Goal: Information Seeking & Learning: Learn about a topic

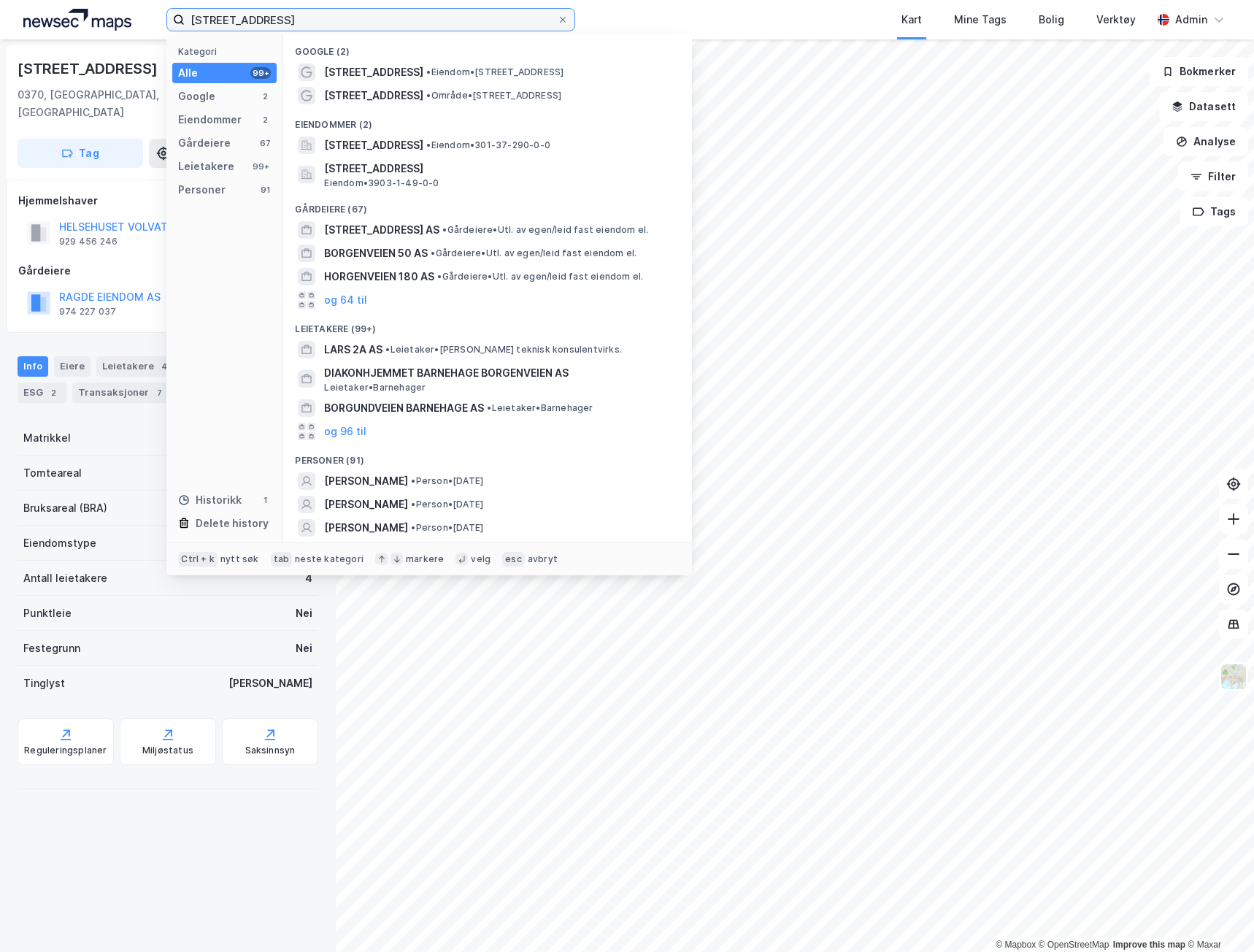
drag, startPoint x: 285, startPoint y: 20, endPoint x: 42, endPoint y: 15, distance: 243.1
click at [42, 15] on div "Borgenveien 2a Kategori Alle 99+ Google 2 Eiendommer 2 Gårdeiere 67 Leietakere …" at bounding box center [627, 19] width 1254 height 40
paste input "Valtstadsvingen 2"
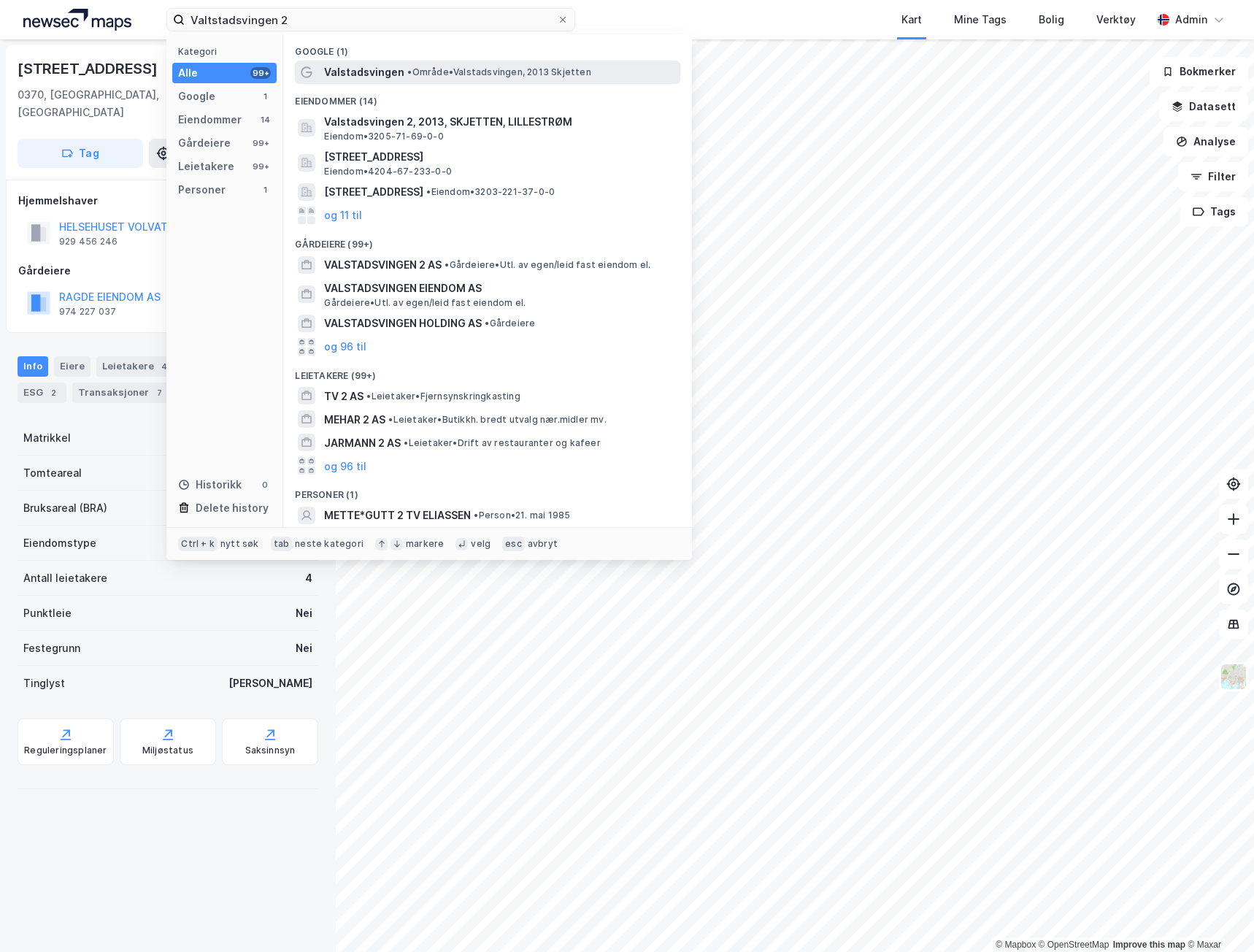
click at [341, 74] on span "Valstadsvingen" at bounding box center [364, 72] width 80 height 18
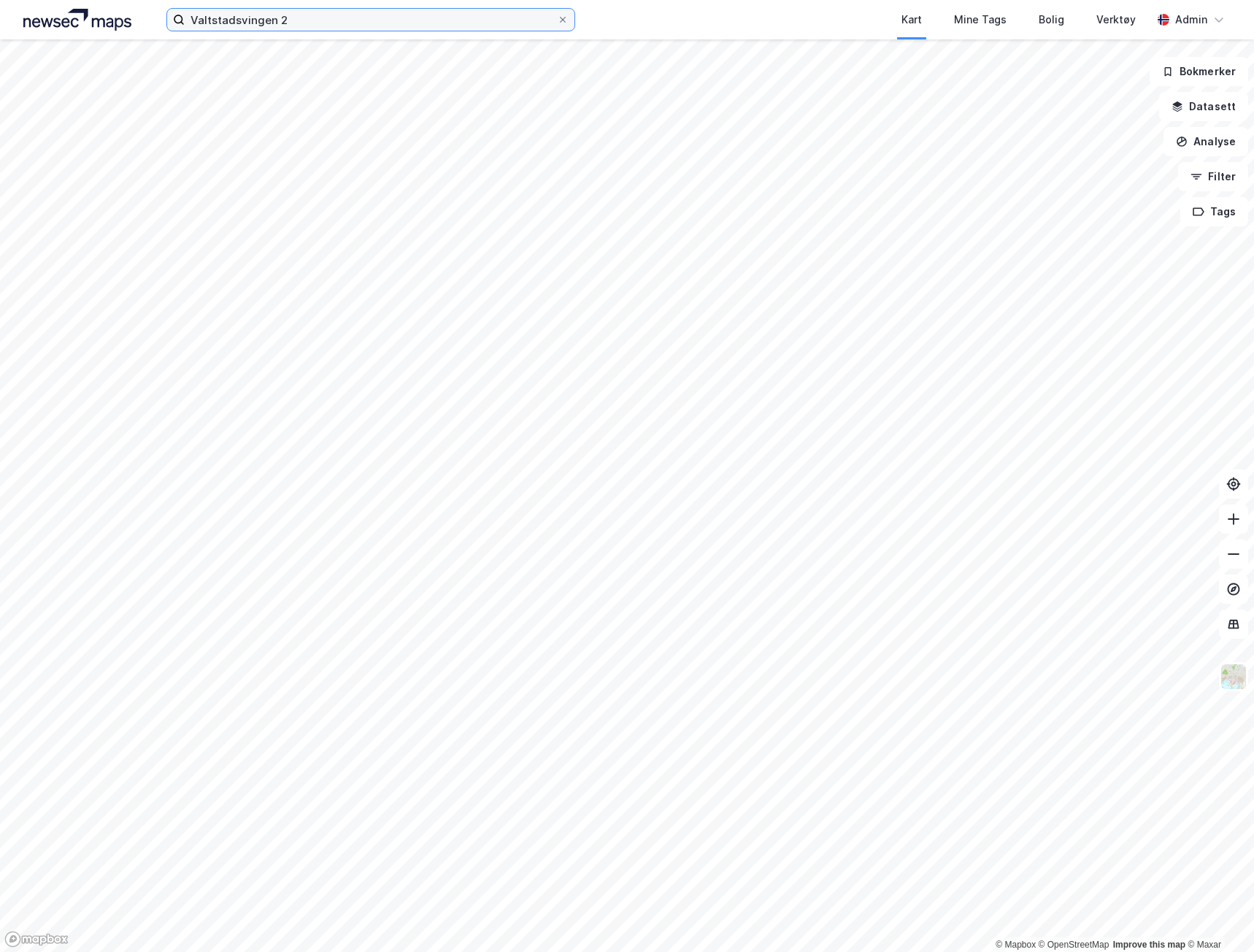
click at [318, 19] on input "Valtstadsvingen 2" at bounding box center [371, 19] width 372 height 22
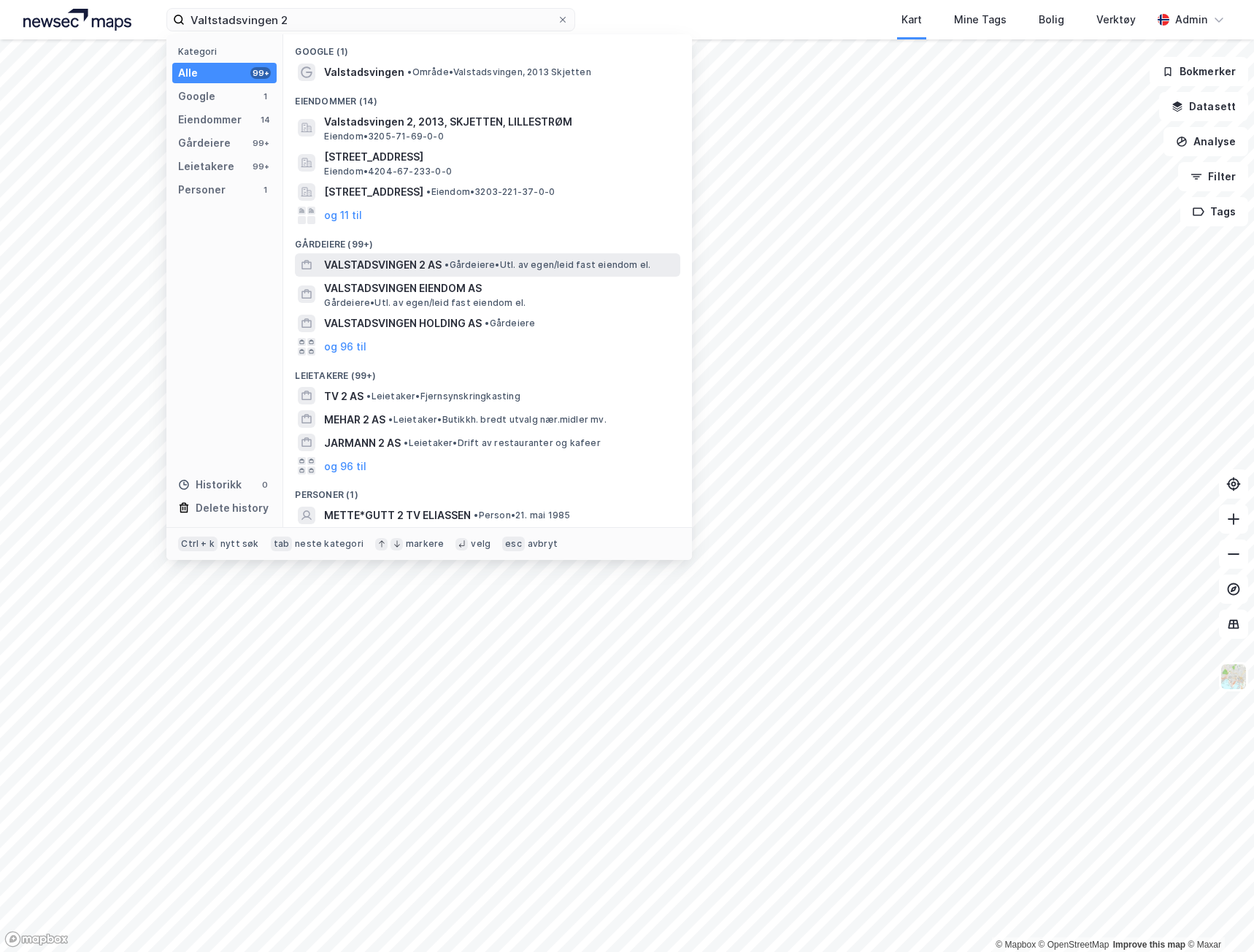
click at [393, 261] on span "VALSTADSVINGEN 2 AS" at bounding box center [383, 265] width 117 height 18
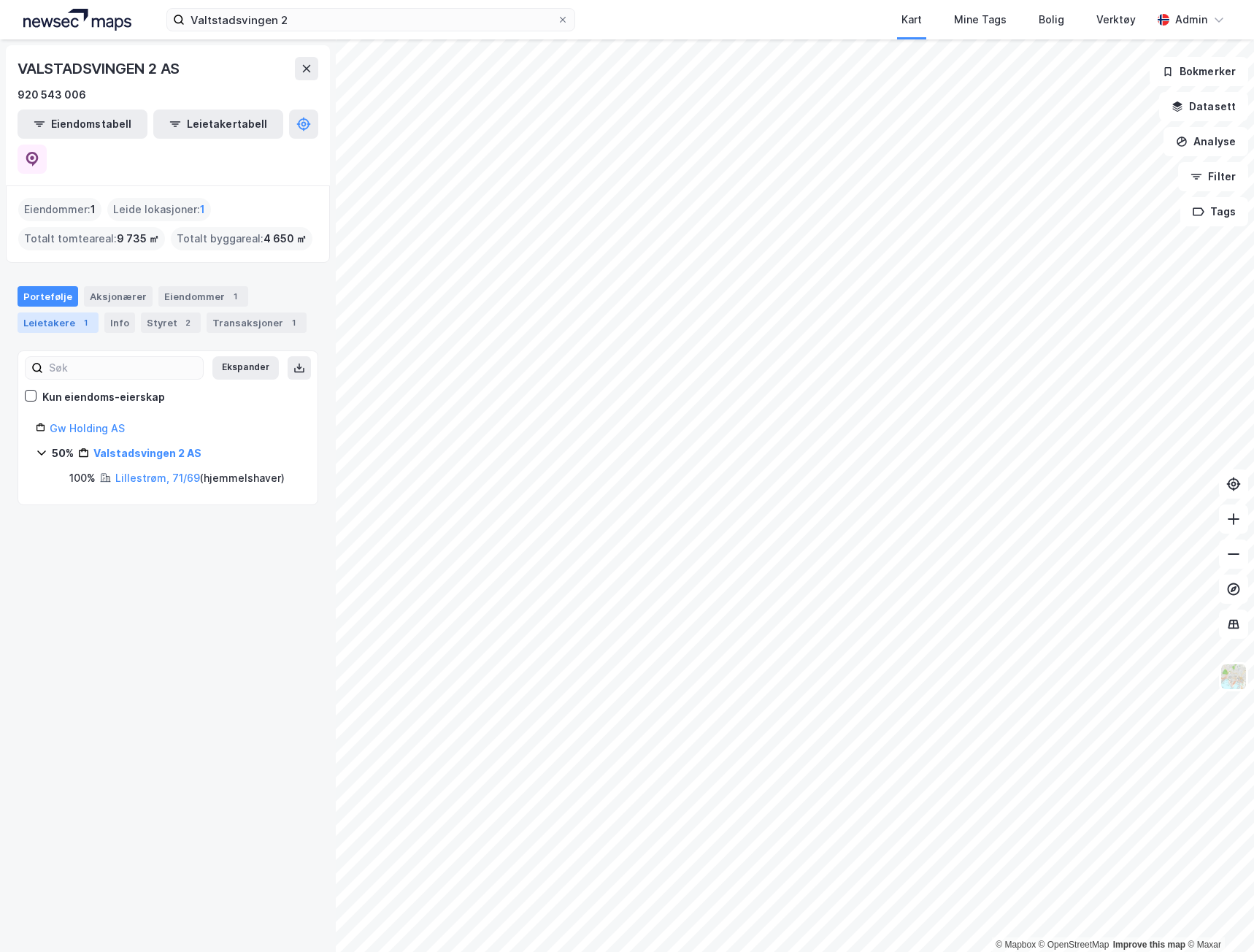
click at [83, 315] on div "1" at bounding box center [85, 322] width 14 height 14
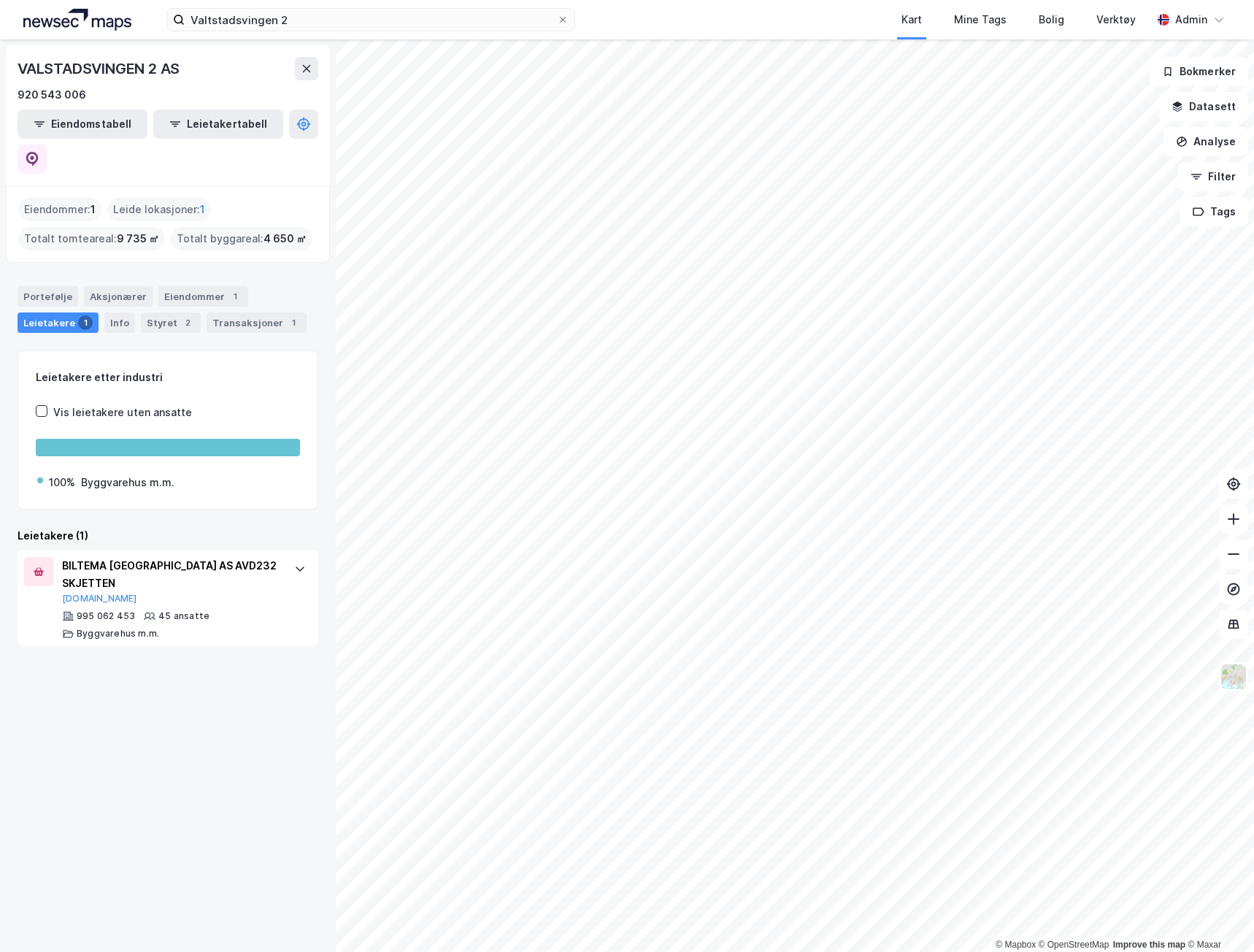
click at [328, 725] on div "© Mapbox © OpenStreetMap Improve this map © Maxar VALSTADSVINGEN 2 AS 920 543 0…" at bounding box center [627, 495] width 1254 height 912
click at [296, 24] on input "Valtstadsvingen 2" at bounding box center [371, 19] width 372 height 22
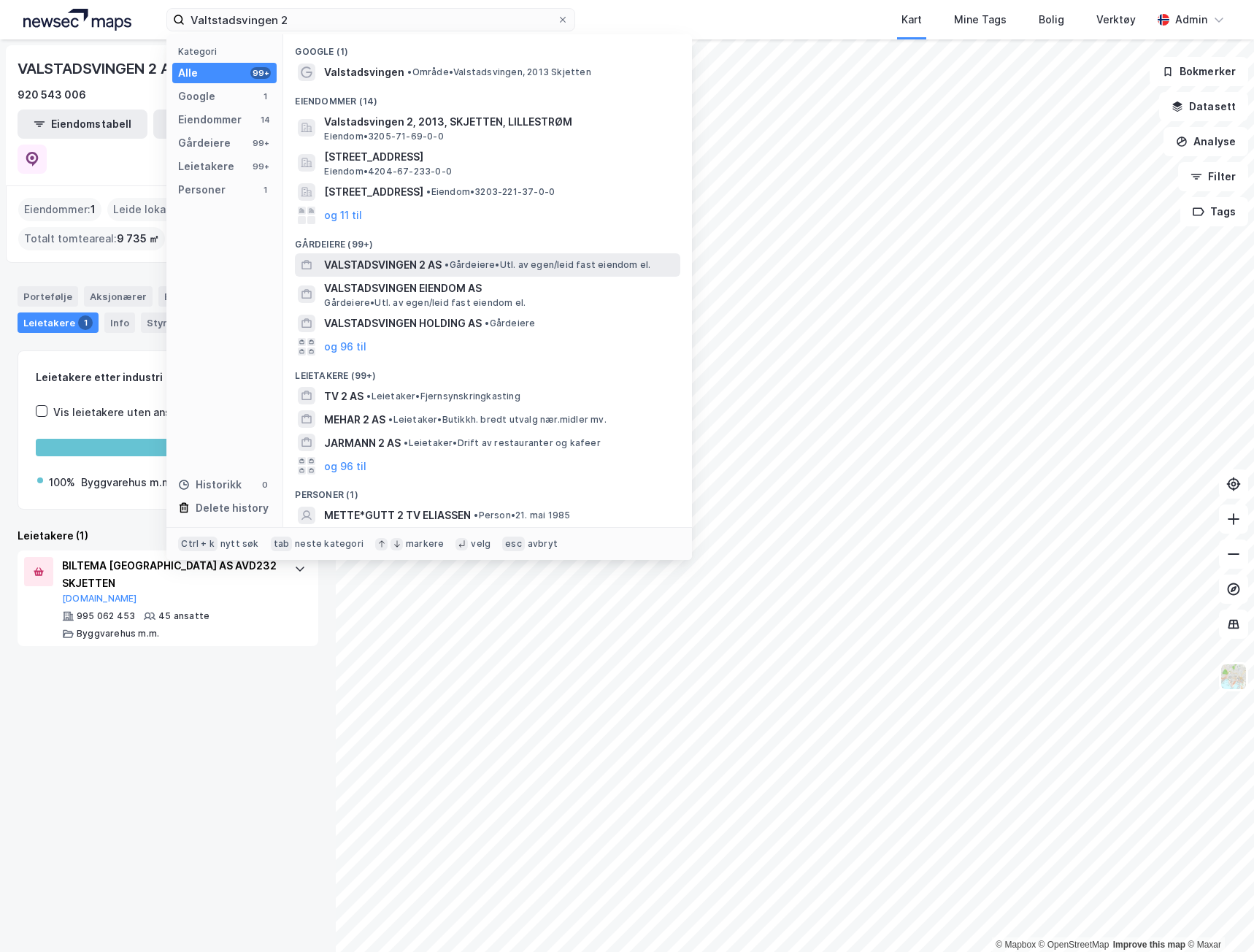
click at [328, 265] on span "VALSTADSVINGEN 2 AS" at bounding box center [383, 265] width 117 height 18
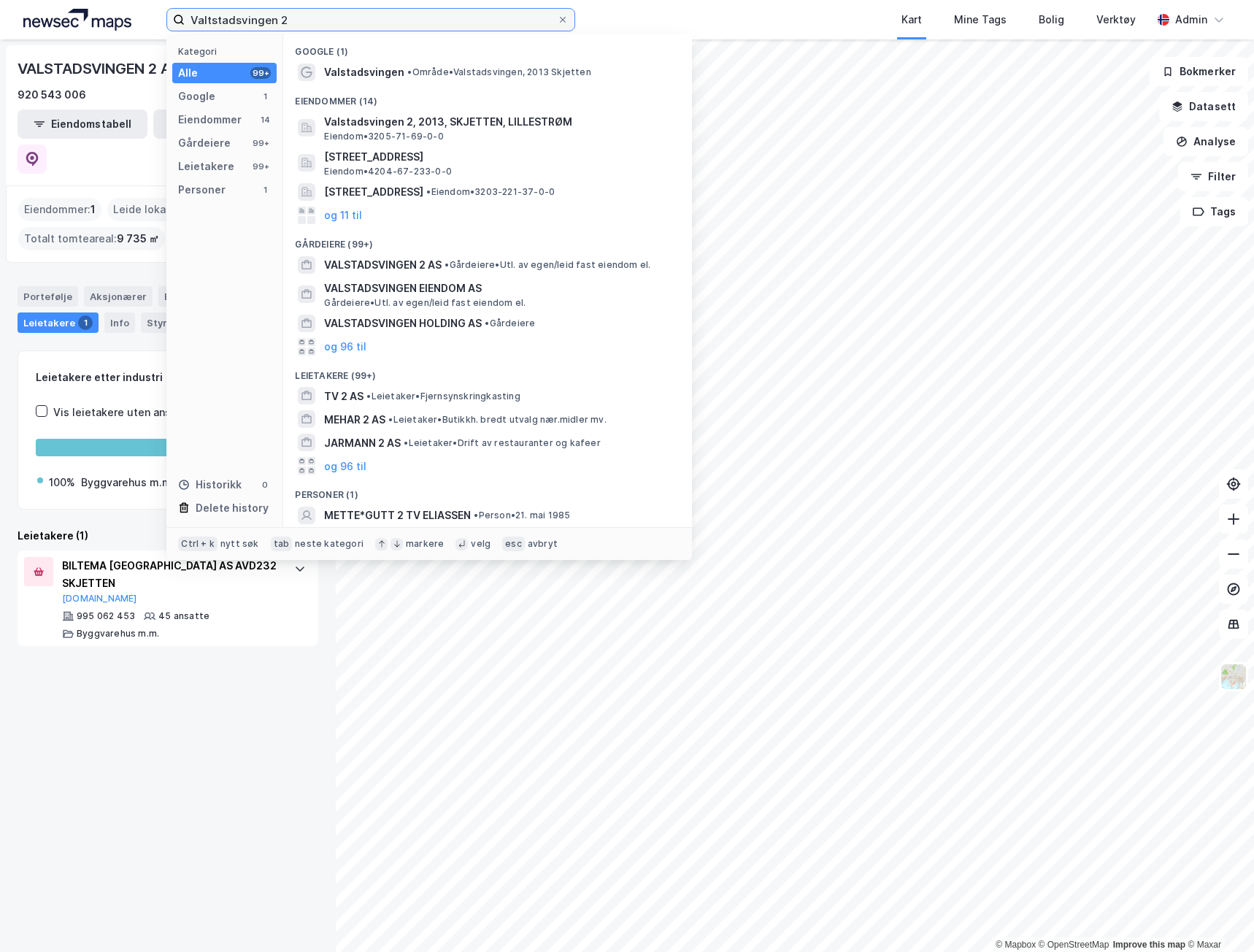
click at [305, 23] on input "Valtstadsvingen 2" at bounding box center [371, 19] width 372 height 22
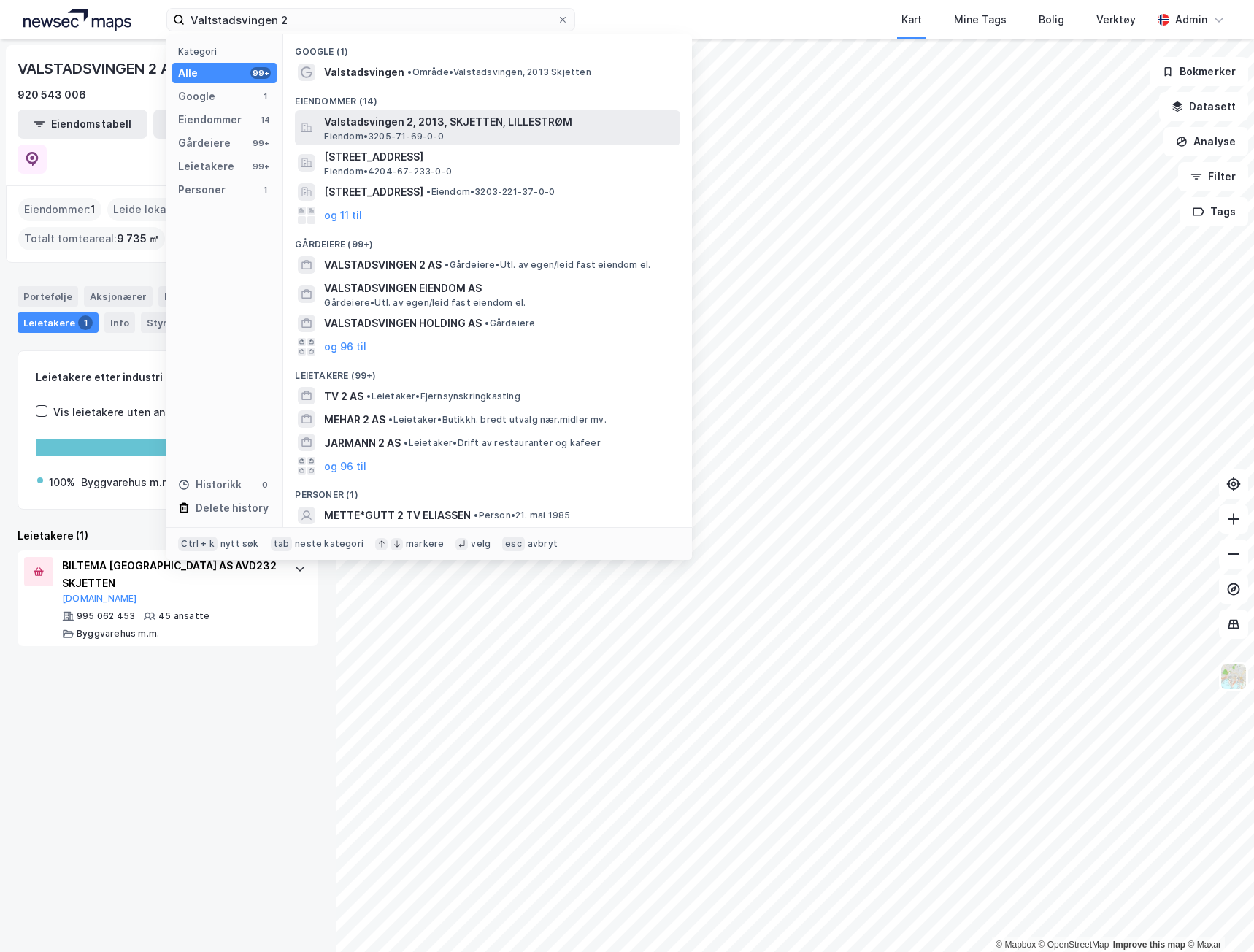
click at [389, 131] on span "Eiendom • 3205-71-69-0-0" at bounding box center [383, 136] width 119 height 12
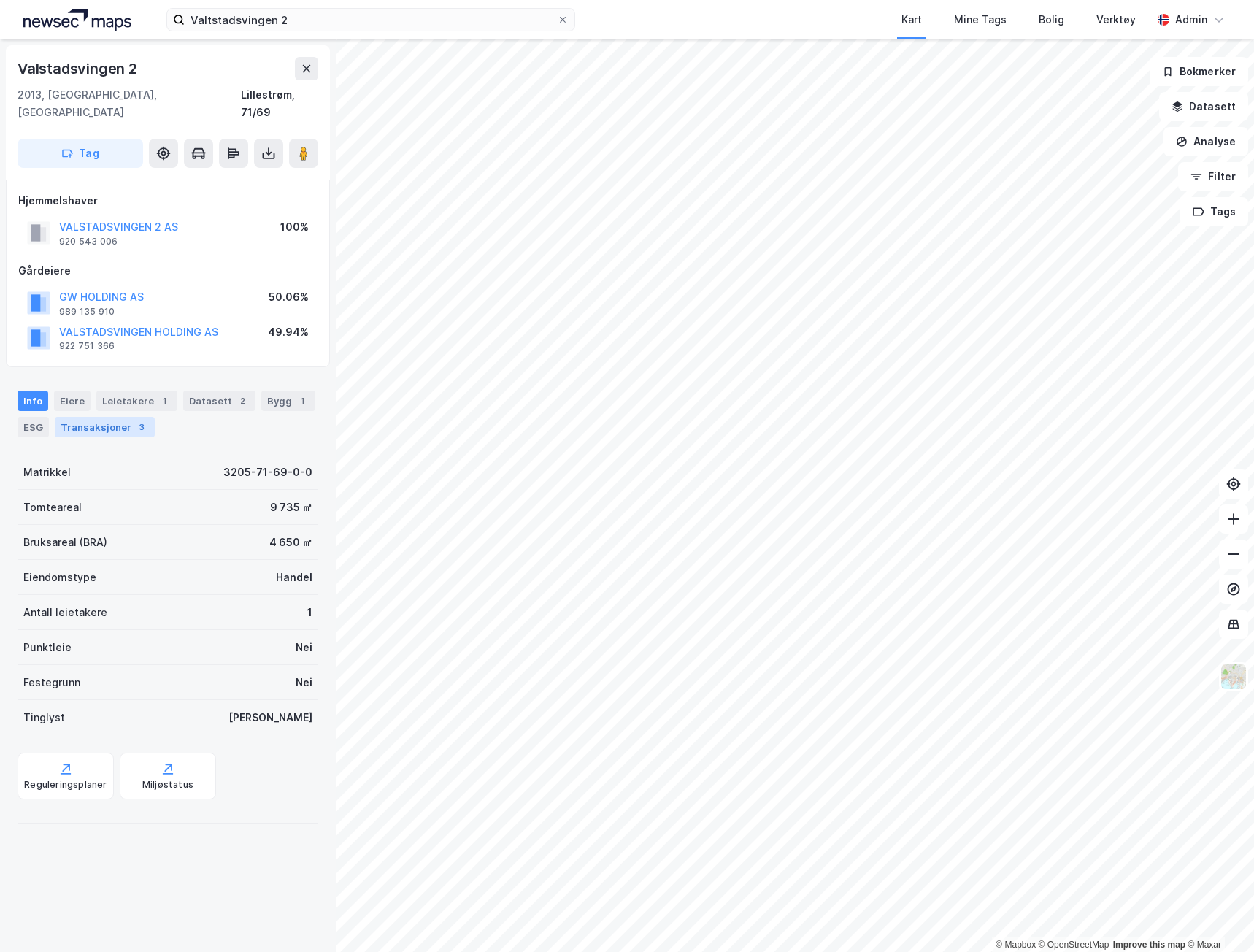
click at [99, 417] on div "Transaksjoner 3" at bounding box center [104, 427] width 100 height 20
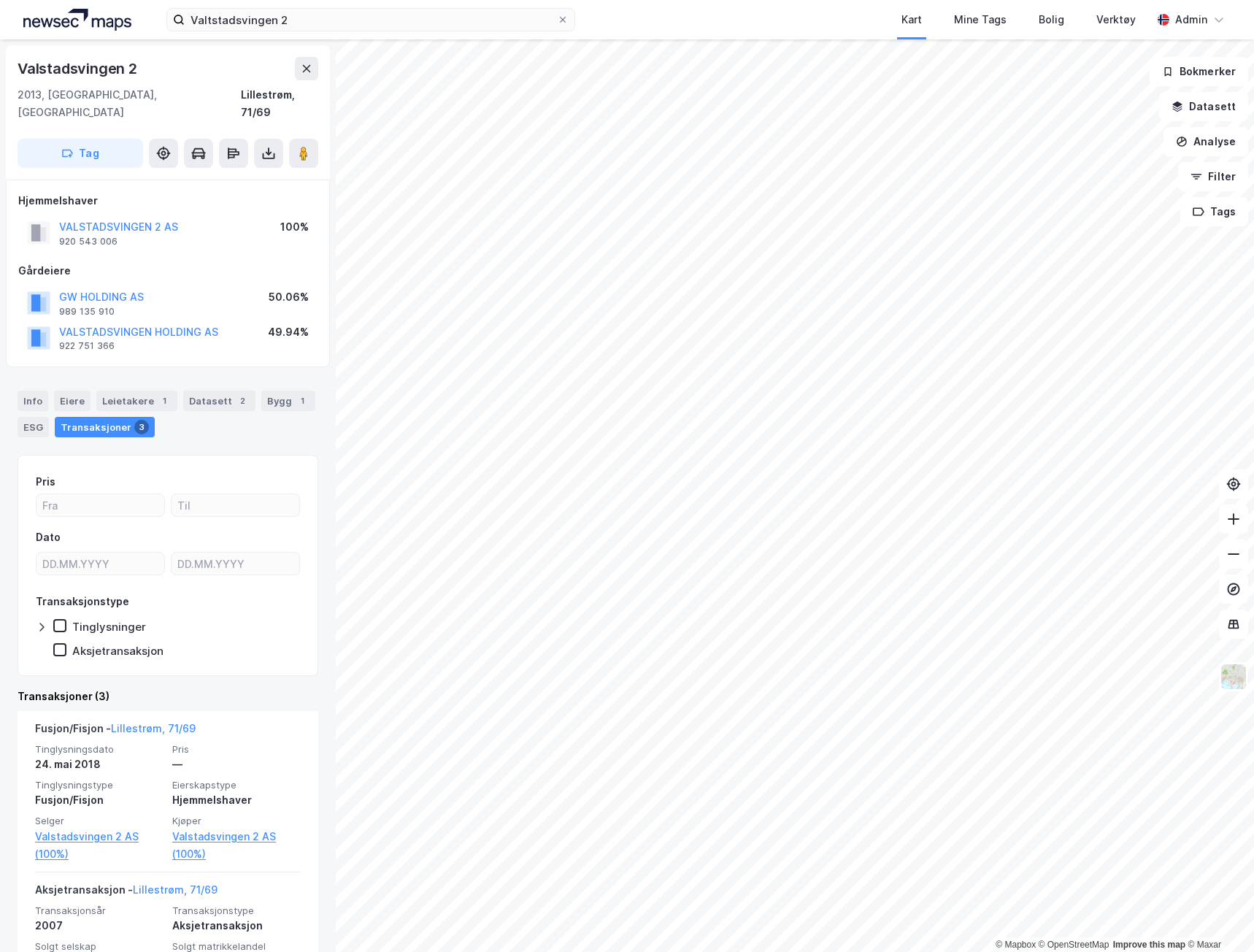
click at [123, 218] on div "VALSTADSVINGEN 2 AS" at bounding box center [118, 227] width 119 height 18
click at [0, 0] on button "VALSTADSVINGEN 2 AS" at bounding box center [0, 0] width 0 height 0
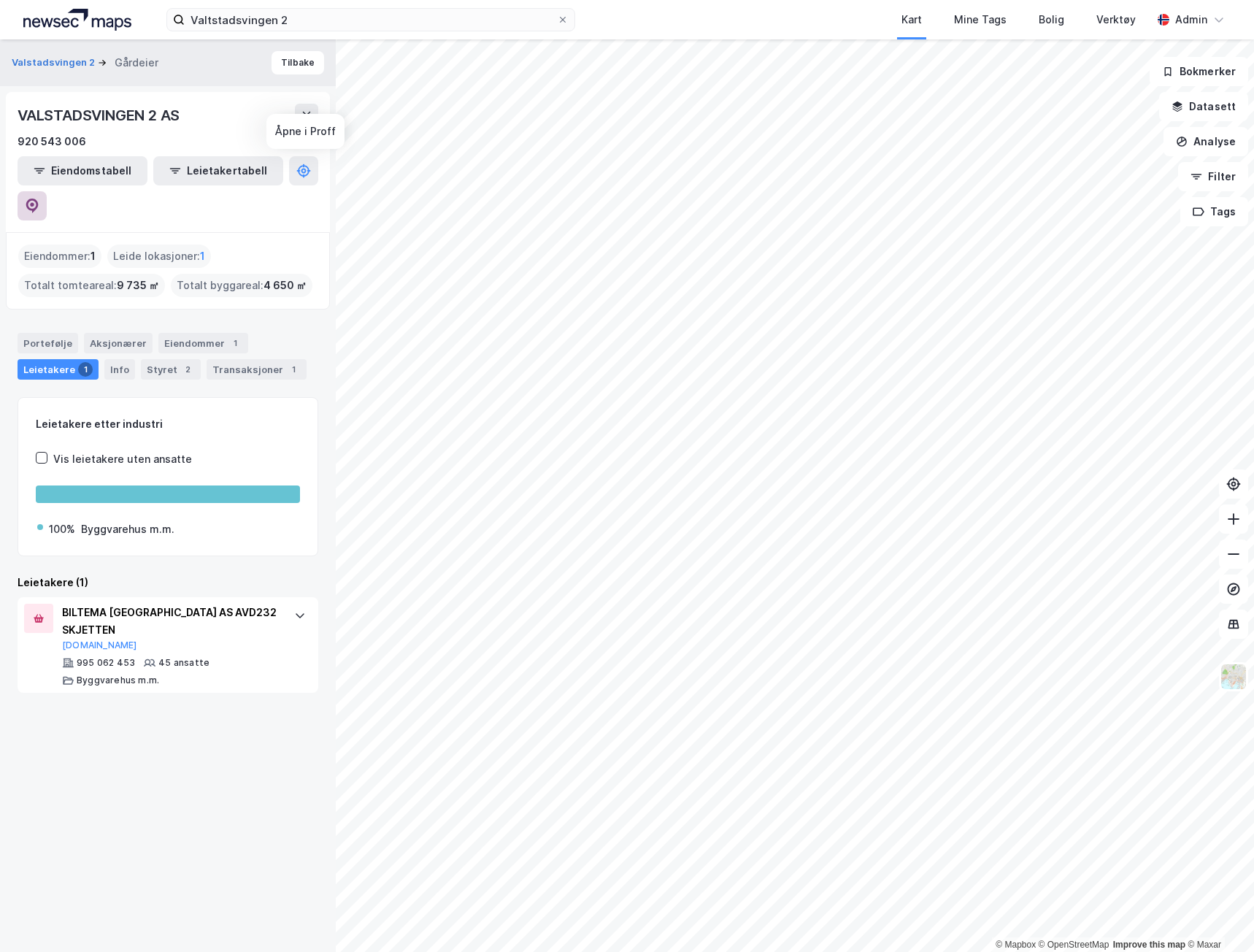
click at [46, 191] on button at bounding box center [32, 206] width 29 height 29
click at [68, 67] on button "Valstadsvingen 2" at bounding box center [55, 62] width 86 height 14
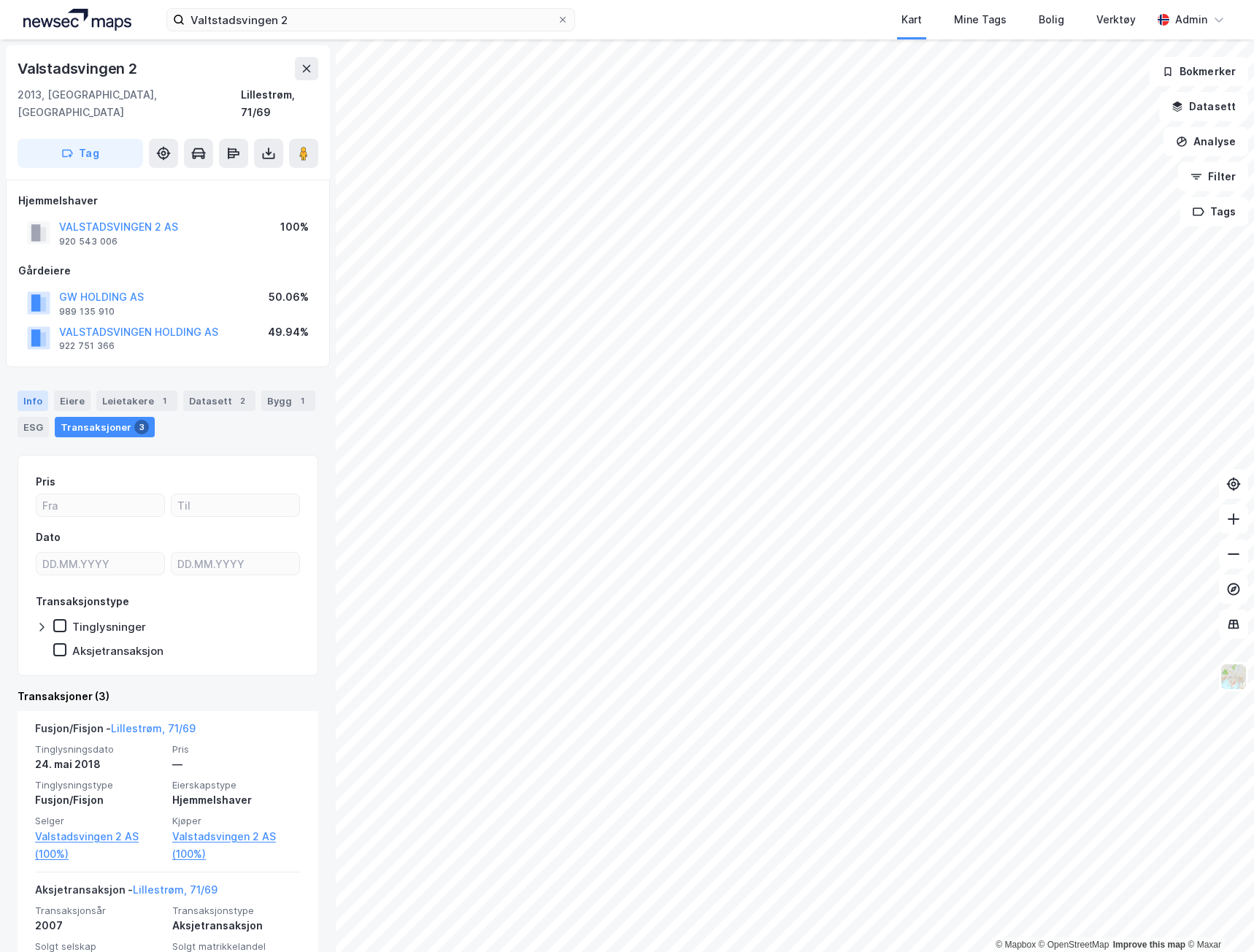
click at [40, 390] on div "Info" at bounding box center [33, 400] width 30 height 20
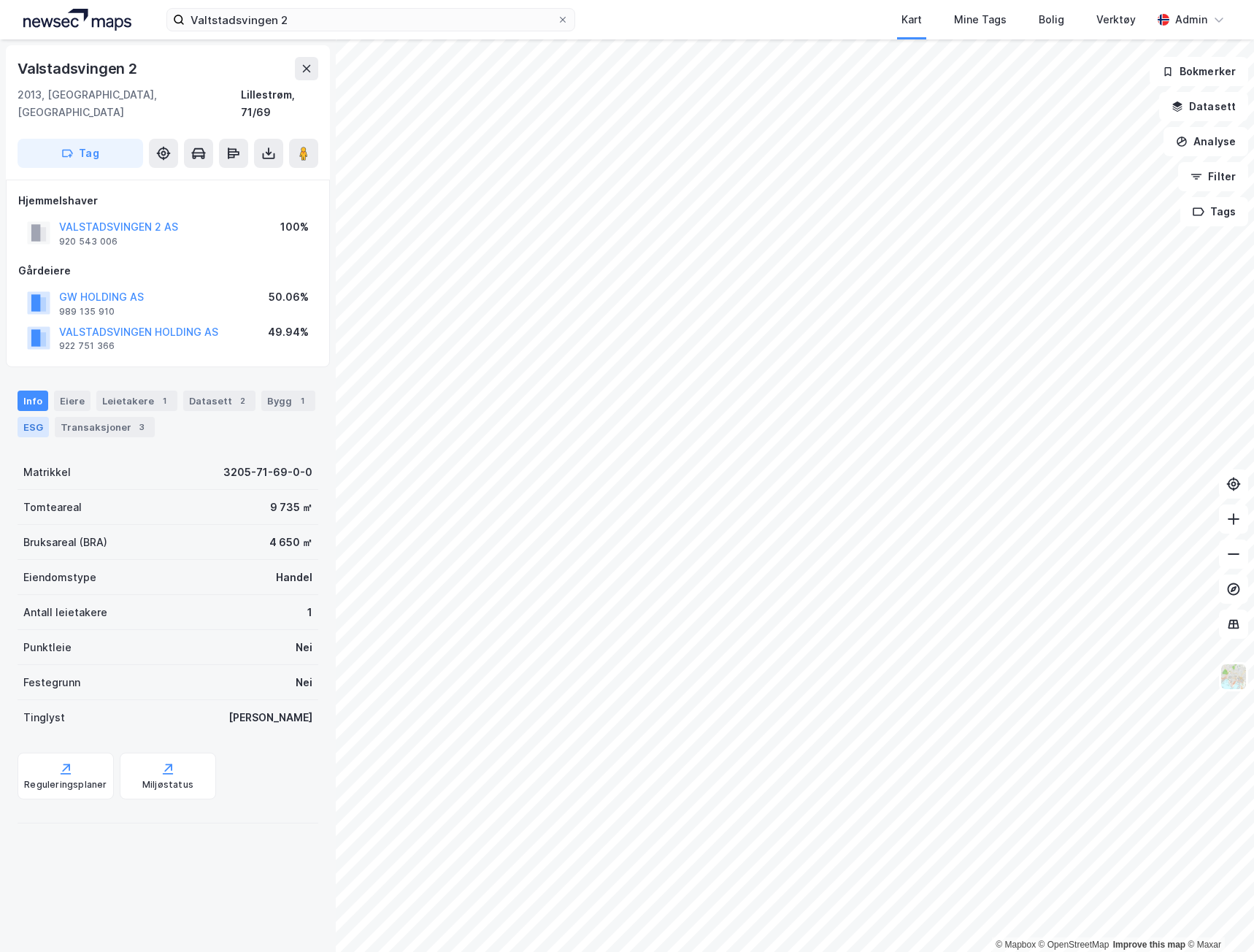
click at [29, 417] on div "ESG" at bounding box center [33, 427] width 31 height 20
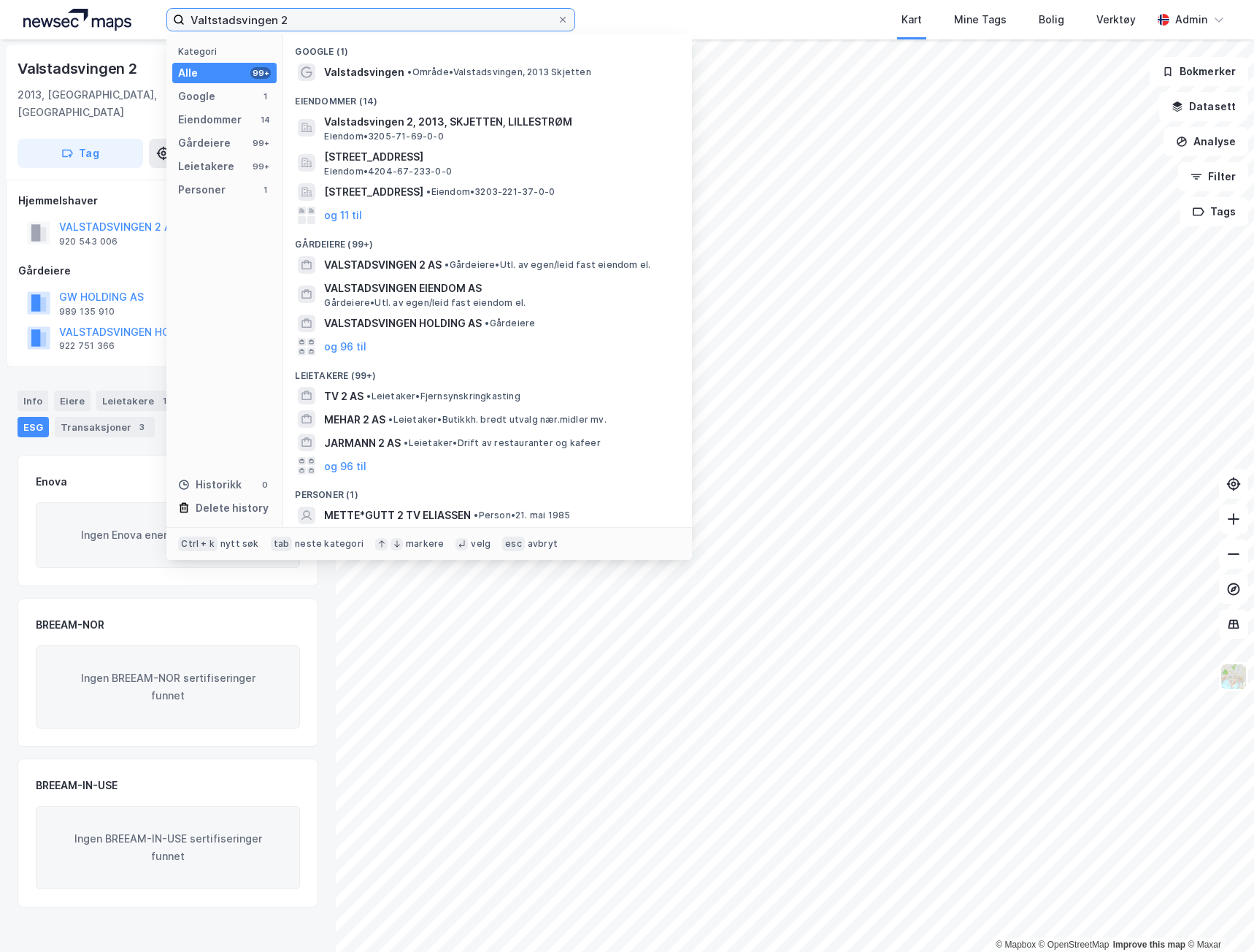
drag, startPoint x: 297, startPoint y: 19, endPoint x: -1, endPoint y: 3, distance: 298.4
click at [0, 3] on html "Valtstadsvingen 2 Kategori Alle 99+ Google 1 Eiendommer 14 Gårdeiere 99+ Leieta…" at bounding box center [627, 476] width 1254 height 952
paste input "[STREET_ADDRESS]"
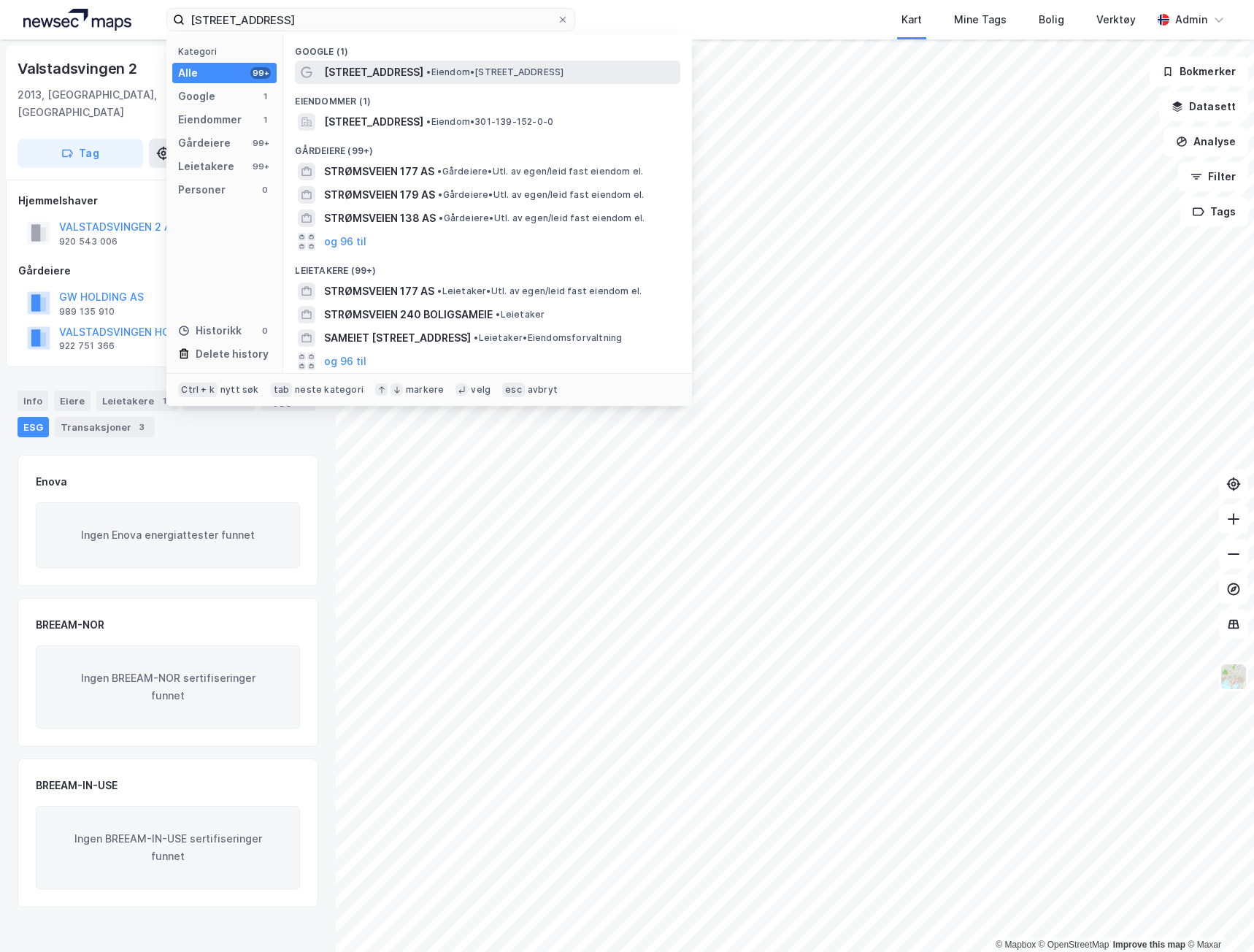
click at [354, 67] on span "[STREET_ADDRESS]" at bounding box center [374, 72] width 99 height 18
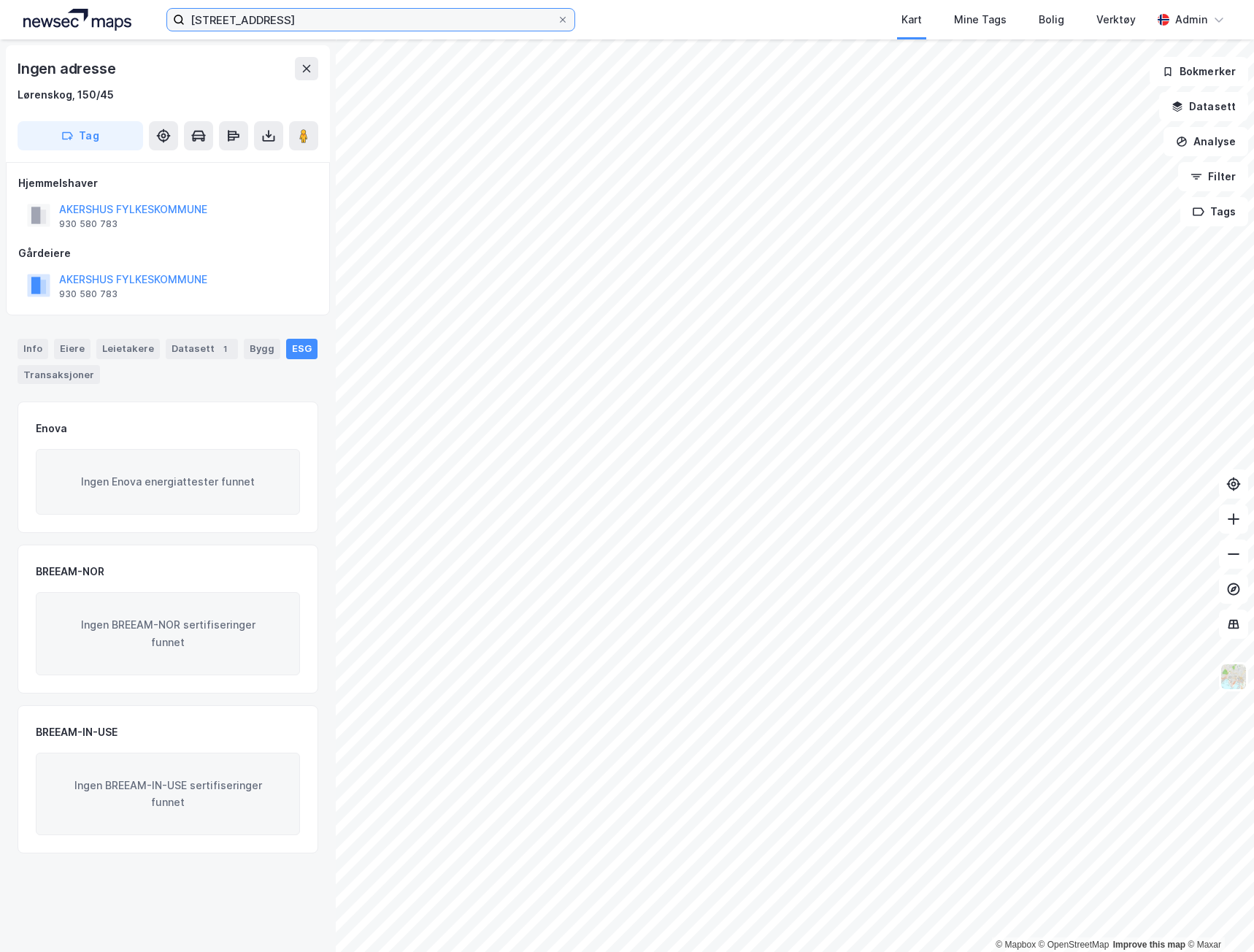
click at [336, 19] on input "[STREET_ADDRESS]" at bounding box center [371, 19] width 372 height 22
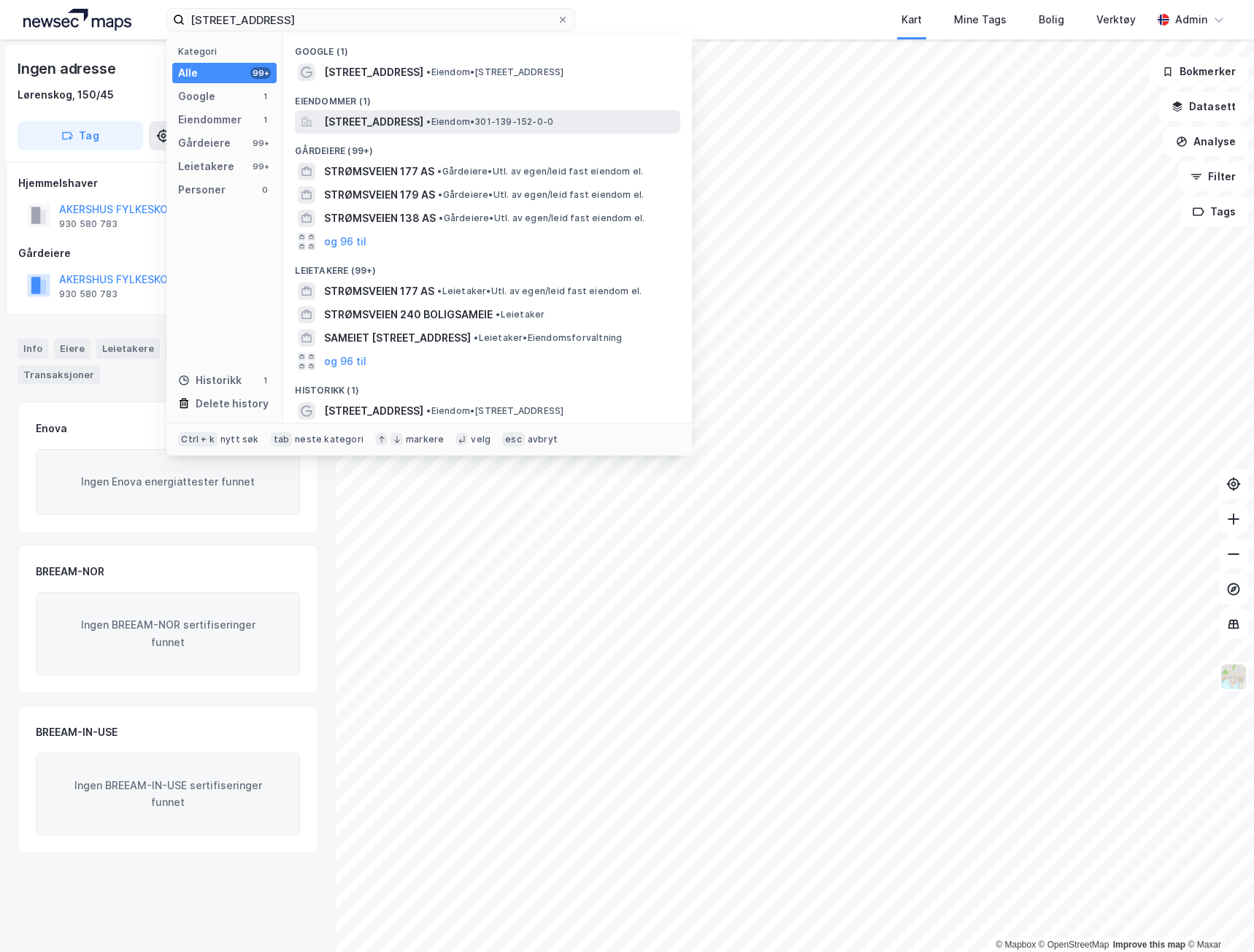
click at [381, 126] on span "[STREET_ADDRESS]" at bounding box center [374, 121] width 99 height 18
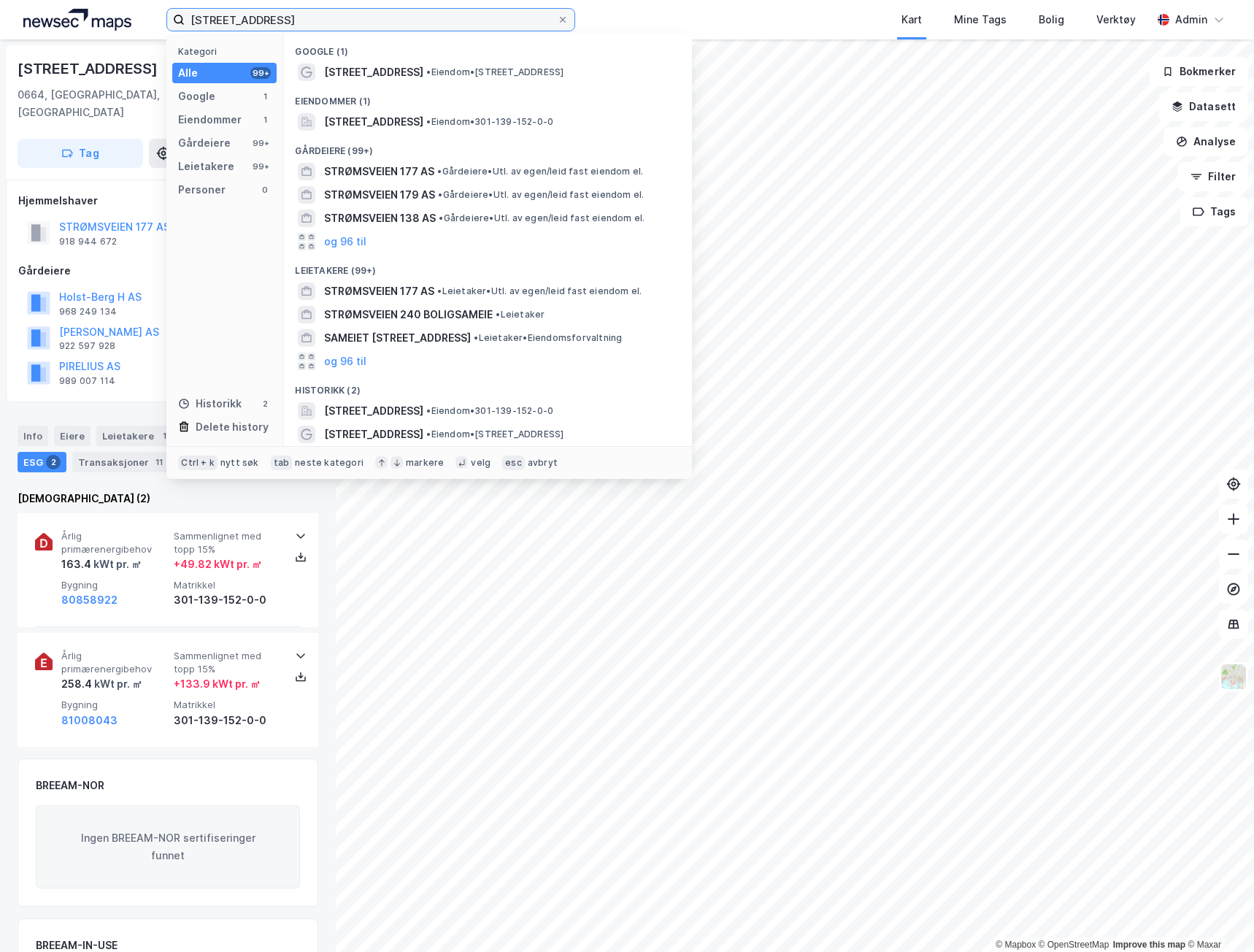
drag, startPoint x: 287, startPoint y: 22, endPoint x: 3, endPoint y: 15, distance: 284.1
click at [3, 14] on div "Strømsveien 177 Kategori Alle 99+ Google 1 Eiendommer 1 Gårdeiere 99+ Leietaker…" at bounding box center [627, 19] width 1254 height 40
paste input "9"
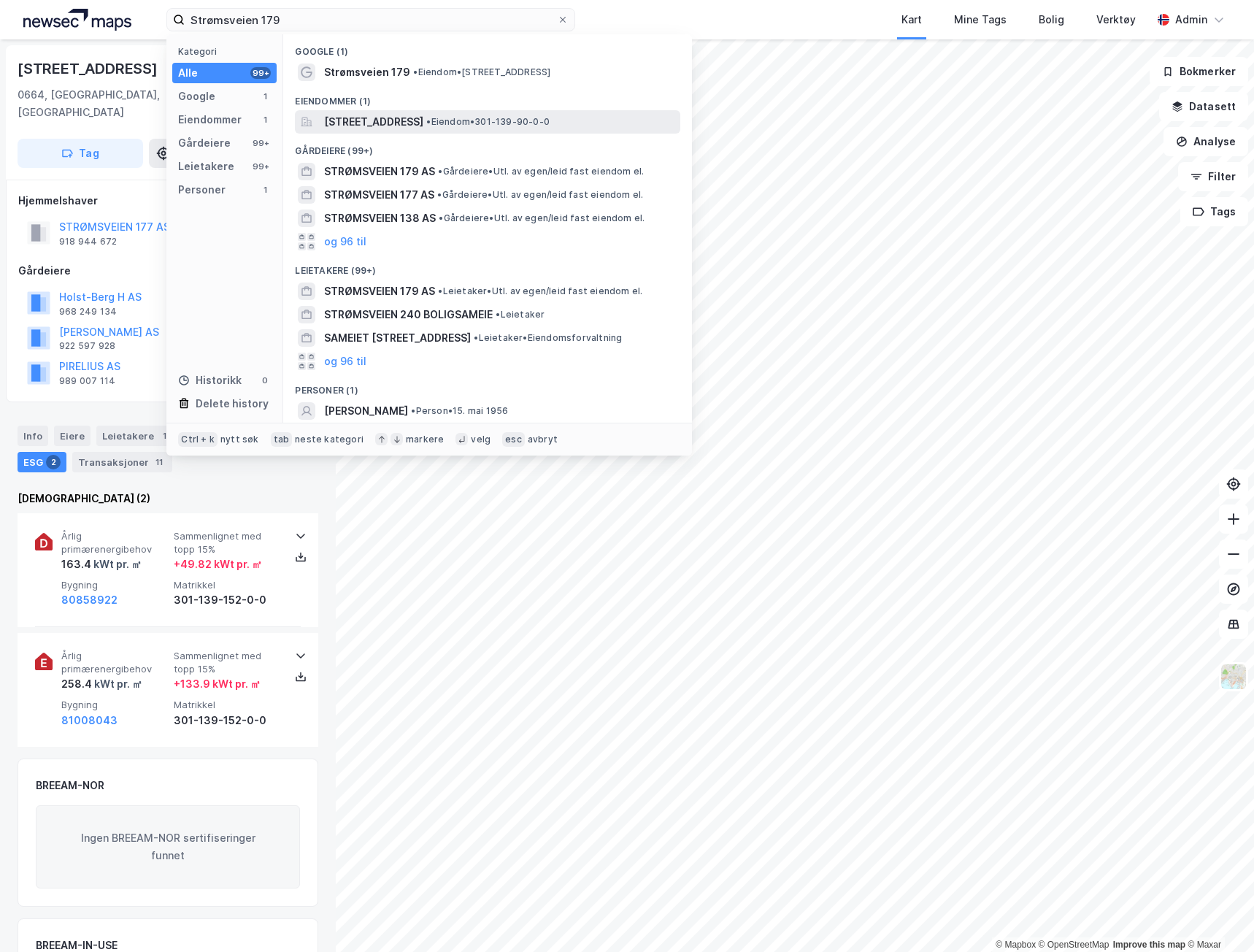
click at [330, 118] on span "[STREET_ADDRESS]" at bounding box center [374, 121] width 99 height 18
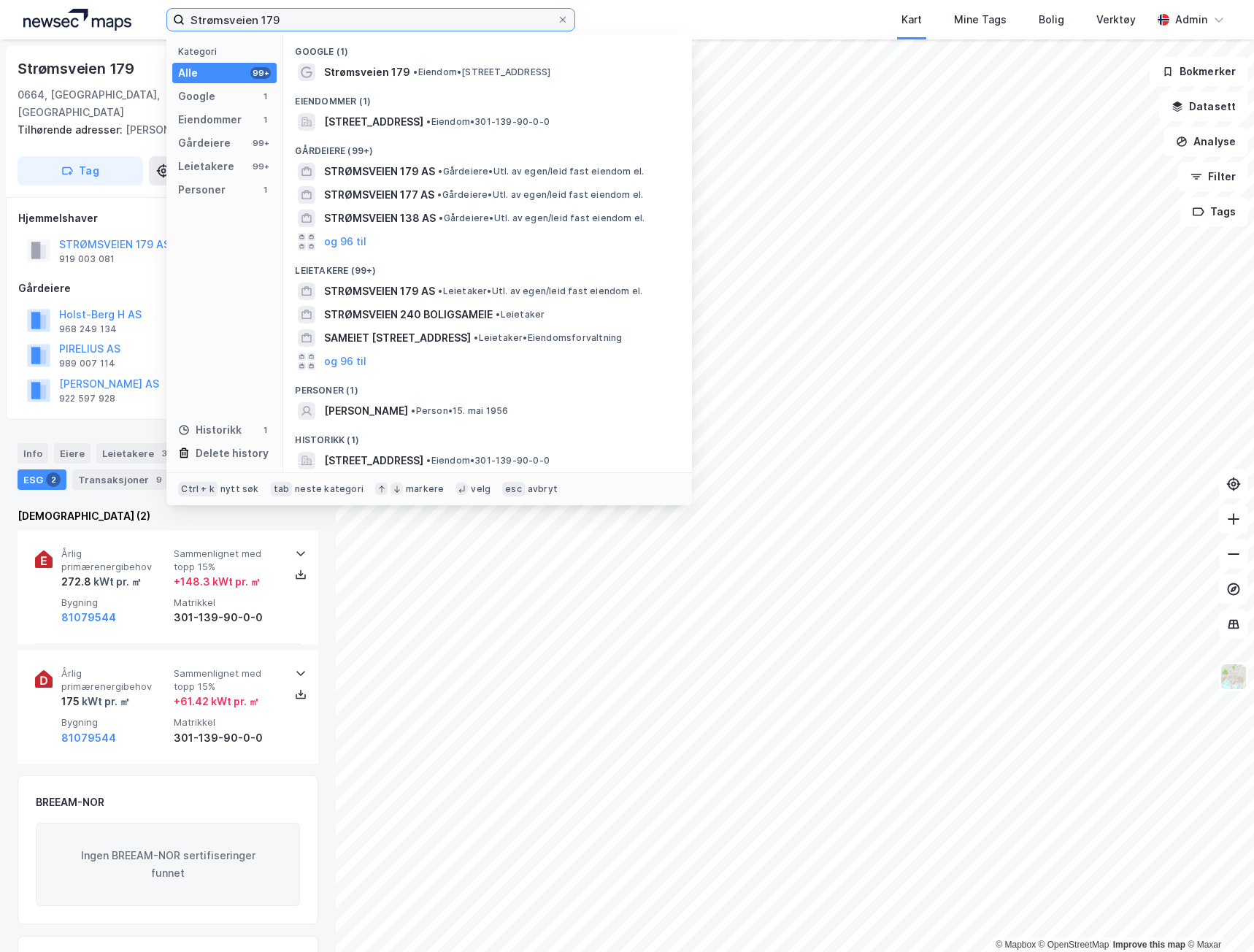
drag, startPoint x: 288, startPoint y: 17, endPoint x: 150, endPoint y: 3, distance: 138.7
click at [150, 3] on div "Strømsveien 179 Kategori Alle 99+ Google 1 Eiendommer 1 Gårdeiere 99+ Leietaker…" at bounding box center [627, 19] width 1254 height 40
paste input "Østre Aker vei 206"
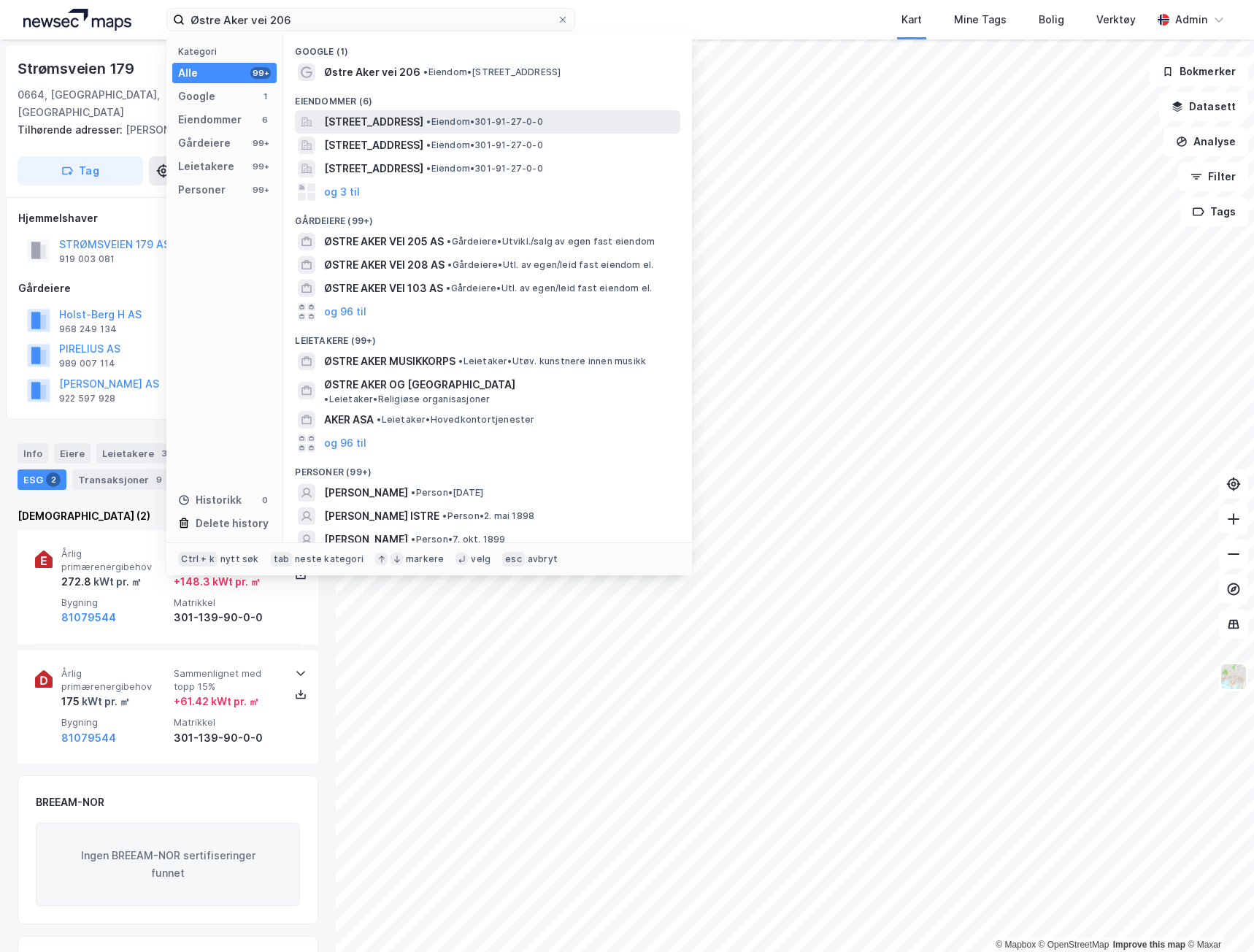
click at [339, 124] on span "[STREET_ADDRESS]" at bounding box center [374, 121] width 99 height 18
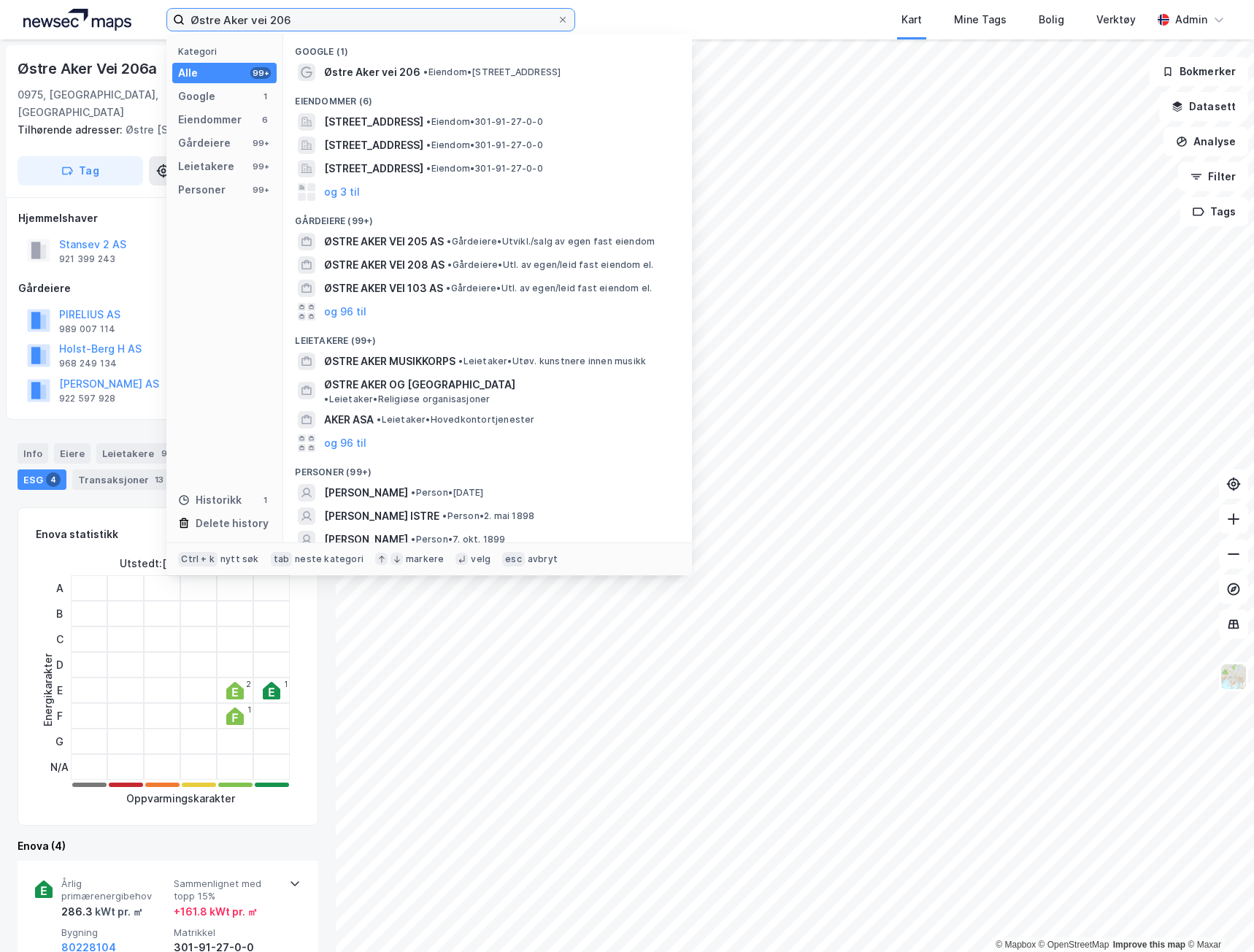
click at [336, 30] on input "Østre Aker vei 206" at bounding box center [371, 19] width 372 height 22
drag, startPoint x: 339, startPoint y: 11, endPoint x: 38, endPoint y: 3, distance: 301.1
click at [38, 3] on div "Østre Aker vei 206 Kategori Alle 99+ Google 1 Eiendommer 6 Gårdeiere 99+ Leieta…" at bounding box center [627, 19] width 1254 height 40
paste input "Gamle Leirdalsvei 12"
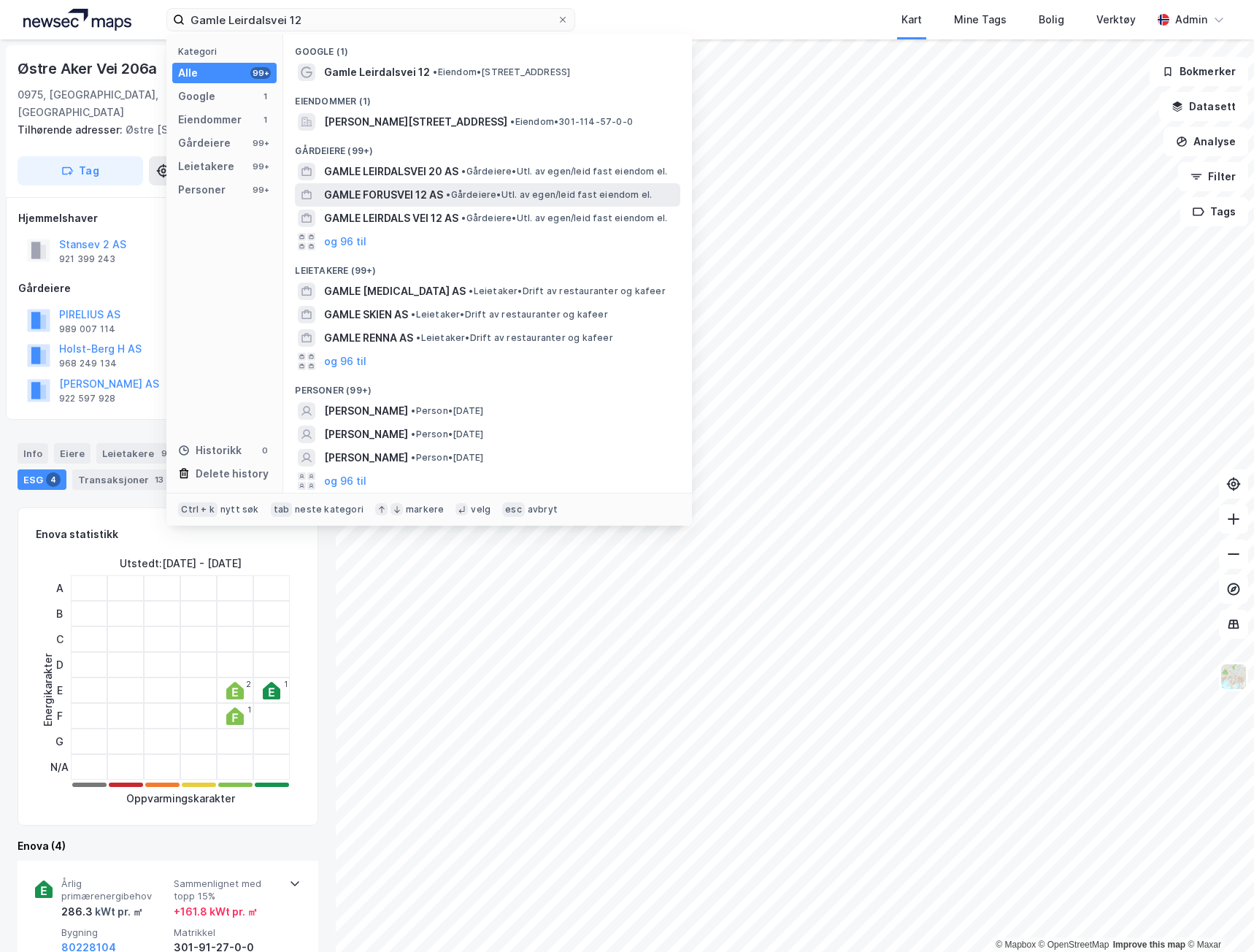
click at [332, 190] on span "GAMLE FORUSVEI 12 AS" at bounding box center [383, 195] width 119 height 18
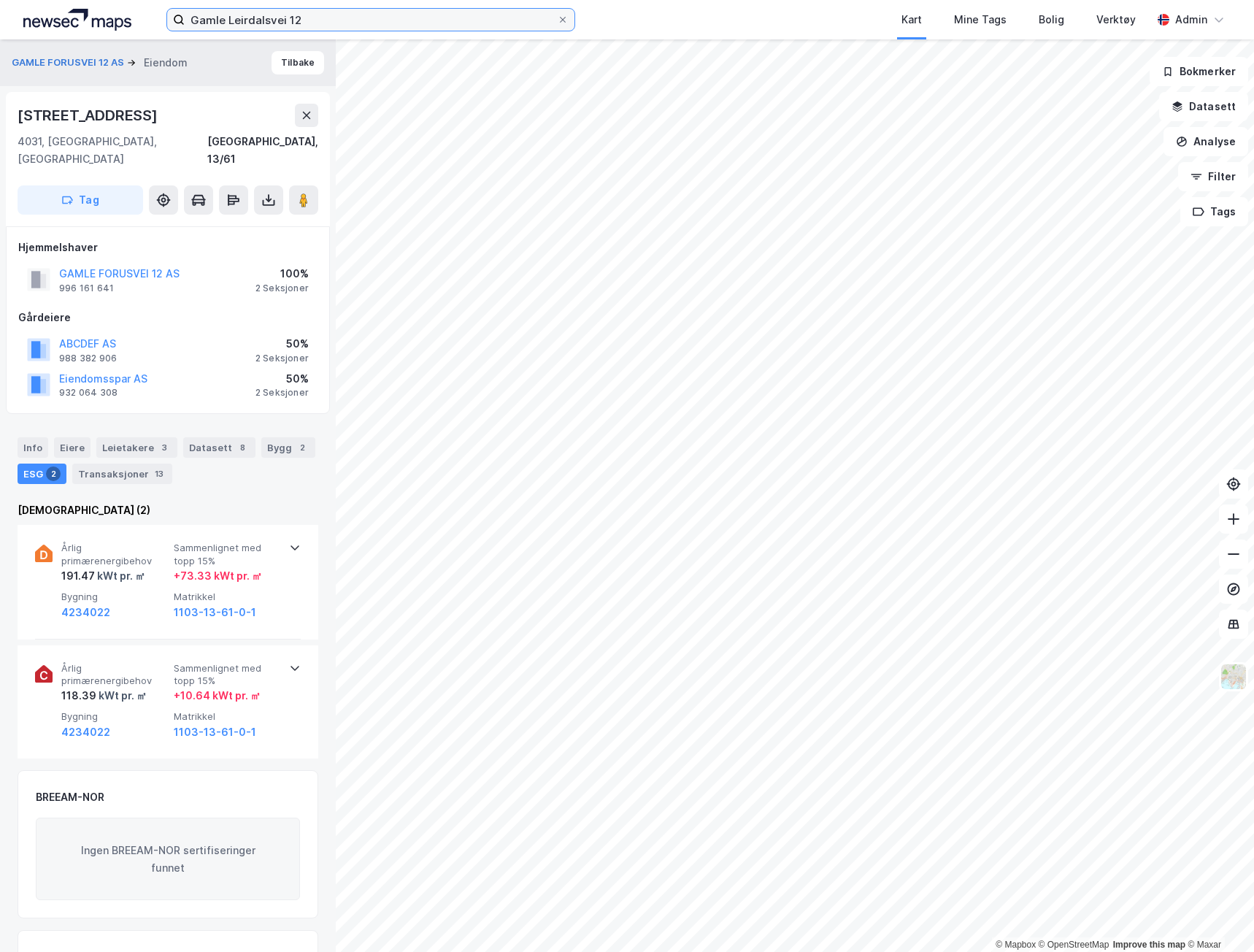
click at [318, 17] on input "Gamle Leirdalsvei 12" at bounding box center [371, 19] width 372 height 22
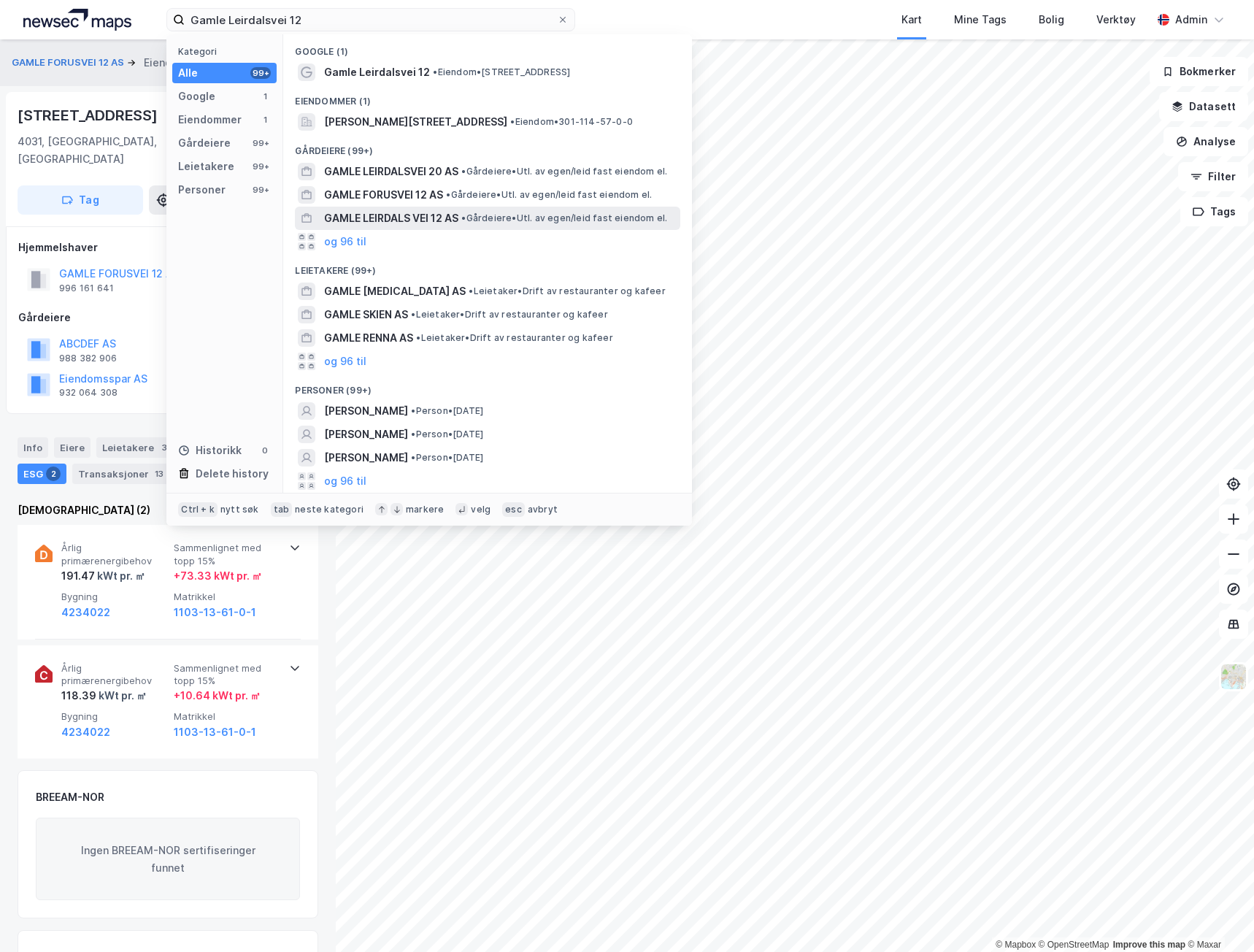
click at [355, 221] on span "GAMLE LEIRDALS VEI 12 AS" at bounding box center [391, 218] width 134 height 18
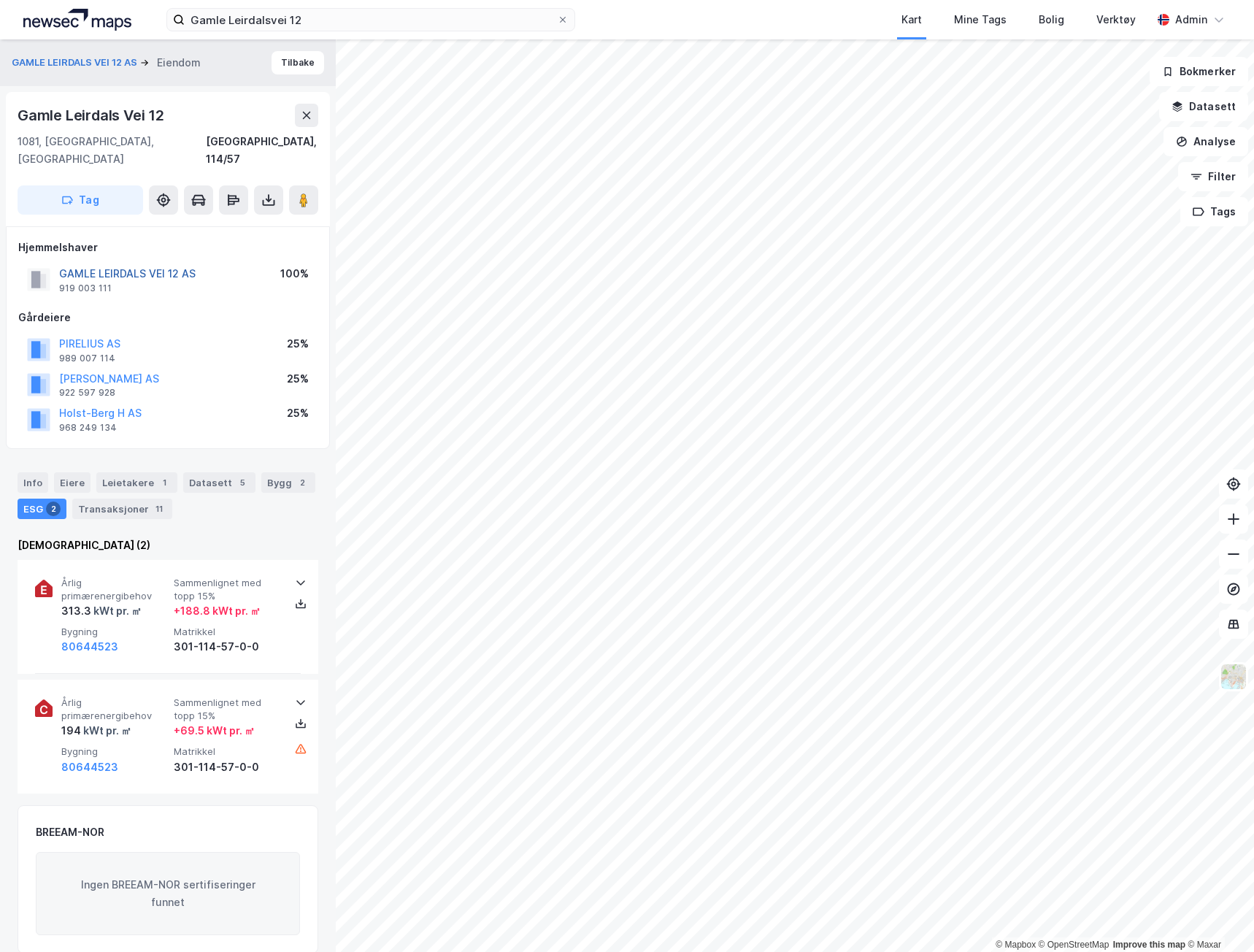
click at [0, 0] on button "GAMLE LEIRDALS VEI 12 AS" at bounding box center [0, 0] width 0 height 0
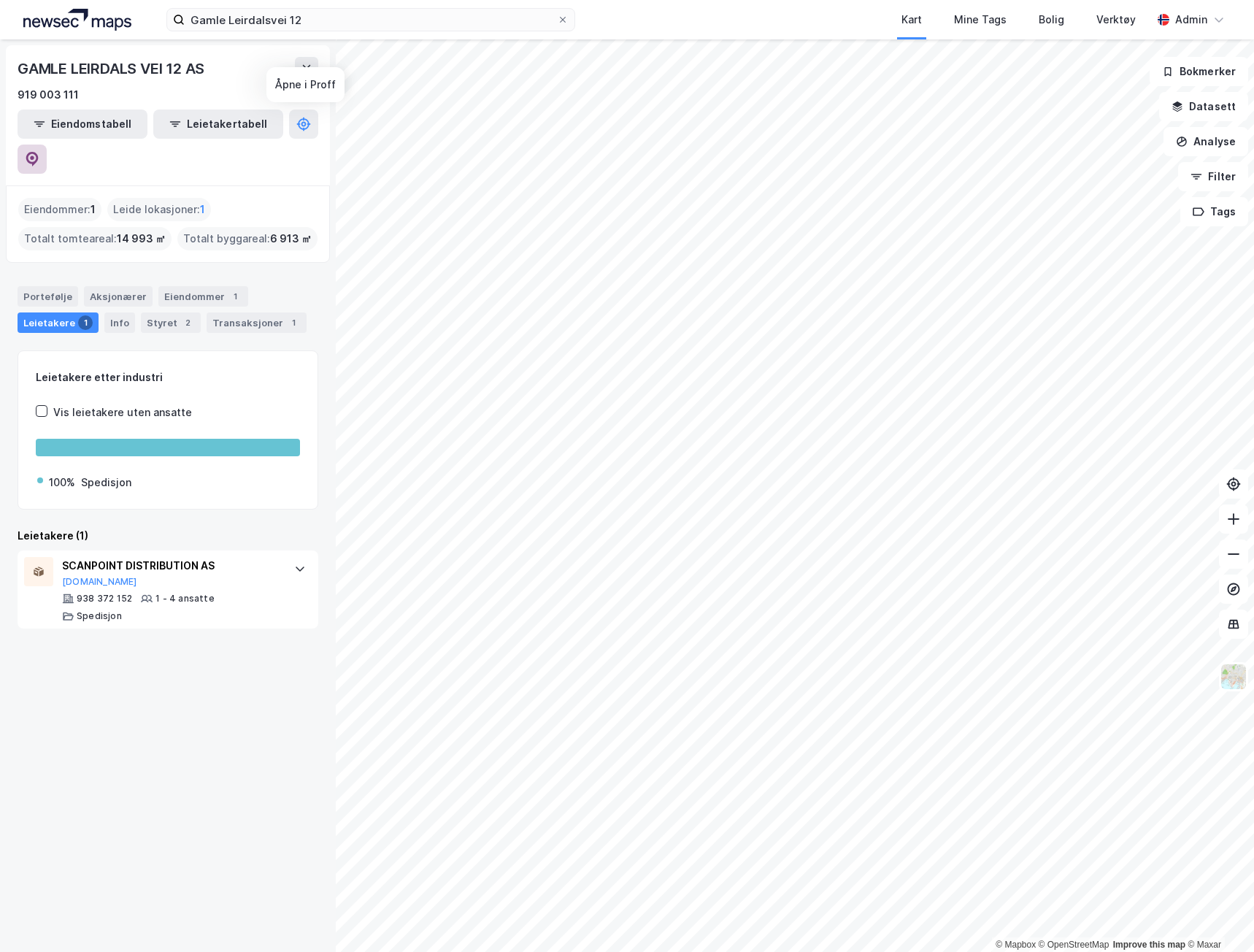
click at [40, 152] on icon at bounding box center [31, 158] width 14 height 14
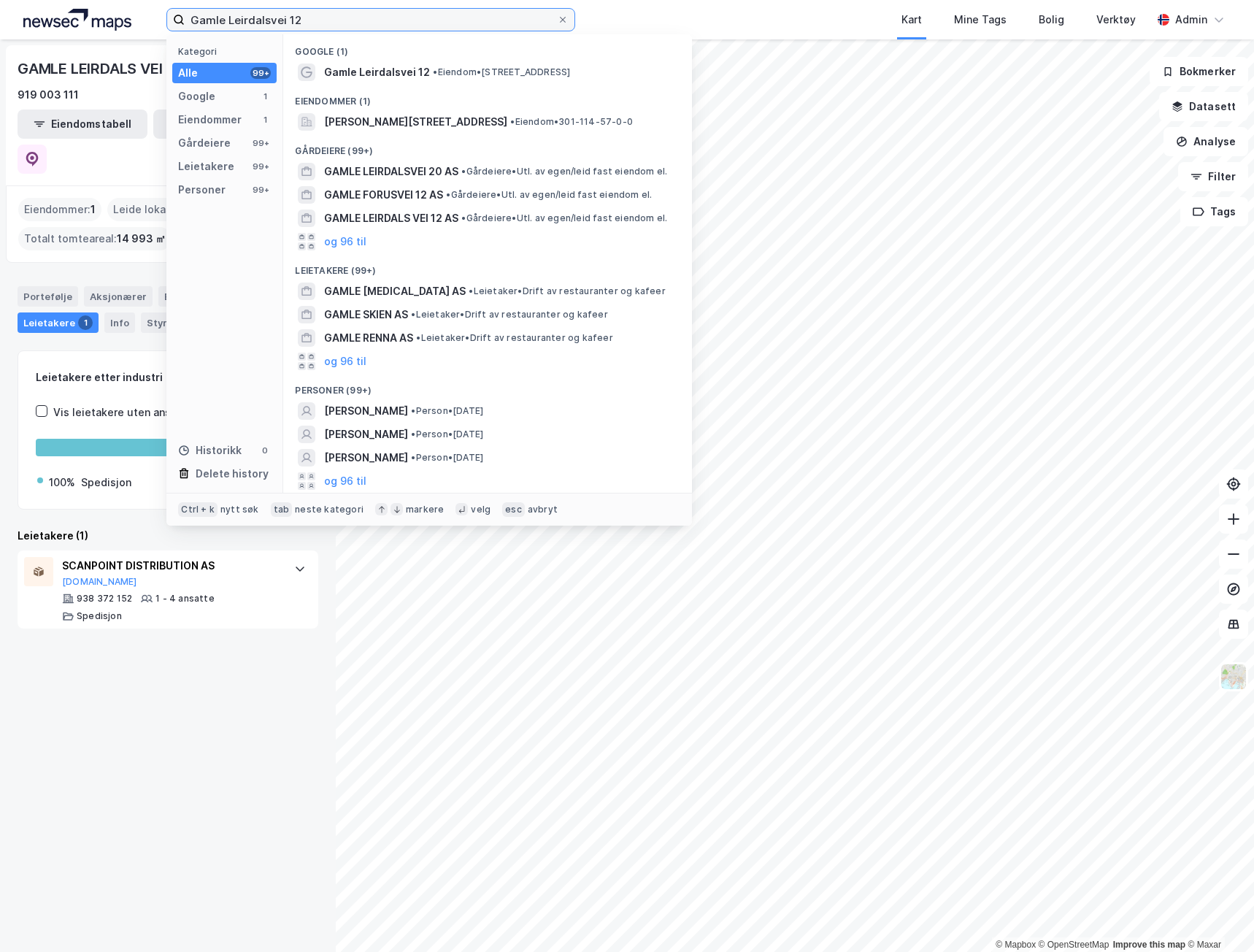
drag, startPoint x: 315, startPoint y: 24, endPoint x: 11, endPoint y: 8, distance: 304.4
click at [11, 8] on div "Gamle Leirdalsvei 12 Kategori Alle 99+ Google 1 Eiendommer 1 Gårdeiere 99+ Leie…" at bounding box center [627, 19] width 1254 height 40
click at [446, 3] on div "Gamle Leirdalsvei 12 Kategori Alle 99+ Google 1 Eiendommer 1 Gårdeiere 99+ Leie…" at bounding box center [627, 19] width 1254 height 40
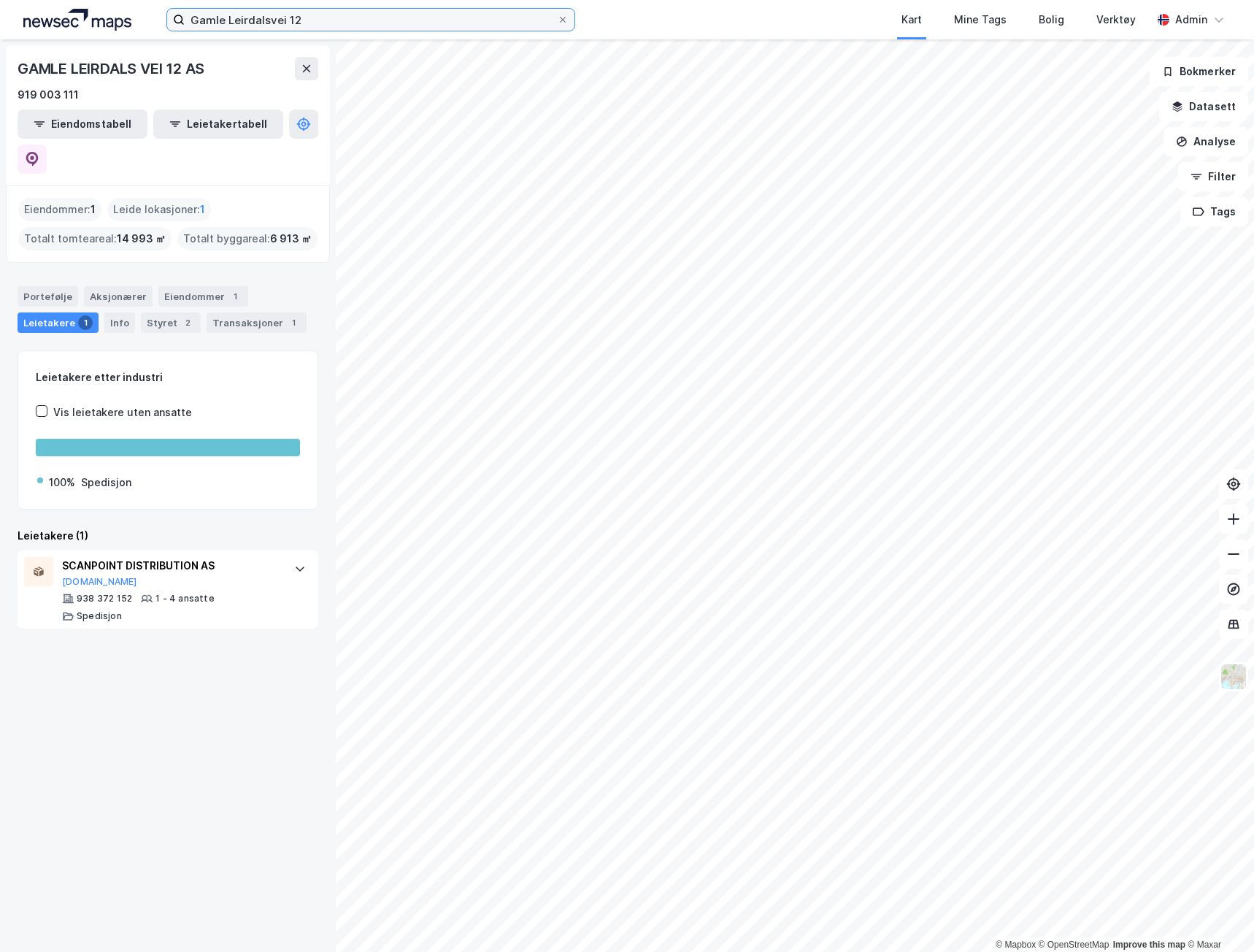
click at [422, 23] on input "Gamle Leirdalsvei 12" at bounding box center [371, 19] width 372 height 22
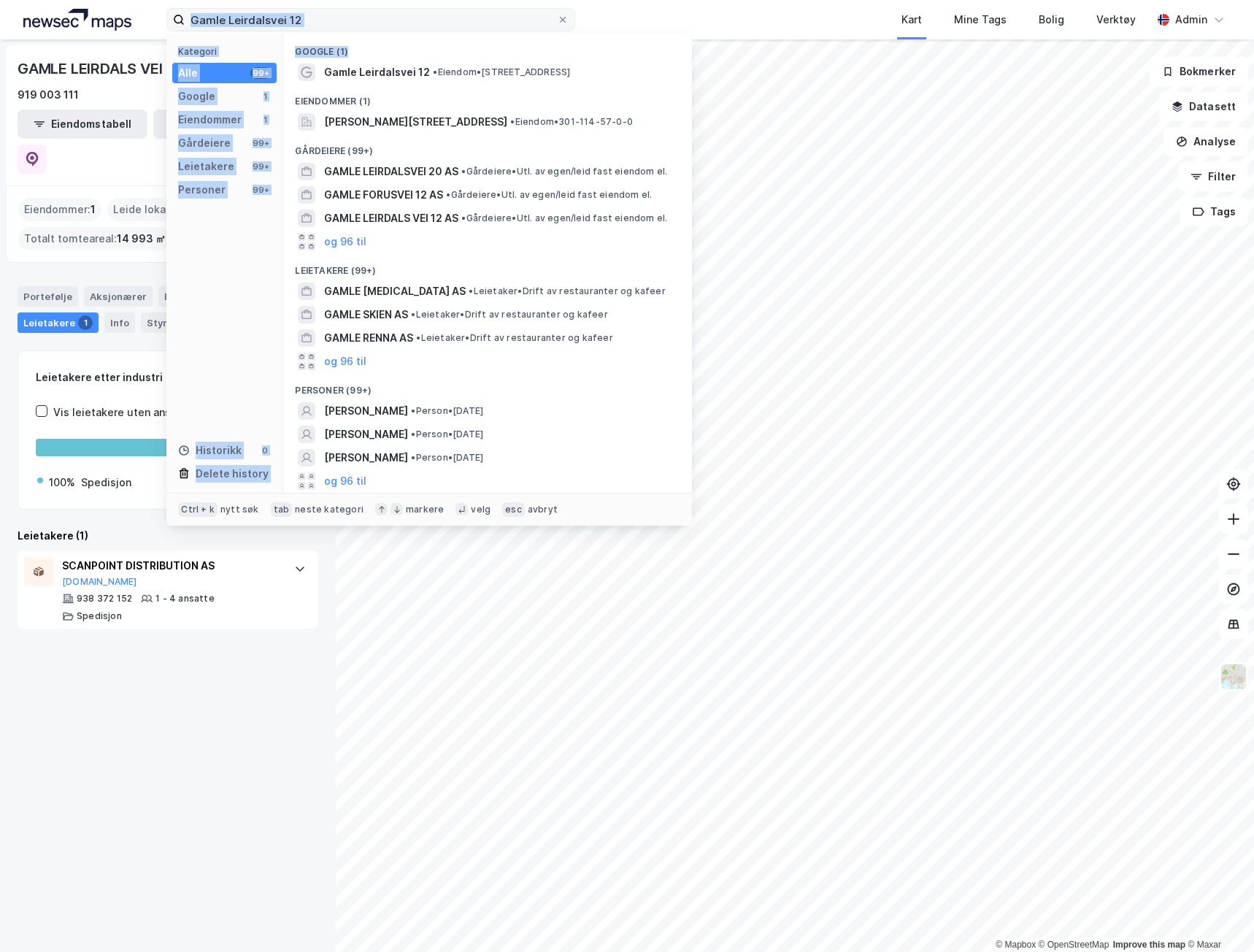
drag, startPoint x: 414, startPoint y: 41, endPoint x: 265, endPoint y: 13, distance: 151.6
click at [265, 13] on div "Gamle Leirdalsvei 12 Kategori Alle 99+ Google 1 Eiendommer 1 Gårdeiere 99+ Leie…" at bounding box center [371, 20] width 409 height 24
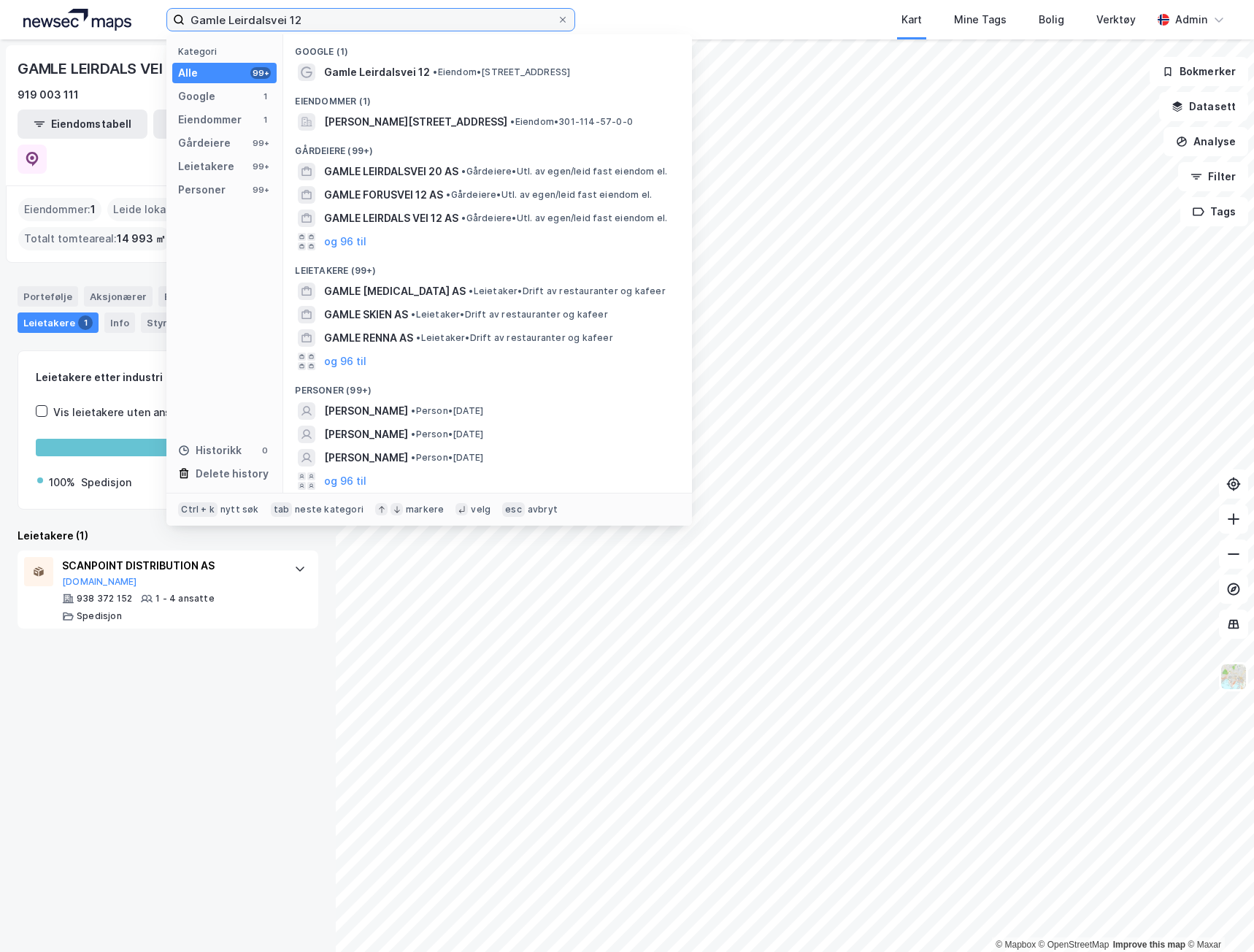
click at [308, 24] on input "Gamle Leirdalsvei 12" at bounding box center [371, 19] width 372 height 22
drag, startPoint x: 308, startPoint y: 19, endPoint x: -1, endPoint y: -12, distance: 310.6
click at [0, 0] on html "Gamle Leirdalsvei 12 Kategori Alle 99+ Google 1 Eiendommer 1 Gårdeiere 99+ Leie…" at bounding box center [627, 476] width 1254 height 952
paste input "[STREET_ADDRESS]"
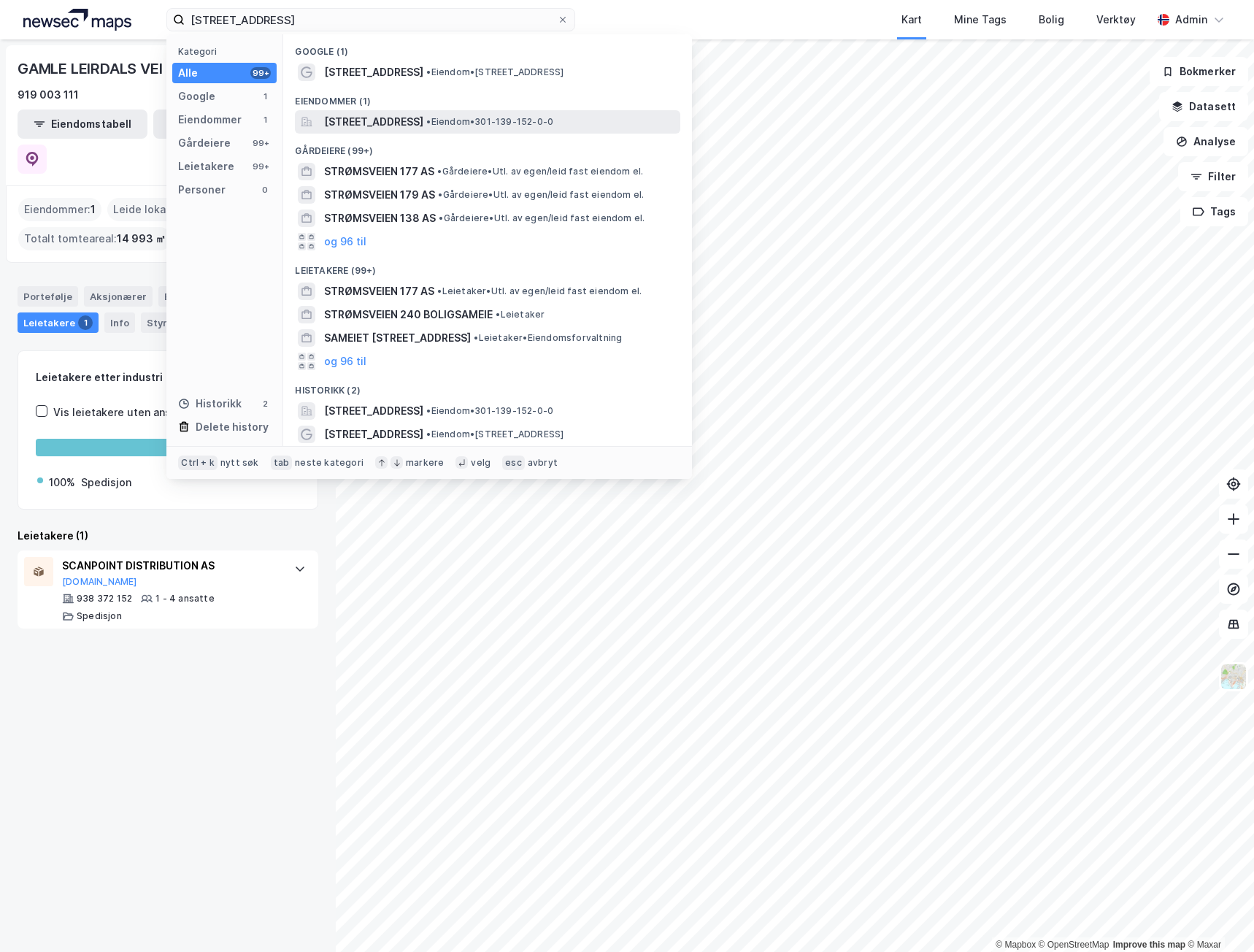
click at [423, 121] on span "[STREET_ADDRESS]" at bounding box center [374, 121] width 99 height 18
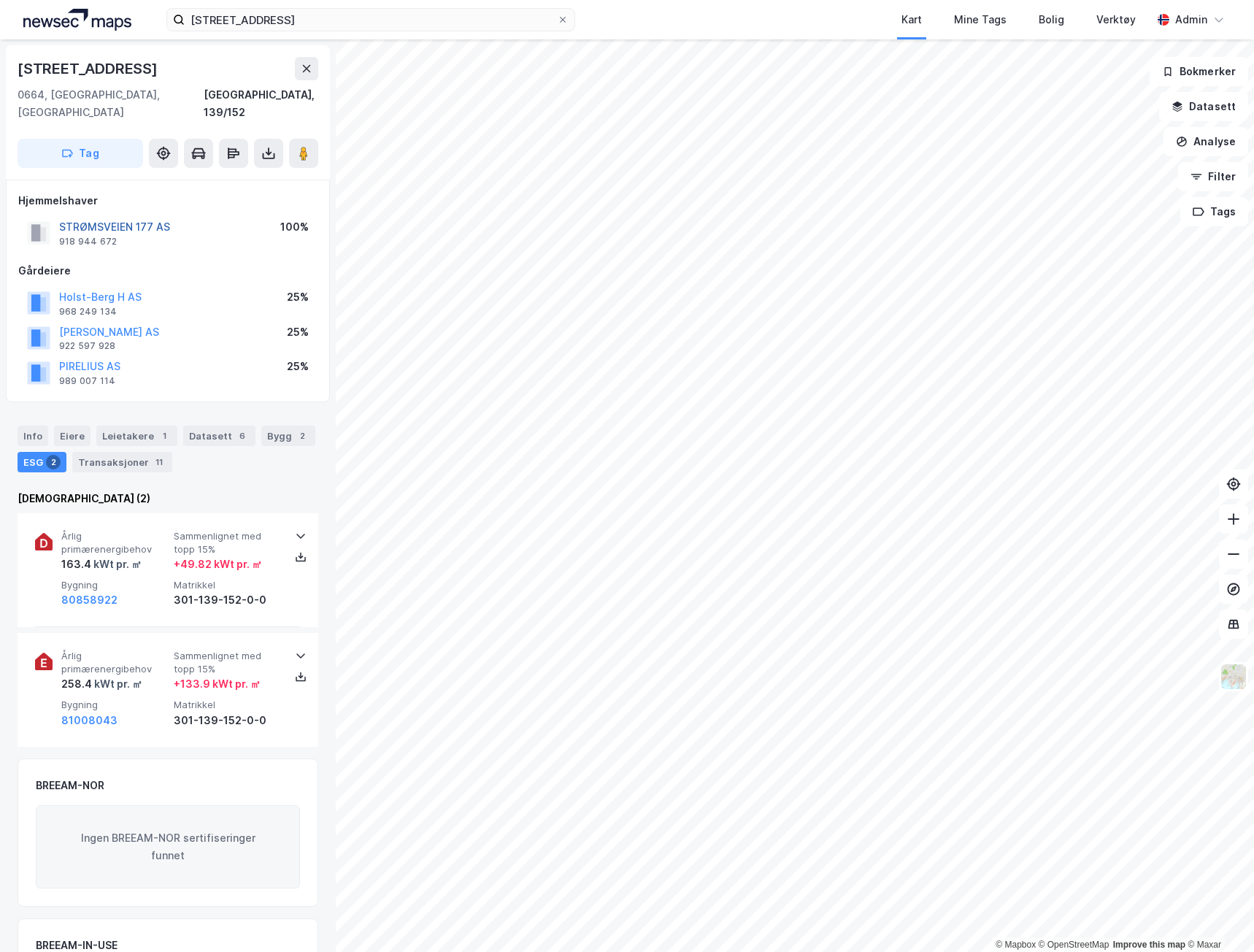
click at [0, 0] on button "STRØMSVEIEN 177 AS" at bounding box center [0, 0] width 0 height 0
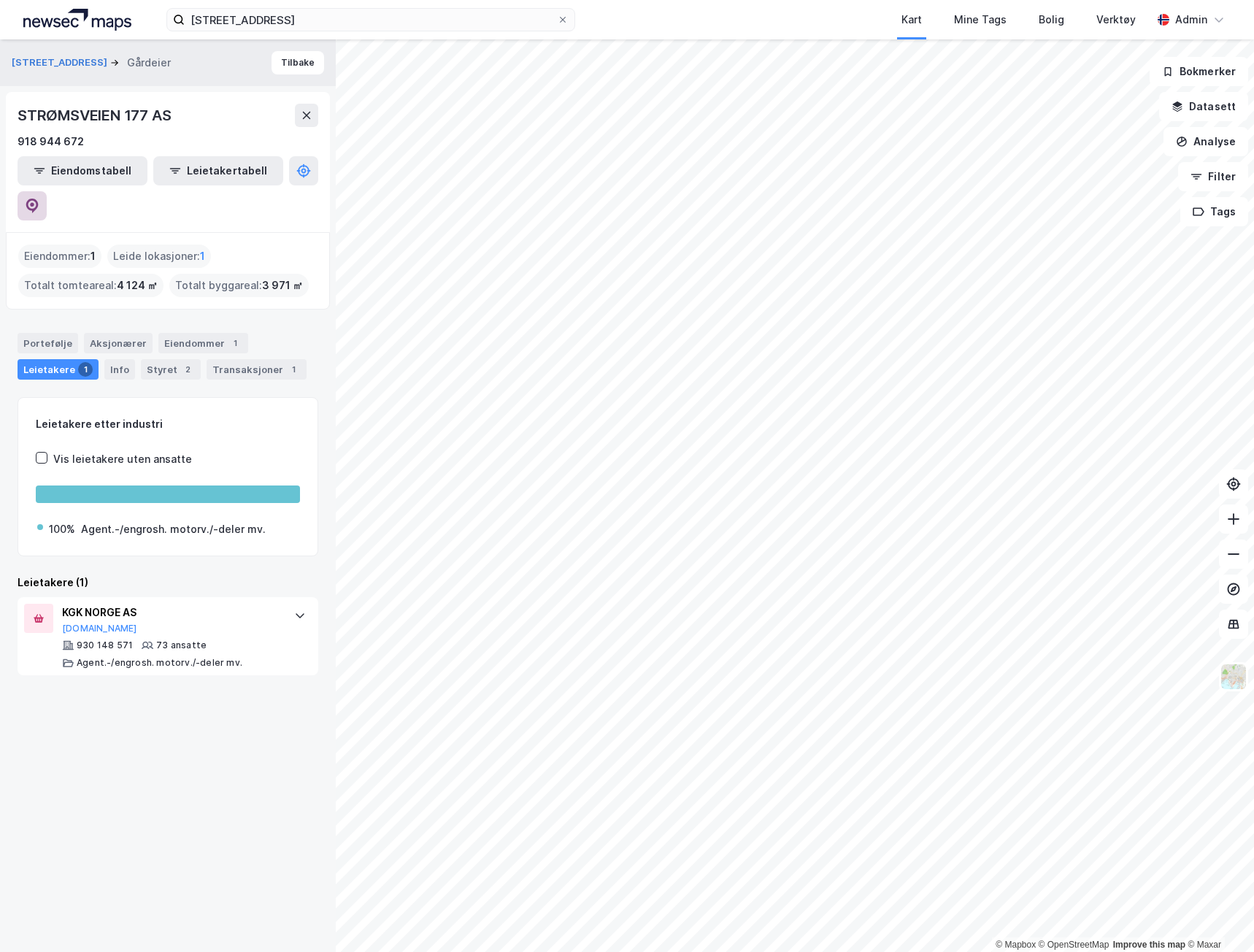
click at [40, 199] on icon at bounding box center [31, 206] width 14 height 14
click at [61, 65] on button "[STREET_ADDRESS]" at bounding box center [61, 62] width 99 height 14
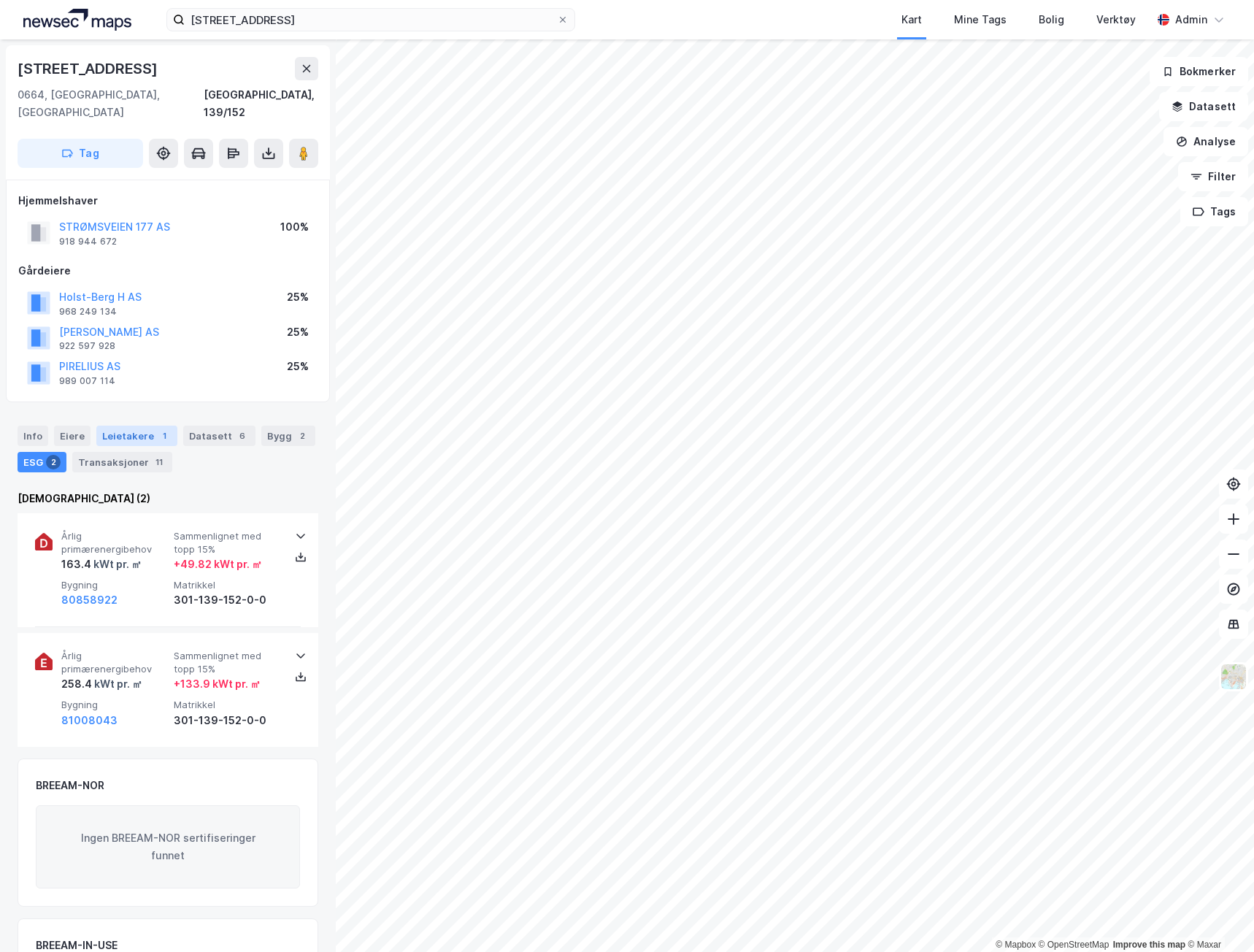
click at [157, 429] on div "1" at bounding box center [163, 436] width 14 height 14
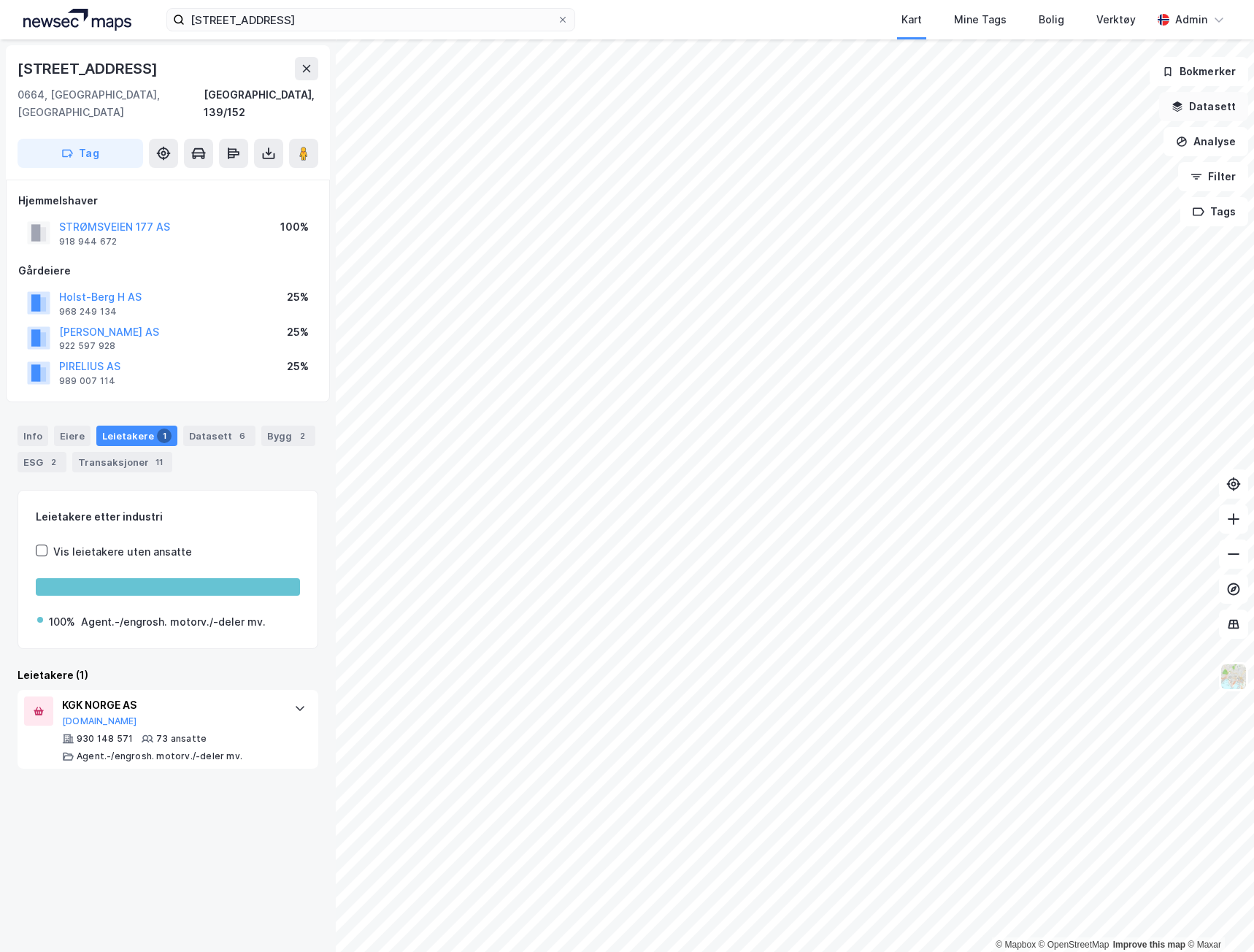
click at [1222, 110] on button "Datasett" at bounding box center [1204, 106] width 89 height 29
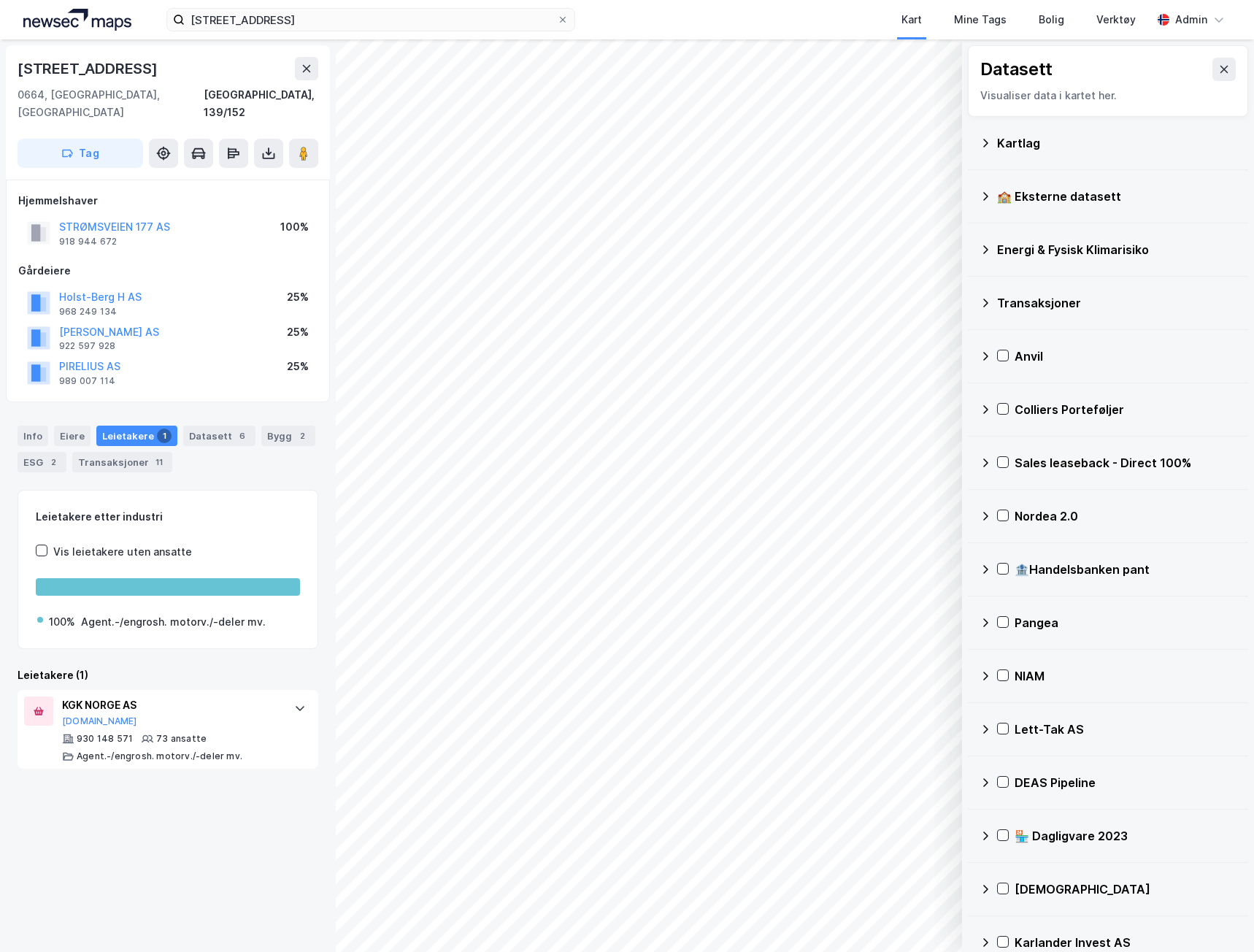
click at [1043, 136] on div "Kartlag" at bounding box center [1117, 142] width 239 height 18
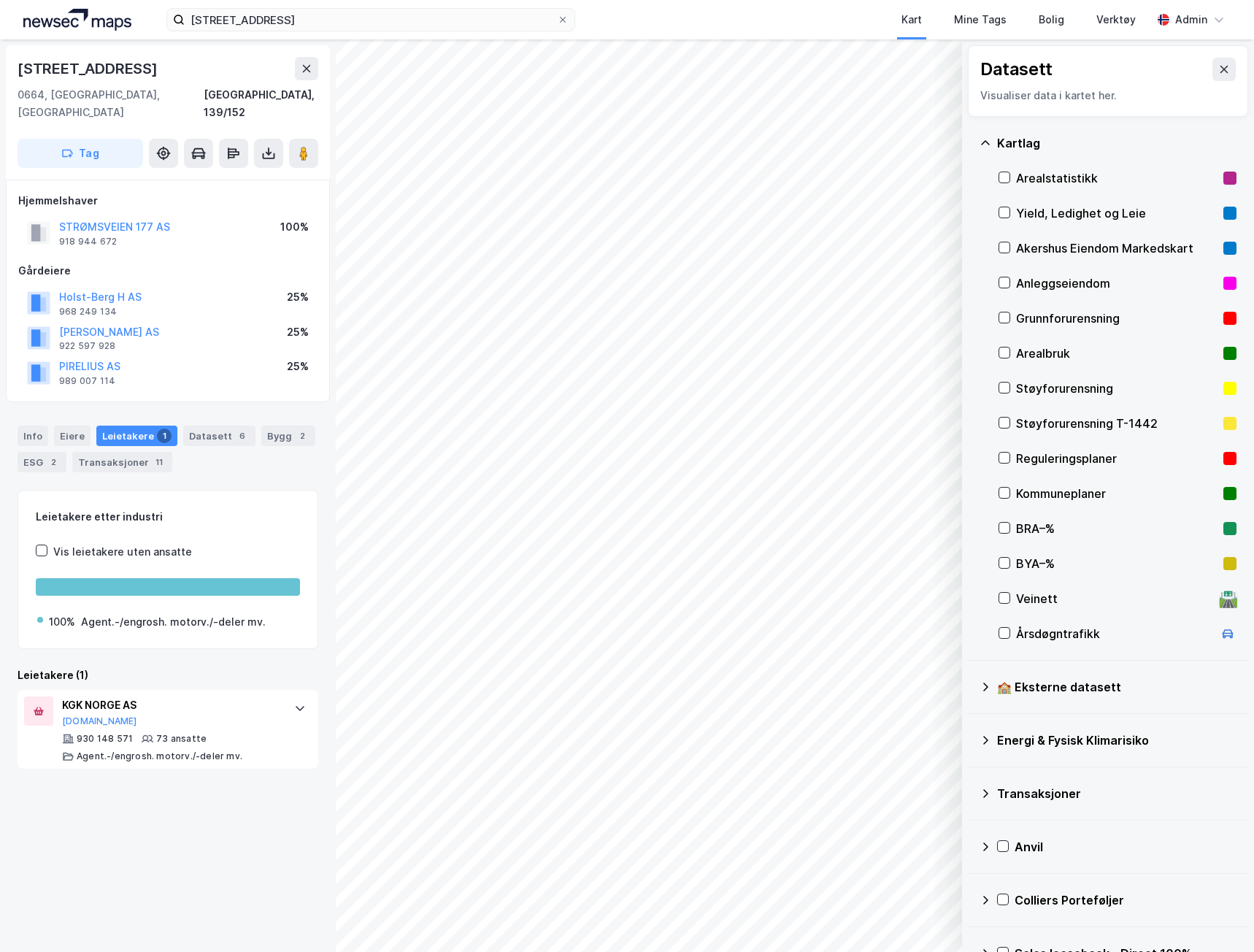
click at [1037, 213] on div "Yield, Ledighet og Leie" at bounding box center [1117, 213] width 201 height 18
click at [300, 146] on image at bounding box center [303, 152] width 8 height 14
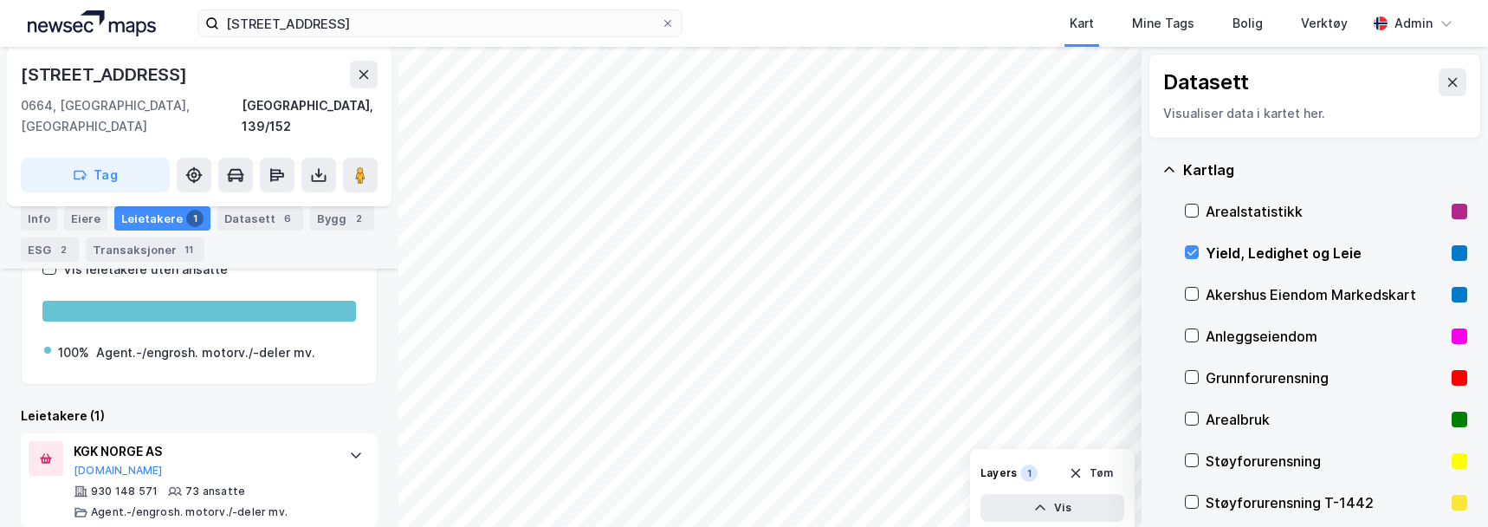
scroll to position [299, 0]
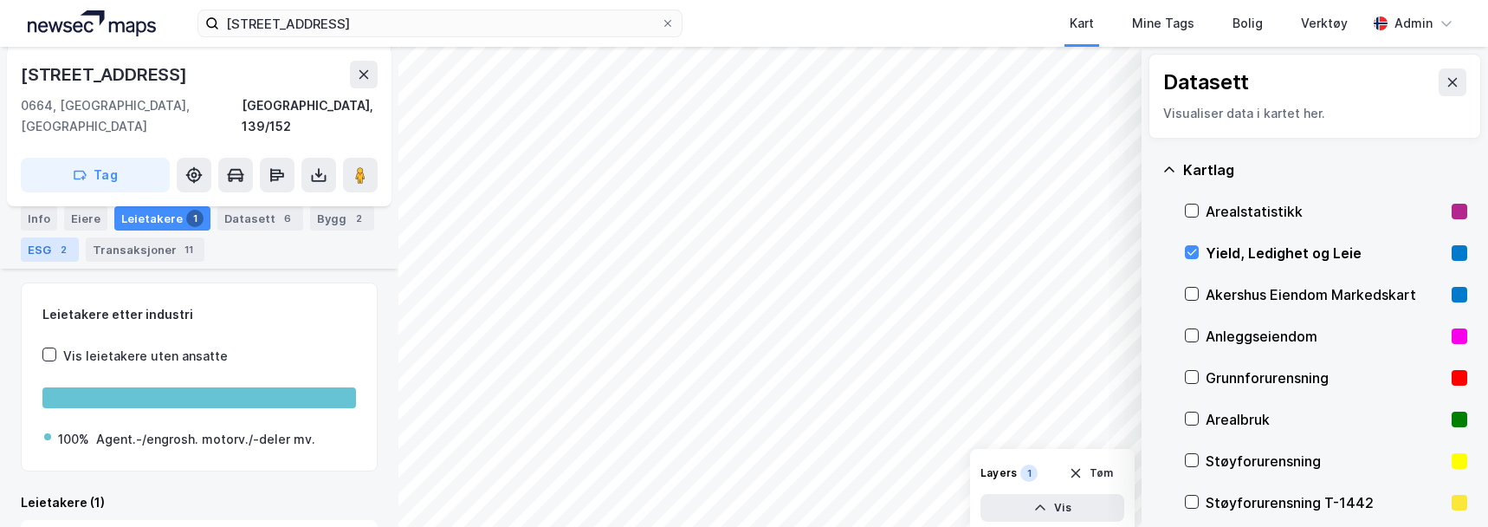
click at [62, 237] on div "ESG 2" at bounding box center [50, 249] width 58 height 24
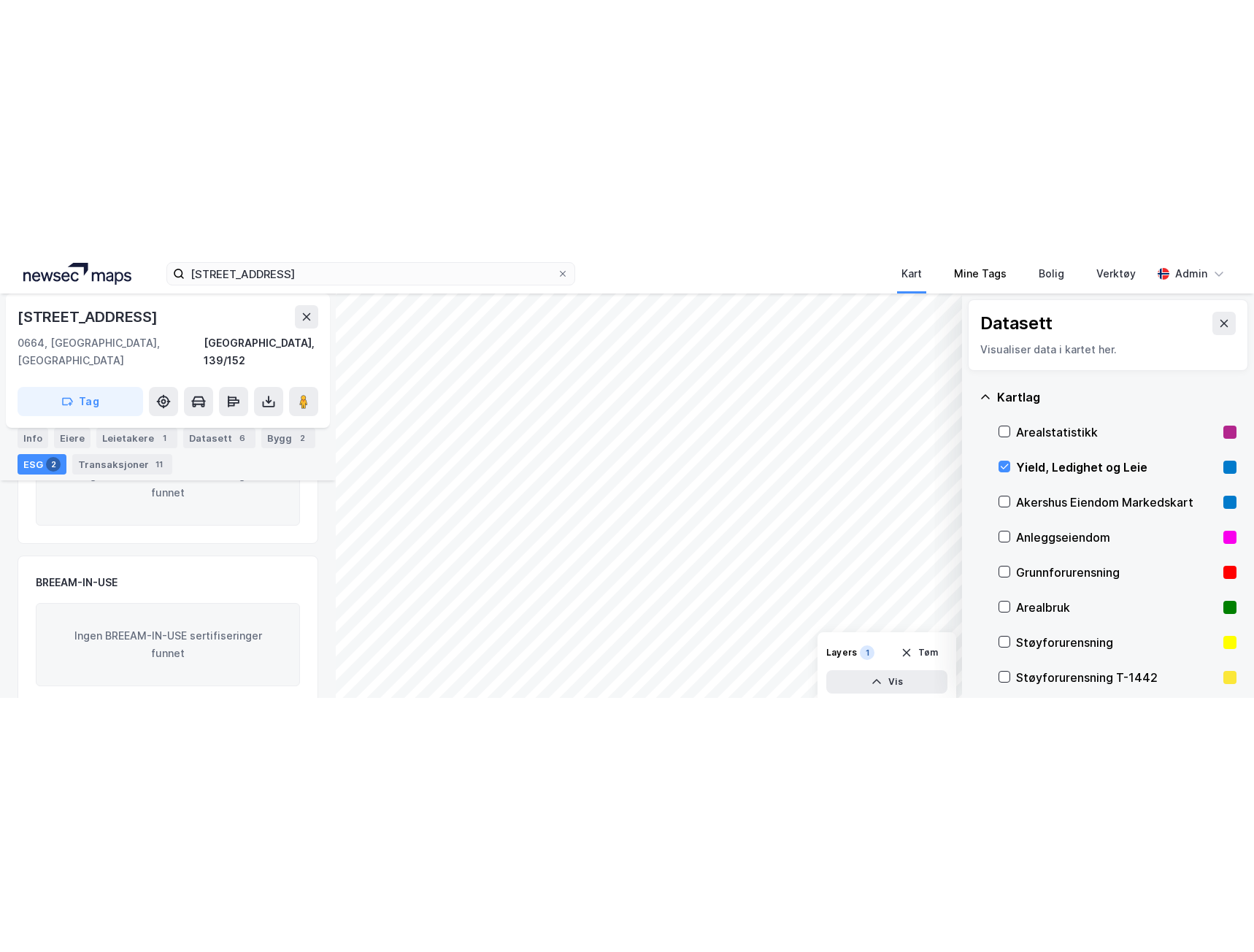
scroll to position [115, 0]
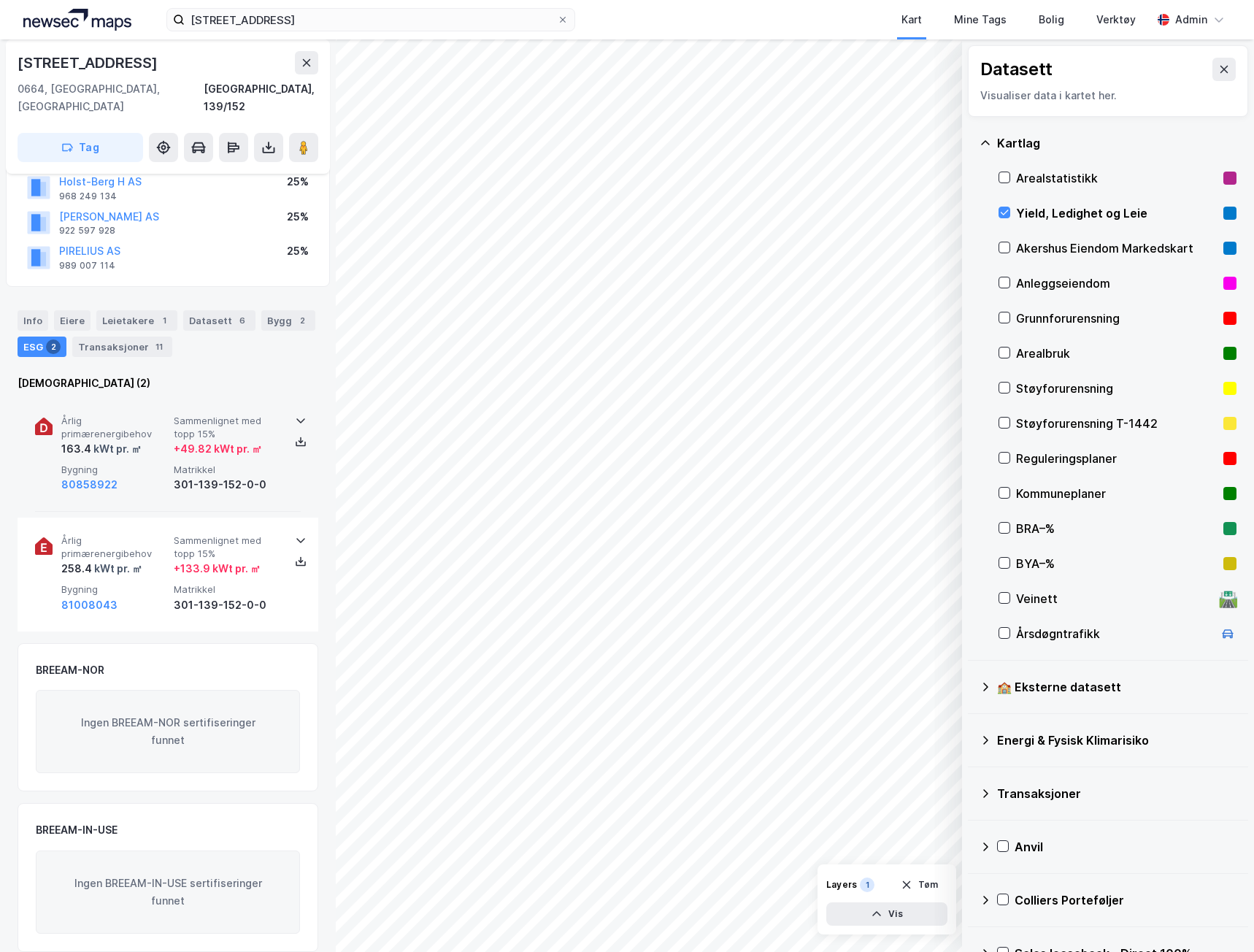
click at [271, 476] on div "301-139-152-0-0" at bounding box center [227, 484] width 106 height 18
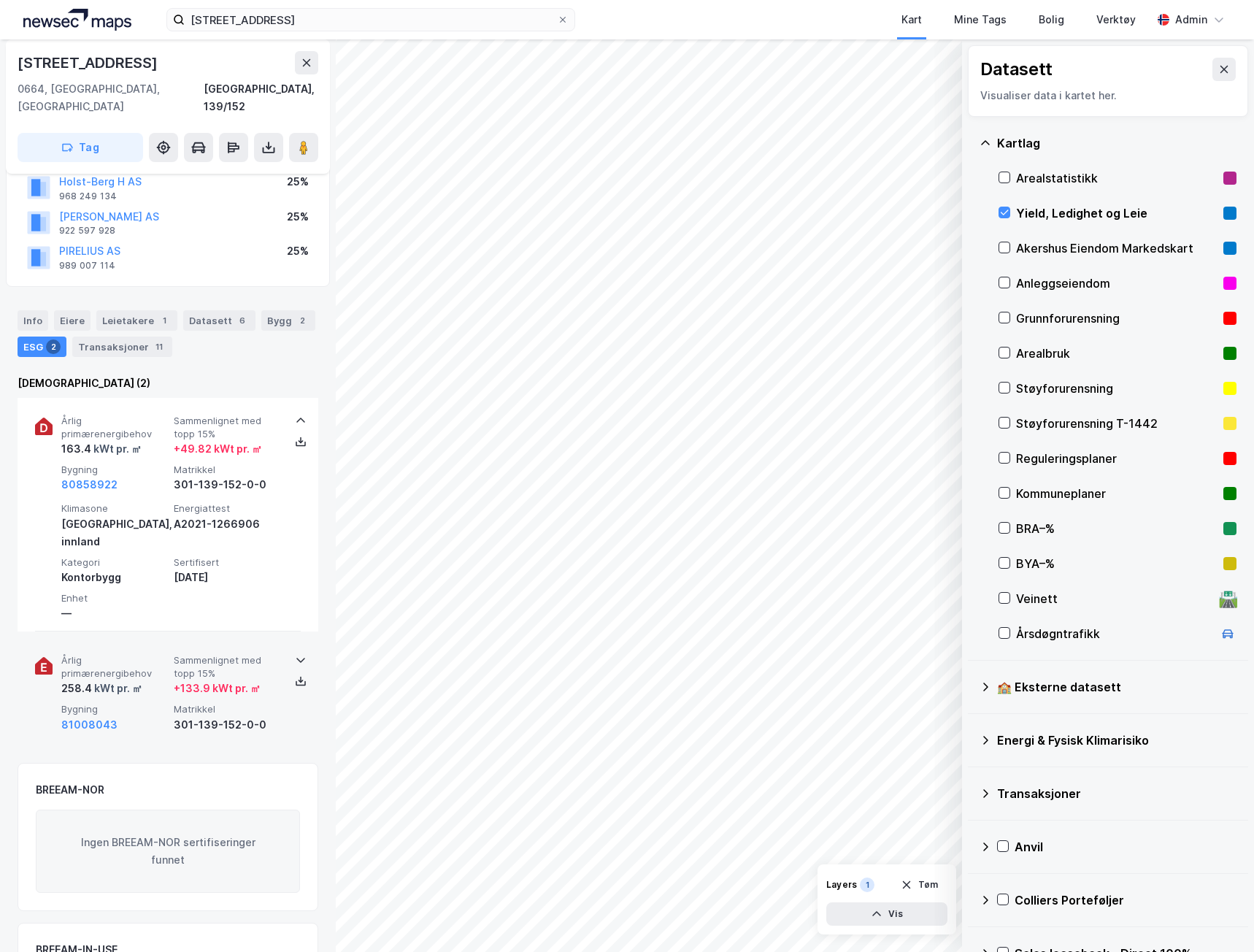
click at [260, 654] on span "Sammenlignet med topp 15%" at bounding box center [227, 666] width 106 height 25
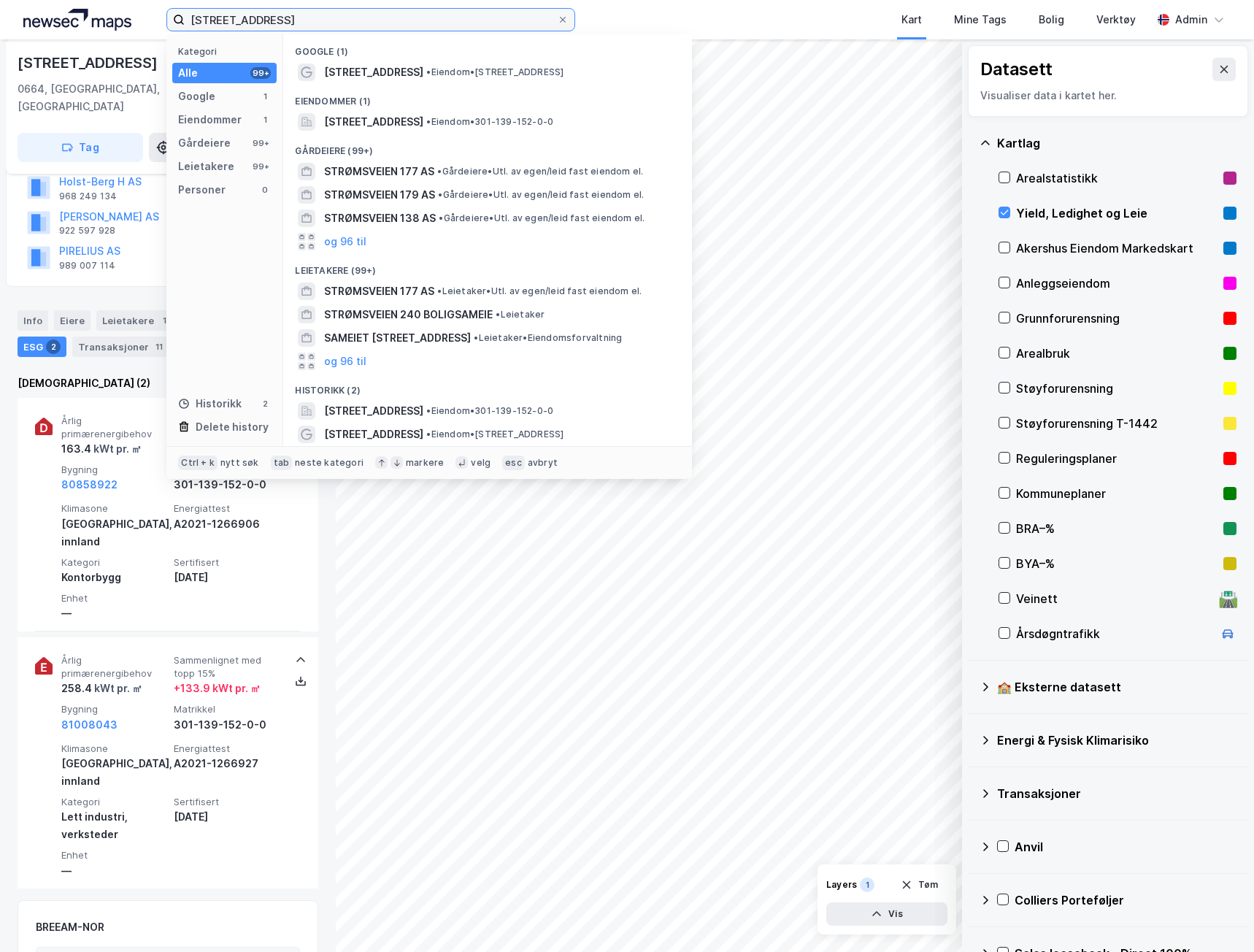
drag, startPoint x: 292, startPoint y: 19, endPoint x: 87, endPoint y: 29, distance: 205.2
click at [87, 29] on div "Strømsveien 177 Kategori Alle 99+ Google 1 Eiendommer 1 Gårdeiere 99+ Leietaker…" at bounding box center [627, 19] width 1254 height 40
paste input "Gamle Leirdalsvei 12"
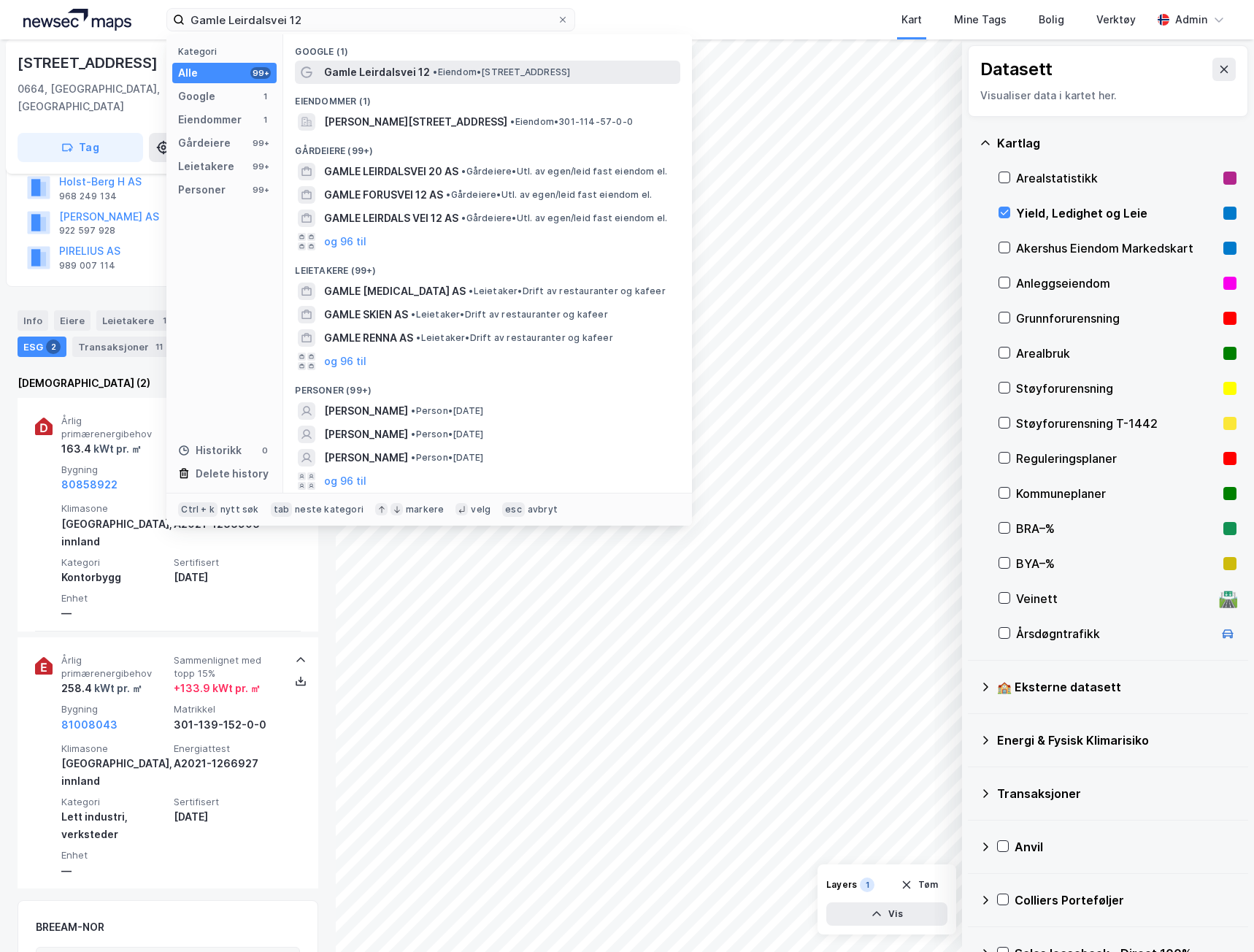
click at [400, 72] on span "Gamle Leirdalsvei 12" at bounding box center [378, 72] width 106 height 18
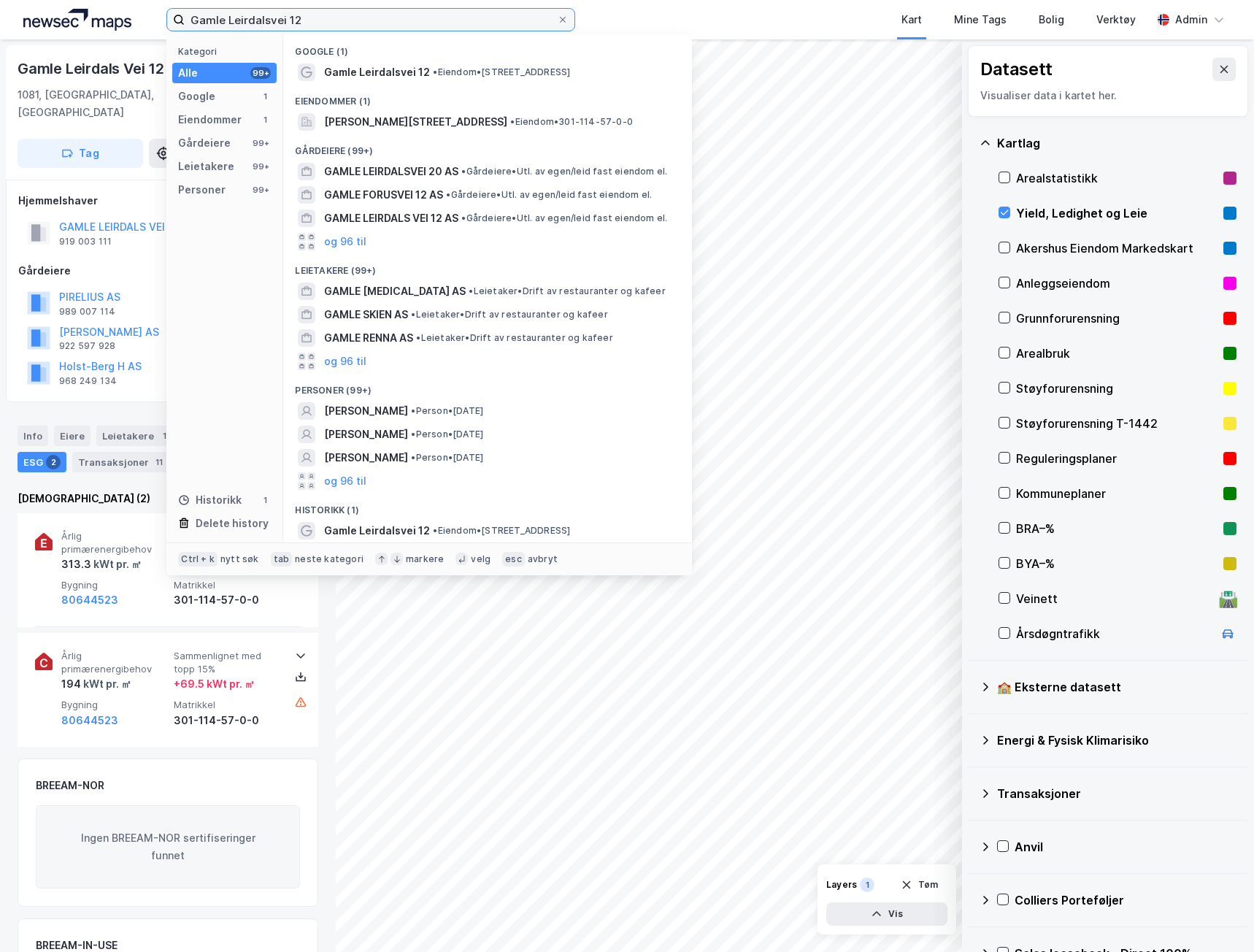
drag, startPoint x: 342, startPoint y: 26, endPoint x: -1, endPoint y: 13, distance: 343.2
click at [0, 13] on html "Gamle Leirdalsvei 12 Kategori Alle 99+ Google 1 Eiendommer 1 Gårdeiere 99+ Leie…" at bounding box center [627, 476] width 1254 height 952
paste input "[STREET_ADDRESS]"
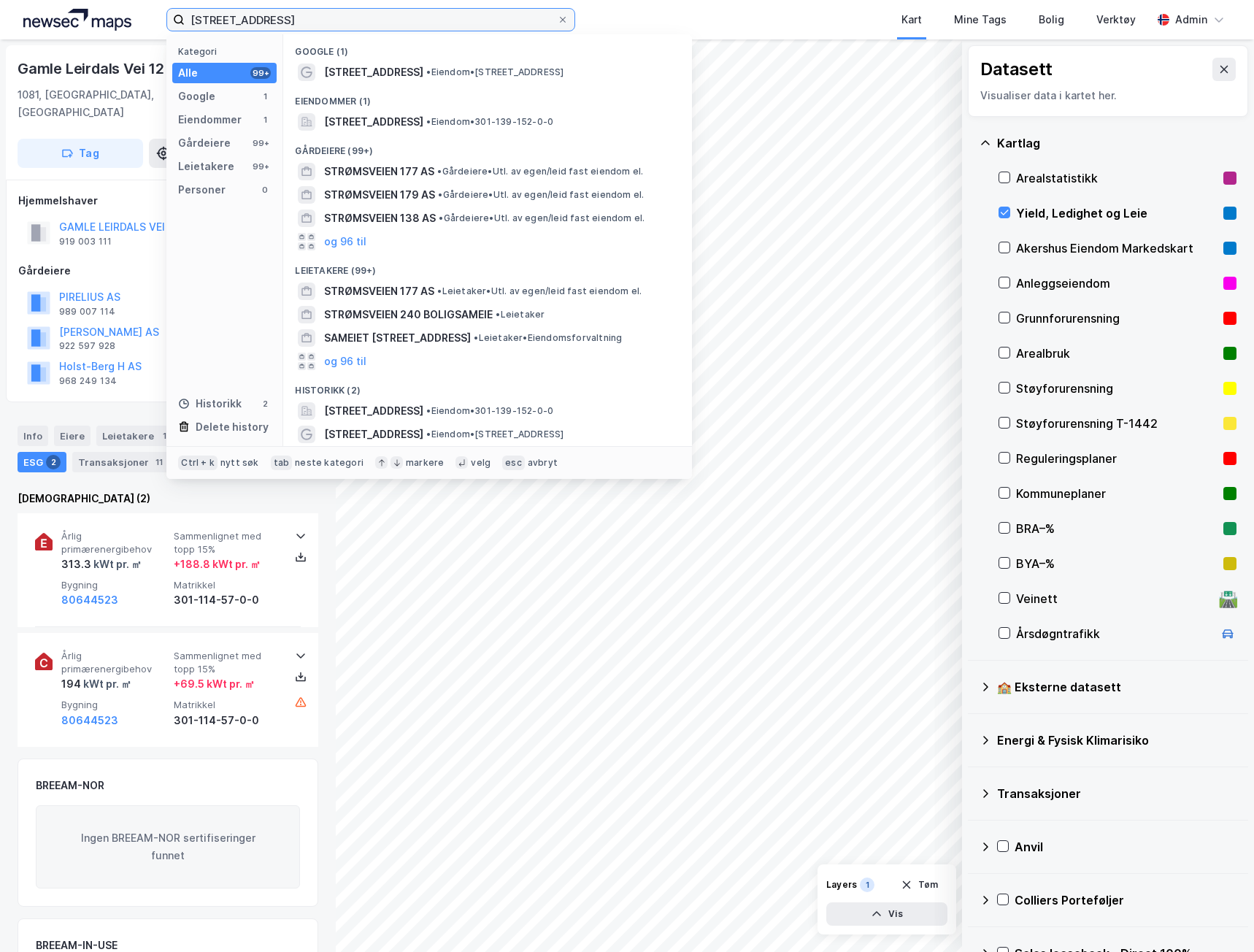
drag, startPoint x: 303, startPoint y: 14, endPoint x: 35, endPoint y: 25, distance: 268.2
click at [26, 27] on div "Strømsveien 177 Kategori Alle 99+ Google 1 Eiendommer 1 Gårdeiere 99+ Leietaker…" at bounding box center [627, 19] width 1254 height 40
paste input "Østre Aker vei 206"
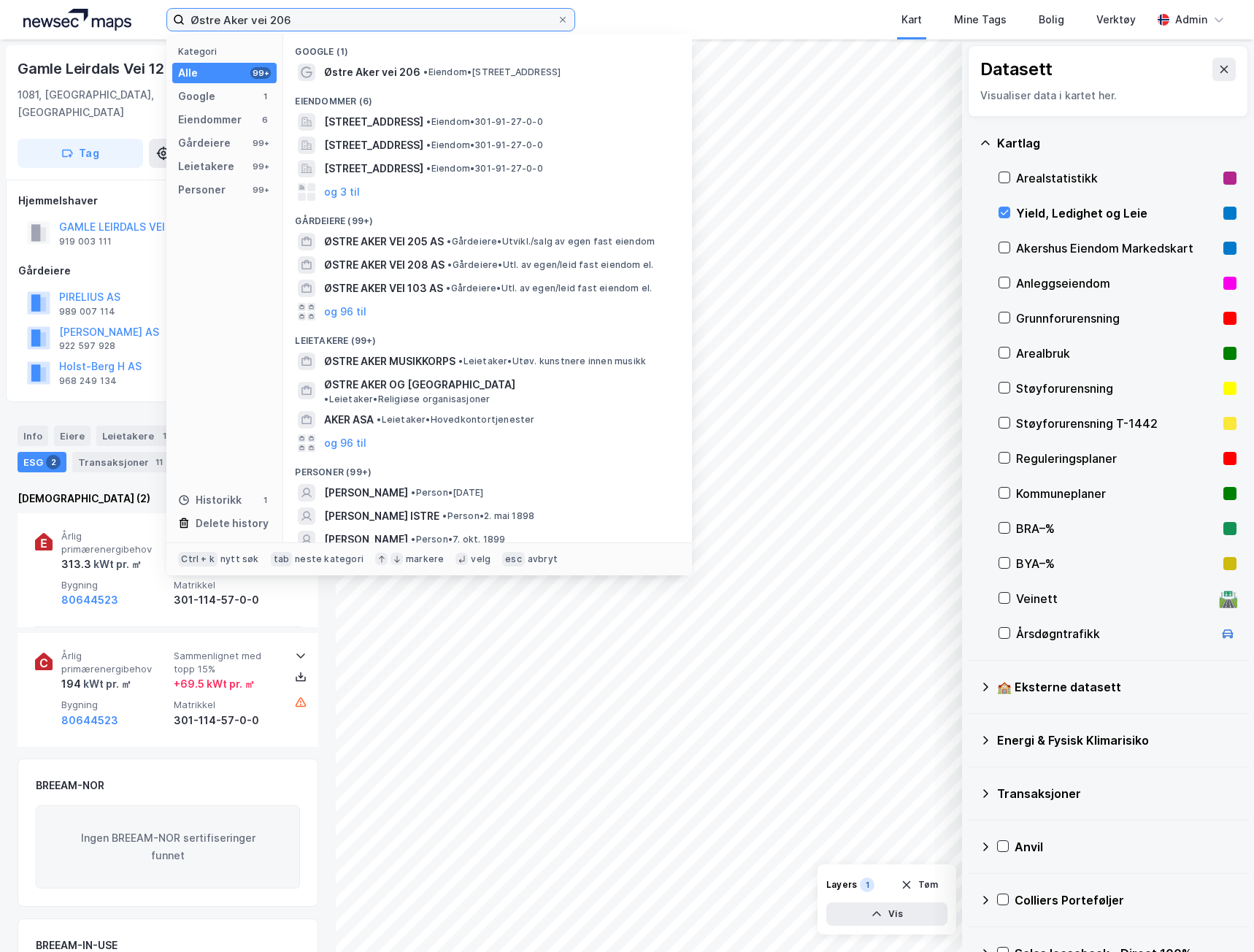
type input "Østre Aker vei 206"
click at [561, 19] on icon at bounding box center [563, 19] width 8 height 8
click at [557, 19] on input "Østre Aker vei 206" at bounding box center [371, 19] width 372 height 22
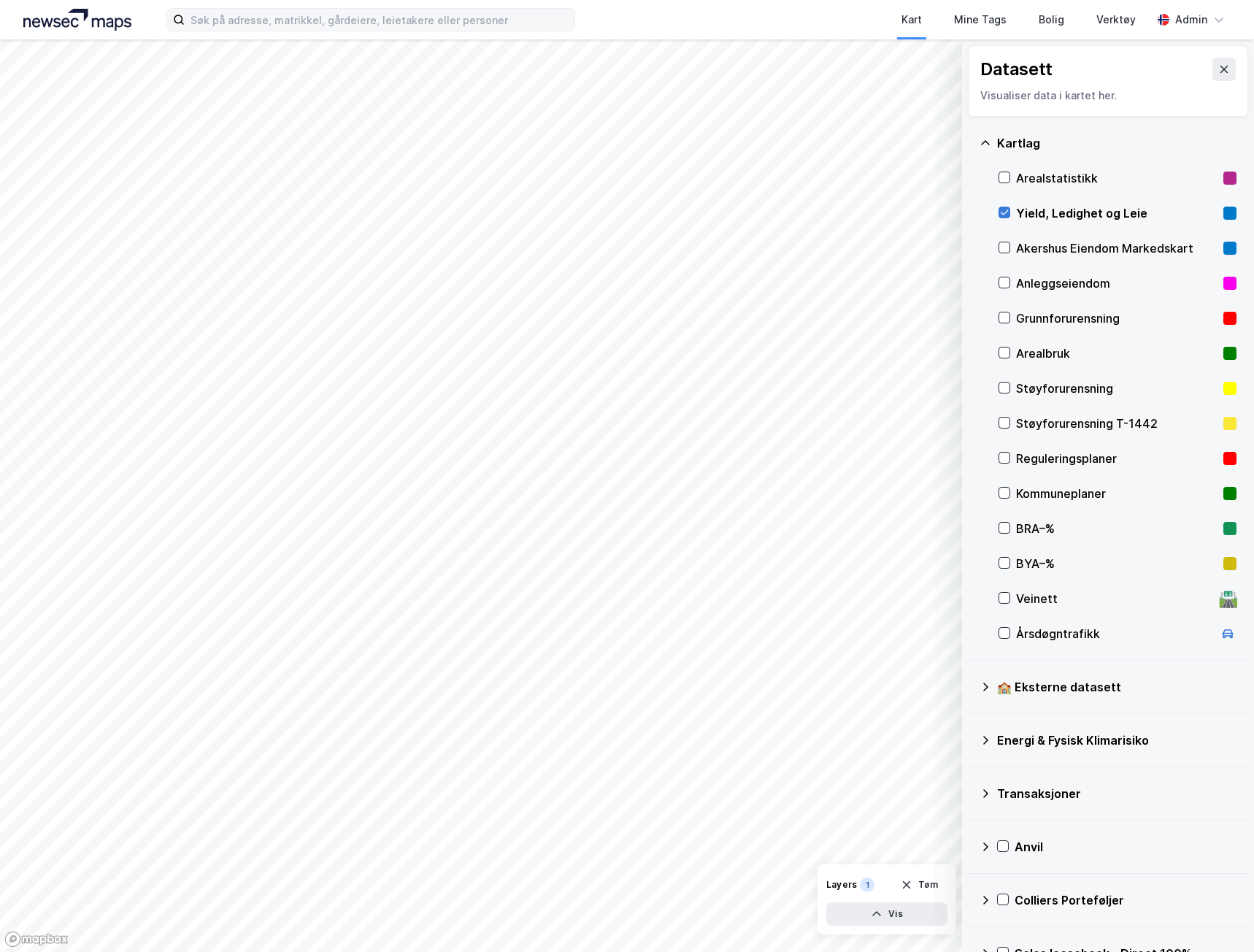
click at [1005, 209] on icon at bounding box center [1005, 212] width 10 height 10
click at [276, 8] on label at bounding box center [371, 20] width 409 height 24
click at [276, 8] on input at bounding box center [379, 19] width 390 height 22
paste input "Strømsveien 179"
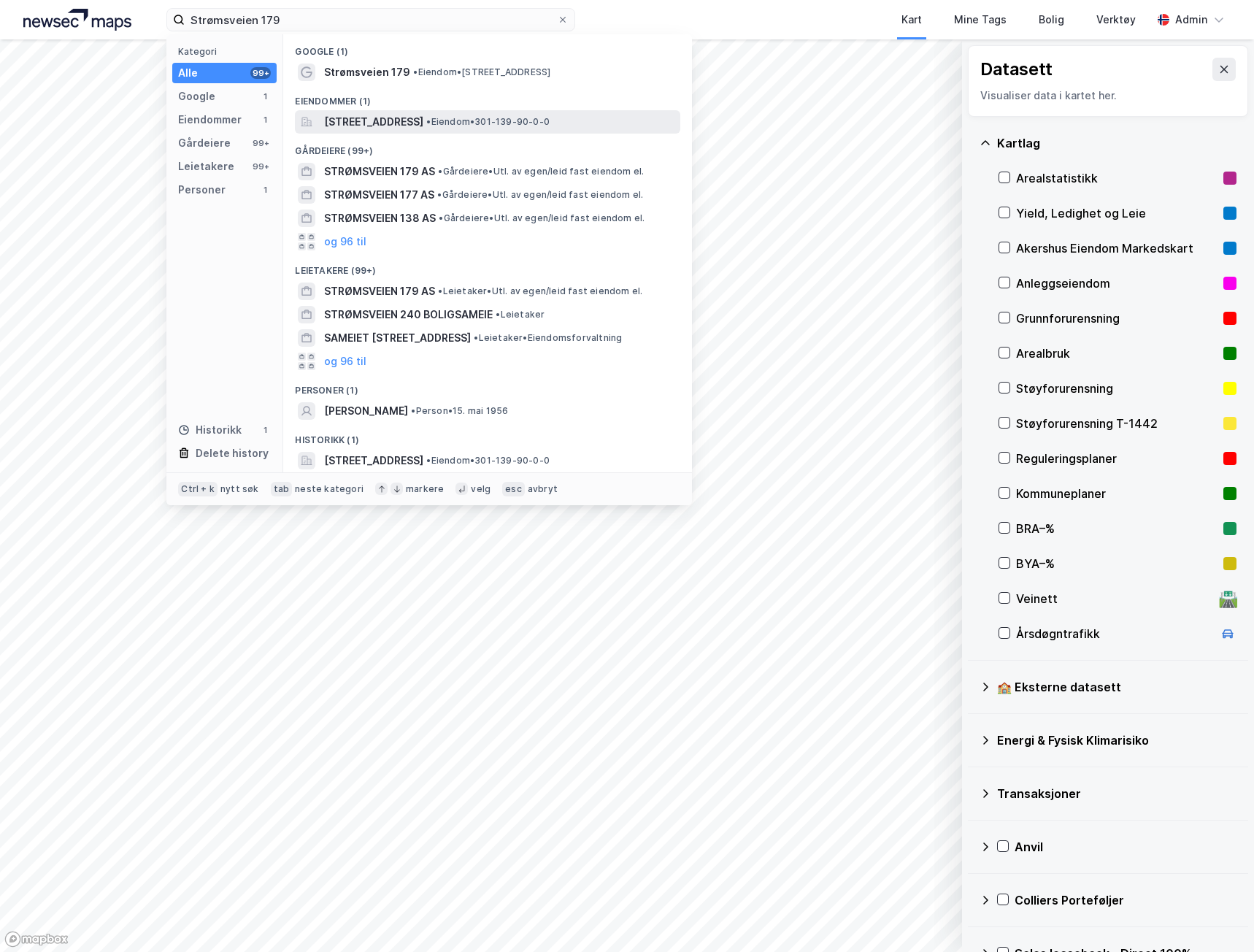
click at [324, 115] on div "[STREET_ADDRESS] • Eiendom • 301-139-90-0-0" at bounding box center [487, 122] width 385 height 24
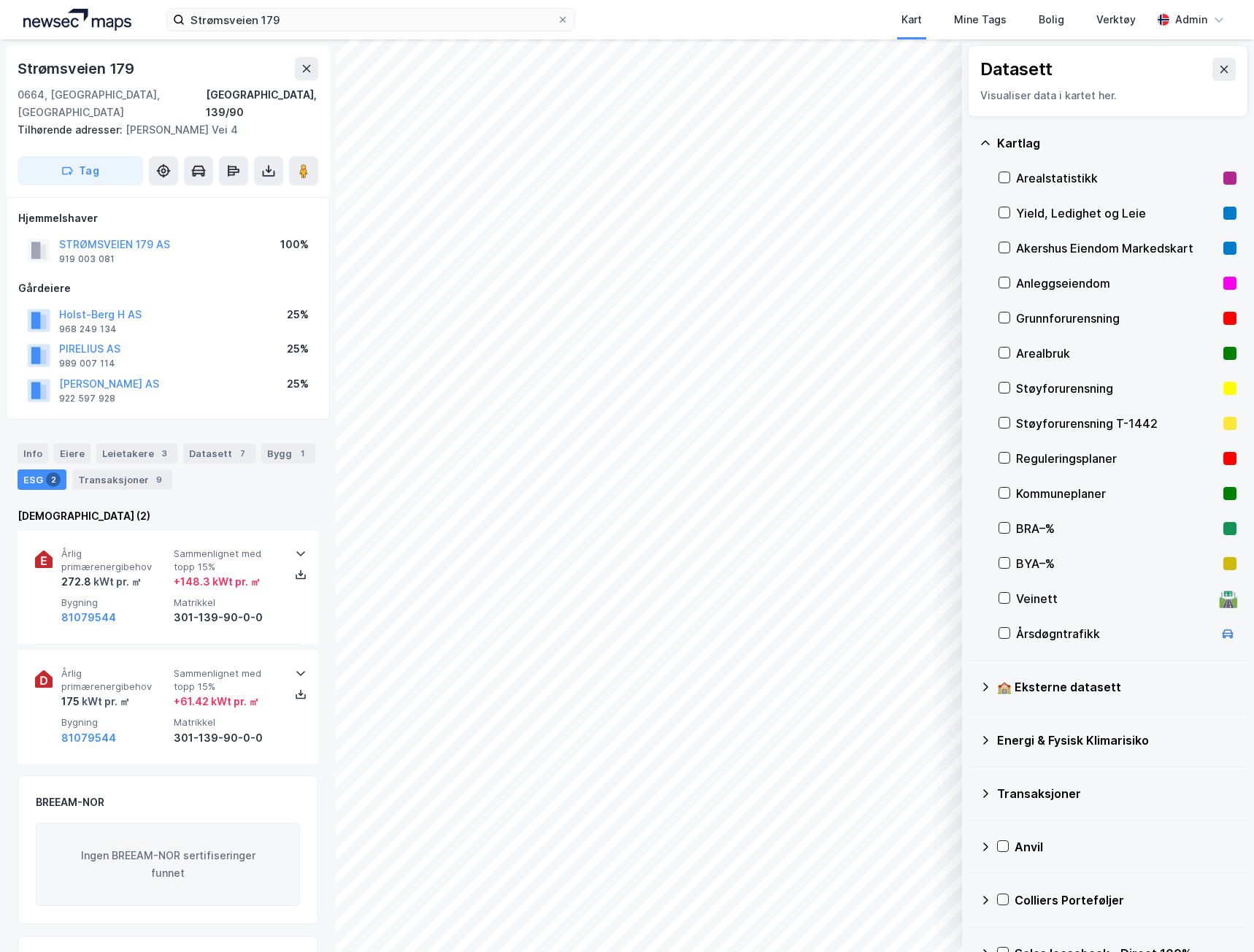
click at [1057, 217] on div "Yield, Ledighet og Leie" at bounding box center [1117, 213] width 201 height 18
click at [1058, 207] on div "Yield, Ledighet og Leie" at bounding box center [1117, 213] width 201 height 18
click at [27, 443] on div "Info" at bounding box center [33, 453] width 30 height 20
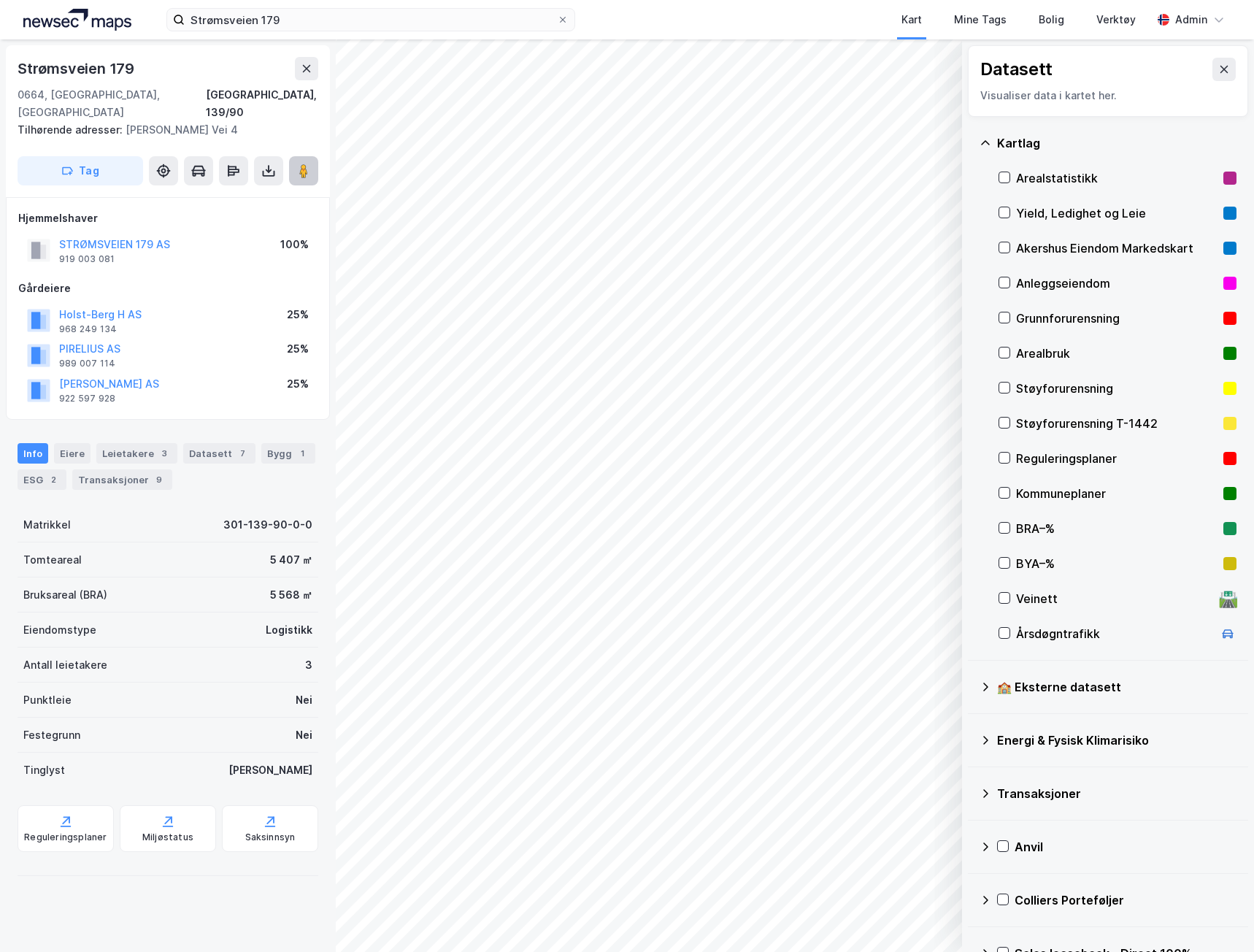
click at [305, 163] on image at bounding box center [303, 170] width 8 height 14
click at [37, 469] on div "ESG 2" at bounding box center [42, 479] width 49 height 20
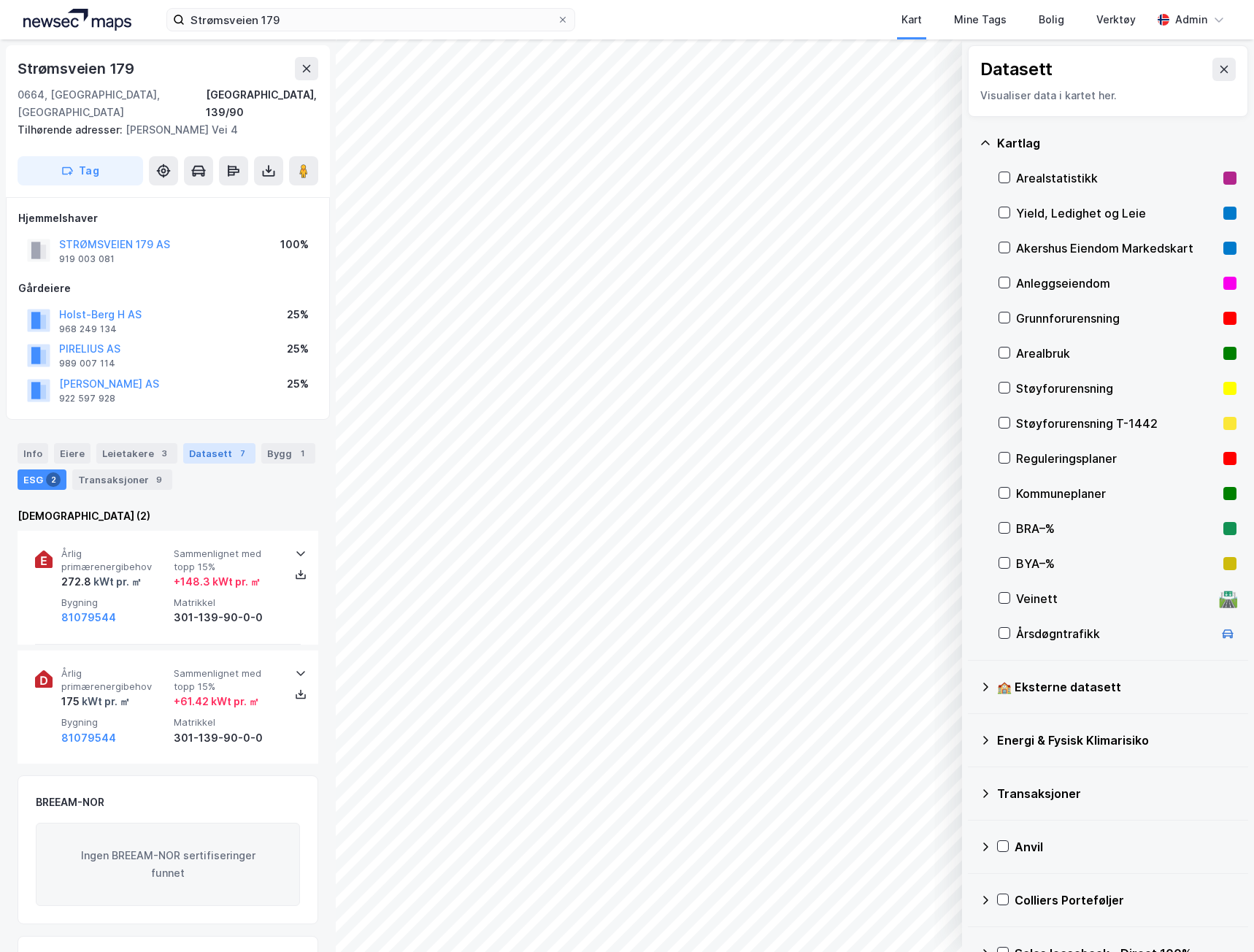
click at [207, 443] on div "Datasett 7" at bounding box center [219, 453] width 72 height 20
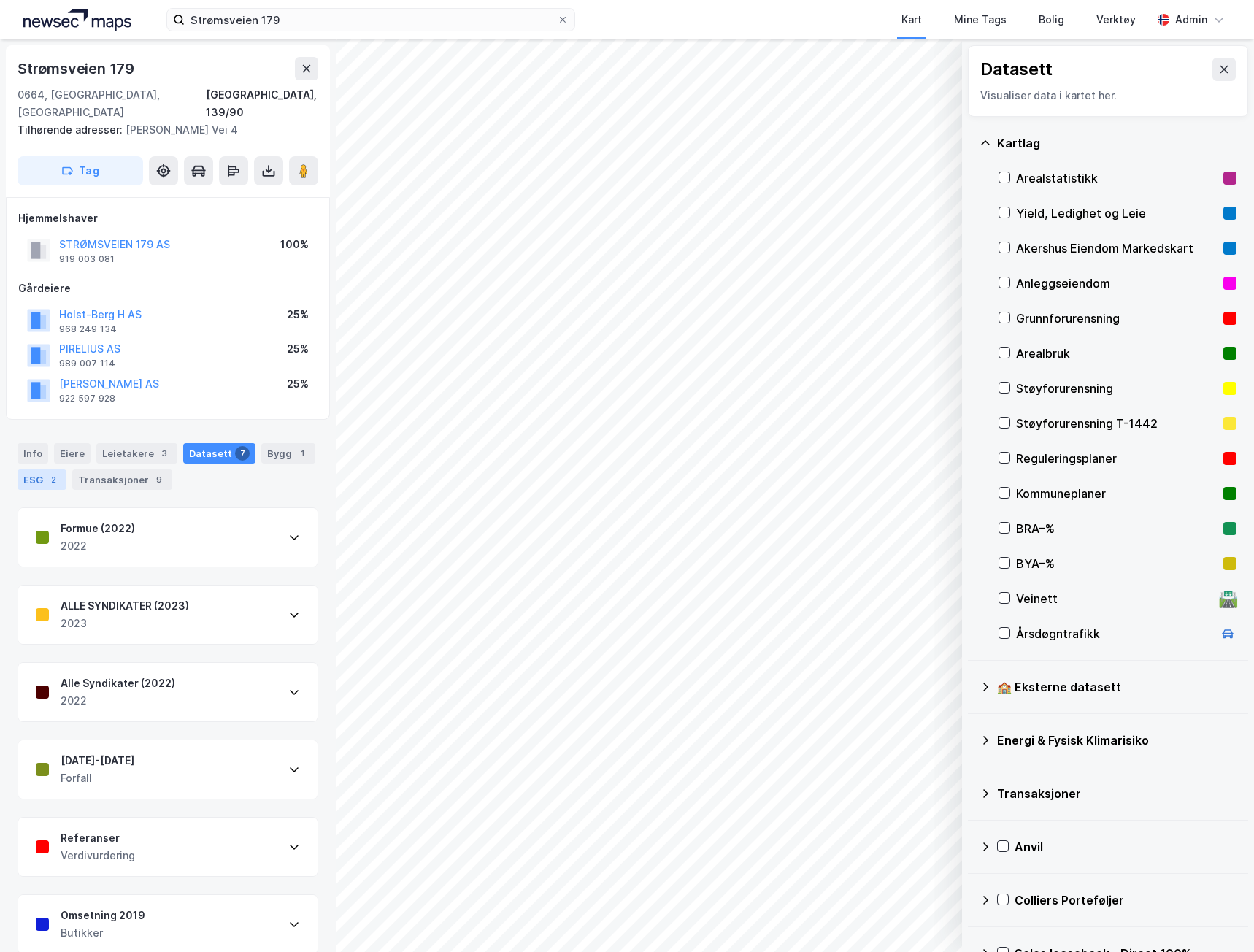
click at [52, 472] on div "2" at bounding box center [53, 479] width 14 height 14
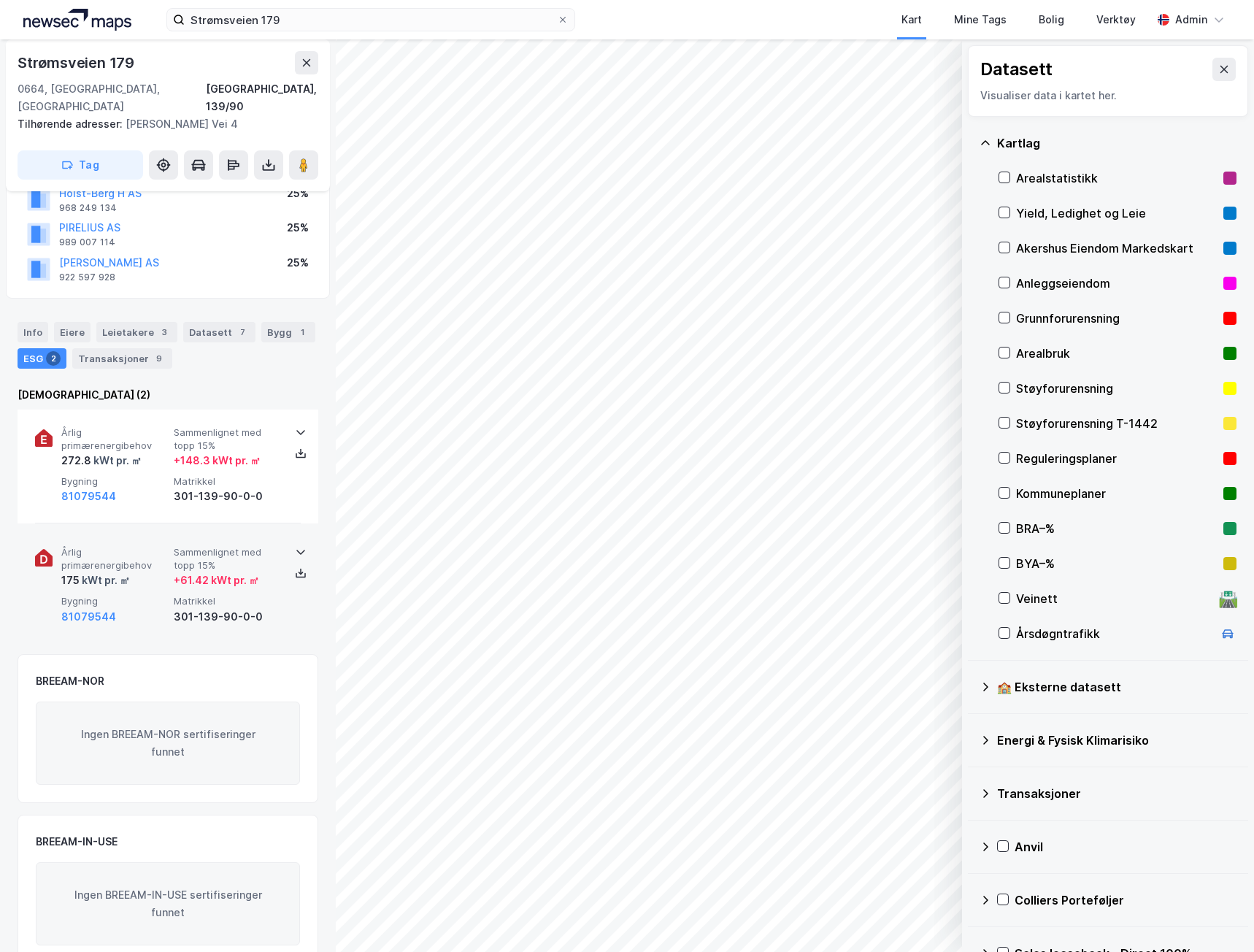
scroll to position [133, 0]
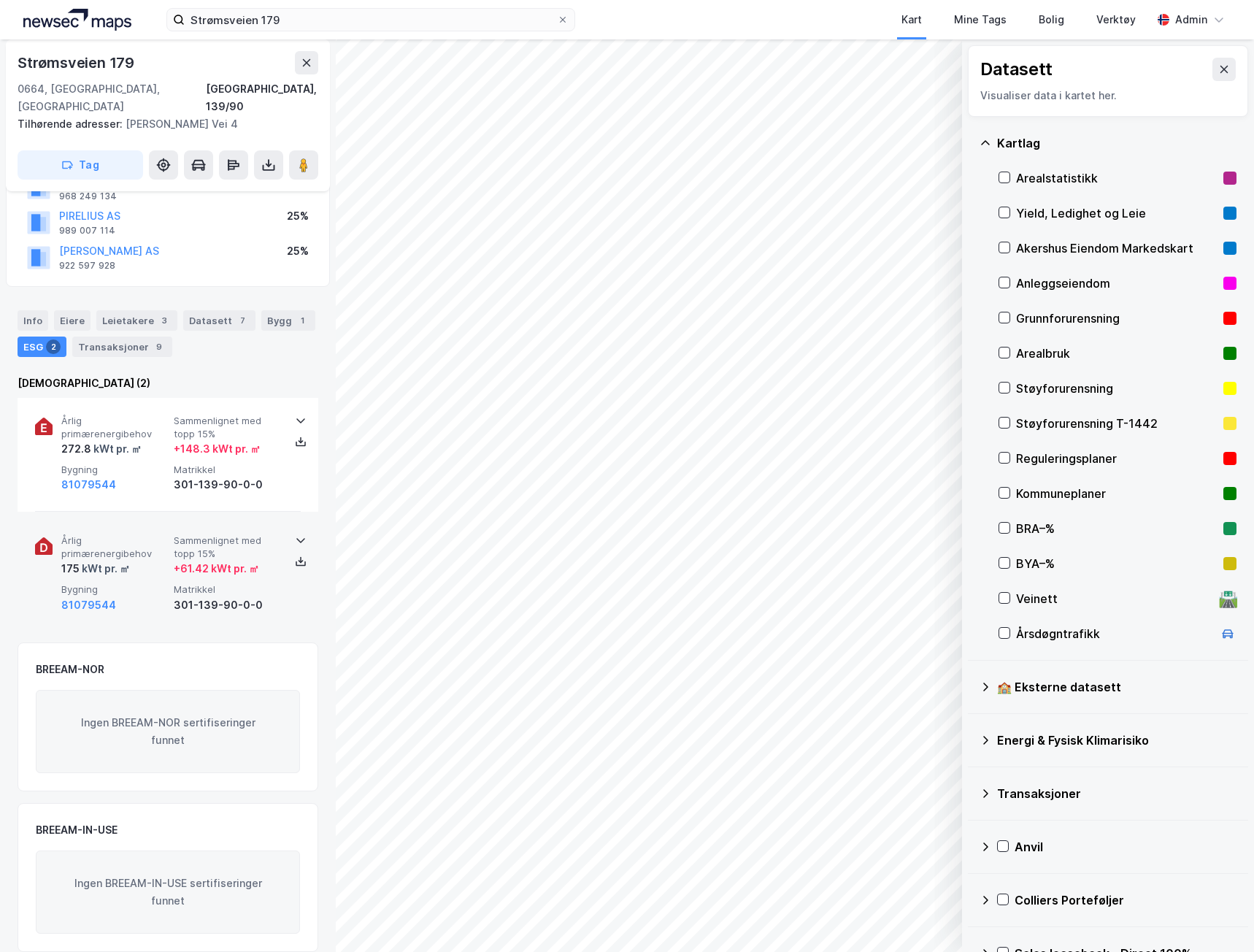
click at [287, 581] on div "Årlig primærenergibehov 175 kWt pr. ㎡ Sammenlignet med topp 15% + 61.42 kWt pr.…" at bounding box center [168, 574] width 265 height 113
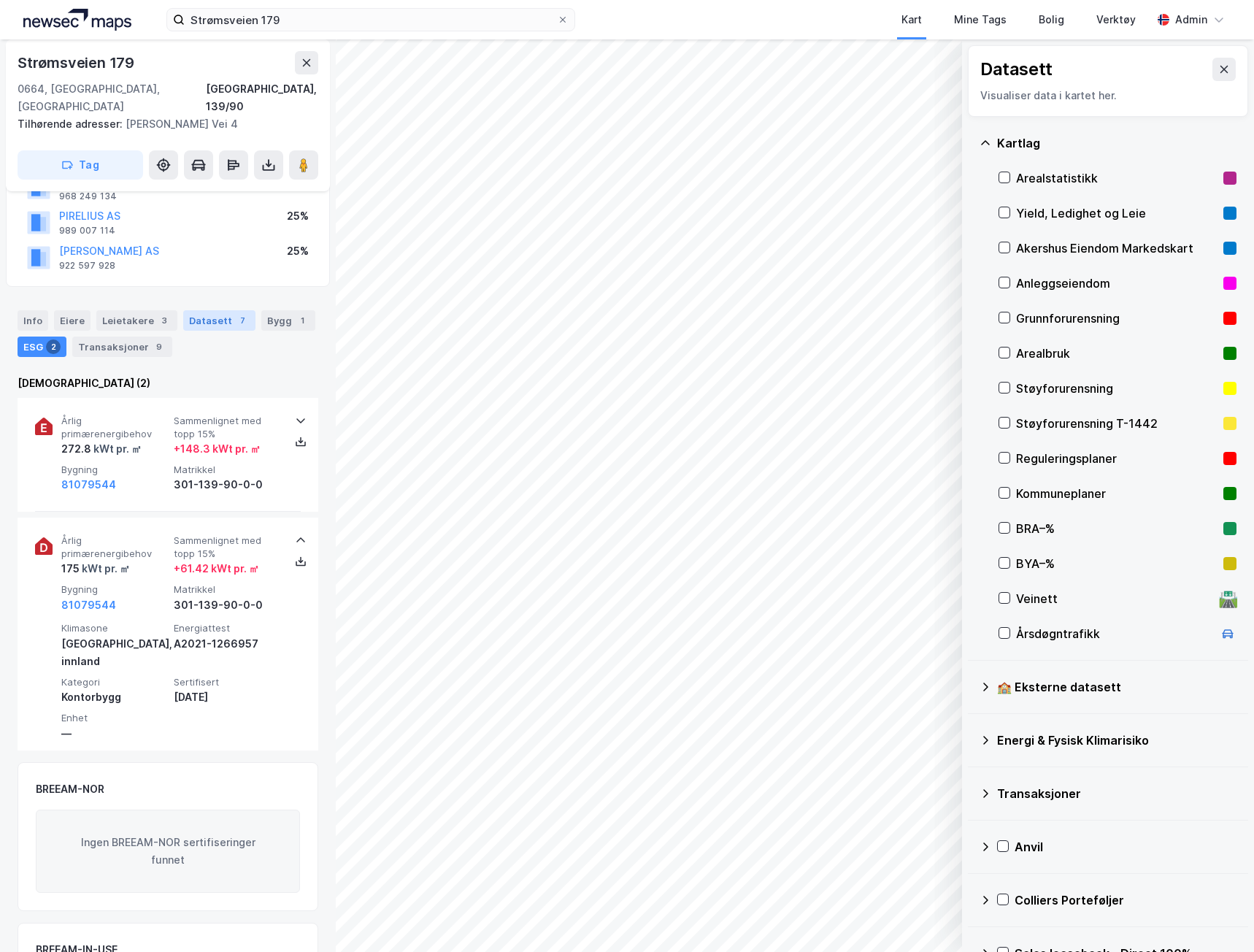
scroll to position [0, 0]
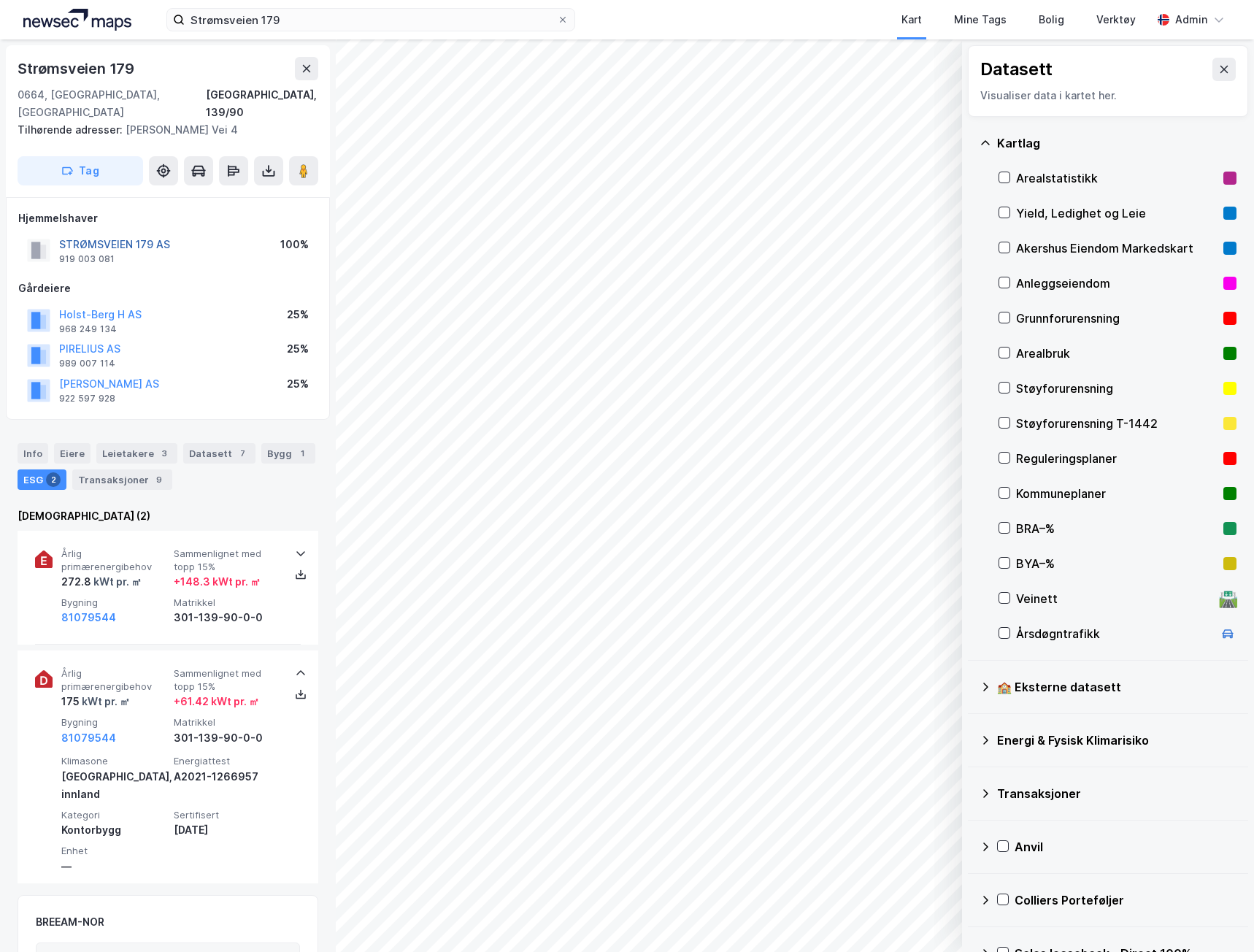
click at [0, 0] on button "STRØMSVEIEN 179 AS" at bounding box center [0, 0] width 0 height 0
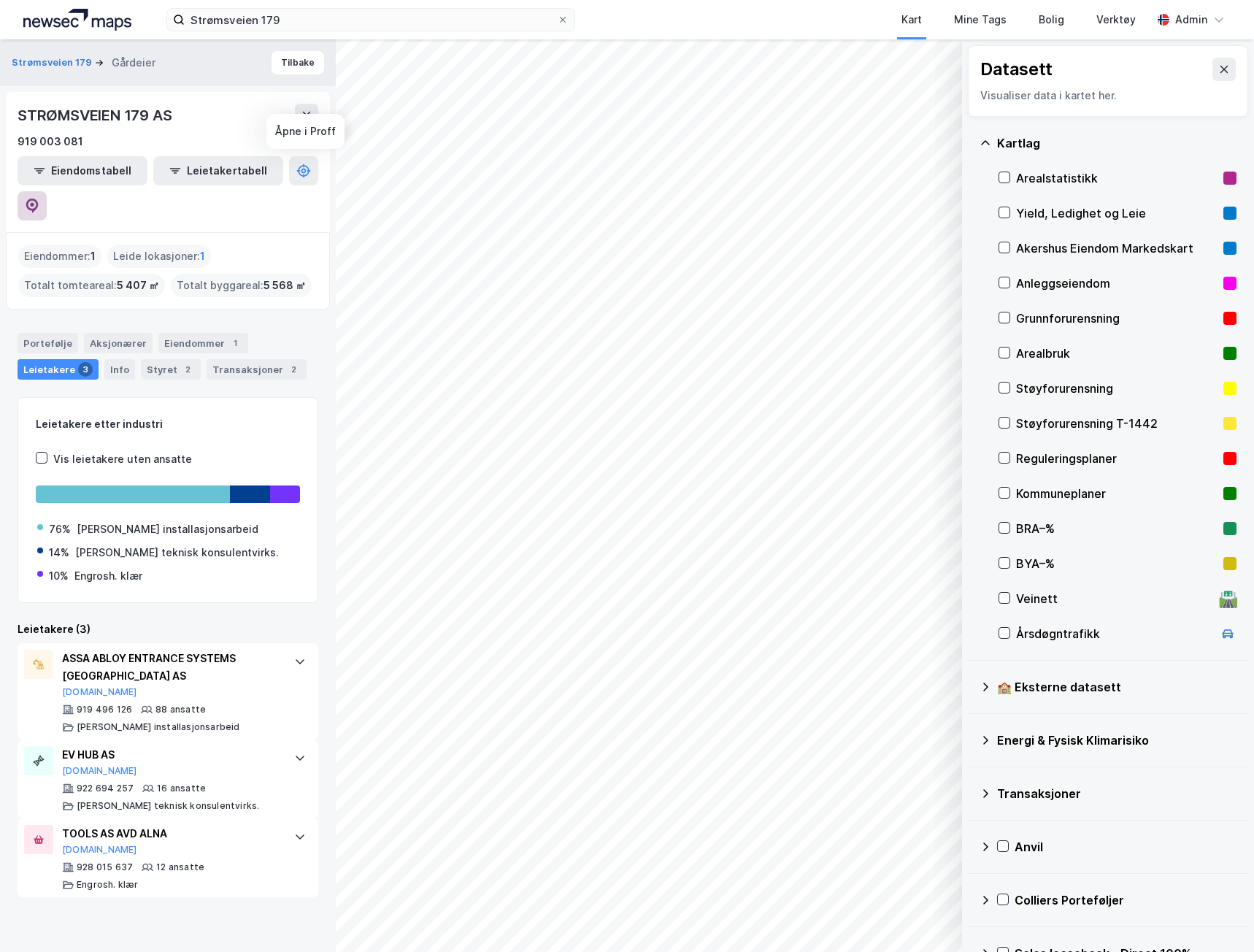
click at [40, 199] on icon at bounding box center [31, 206] width 14 height 14
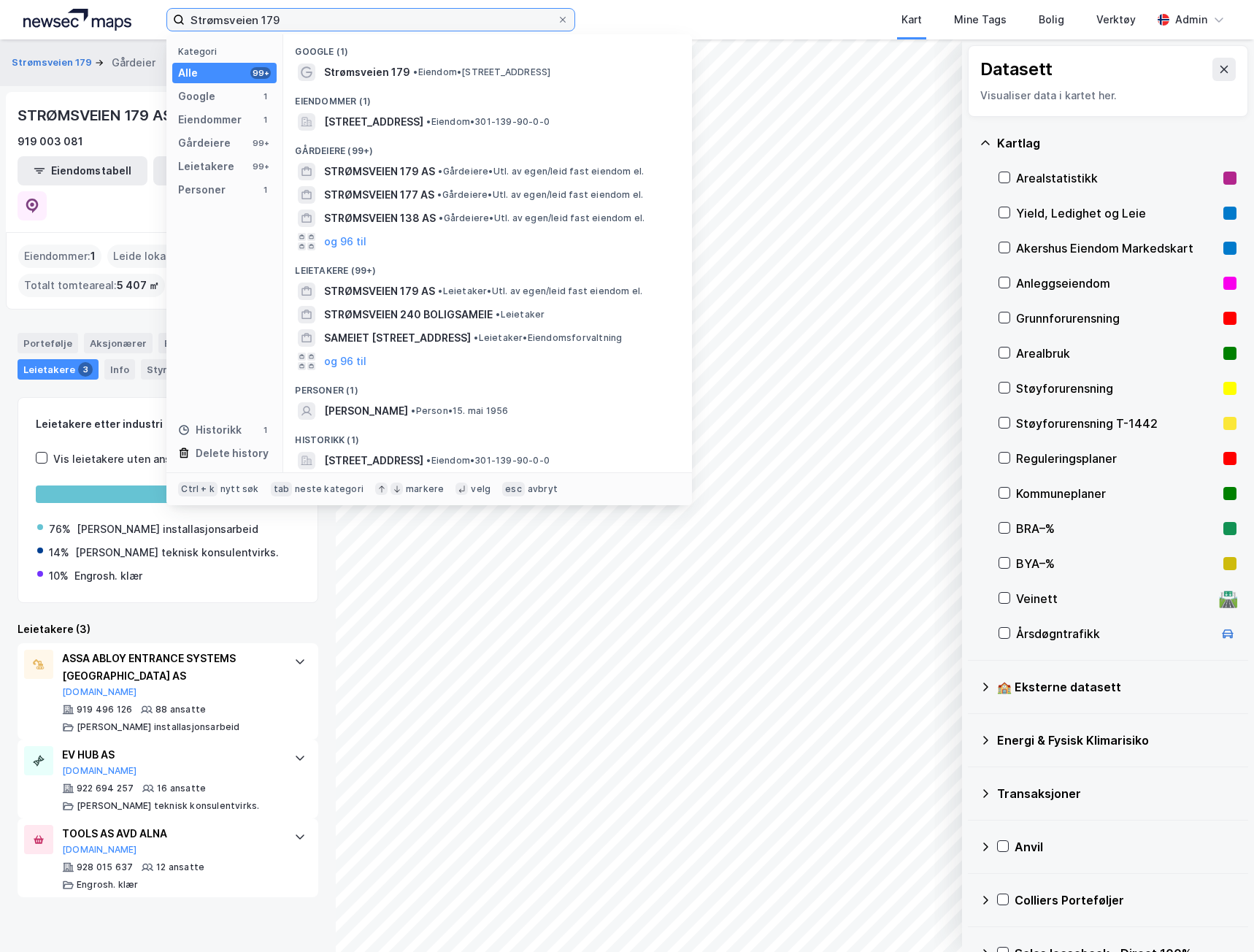
drag, startPoint x: 134, startPoint y: 22, endPoint x: 90, endPoint y: 22, distance: 44.0
click at [90, 22] on div "Strømsveien 179 Kategori Alle 99+ Google 1 Eiendommer 1 Gårdeiere 99+ Leietaker…" at bounding box center [627, 19] width 1254 height 40
drag, startPoint x: 297, startPoint y: 21, endPoint x: 50, endPoint y: 12, distance: 247.2
click at [50, 12] on div "Strømsveien 179 Kategori Alle 99+ Google 1 Eiendommer 1 Gårdeiere 99+ Leietaker…" at bounding box center [627, 19] width 1254 height 40
paste input "Østre Aker vei 206"
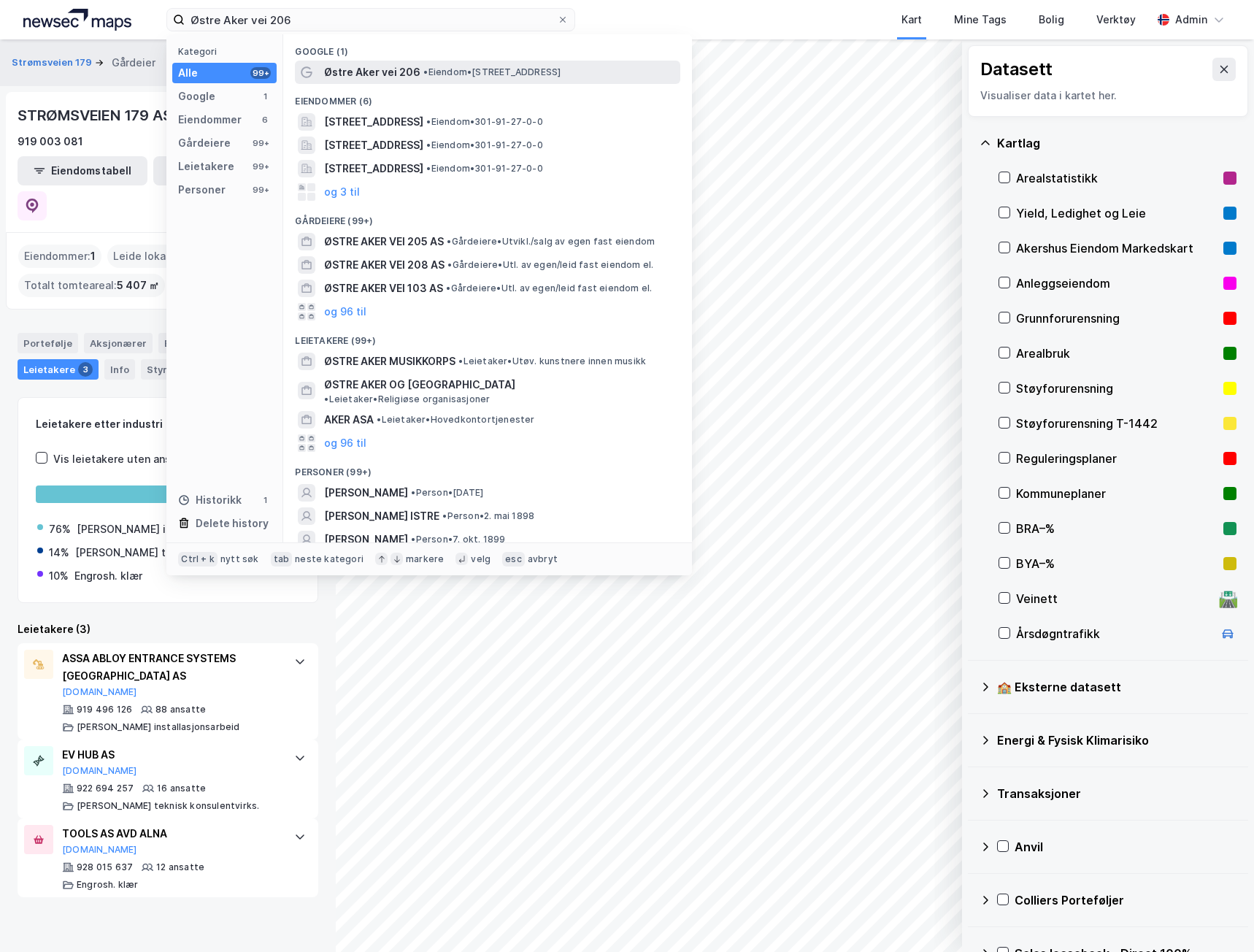
click at [394, 72] on span "Østre Aker vei 206" at bounding box center [372, 72] width 96 height 18
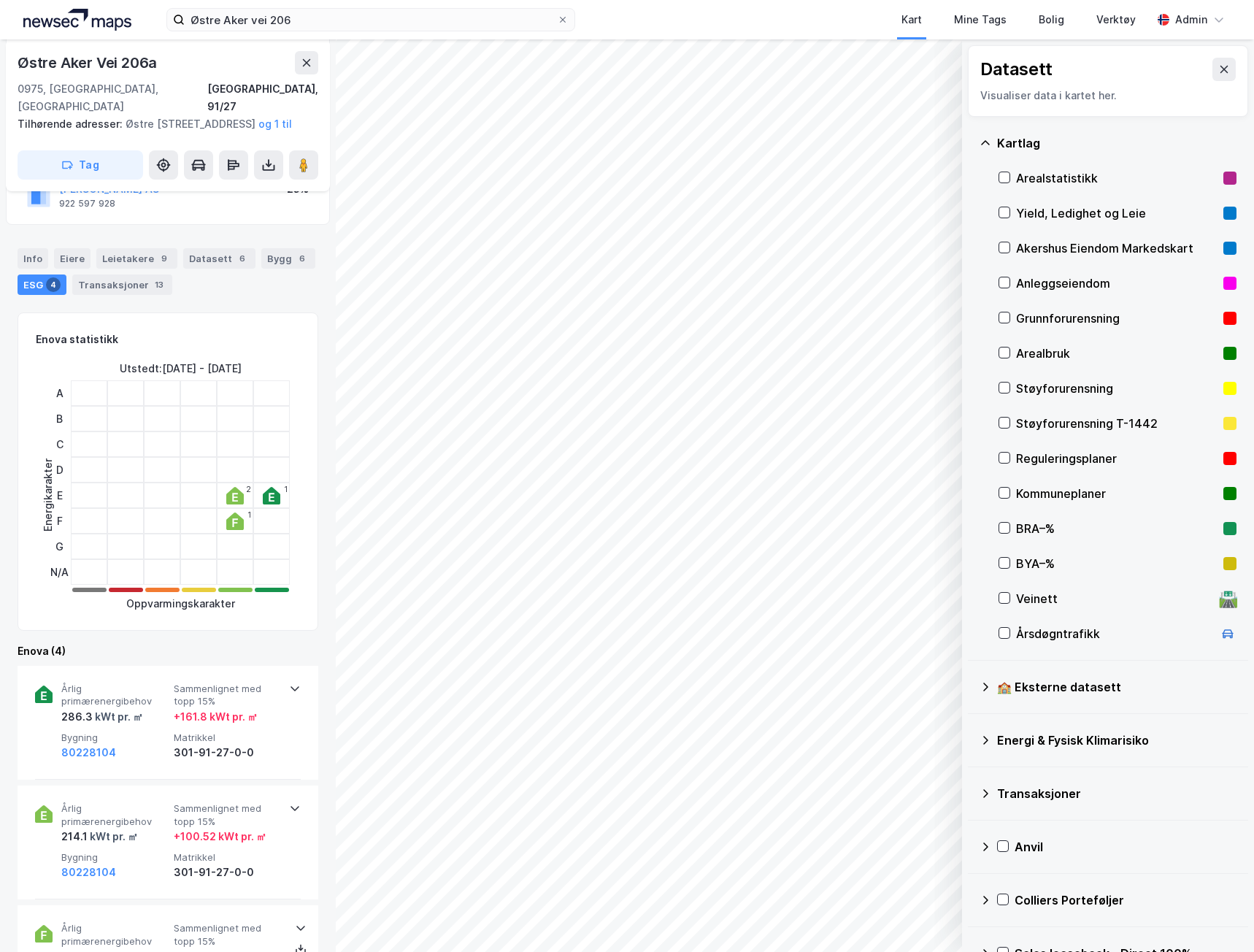
scroll to position [74, 0]
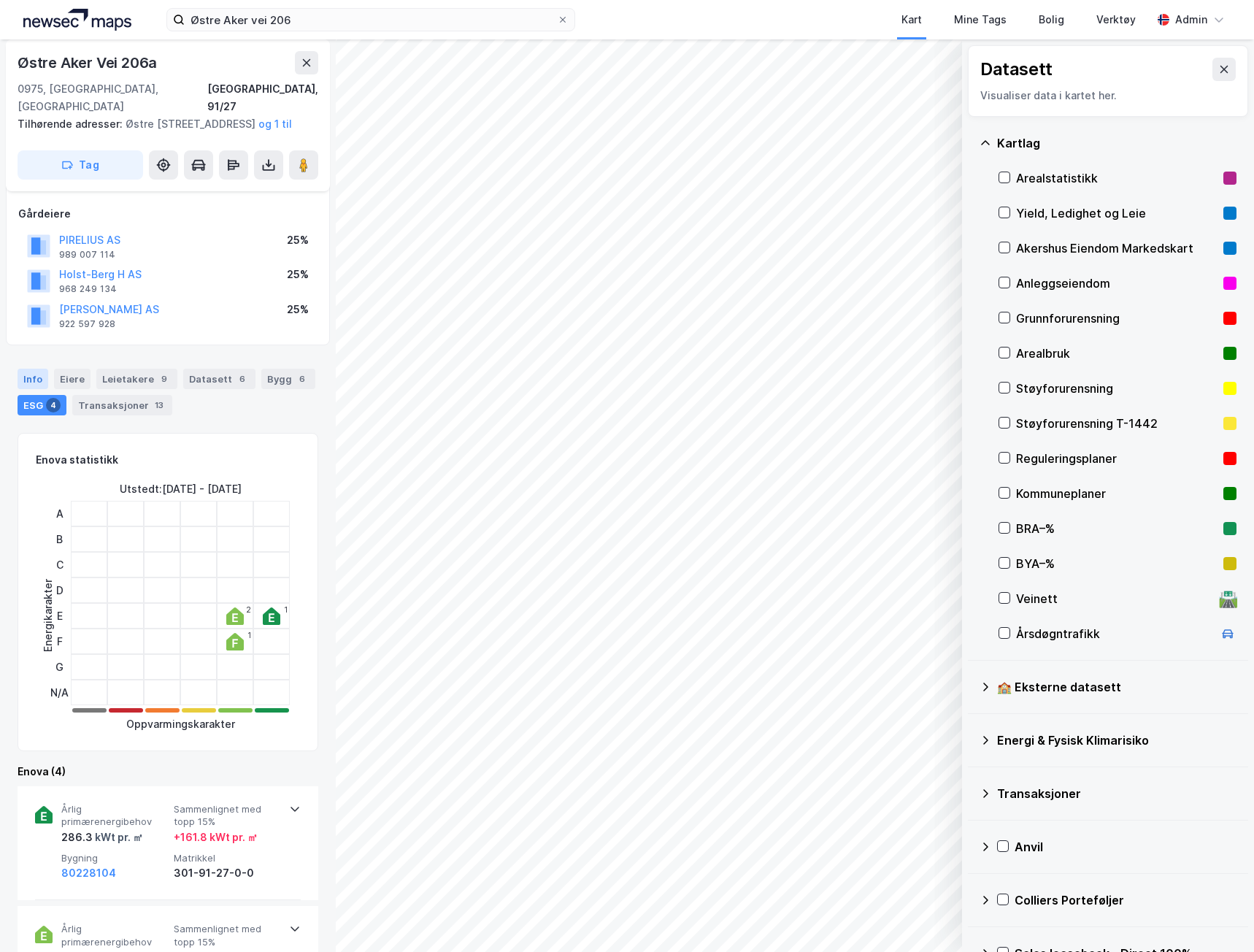
click at [27, 372] on div "Info" at bounding box center [33, 378] width 30 height 20
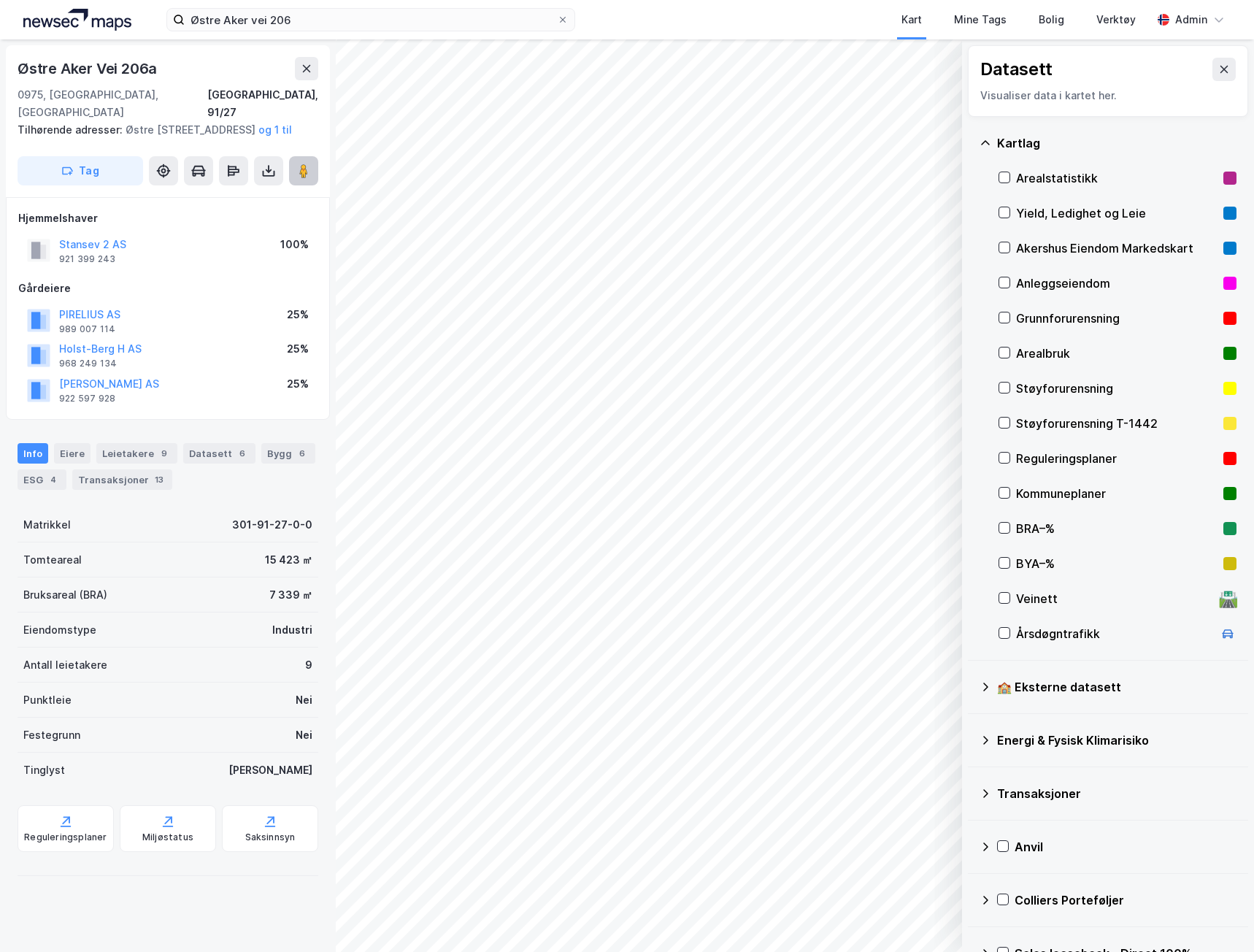
click at [303, 167] on image at bounding box center [303, 170] width 8 height 14
click at [0, 0] on button "Stansev 2 AS" at bounding box center [0, 0] width 0 height 0
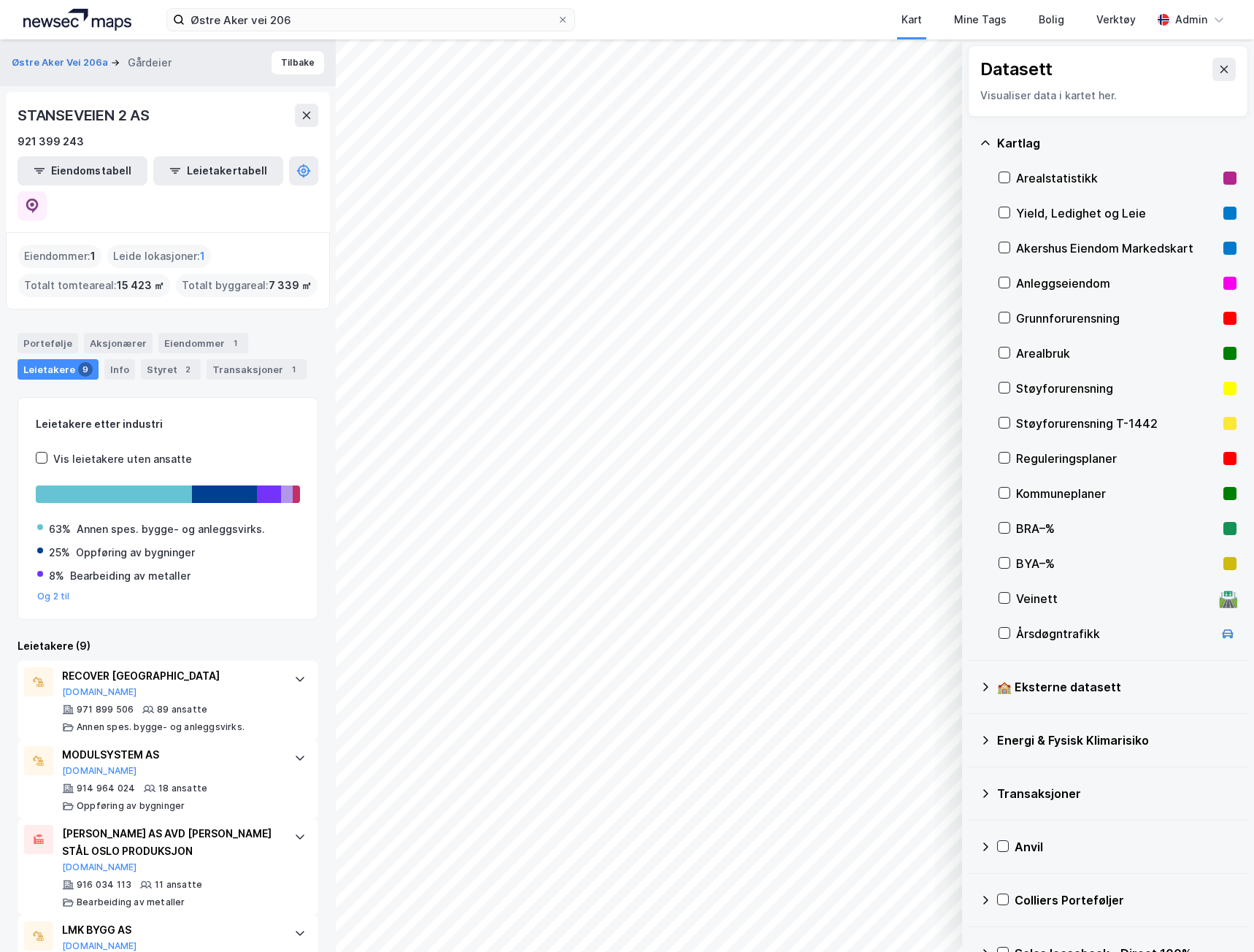
click at [67, 244] on div "Eiendommer : 1" at bounding box center [60, 256] width 83 height 24
click at [46, 191] on button at bounding box center [32, 206] width 29 height 29
click at [1011, 210] on div "Yield, Ledighet og Leie" at bounding box center [1117, 213] width 238 height 35
click at [68, 58] on button "Østre Aker Vei 206a" at bounding box center [62, 62] width 99 height 14
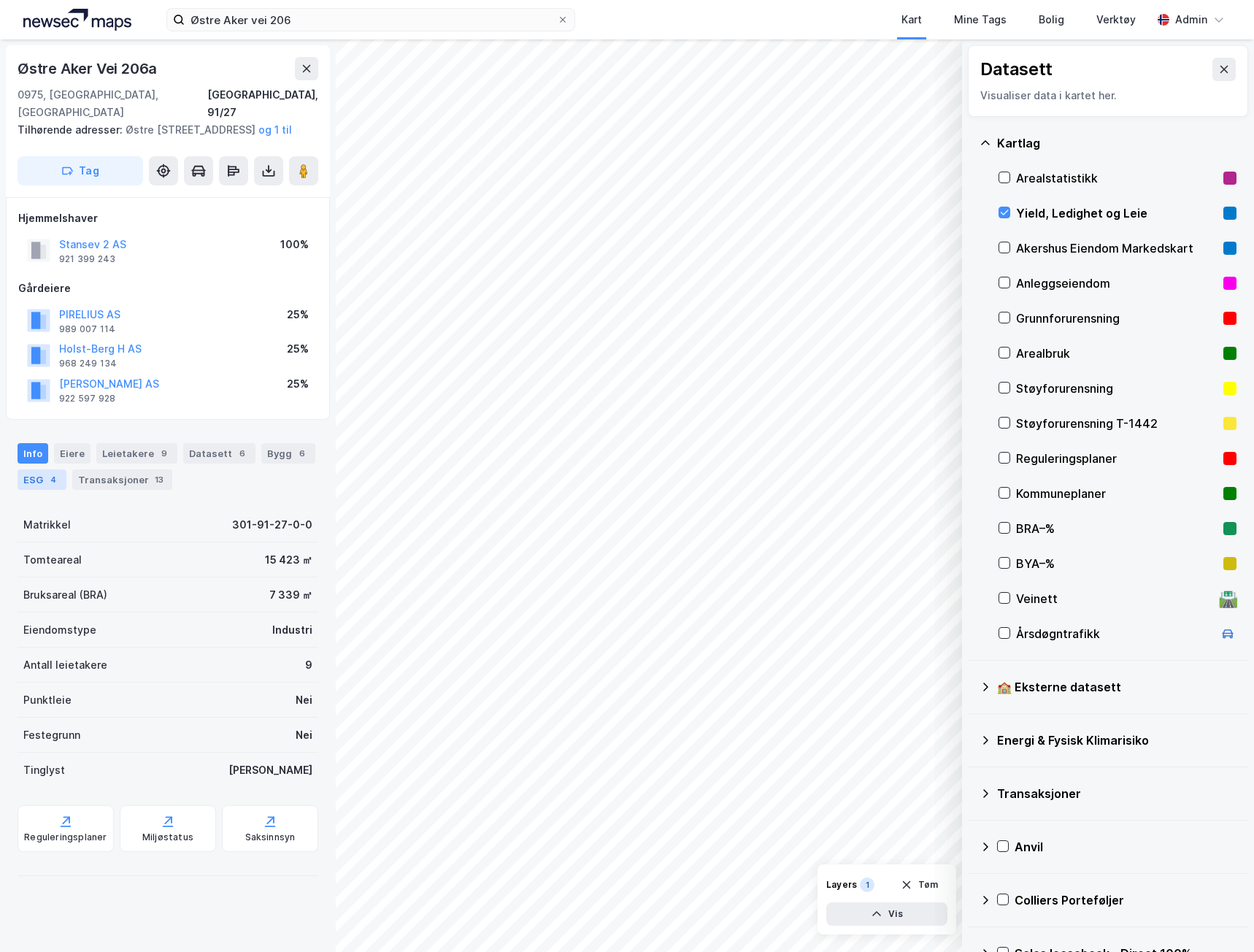
click at [51, 479] on div "4" at bounding box center [53, 479] width 14 height 14
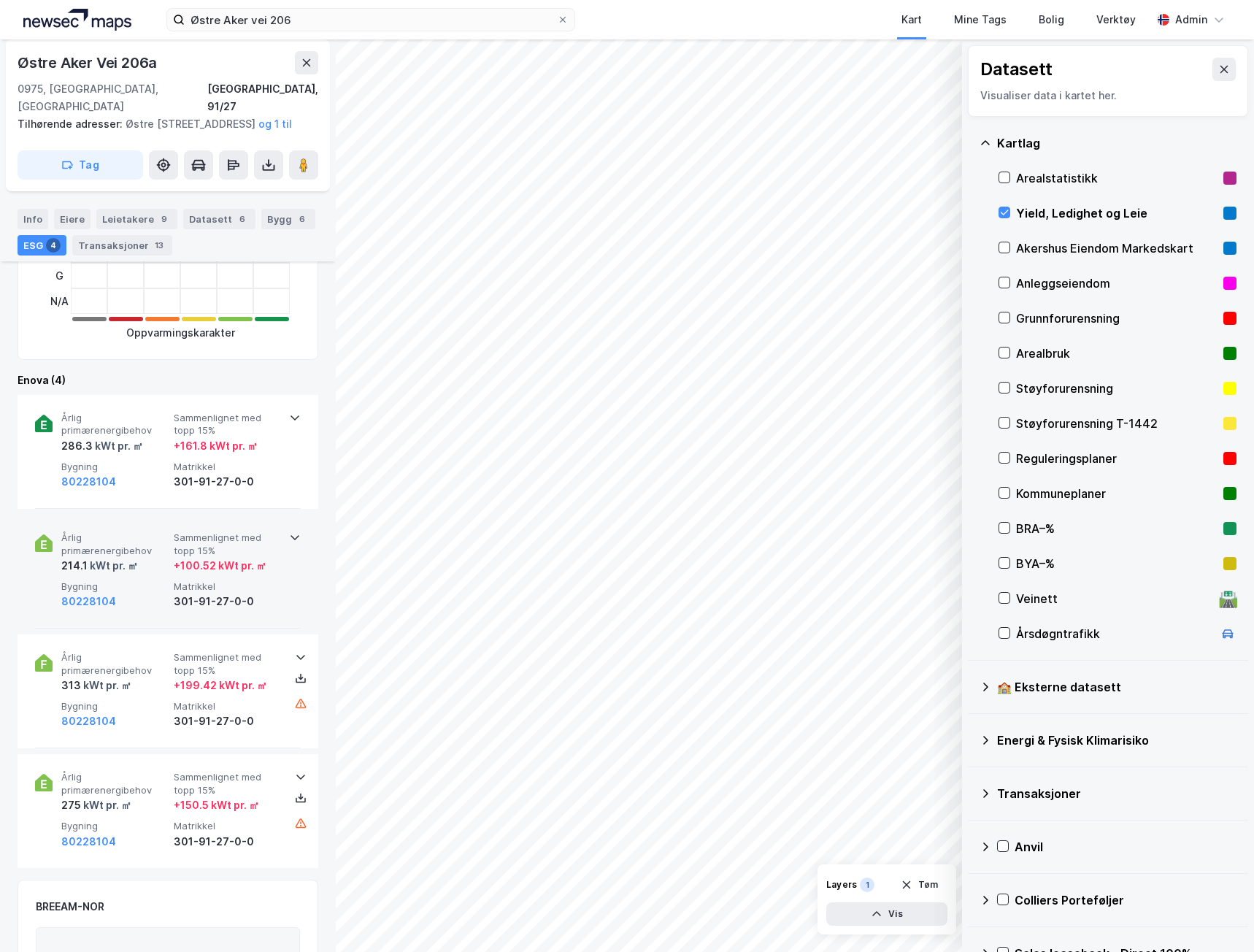
scroll to position [438, 0]
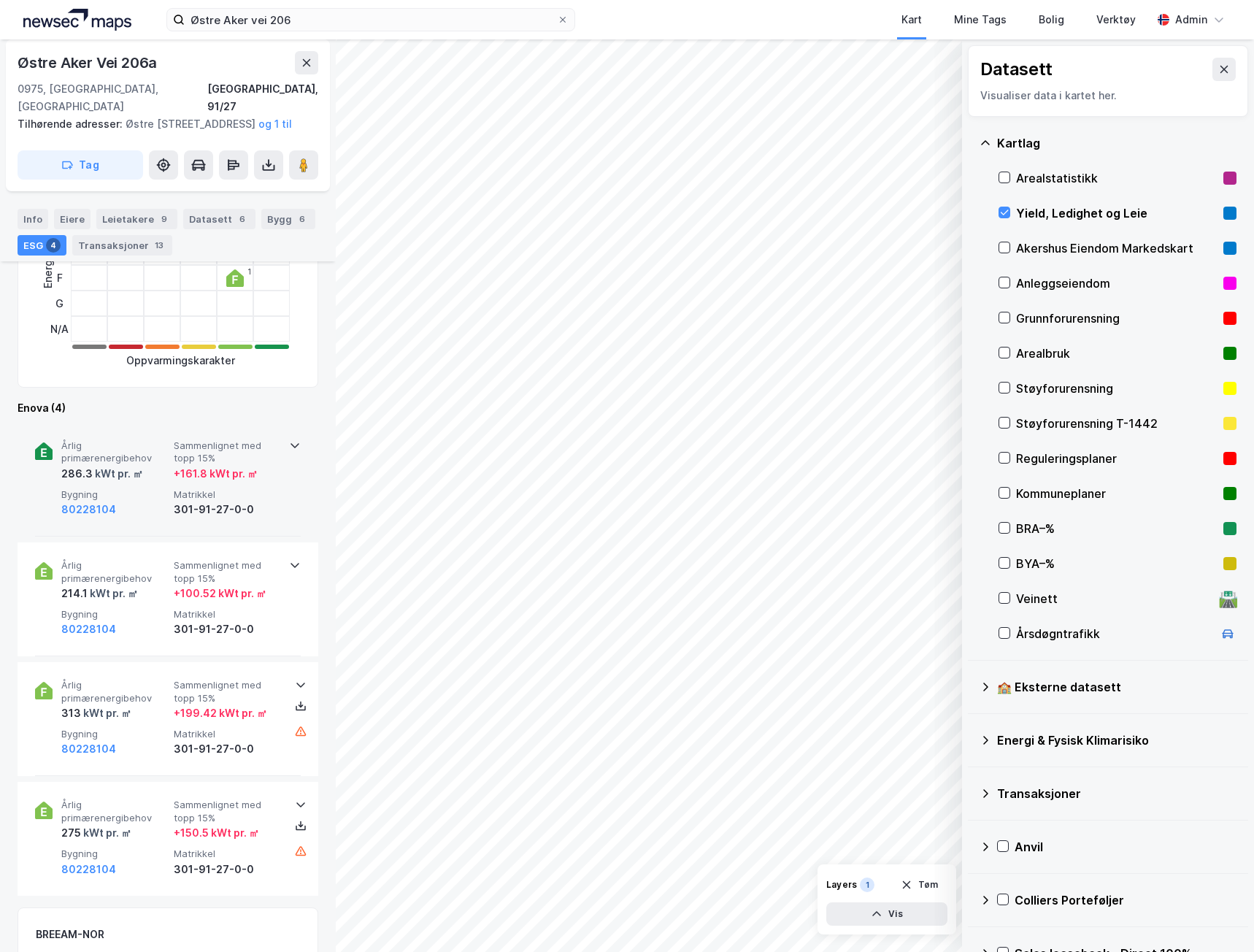
drag, startPoint x: 265, startPoint y: 507, endPoint x: 270, endPoint y: 516, distance: 10.3
click at [265, 507] on div "301-91-27-0-0" at bounding box center [227, 509] width 106 height 18
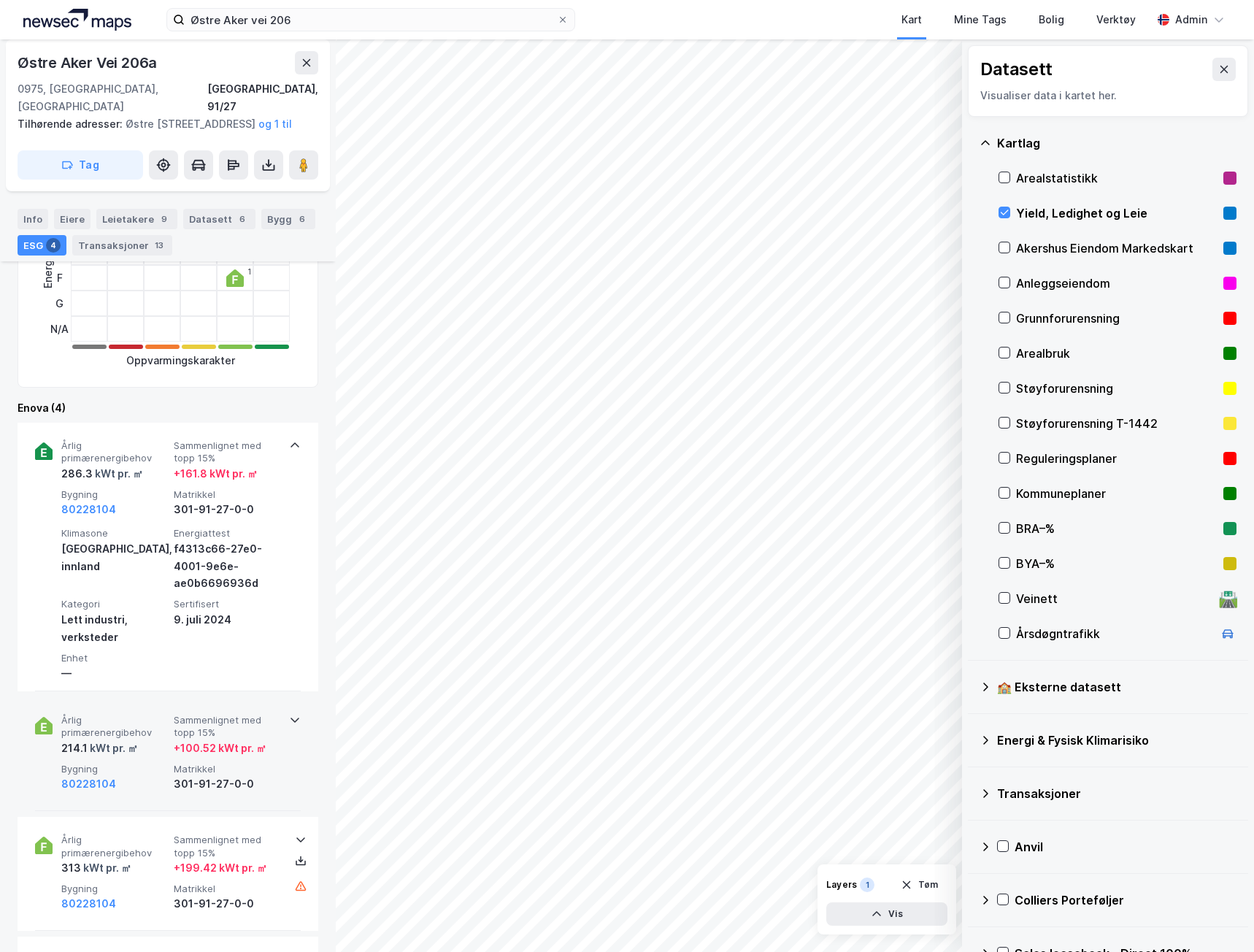
click at [270, 752] on div "+ 100.52 kWt pr. ㎡" at bounding box center [227, 748] width 106 height 18
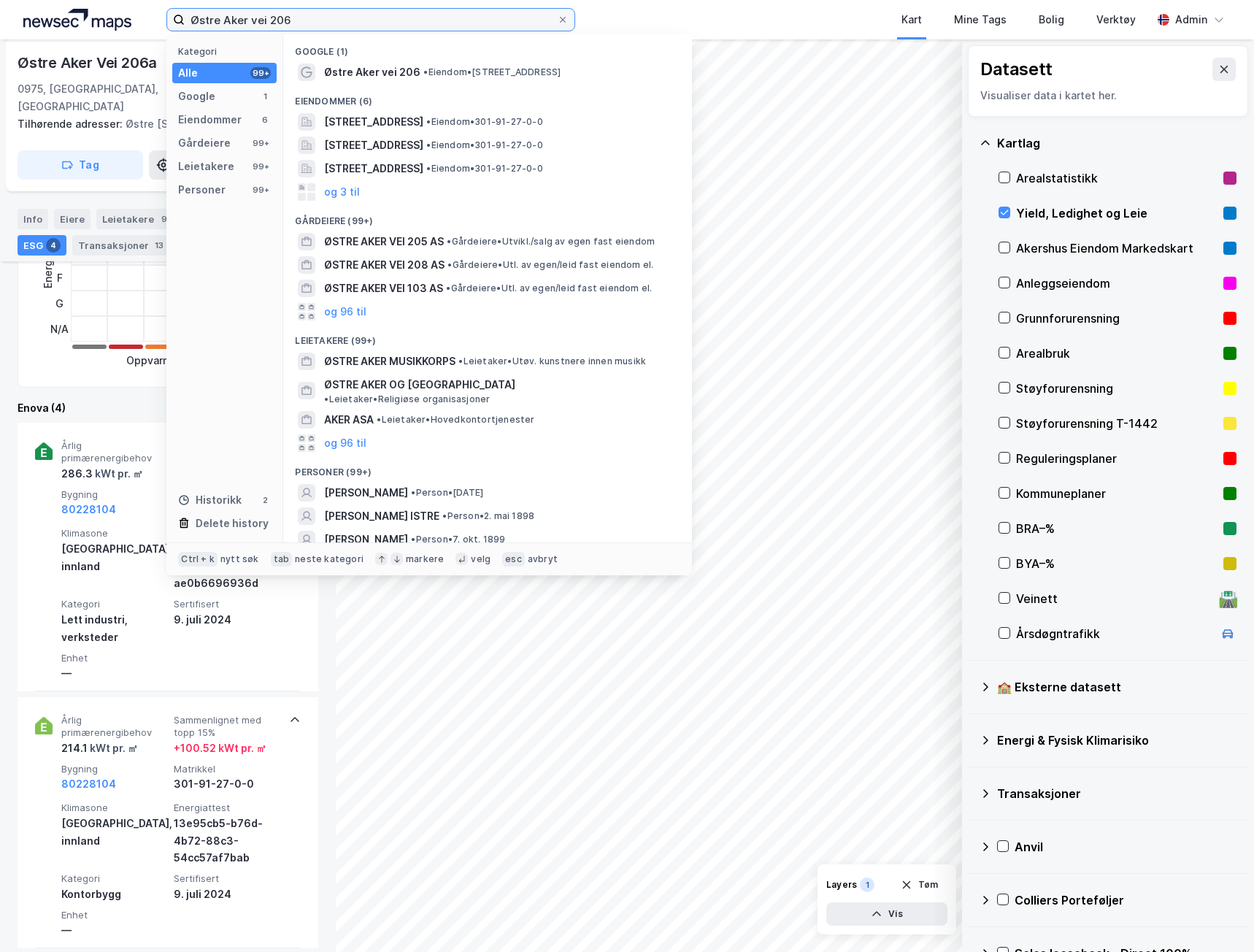
drag, startPoint x: 303, startPoint y: 21, endPoint x: 73, endPoint y: 14, distance: 230.1
click at [73, 14] on div "Østre Aker vei 206 Kategori Alle 99+ Google 1 Eiendommer 6 Gårdeiere 99+ Leieta…" at bounding box center [627, 19] width 1254 height 40
paste input "[STREET_ADDRESS]"
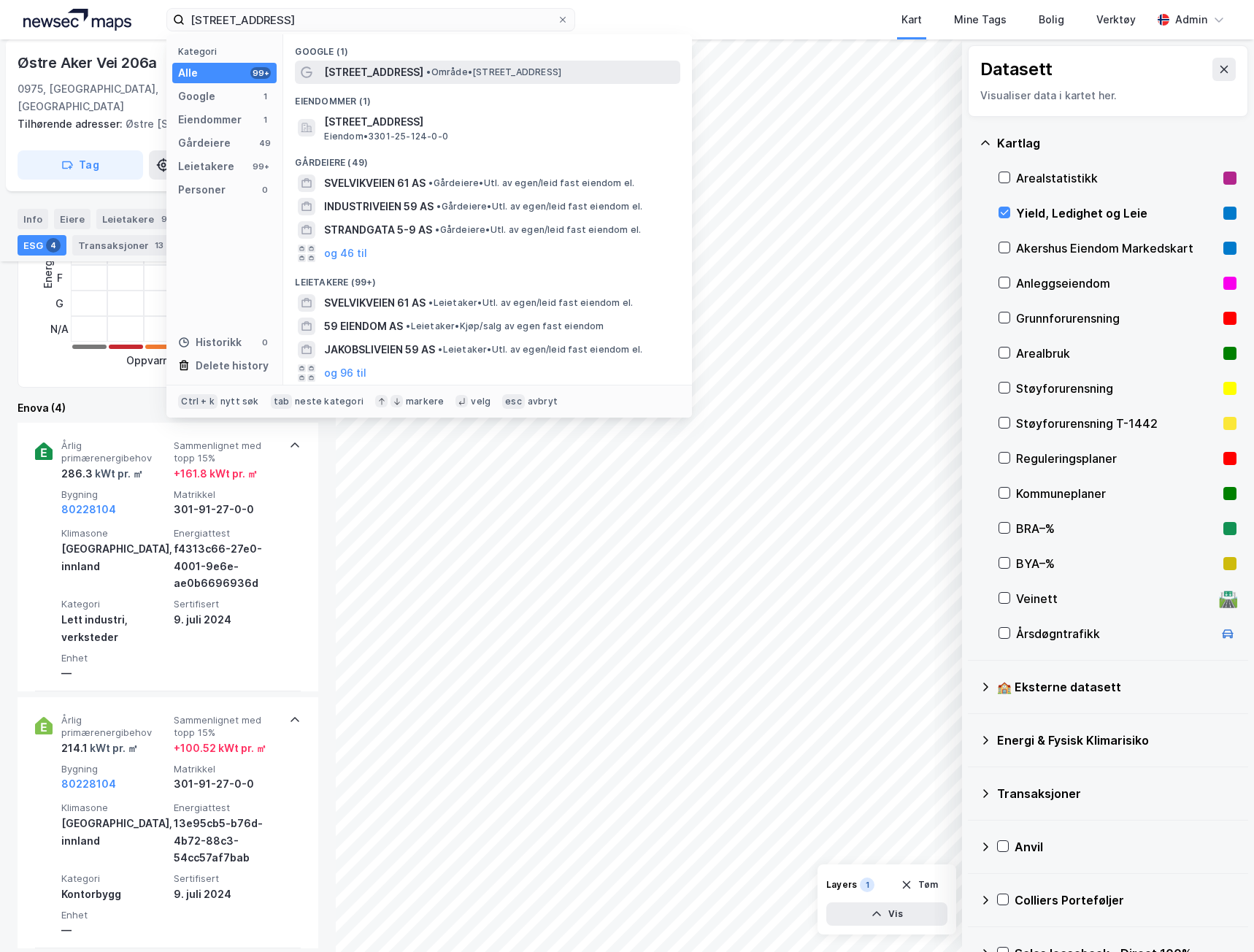
click at [407, 79] on div "[STREET_ADDRESS] • Område • [STREET_ADDRESS]" at bounding box center [501, 72] width 353 height 18
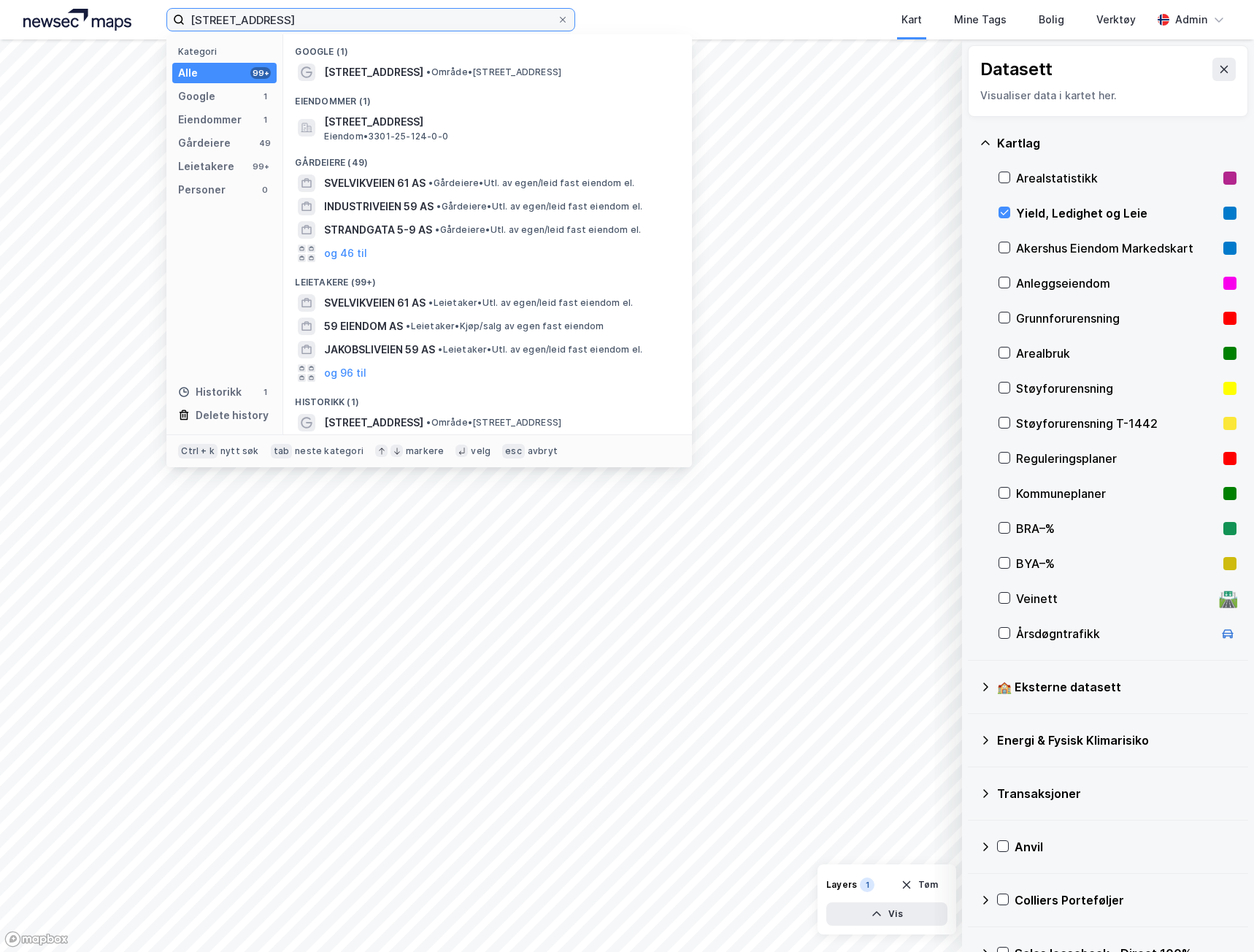
click at [323, 24] on input "[STREET_ADDRESS]" at bounding box center [371, 19] width 372 height 22
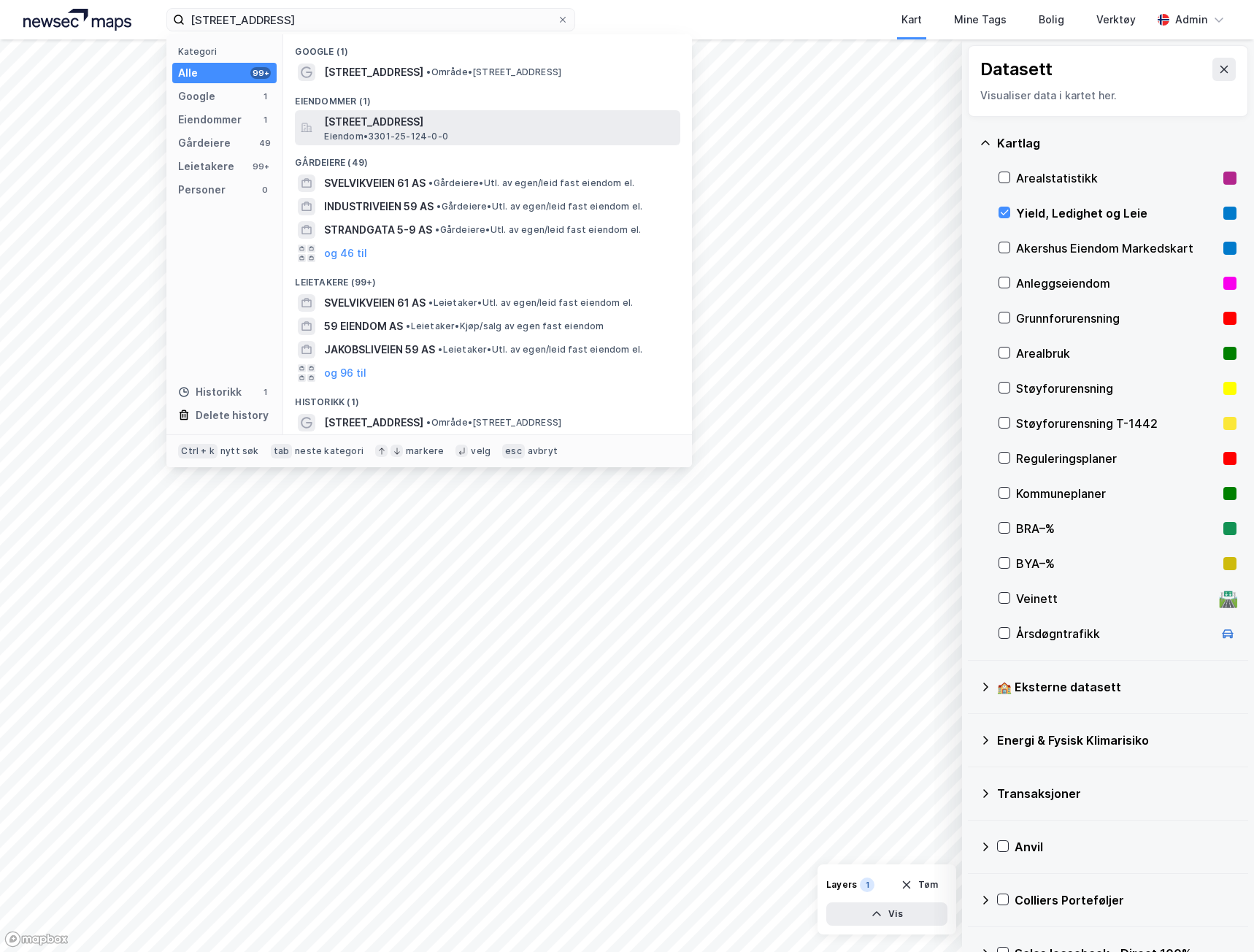
click at [394, 118] on span "[STREET_ADDRESS]" at bounding box center [500, 121] width 351 height 18
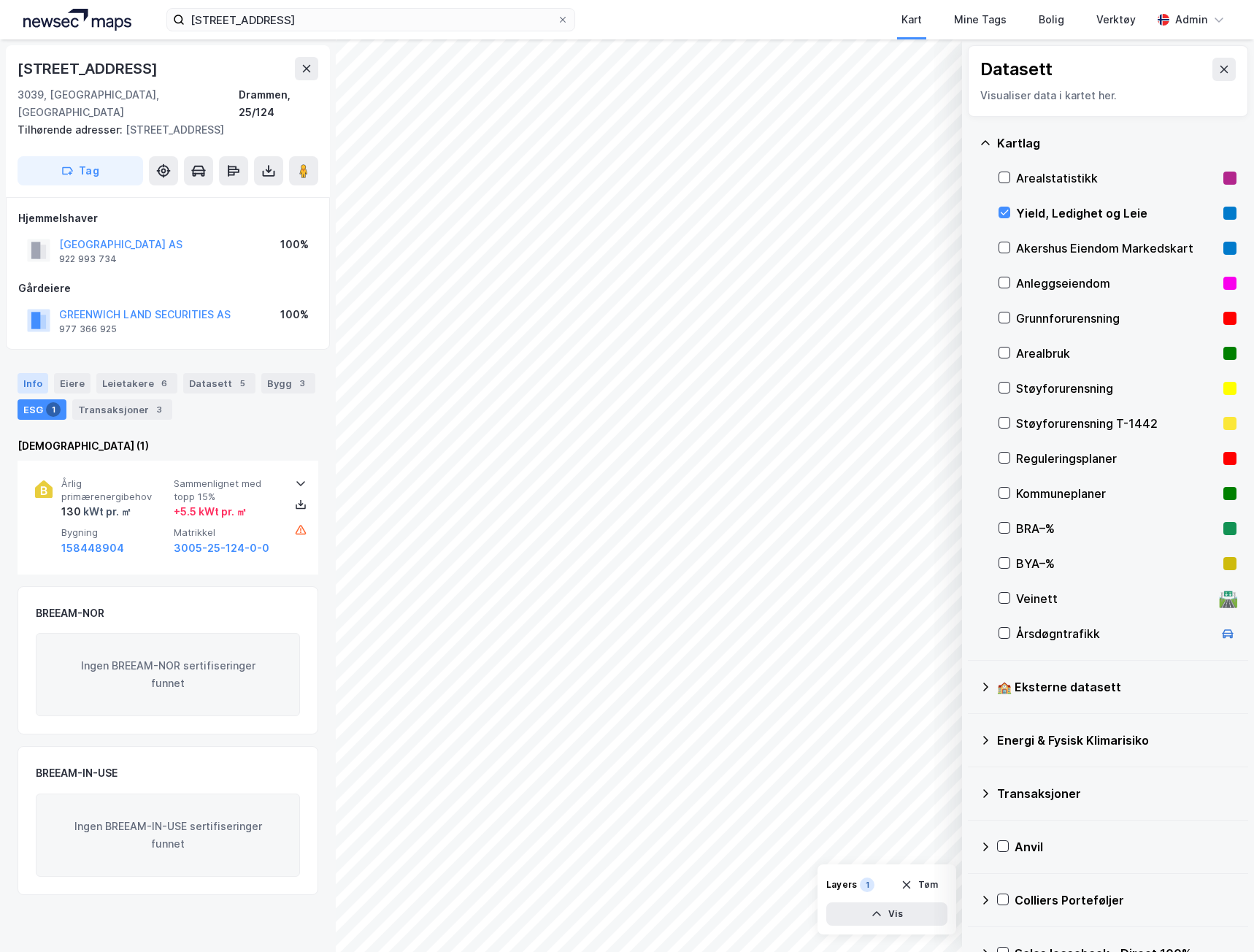
click at [37, 373] on div "Info" at bounding box center [33, 383] width 30 height 20
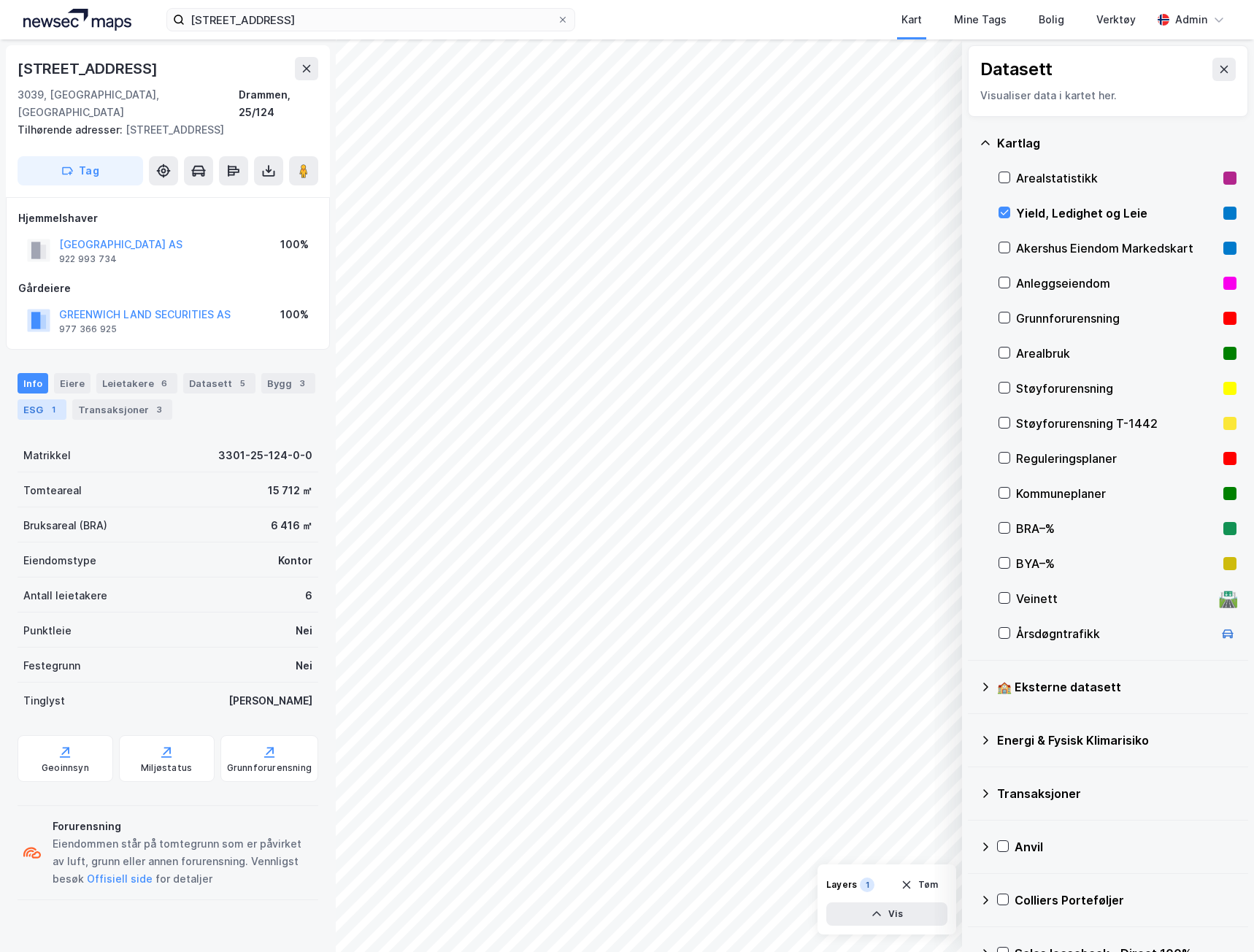
click at [51, 402] on div "1" at bounding box center [53, 409] width 14 height 14
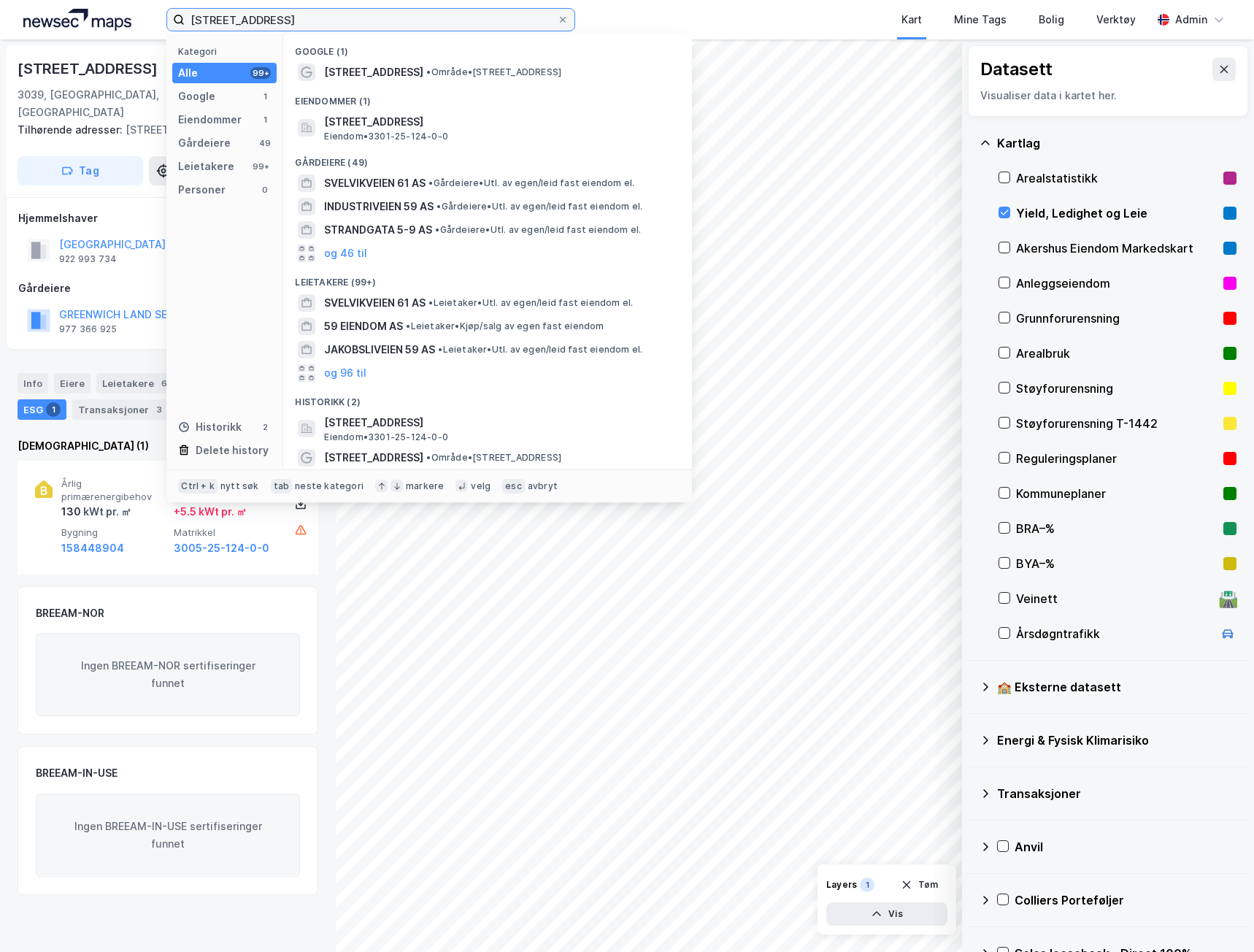
click at [323, 14] on input "[STREET_ADDRESS]" at bounding box center [371, 19] width 372 height 22
drag, startPoint x: 317, startPoint y: 19, endPoint x: 36, endPoint y: 2, distance: 281.5
click at [36, 2] on div "Svelvikveien 59 Kategori Alle 99+ Google 1 Eiendommer 1 Gårdeiere 49 Leietakere…" at bounding box center [627, 19] width 1254 height 40
paste input ""Fjellboveien 6,8, 10 og 9 ""
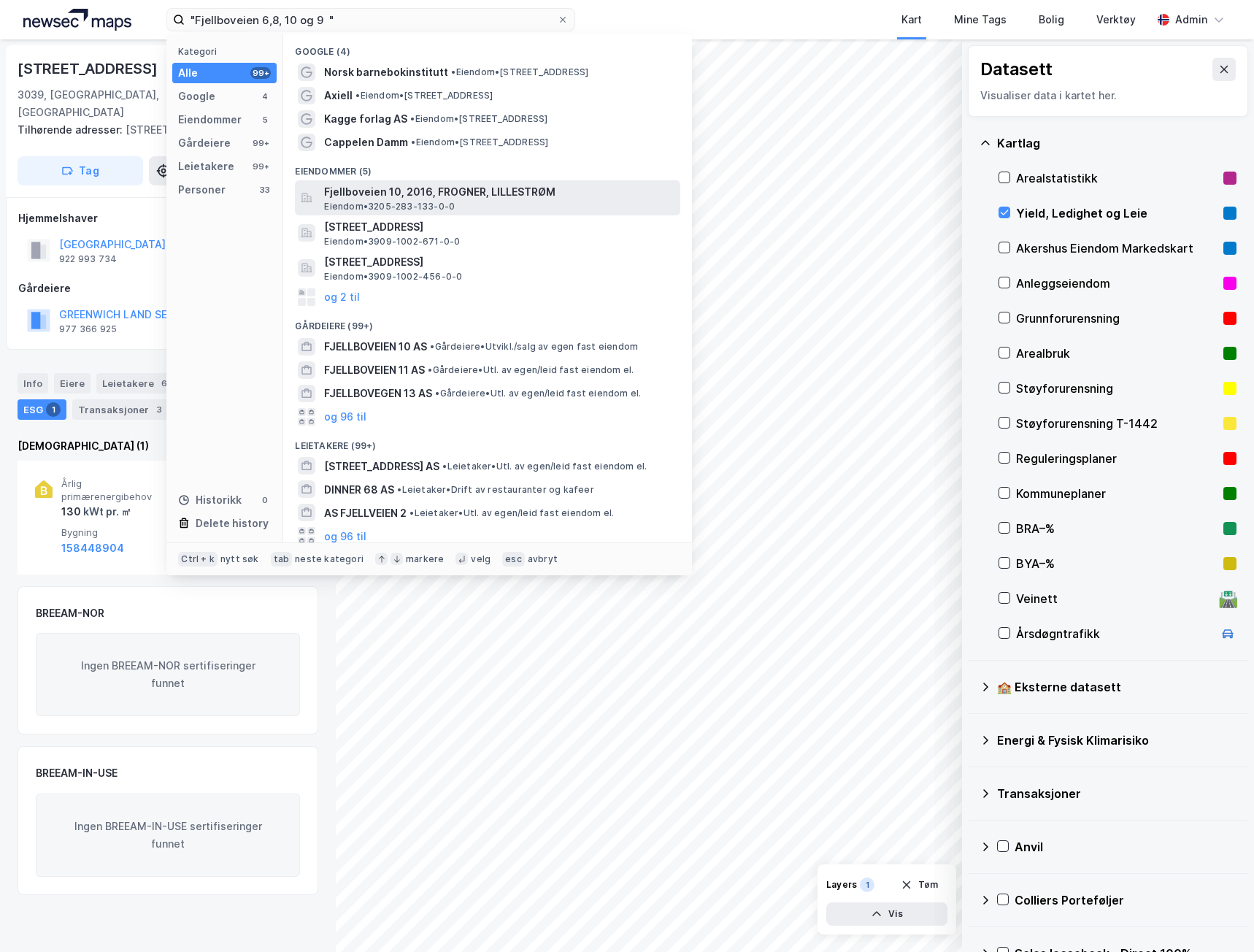
click at [390, 191] on span "Fjellboveien 10, 2016, FROGNER, LILLESTRØM" at bounding box center [500, 191] width 351 height 18
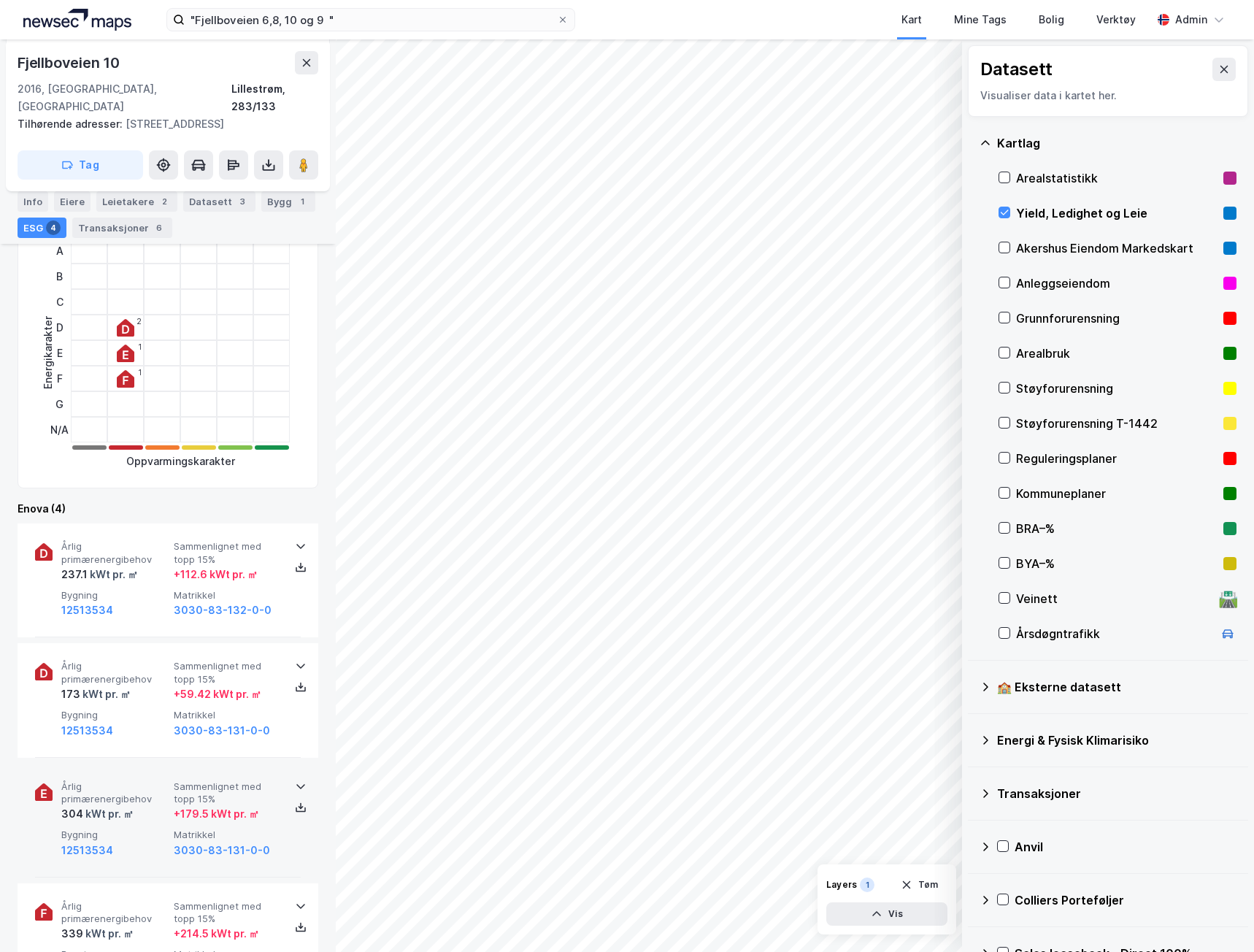
scroll to position [413, 0]
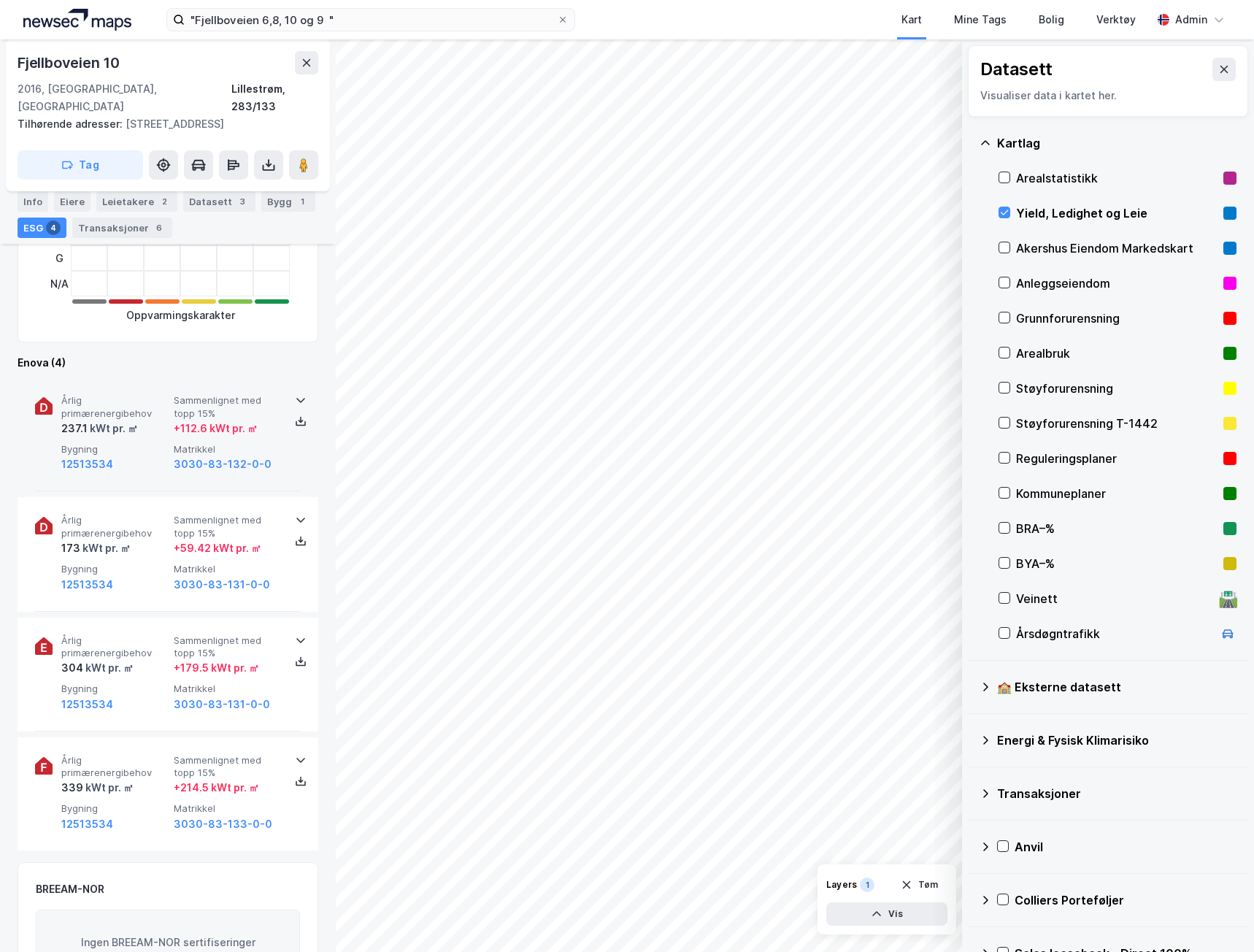
click at [272, 458] on div "Årlig primærenergibehov 237.1 kWt pr. ㎡ Sammenlignet med topp 15% + 112.6 kWt p…" at bounding box center [168, 434] width 265 height 114
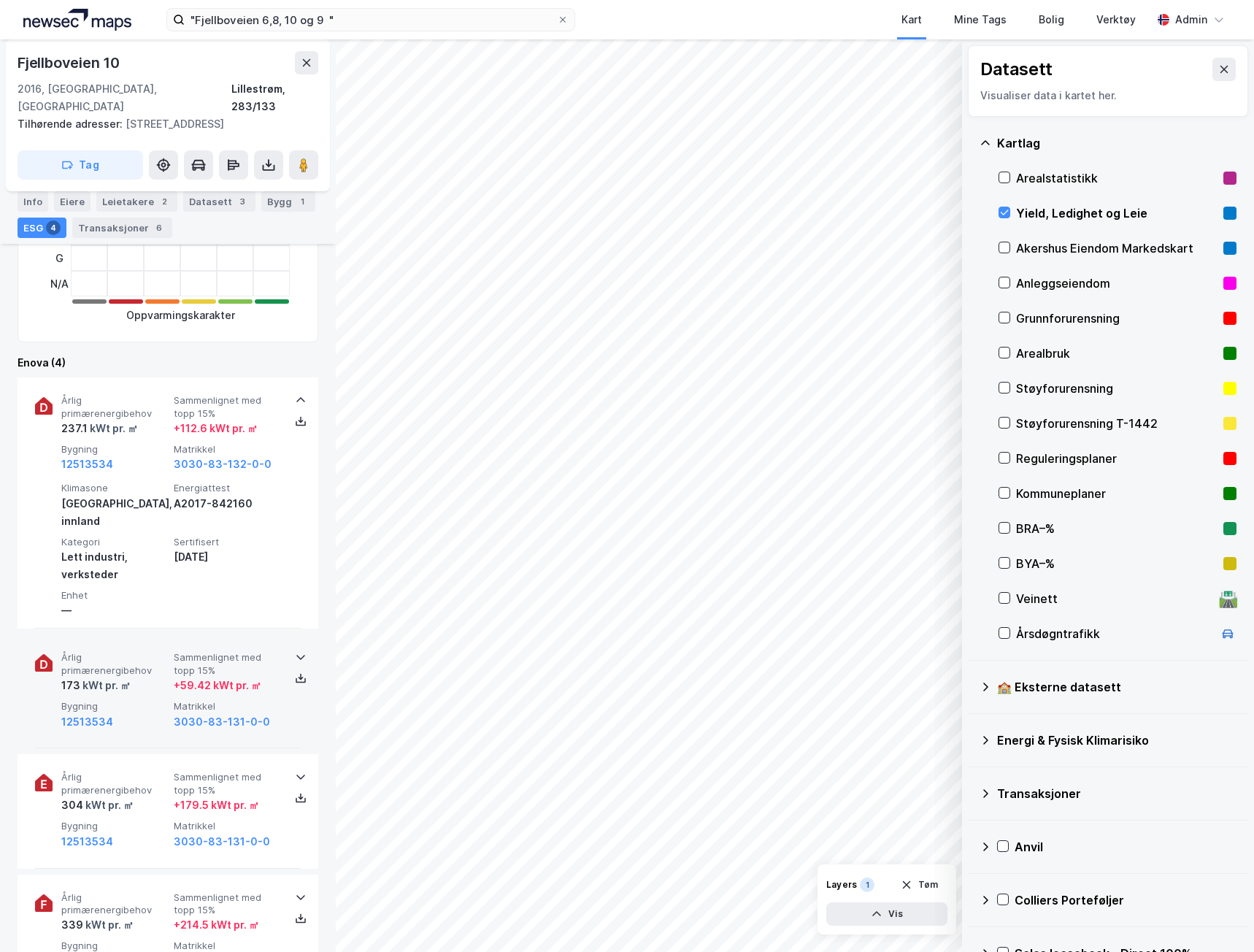
click at [271, 713] on div "3030-83-131-0-0" at bounding box center [227, 721] width 106 height 18
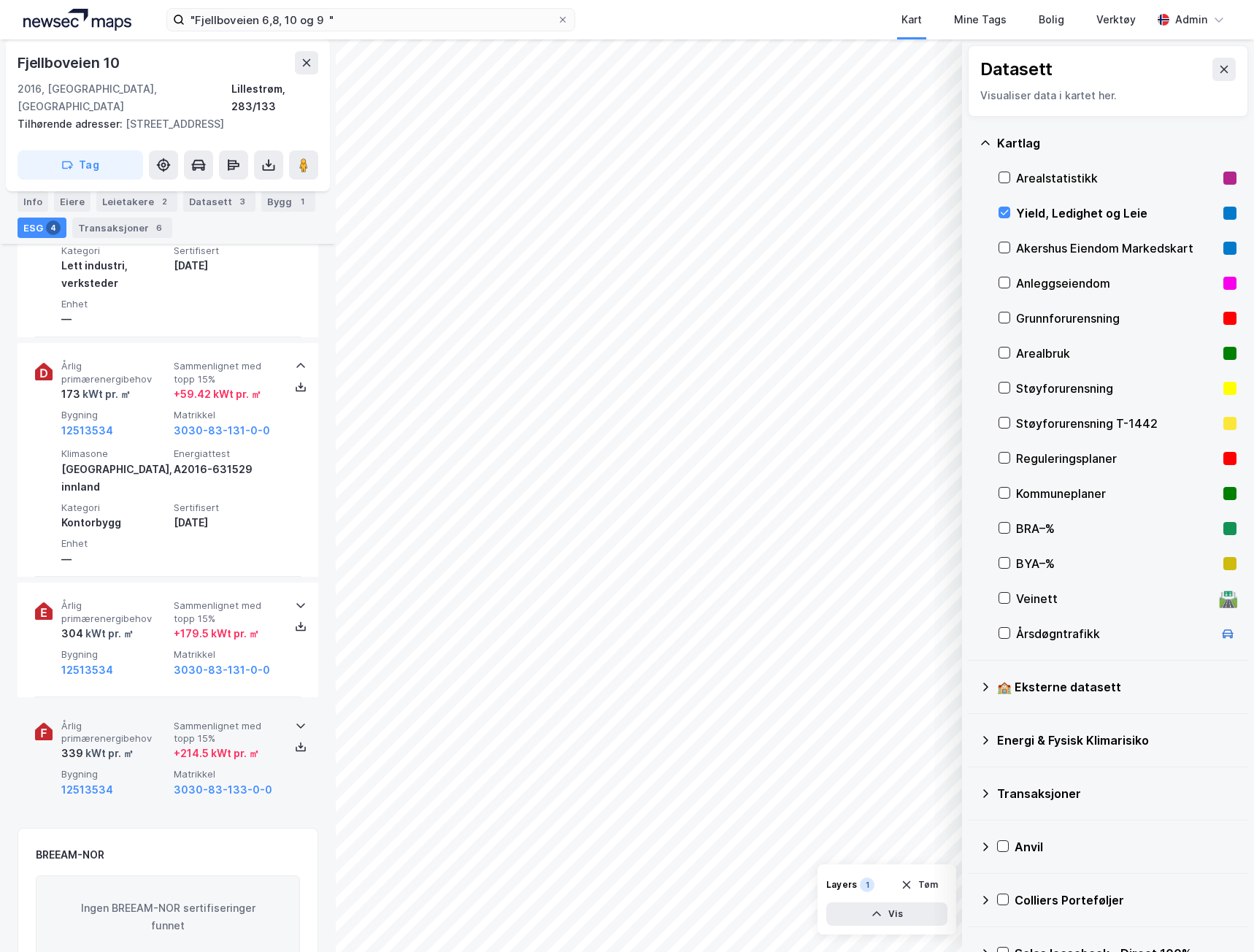
scroll to position [705, 0]
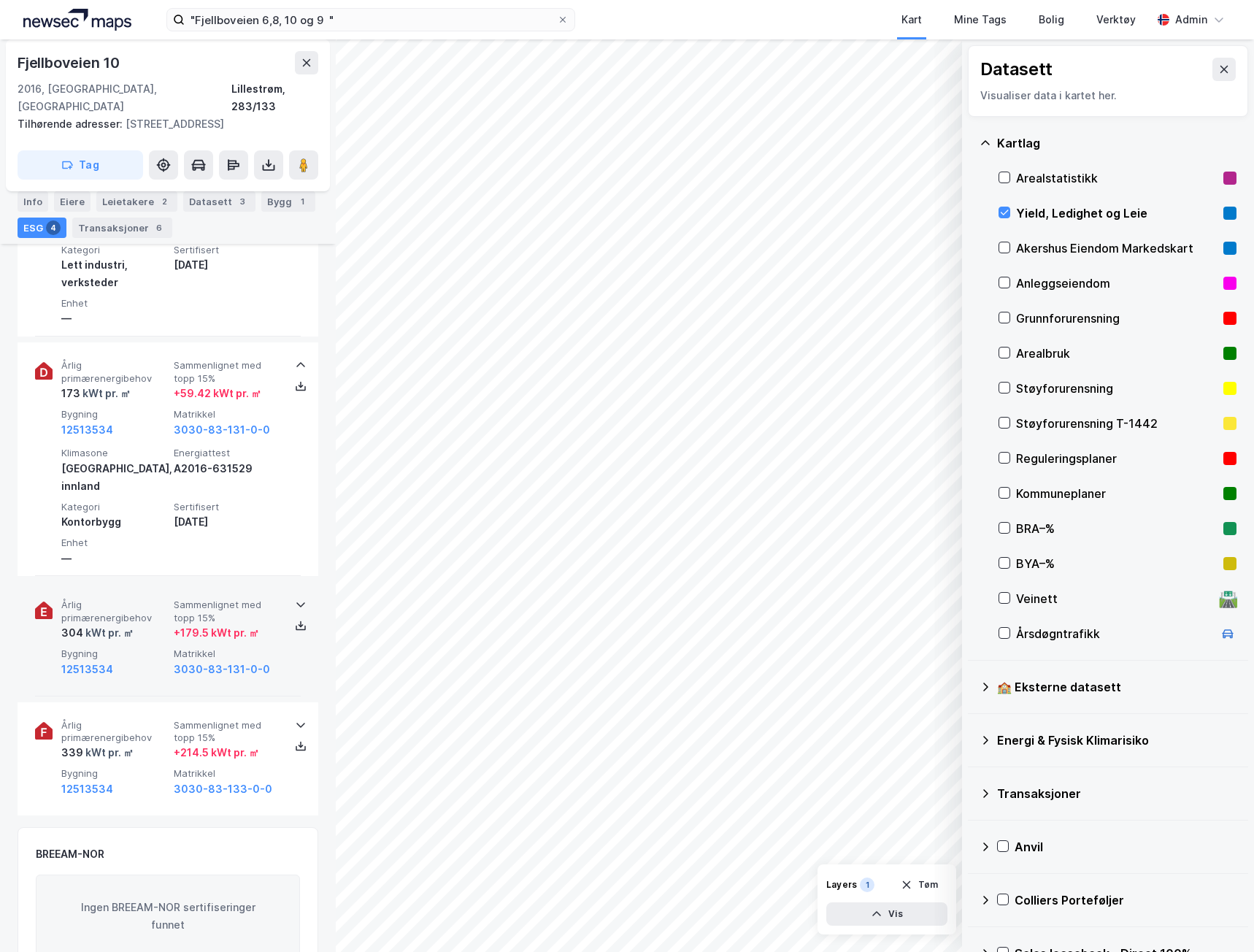
click at [276, 614] on div "Årlig primærenergibehov 304 kWt pr. ㎡ Sammenlignet med topp 15% + 179.5 kWt pr.…" at bounding box center [168, 638] width 265 height 114
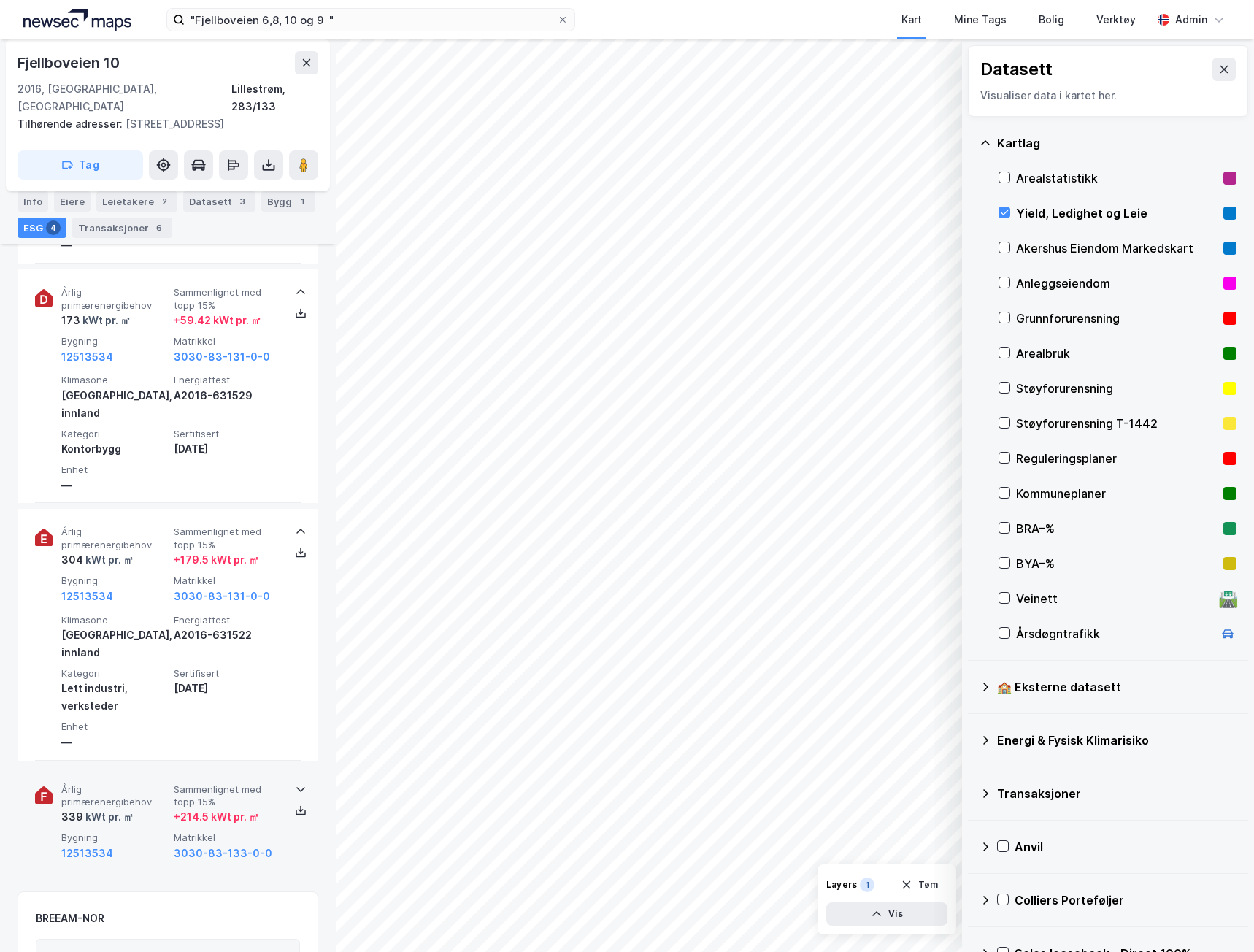
click at [268, 832] on span "Matrikkel" at bounding box center [227, 837] width 106 height 13
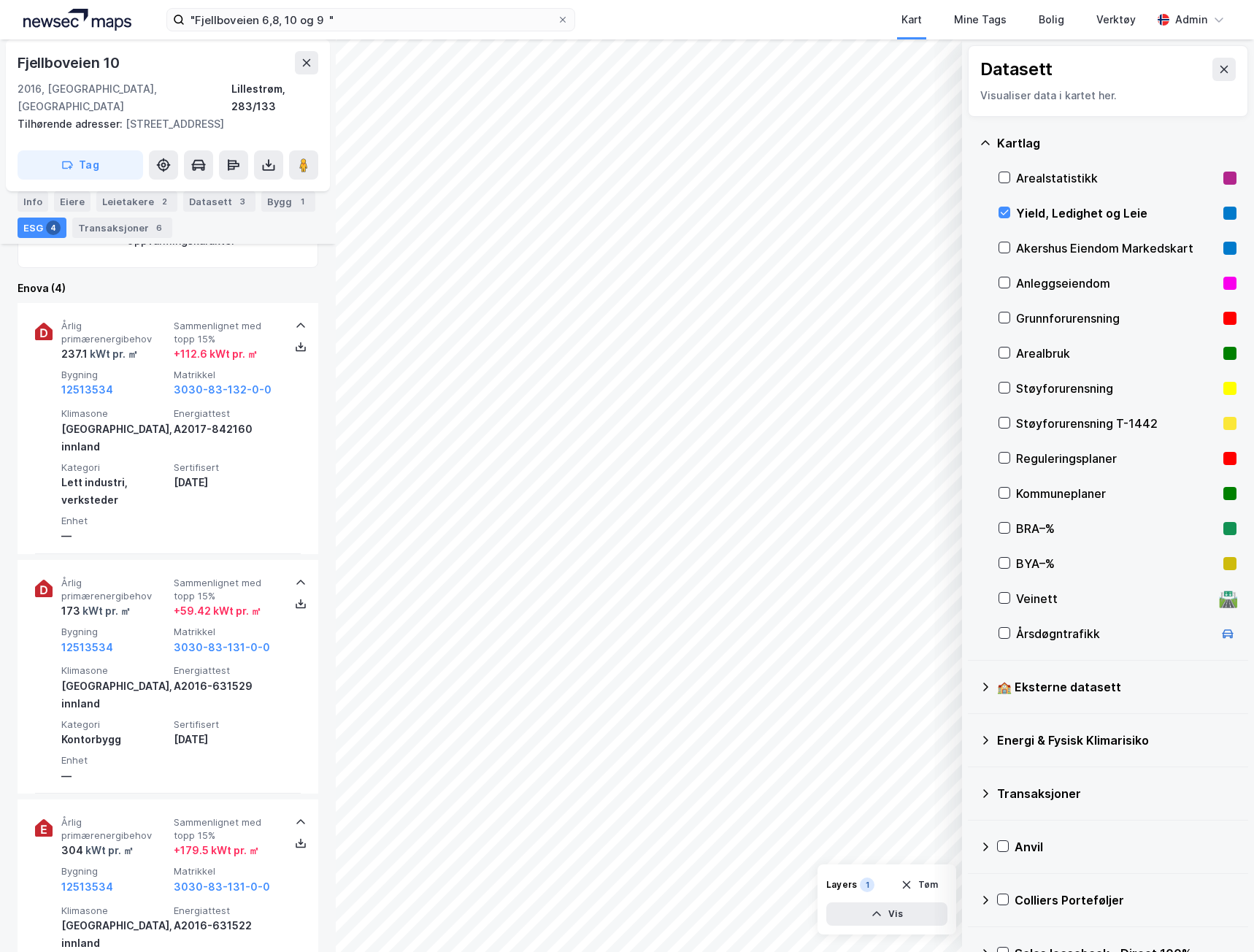
scroll to position [486, 0]
drag, startPoint x: 348, startPoint y: 8, endPoint x: 271, endPoint y: 9, distance: 77.0
click at [271, 9] on div ""Fjellboveien 6,8, 10 og 9 " Kart Mine Tags Bolig Verktøy Admin" at bounding box center [627, 19] width 1254 height 40
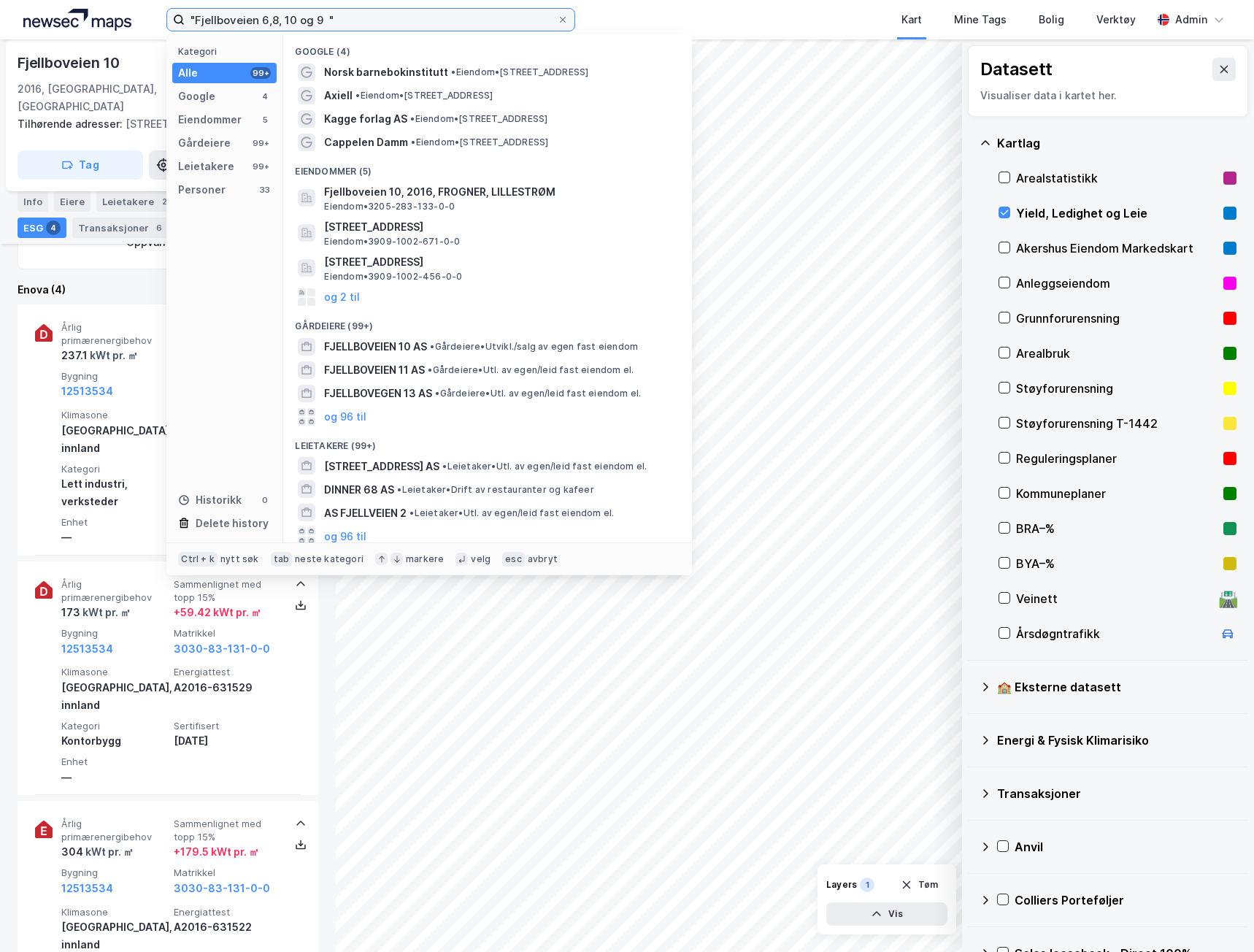
drag, startPoint x: 64, startPoint y: 20, endPoint x: -1, endPoint y: 19, distance: 65.0
click at [0, 19] on html ""Fjellboveien 6,8, 10 og 9 " Kategori Alle 99+ Google 4 Eiendommer 5 Gårdeiere …" at bounding box center [627, 476] width 1254 height 952
paste input "Youngstorget 5"
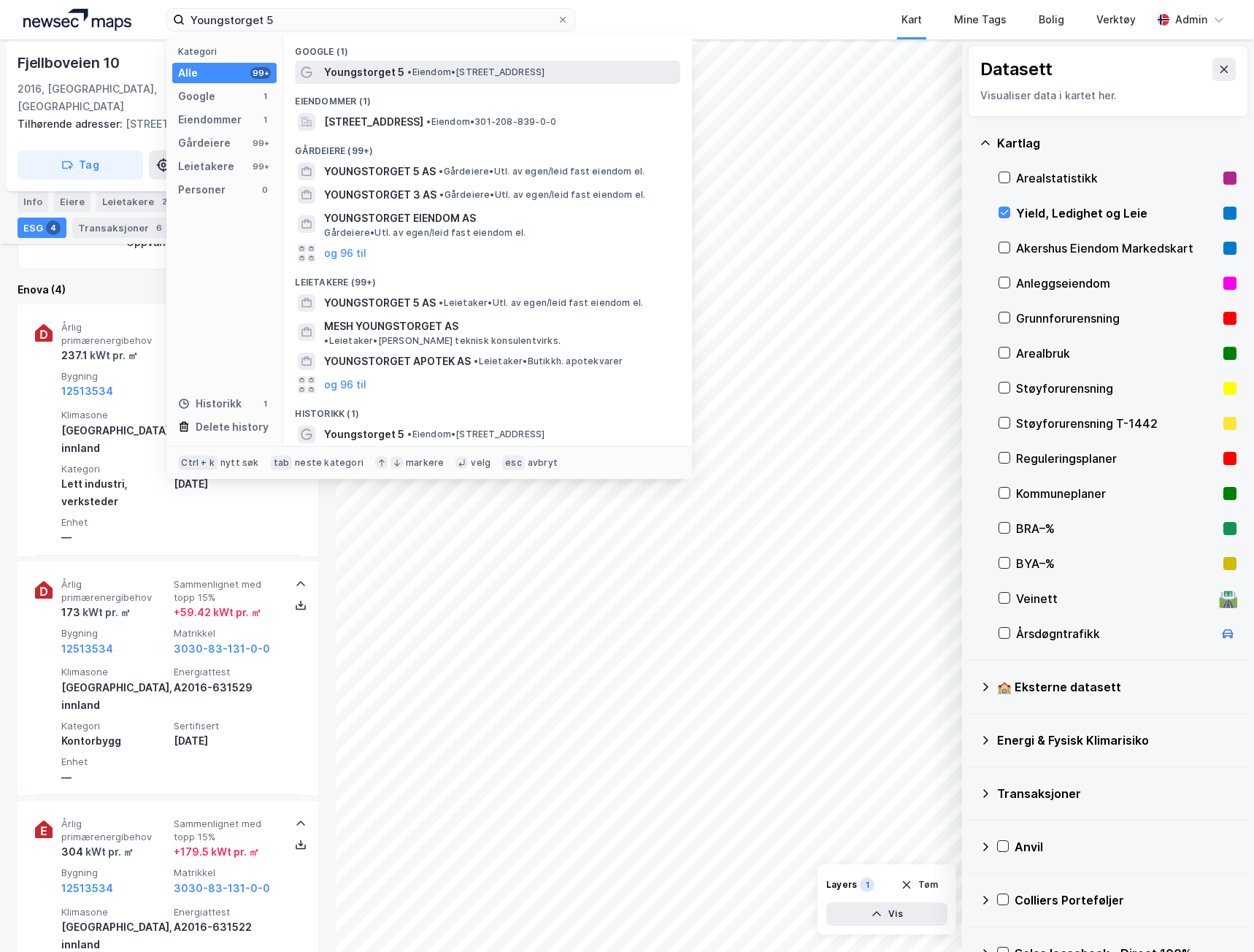
click at [476, 73] on span "• Eiendom • [STREET_ADDRESS]" at bounding box center [475, 72] width 137 height 12
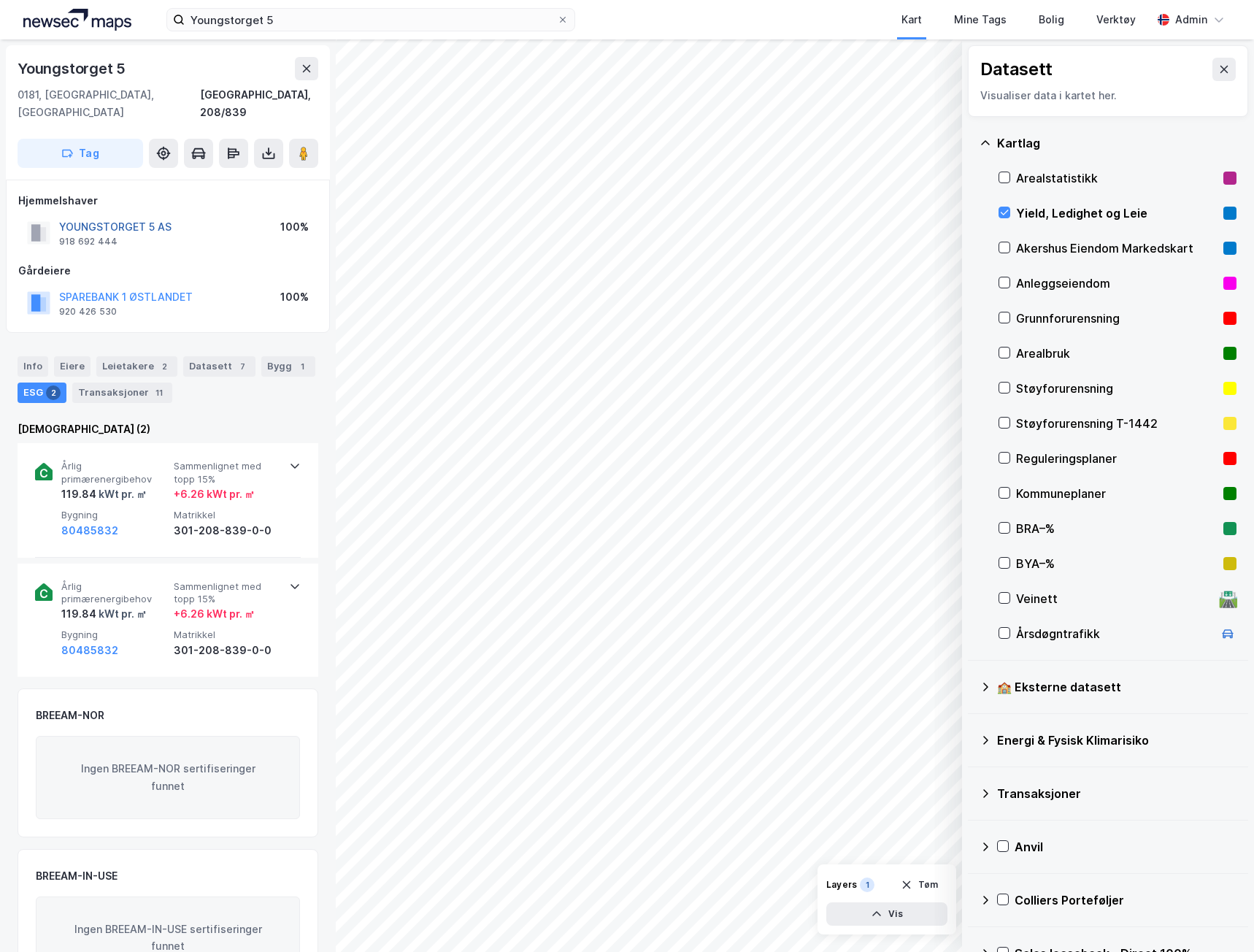
click at [0, 0] on button "YOUNGSTORGET 5 AS" at bounding box center [0, 0] width 0 height 0
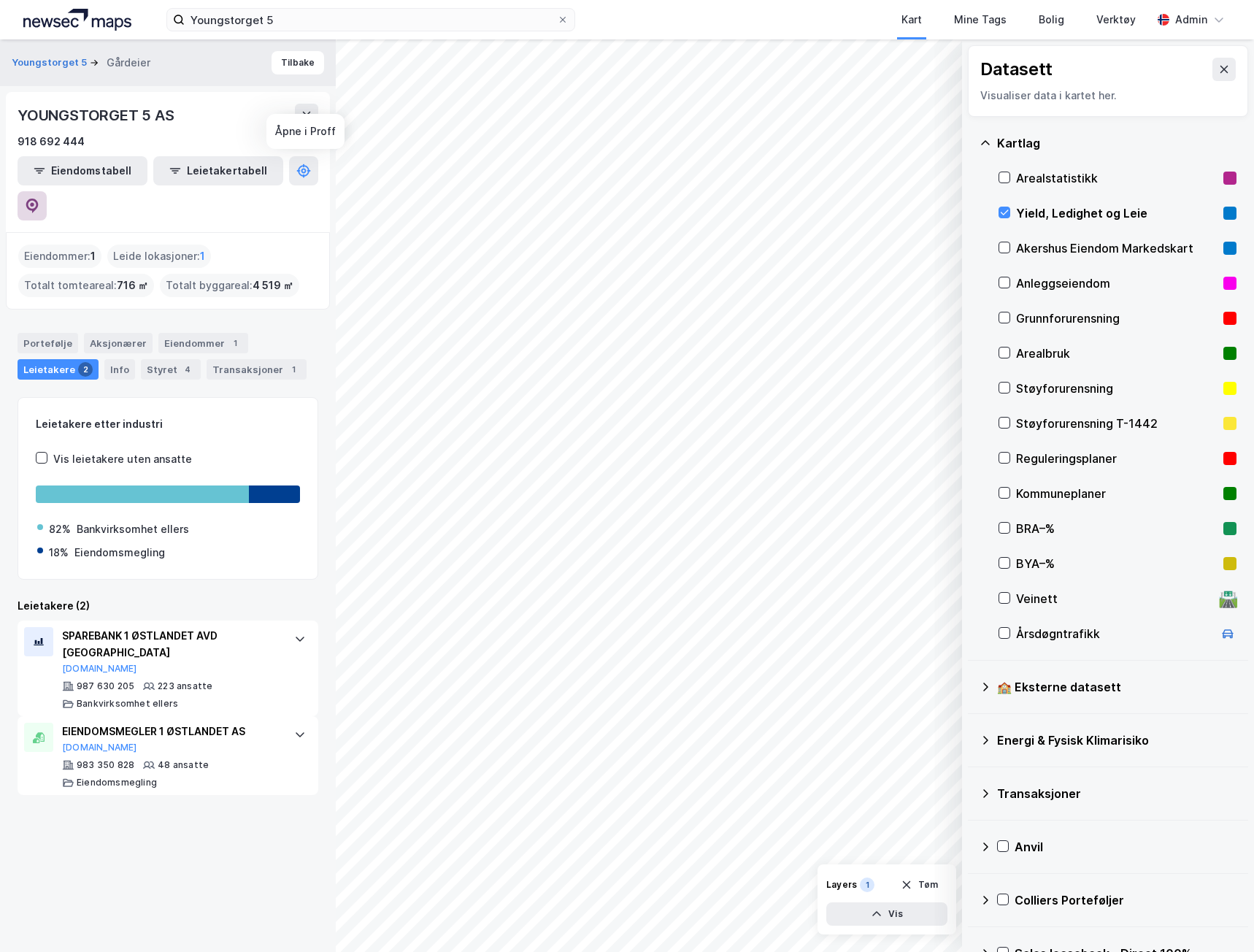
click at [46, 191] on button at bounding box center [32, 206] width 29 height 29
click at [42, 63] on button "Youngstorget 5" at bounding box center [51, 62] width 78 height 14
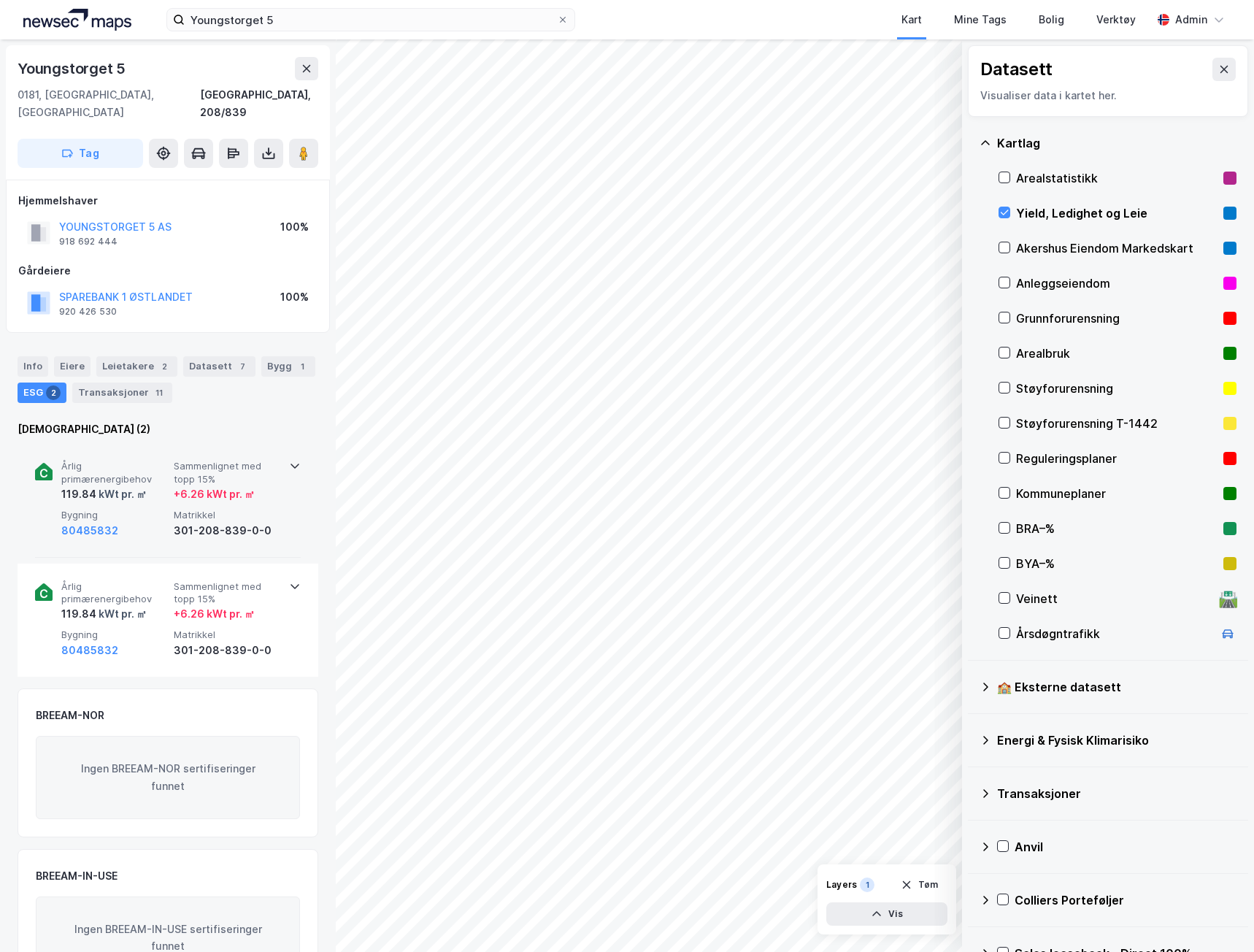
click at [284, 486] on div "Årlig primærenergibehov 119.84 kWt pr. ㎡ Sammenlignet med topp 15% + 6.26 kWt p…" at bounding box center [168, 500] width 265 height 114
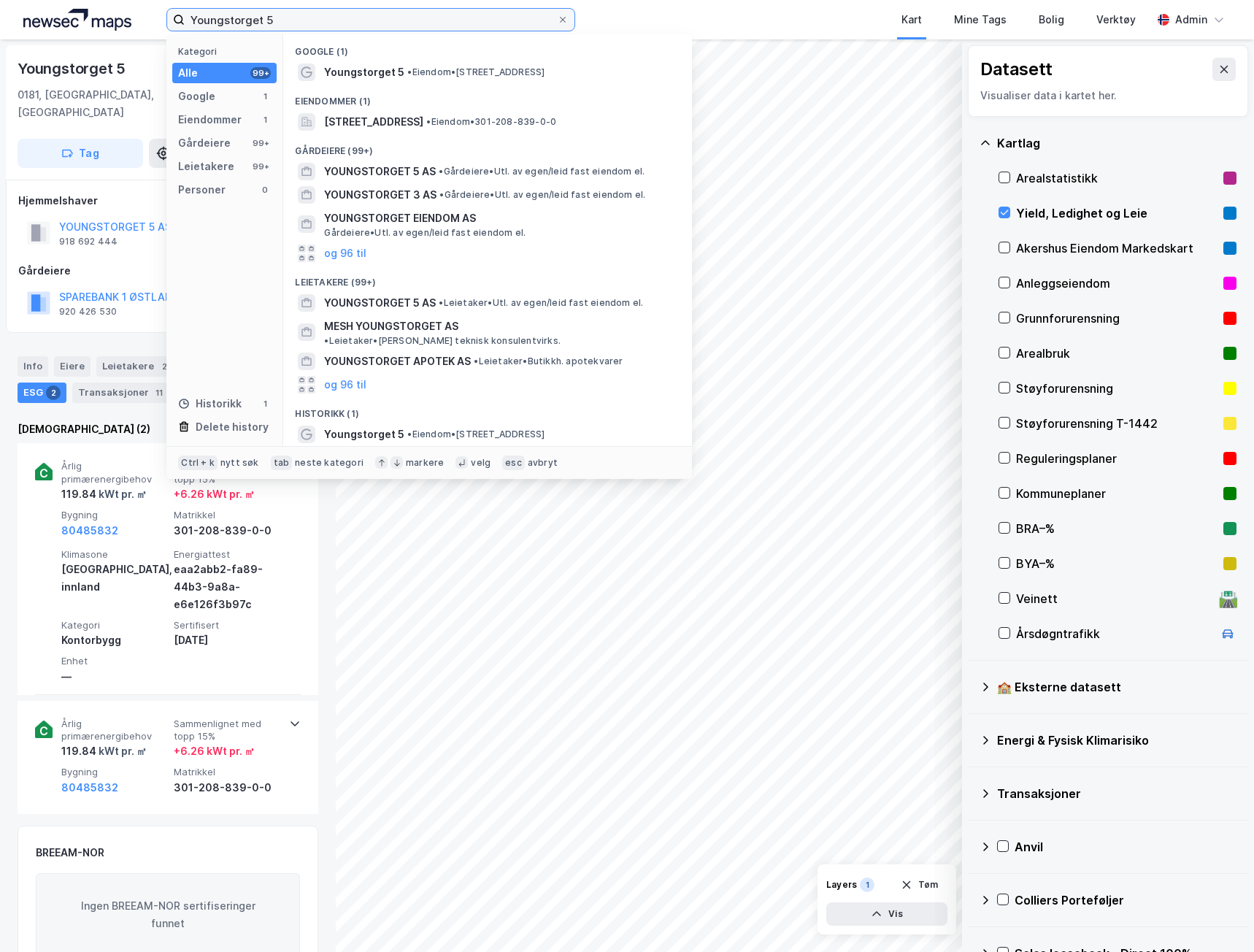
drag, startPoint x: 221, startPoint y: 22, endPoint x: 63, endPoint y: 22, distance: 158.0
click at [64, 22] on div "Youngstorget 5 Kategori Alle 99+ Google 1 Eiendommer 1 Gårdeiere 99+ Leietakere…" at bounding box center [627, 19] width 1254 height 40
paste input "[PERSON_NAME] Vei 9"
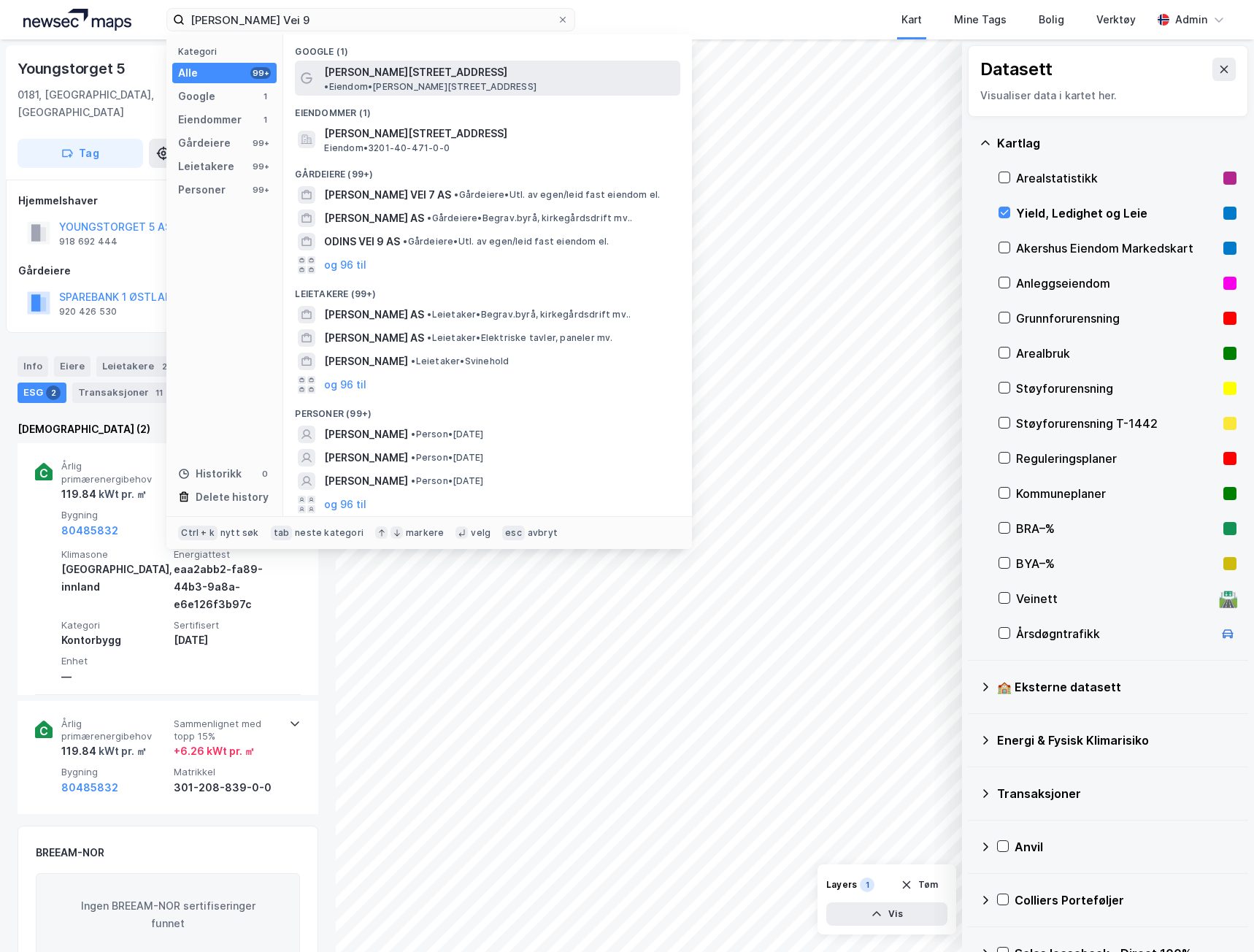
click at [352, 62] on div "[PERSON_NAME][STREET_ADDRESS] • Eiendom • [STREET_ADDRESS]" at bounding box center [487, 78] width 385 height 35
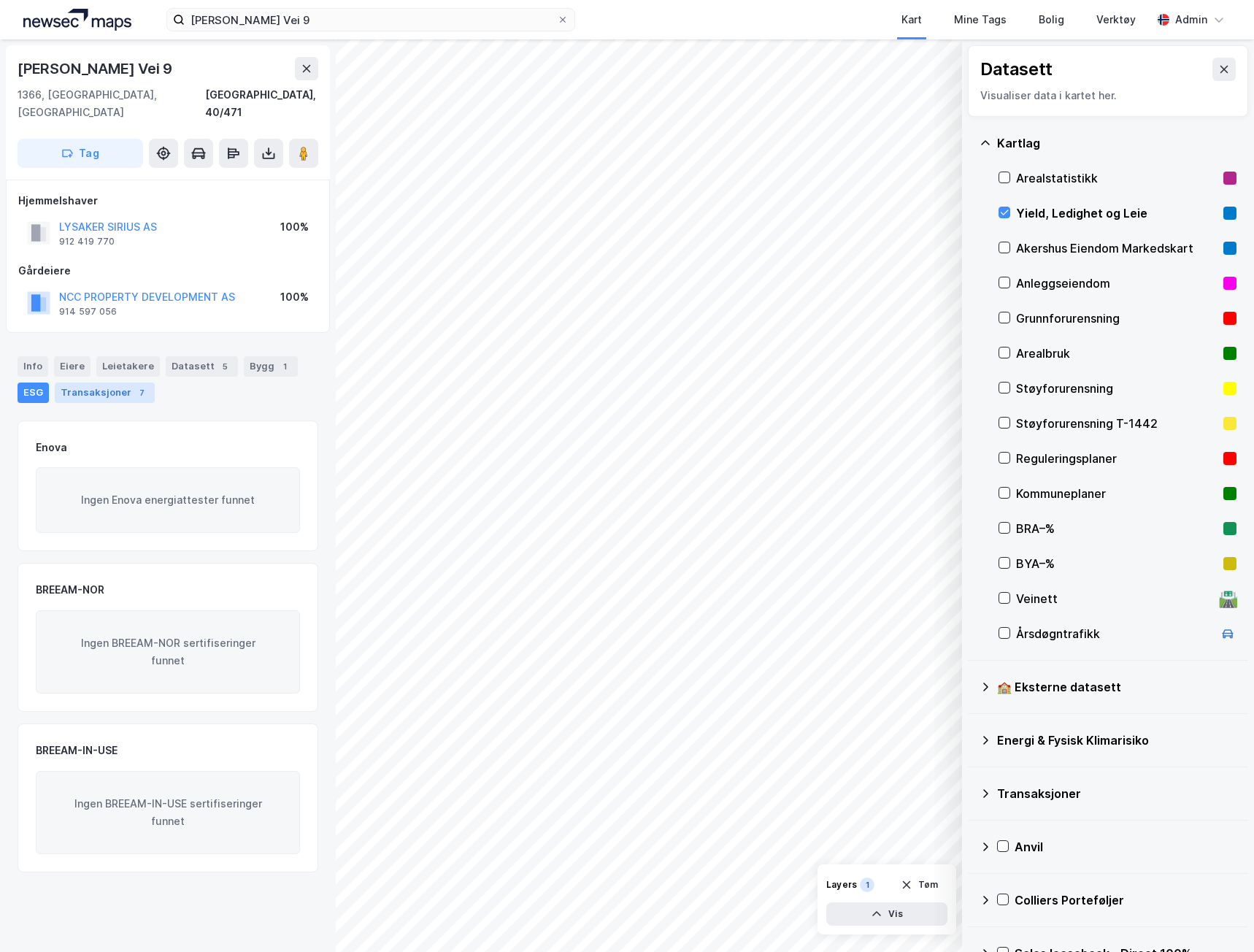
click at [112, 382] on div "Transaksjoner 7" at bounding box center [104, 393] width 100 height 20
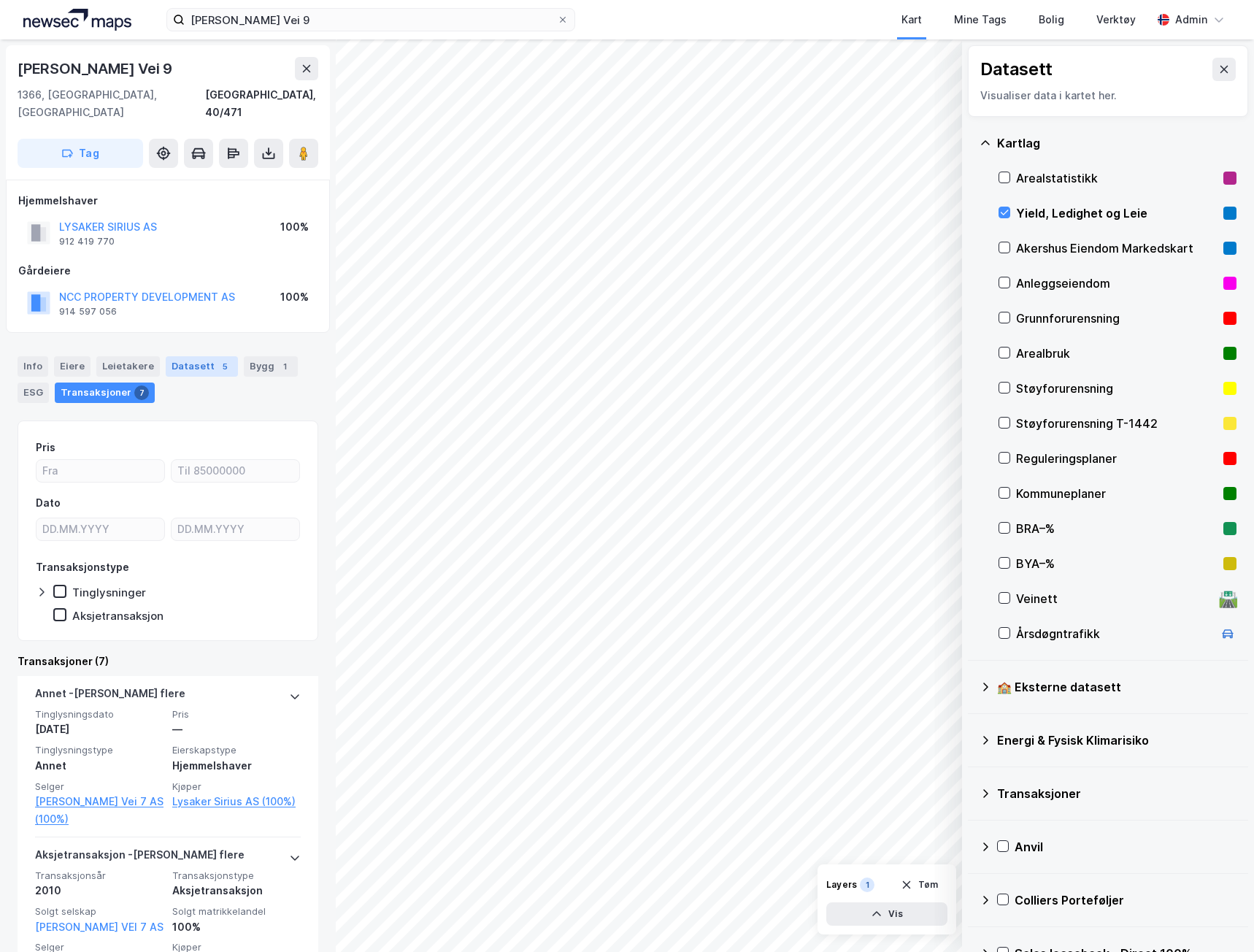
click at [206, 356] on div "Datasett 5" at bounding box center [202, 366] width 72 height 20
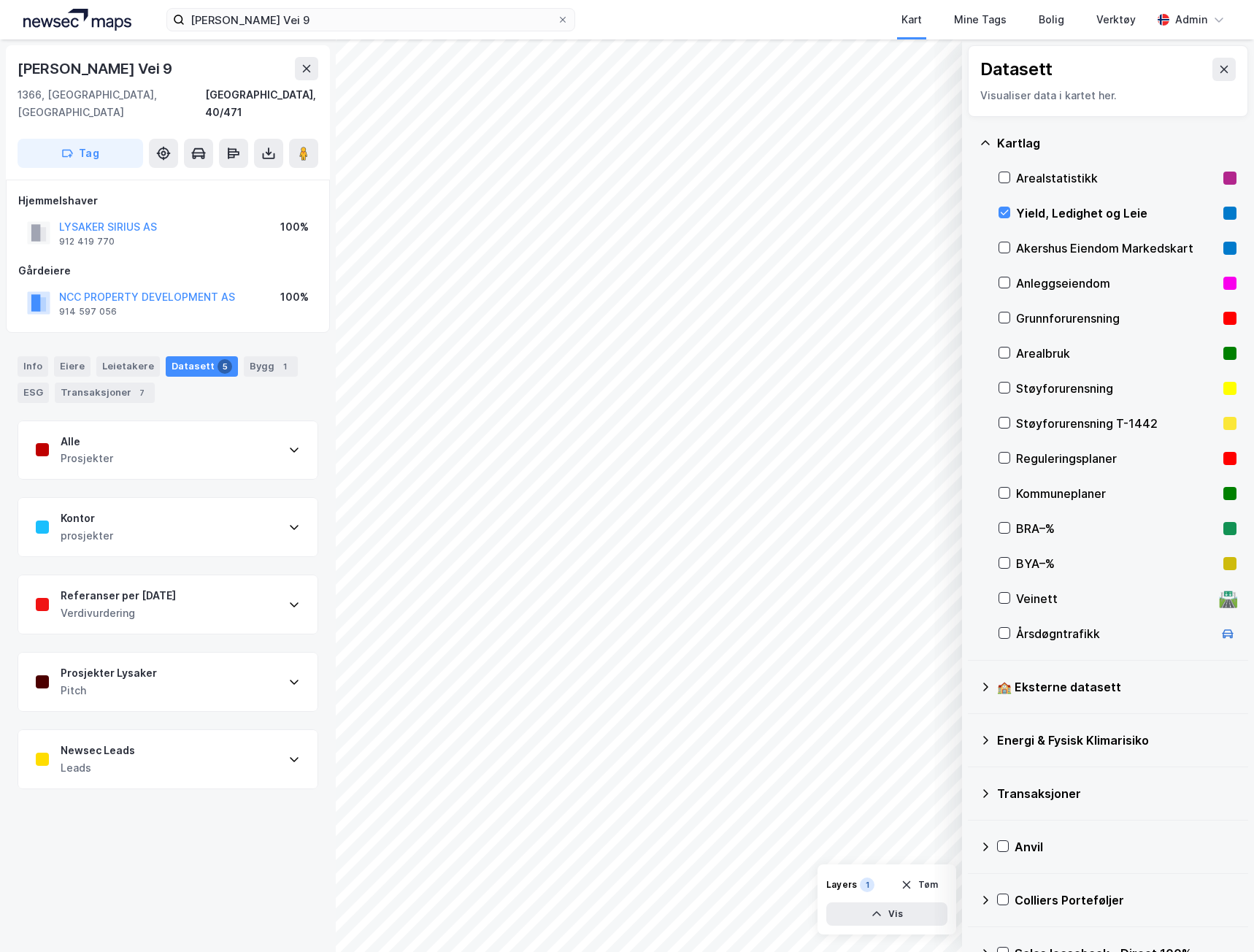
click at [233, 579] on div "Referanser per [DATE] Verdivurdering" at bounding box center [168, 604] width 299 height 58
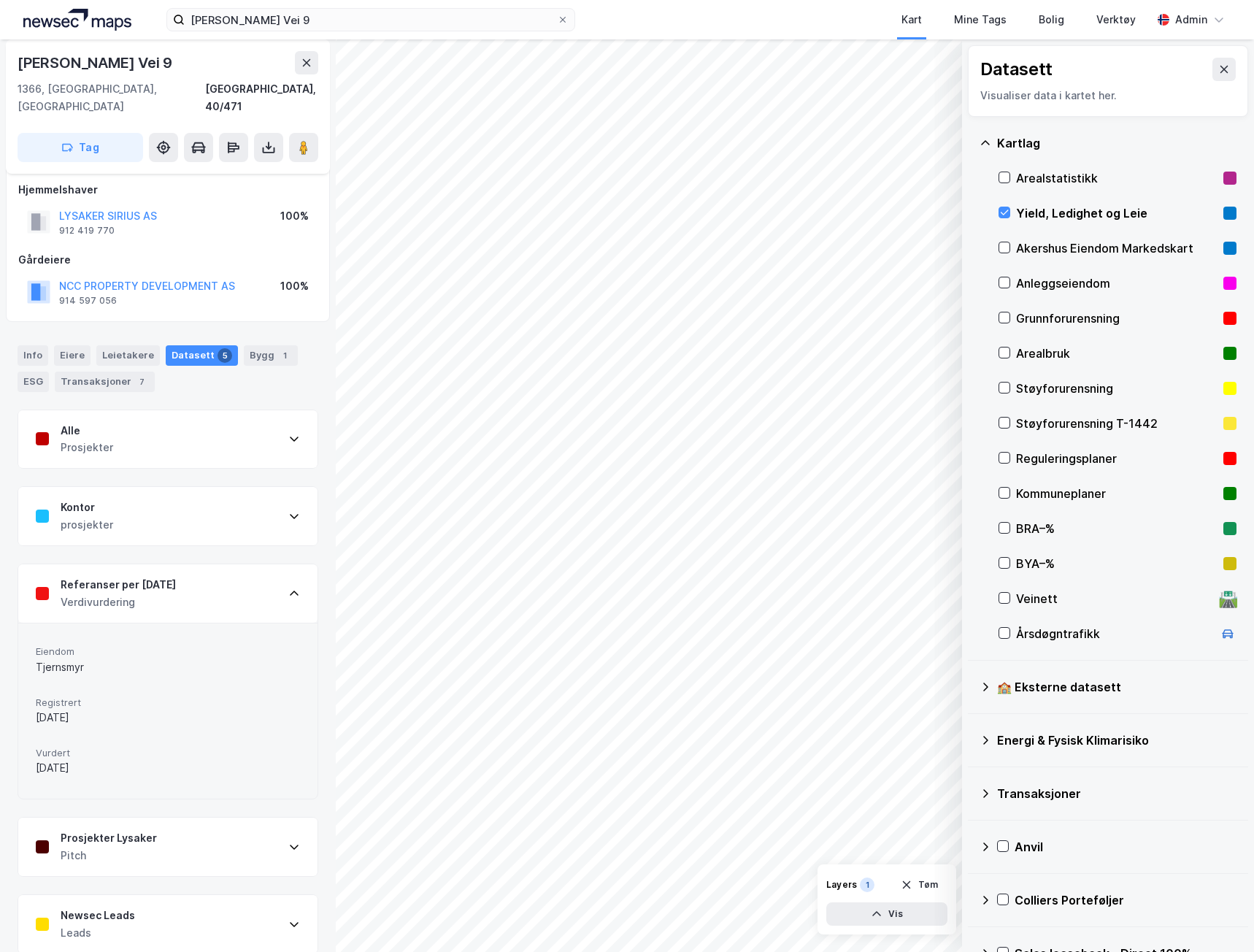
scroll to position [13, 0]
click at [204, 571] on div "Referanser per [DATE] Verdivurdering" at bounding box center [168, 591] width 299 height 58
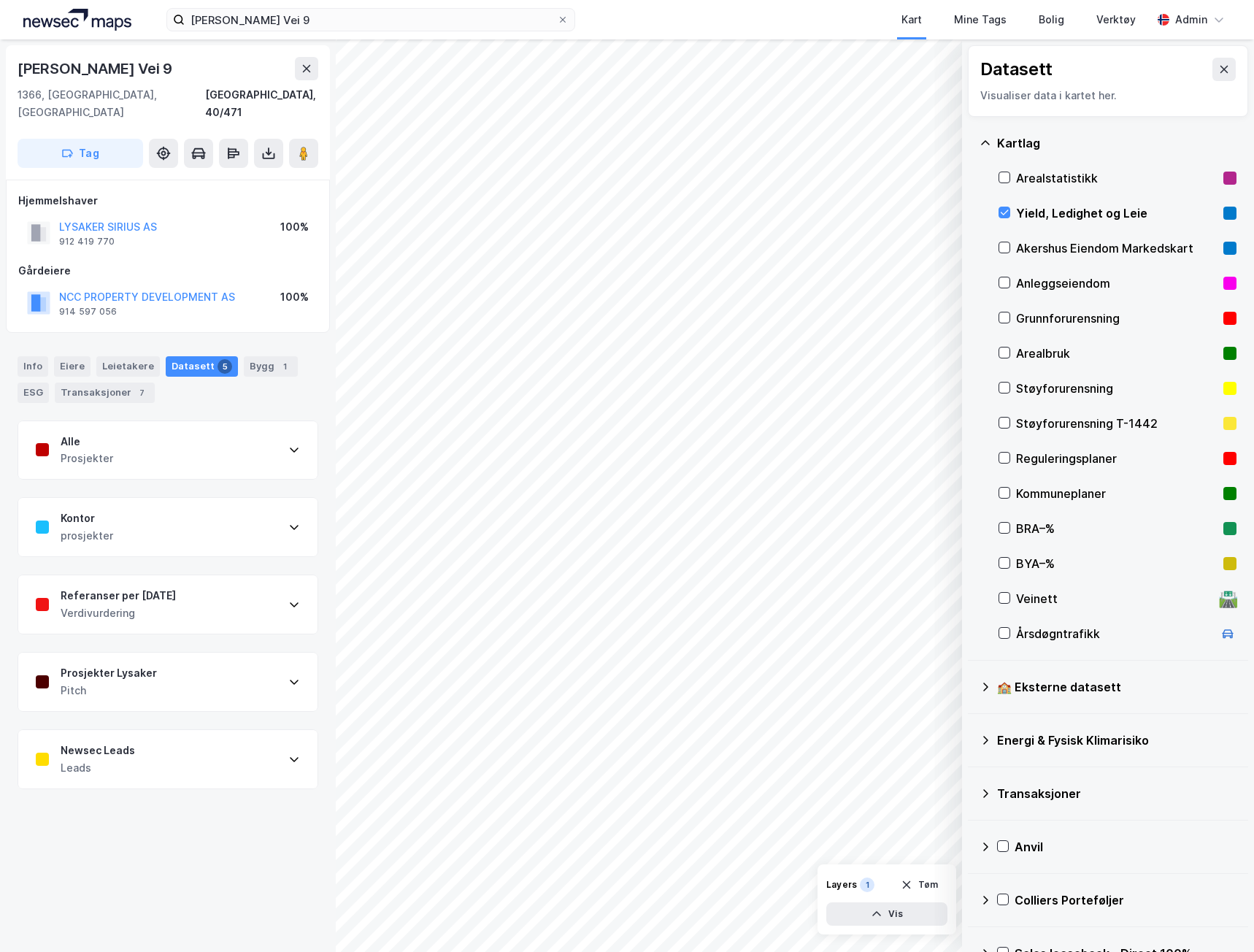
click at [149, 682] on div "Pitch" at bounding box center [109, 690] width 96 height 18
click at [153, 666] on div "Prosjekter Lysaker Pitch" at bounding box center [168, 681] width 299 height 58
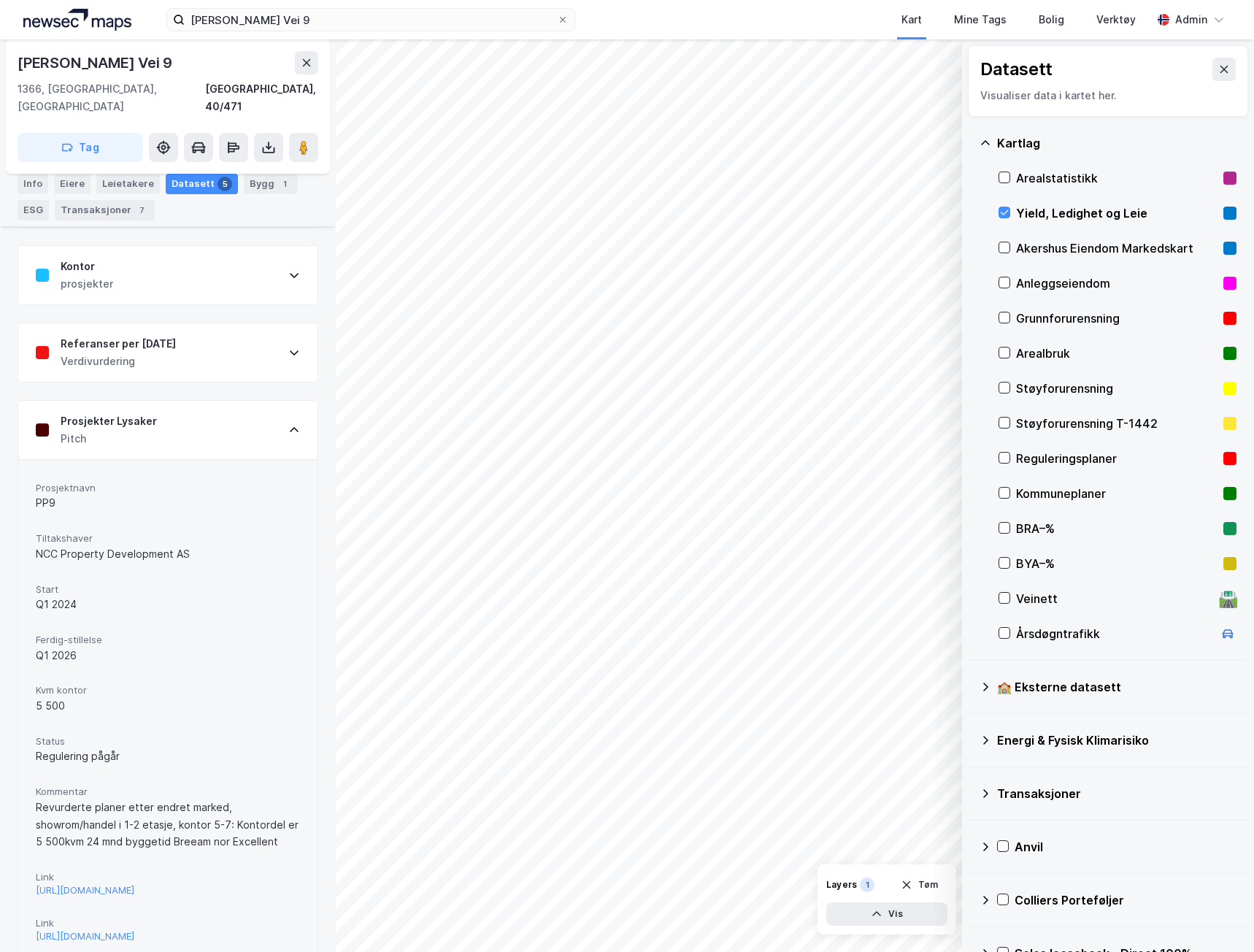
scroll to position [225, 0]
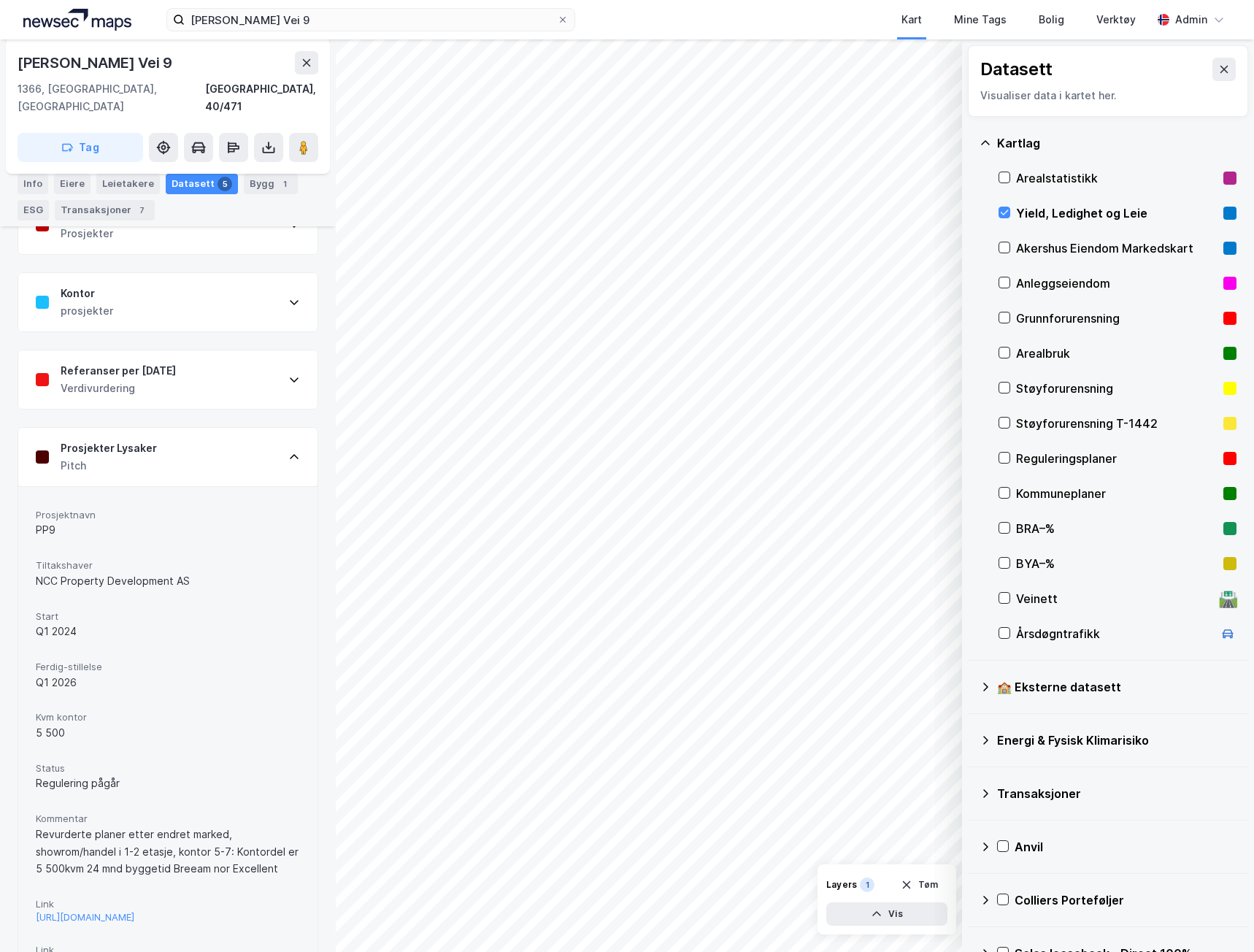
click at [121, 440] on div "Prosjekter Lysaker" at bounding box center [109, 448] width 96 height 18
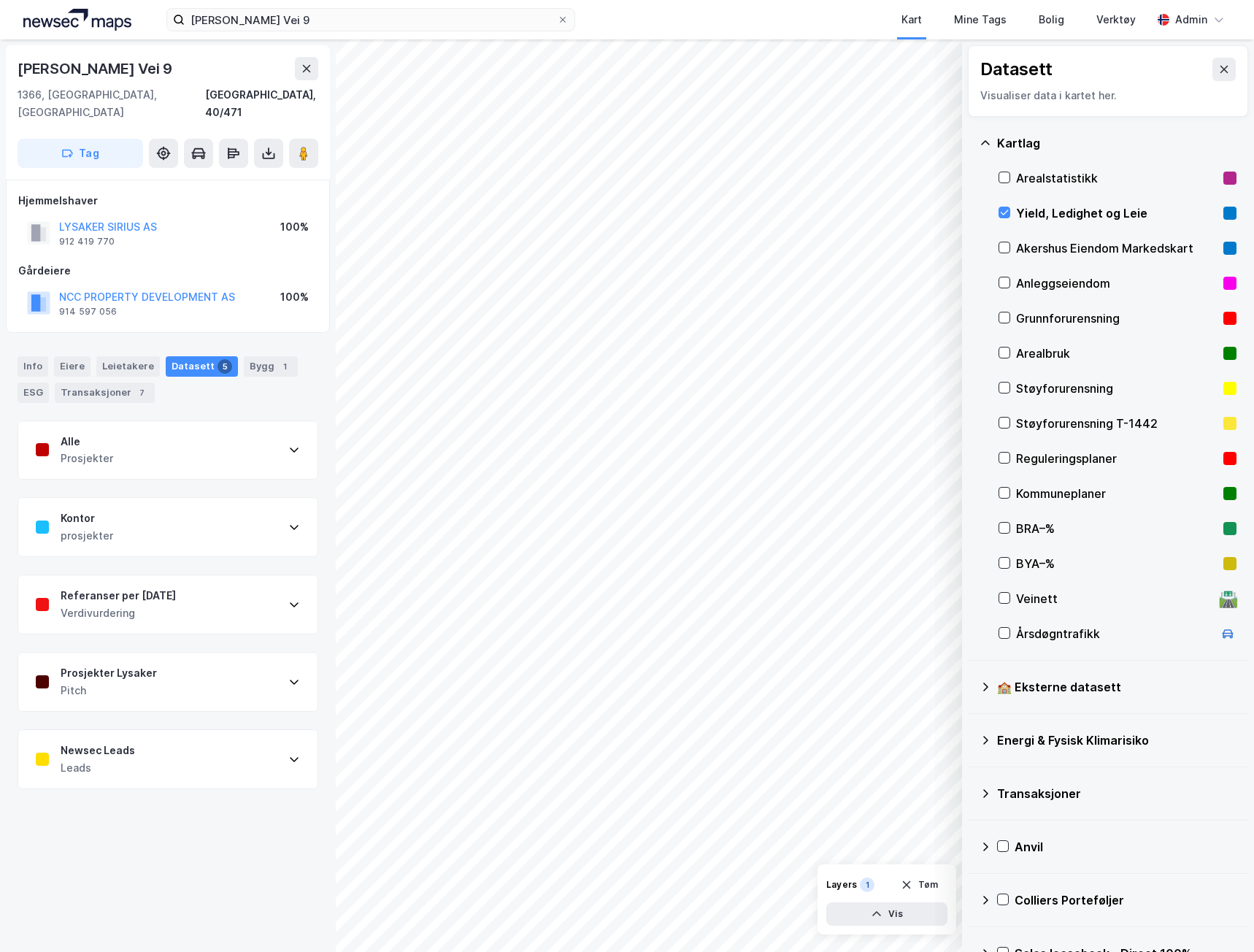
click at [161, 755] on div "Newsec Leads Leads" at bounding box center [168, 758] width 299 height 58
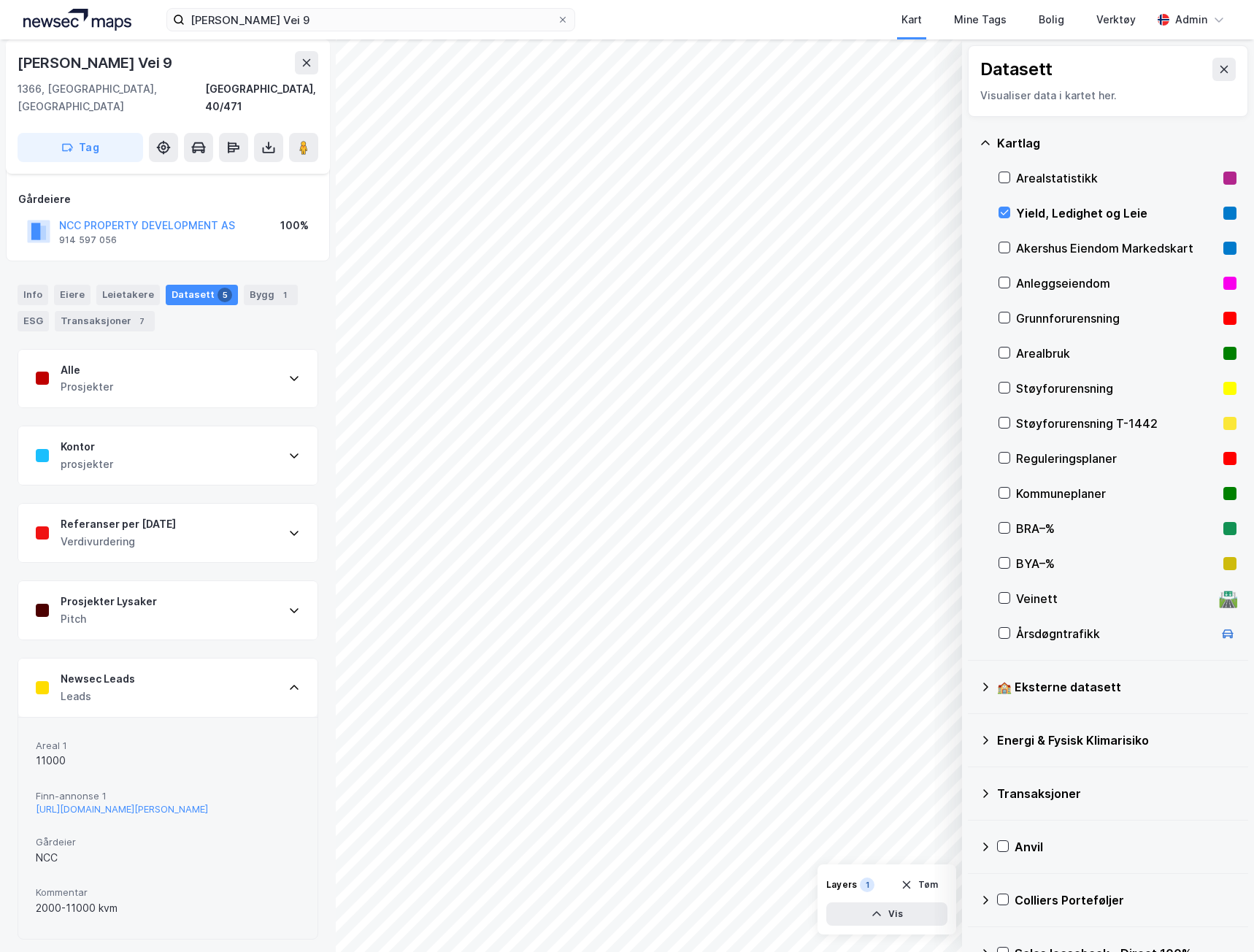
click at [119, 670] on div "Newsec Leads" at bounding box center [98, 678] width 74 height 18
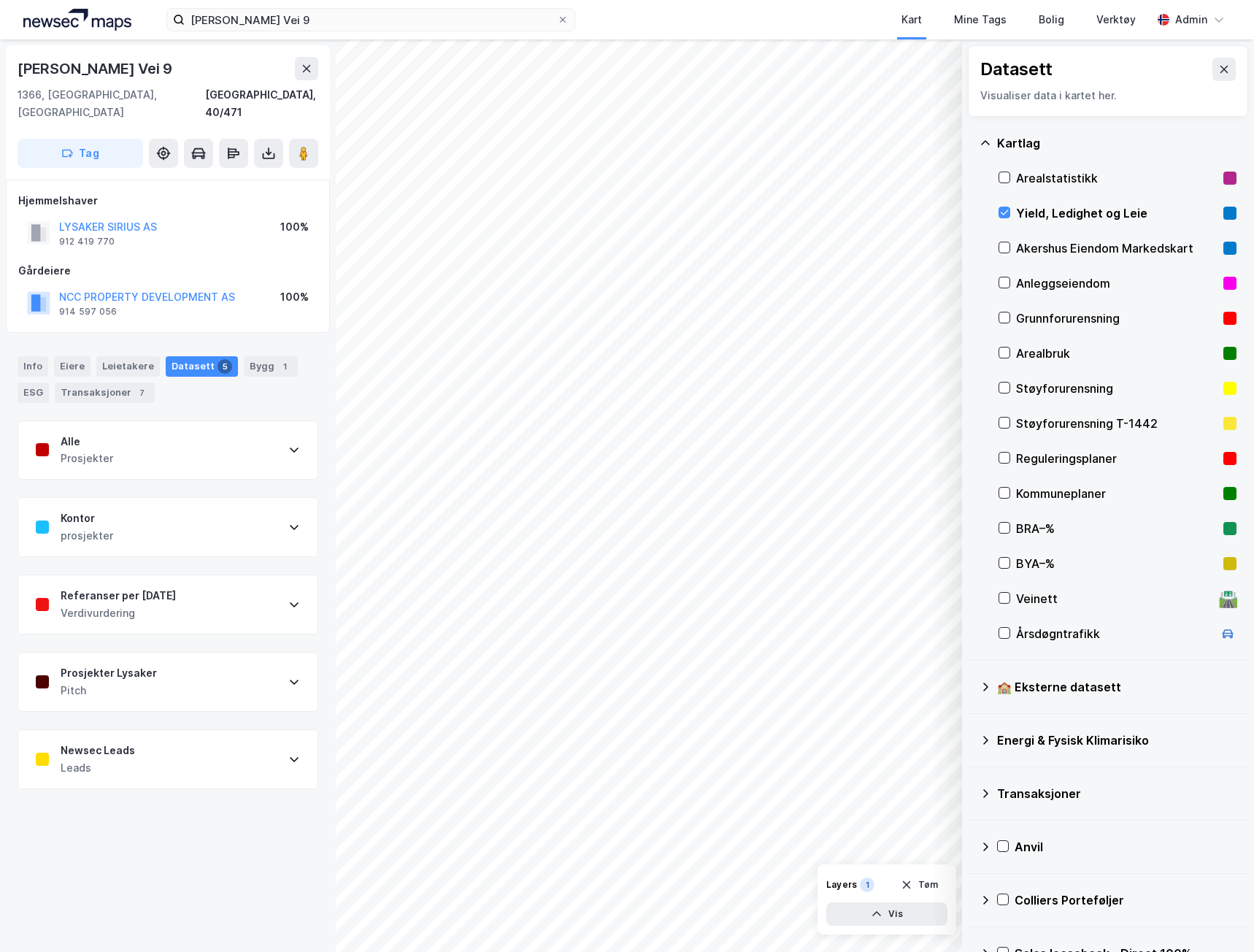
click at [83, 531] on div "Kontor prosjekter" at bounding box center [168, 527] width 299 height 58
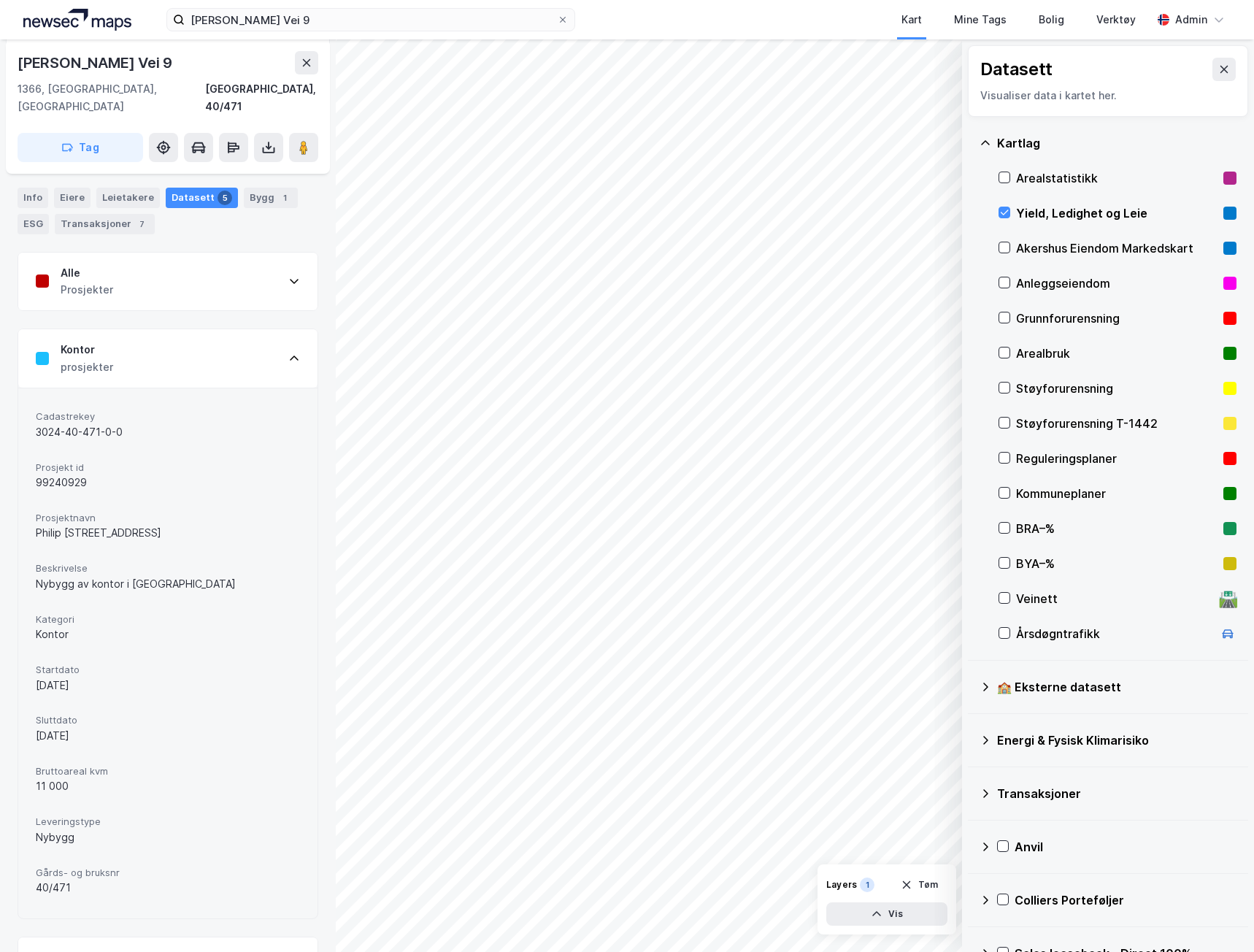
scroll to position [73, 0]
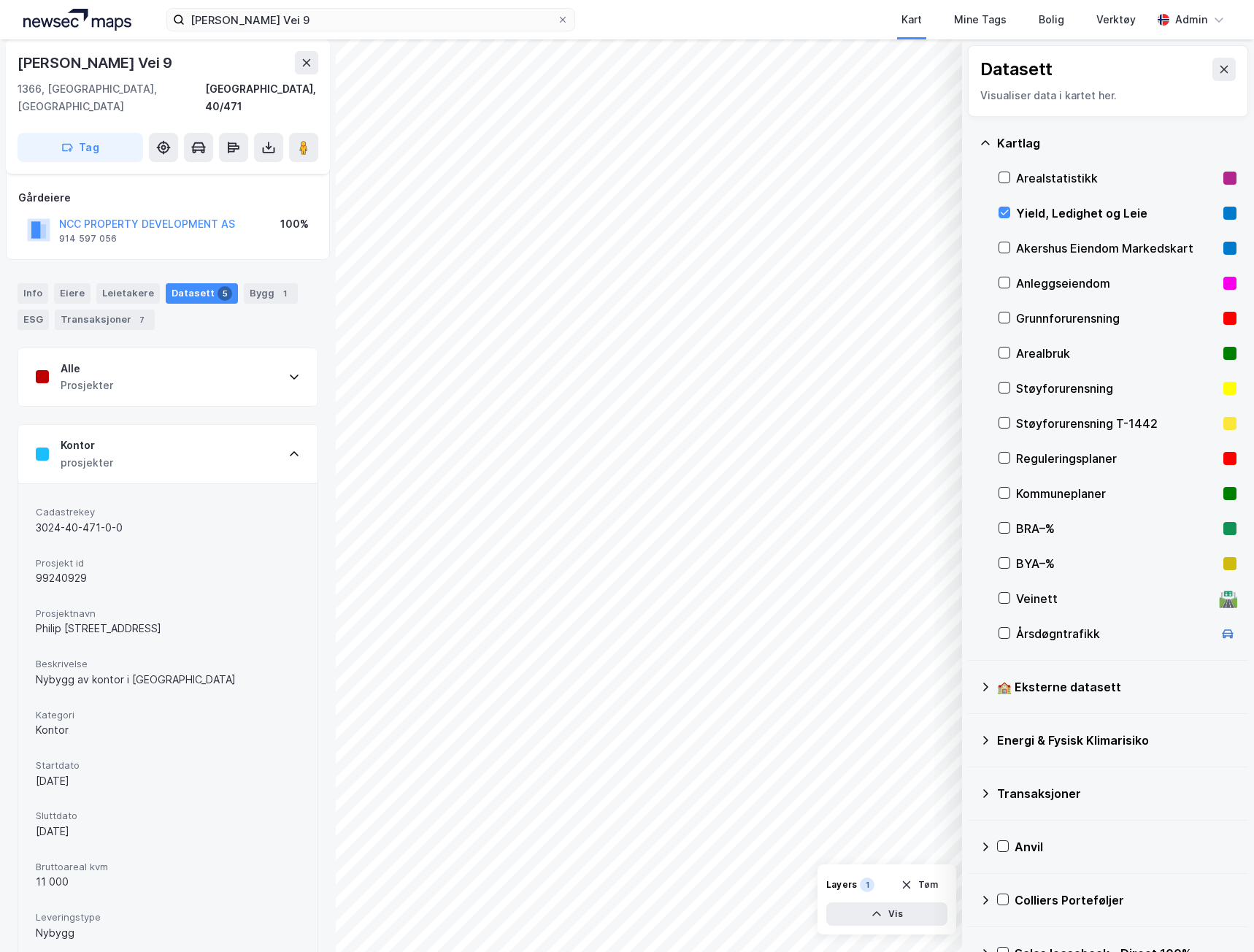
click at [93, 454] on div "prosjekter" at bounding box center [87, 463] width 52 height 18
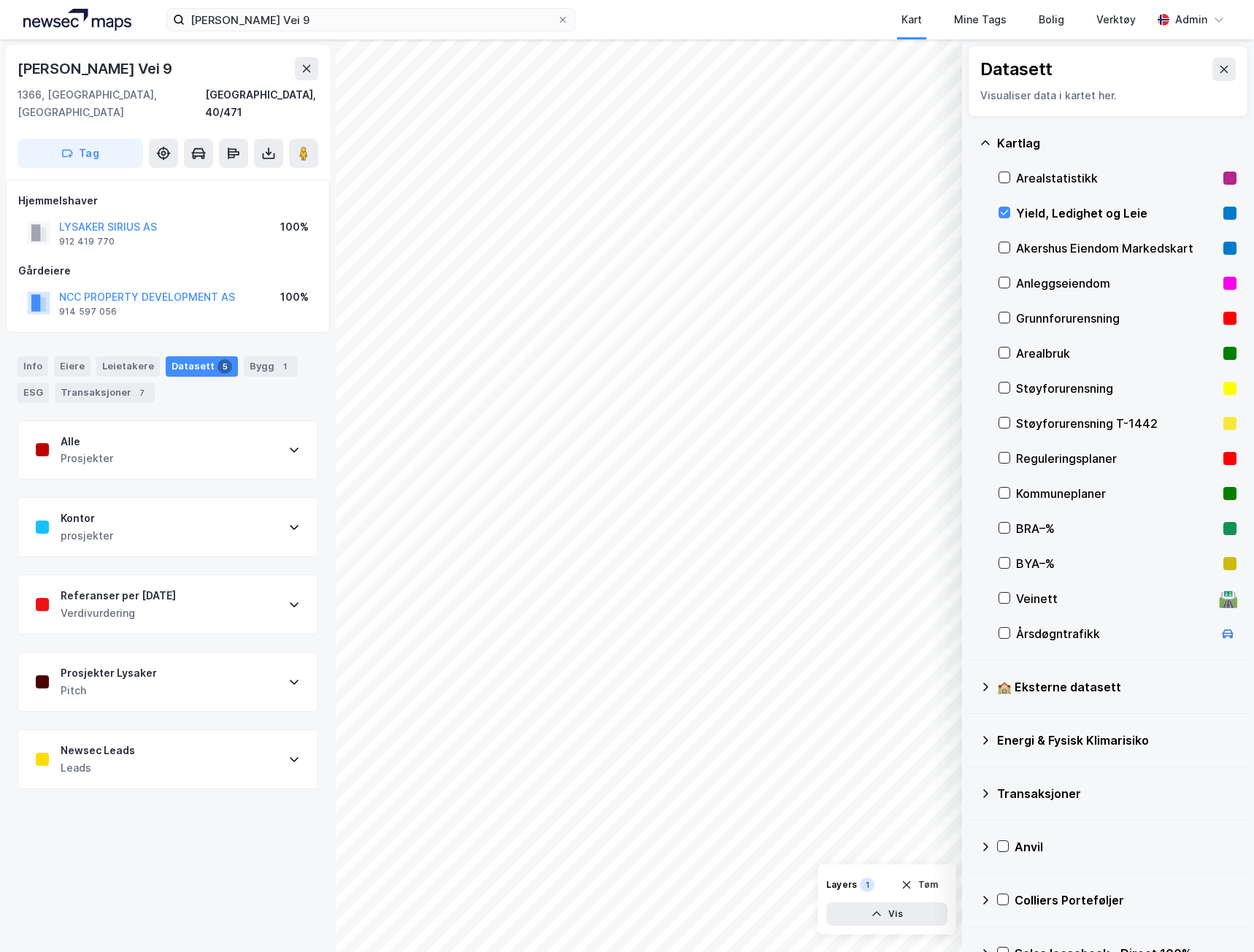
click at [94, 450] on div "Prosjekter" at bounding box center [87, 458] width 52 height 18
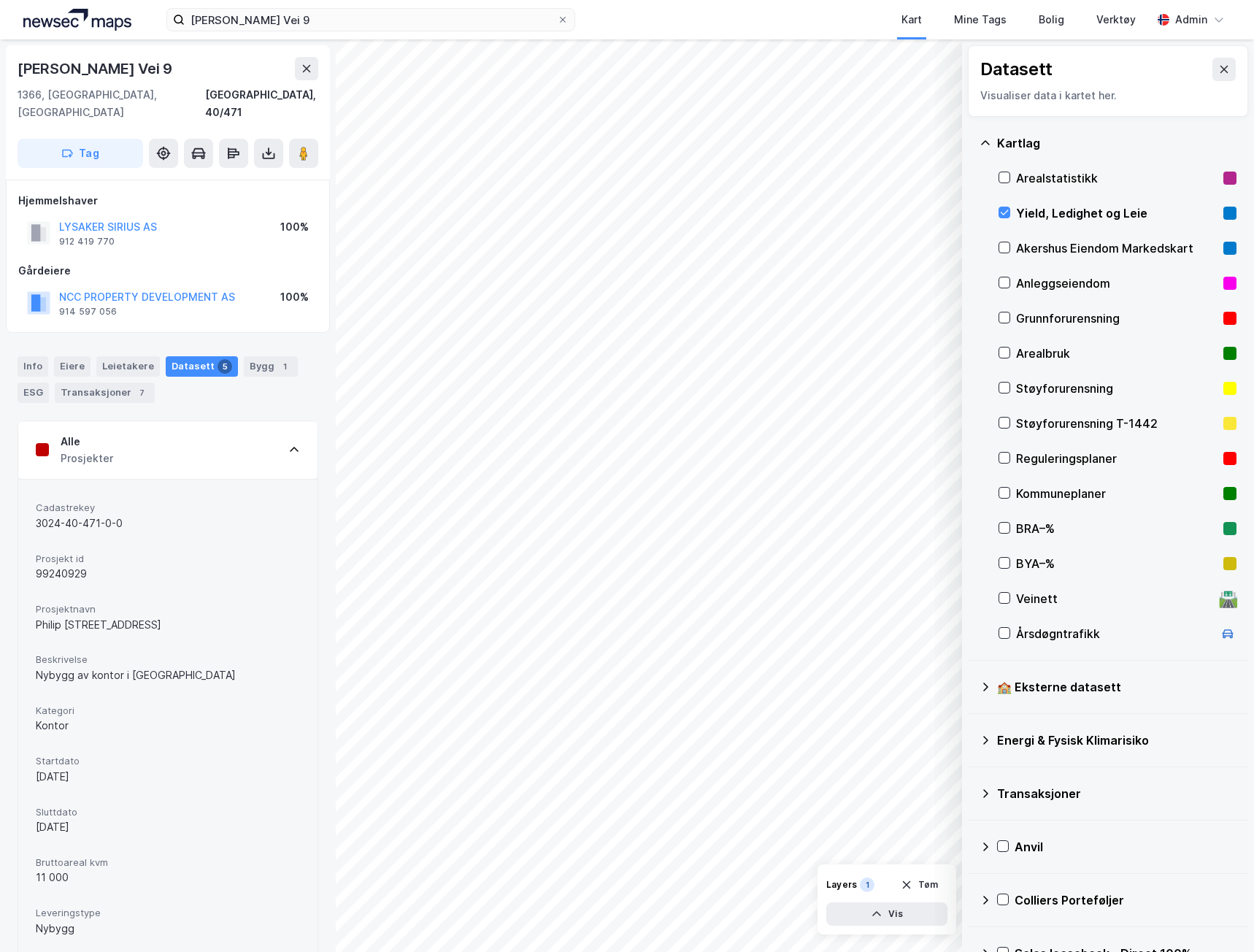
click at [1021, 423] on div "Støyforurensning T-1442" at bounding box center [1117, 423] width 201 height 18
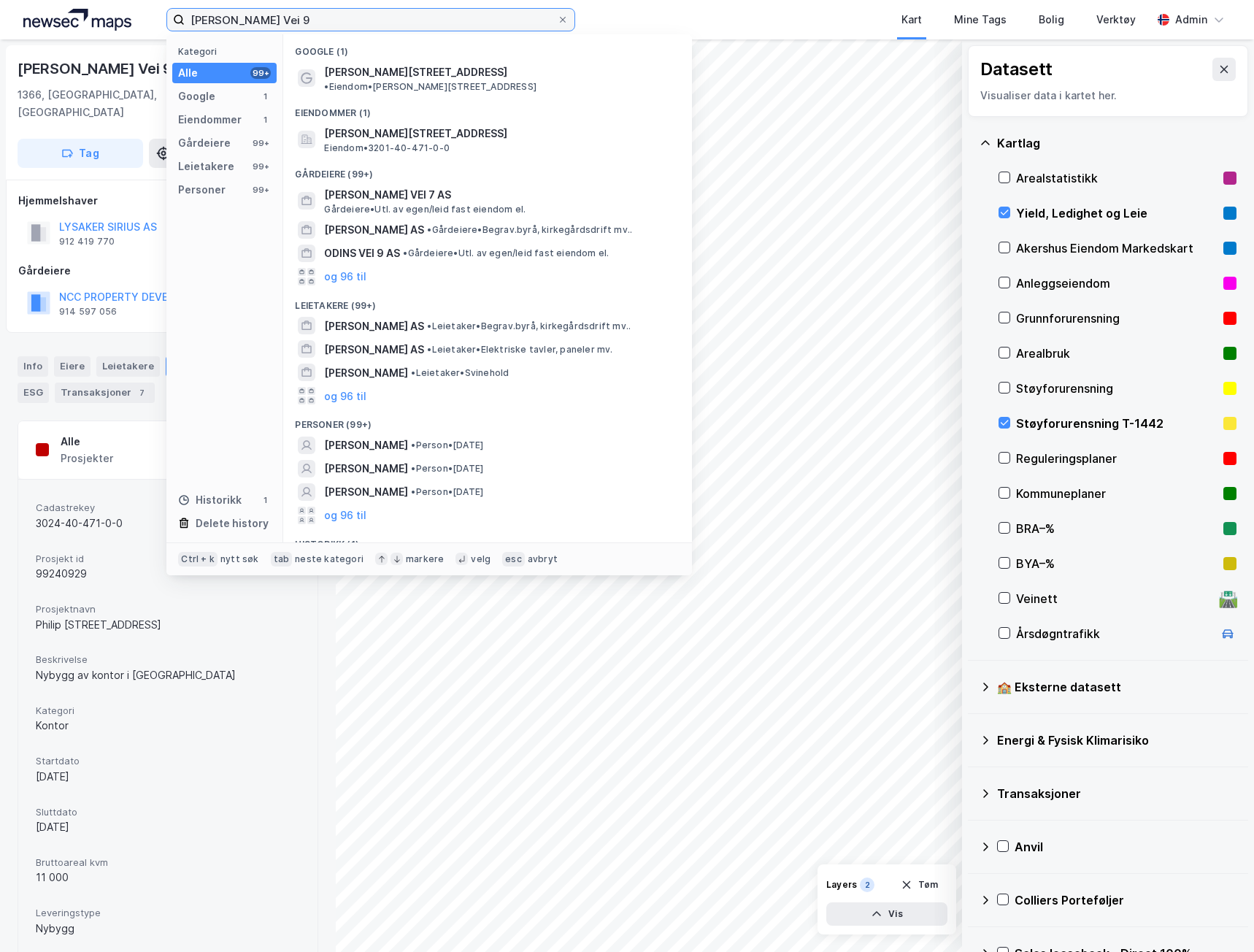
drag, startPoint x: 319, startPoint y: 24, endPoint x: 66, endPoint y: 19, distance: 253.0
click at [66, 19] on div "[PERSON_NAME] Vei 9 Kategori Alle 99+ Google 1 Eiendommer 1 Gårdeiere 99+ Leiet…" at bounding box center [627, 19] width 1254 height 40
paste input "Tamburveien 3"
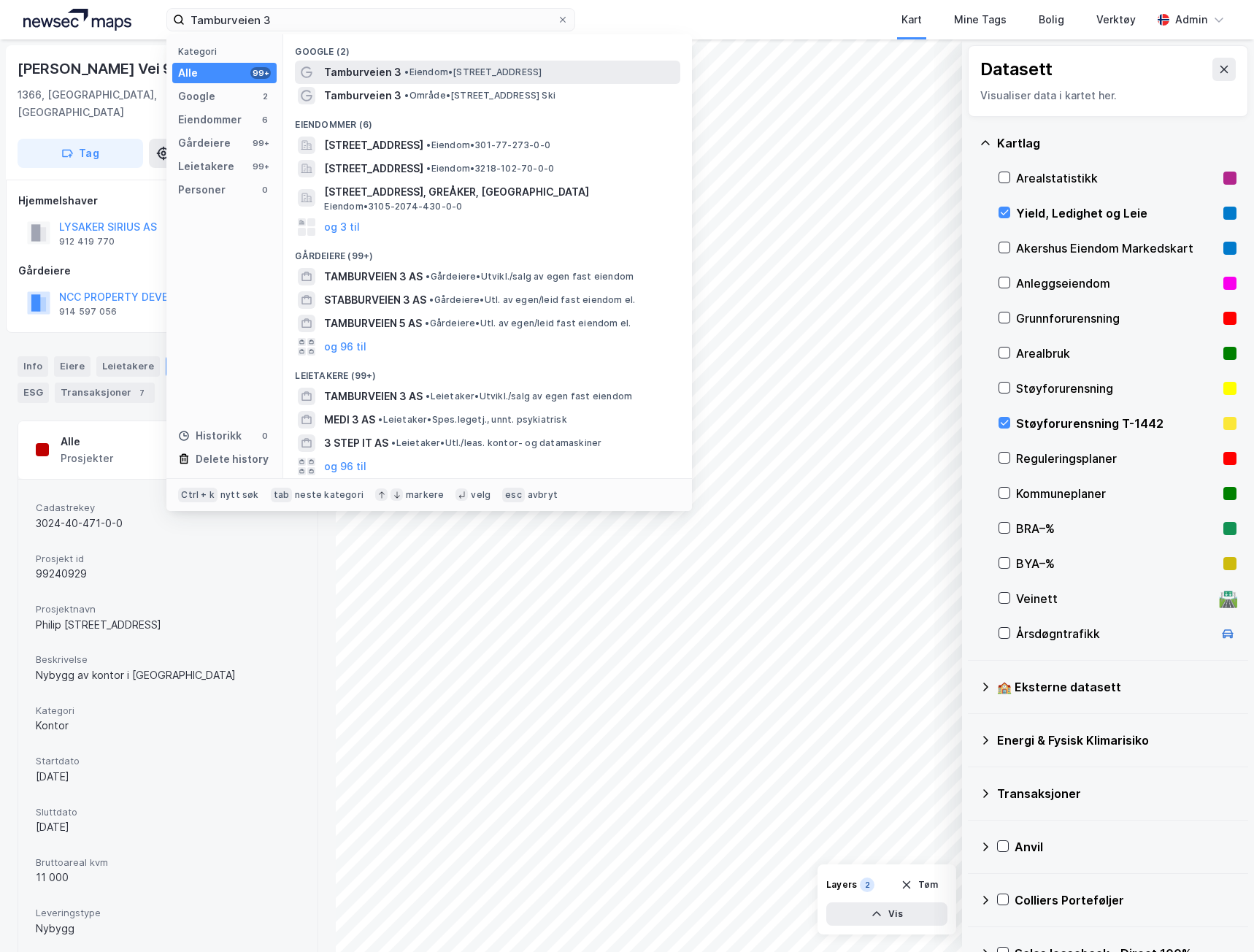
click at [453, 79] on div "Tamburveien 3 • Eiendom • [STREET_ADDRESS]" at bounding box center [501, 72] width 353 height 18
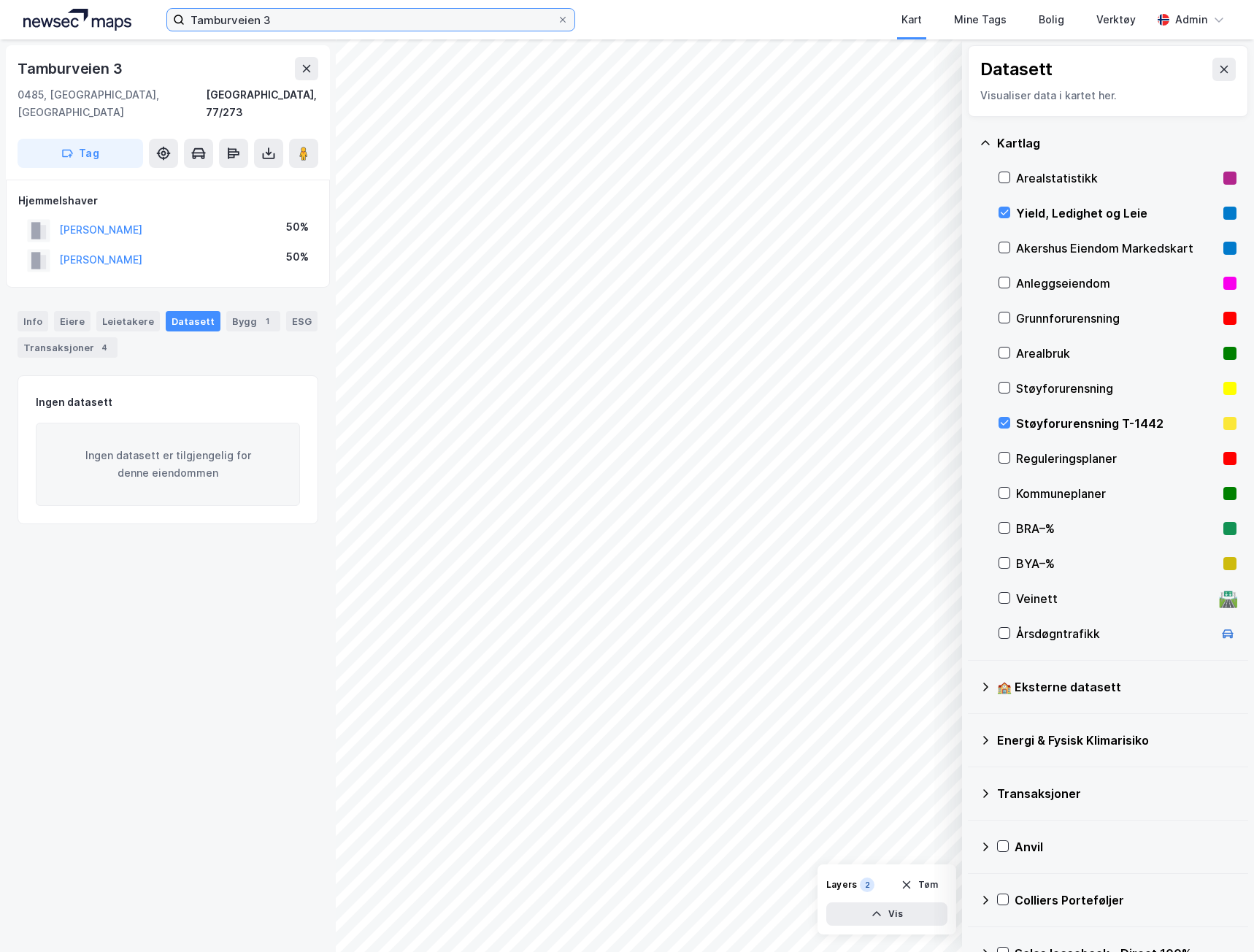
click at [289, 21] on input "Tamburveien 3" at bounding box center [371, 19] width 372 height 22
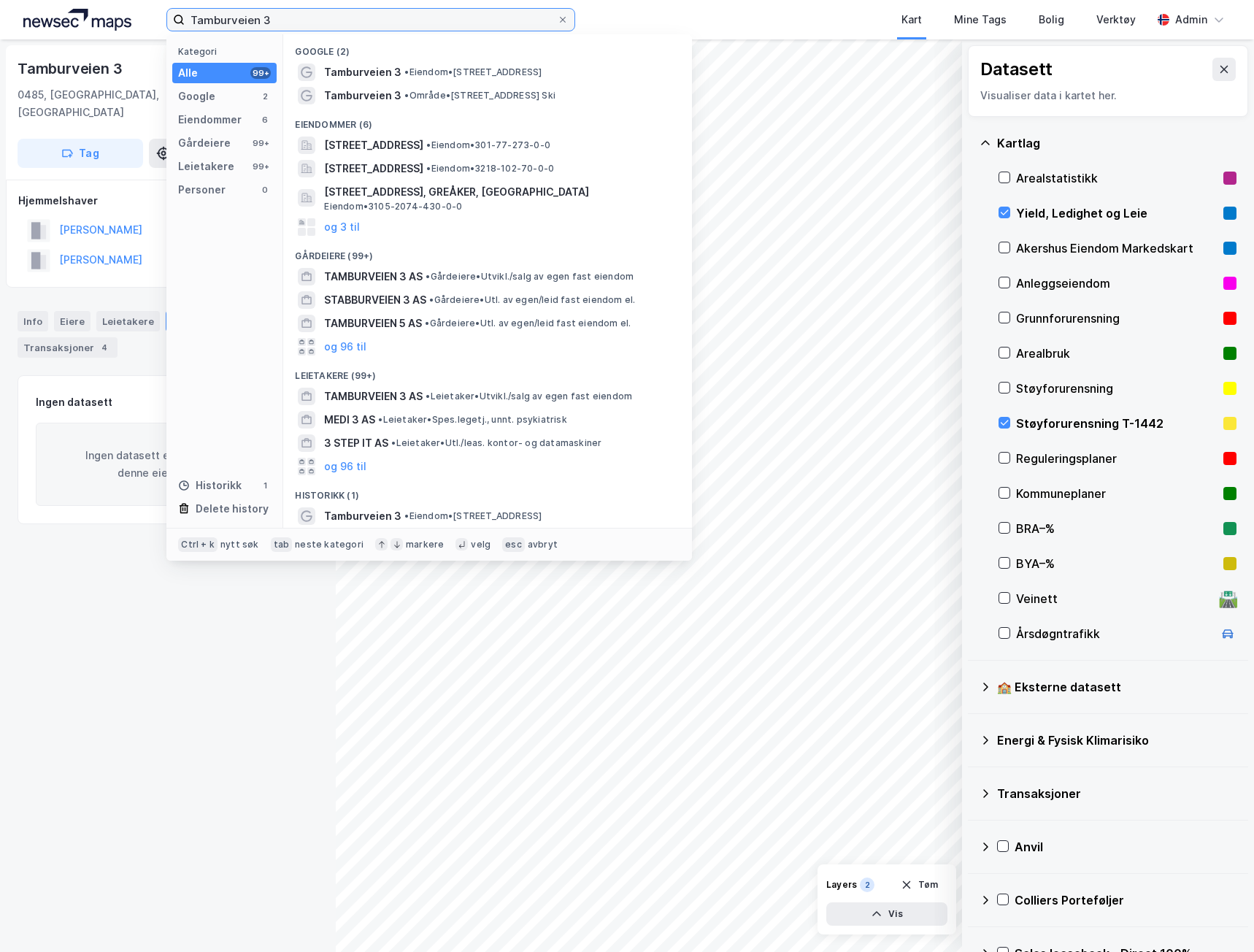
drag, startPoint x: 381, startPoint y: 26, endPoint x: 79, endPoint y: 13, distance: 302.3
click at [79, 13] on div "Tamburveien 3 Kategori Alle 99+ Google 2 Eiendommer 6 Gårdeiere 99+ Leietakere …" at bounding box center [627, 19] width 1254 height 40
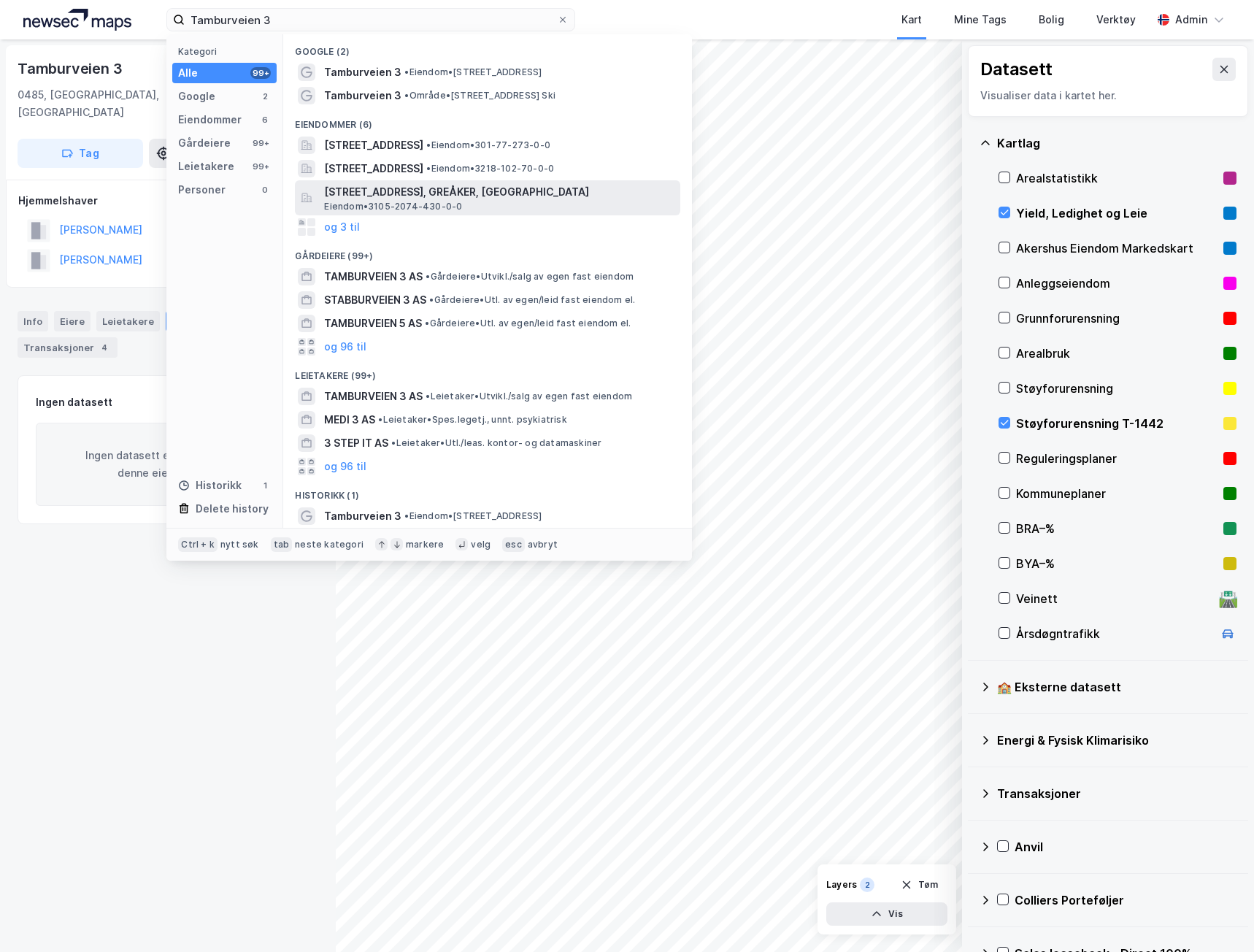
click at [433, 194] on span "[STREET_ADDRESS], GREÅKER, [GEOGRAPHIC_DATA]" at bounding box center [500, 191] width 351 height 18
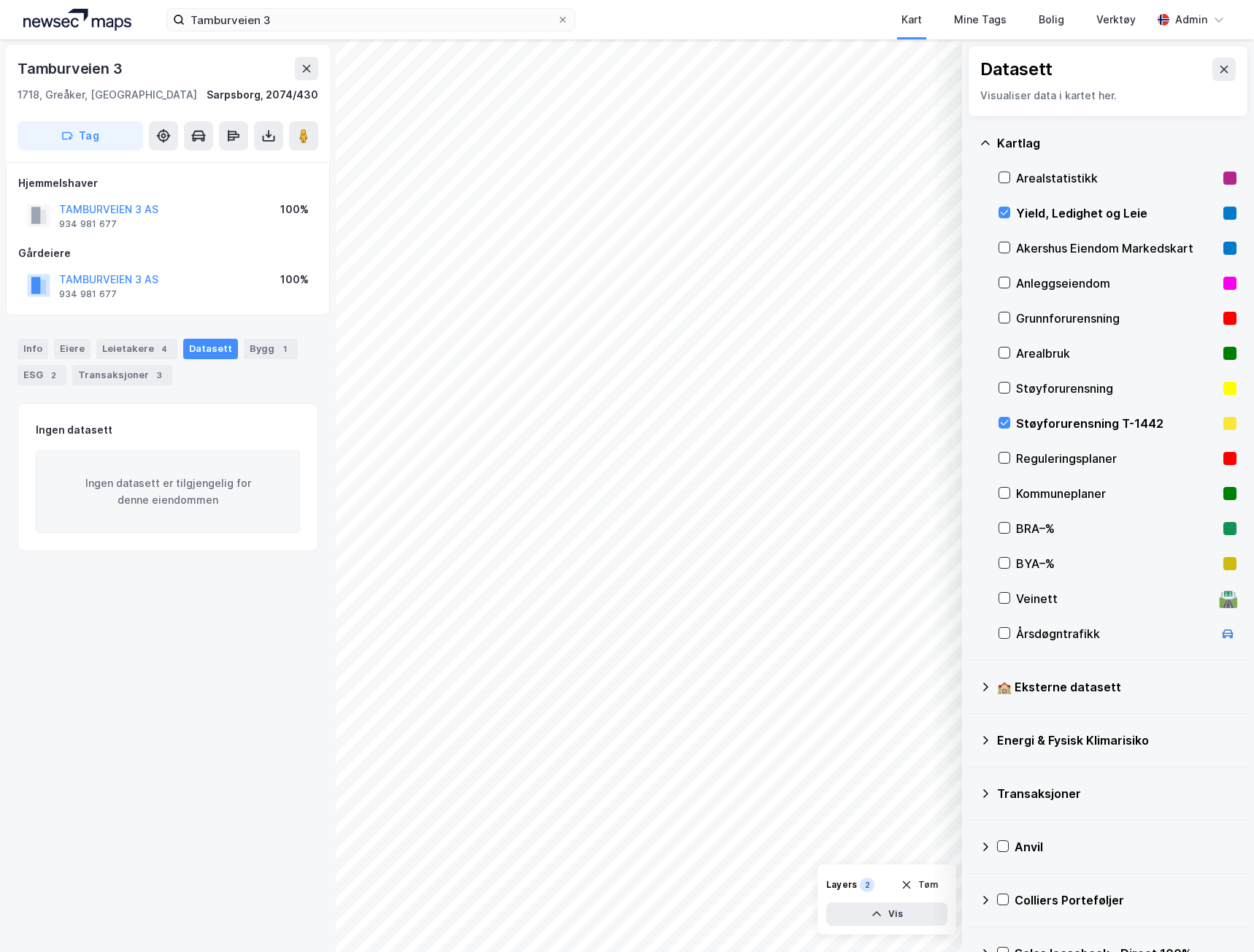
click at [1033, 424] on div "Støyforurensning T-1442" at bounding box center [1117, 423] width 201 height 18
click at [41, 344] on div "Info" at bounding box center [33, 349] width 30 height 20
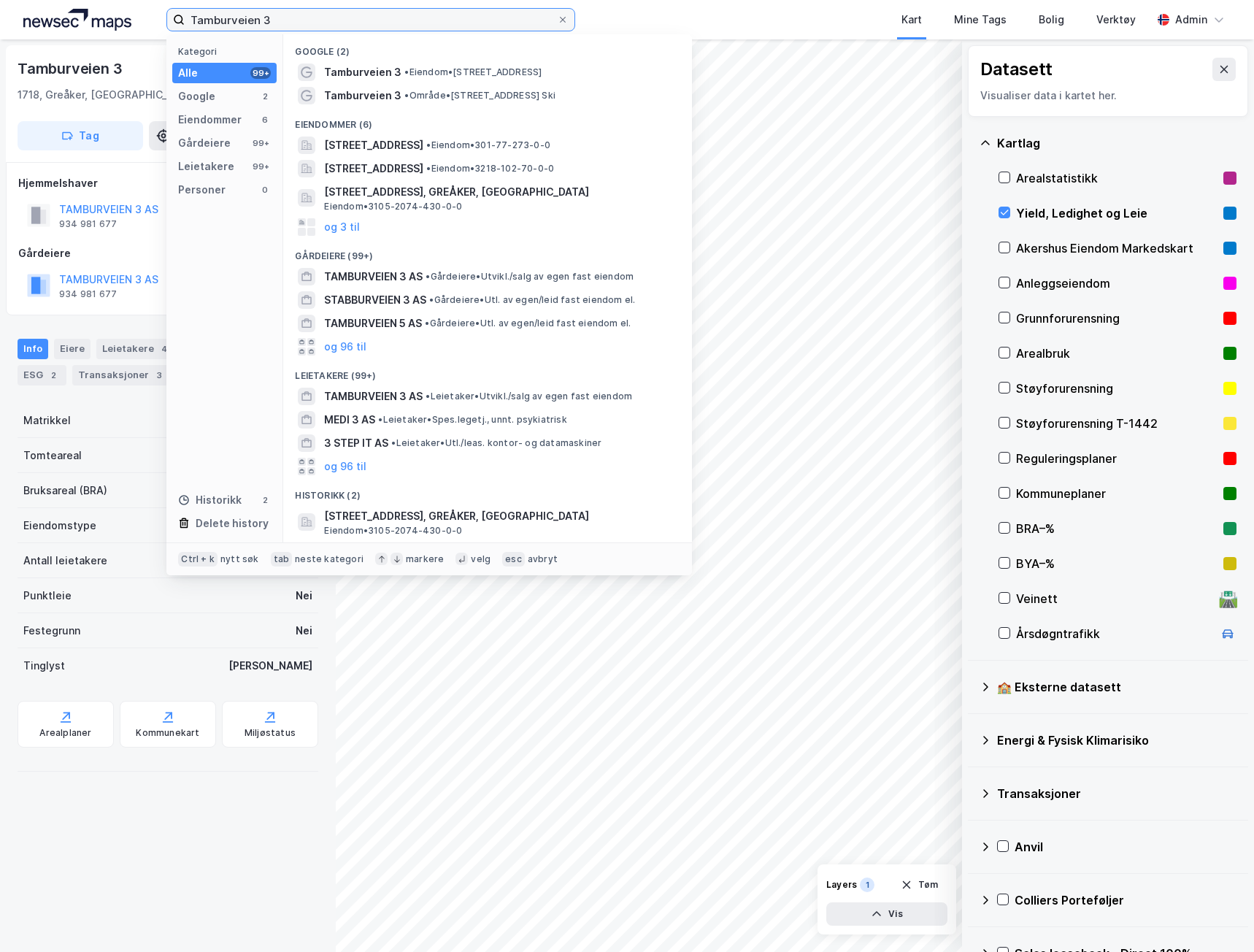
drag, startPoint x: 302, startPoint y: 17, endPoint x: 14, endPoint y: 11, distance: 288.1
click at [14, 11] on div "Tamburveien 3 Kategori Alle 99+ Google 2 Eiendommer 6 Gårdeiere 99+ Leietakere …" at bounding box center [627, 19] width 1254 height 40
paste input "Stanseveien 27"
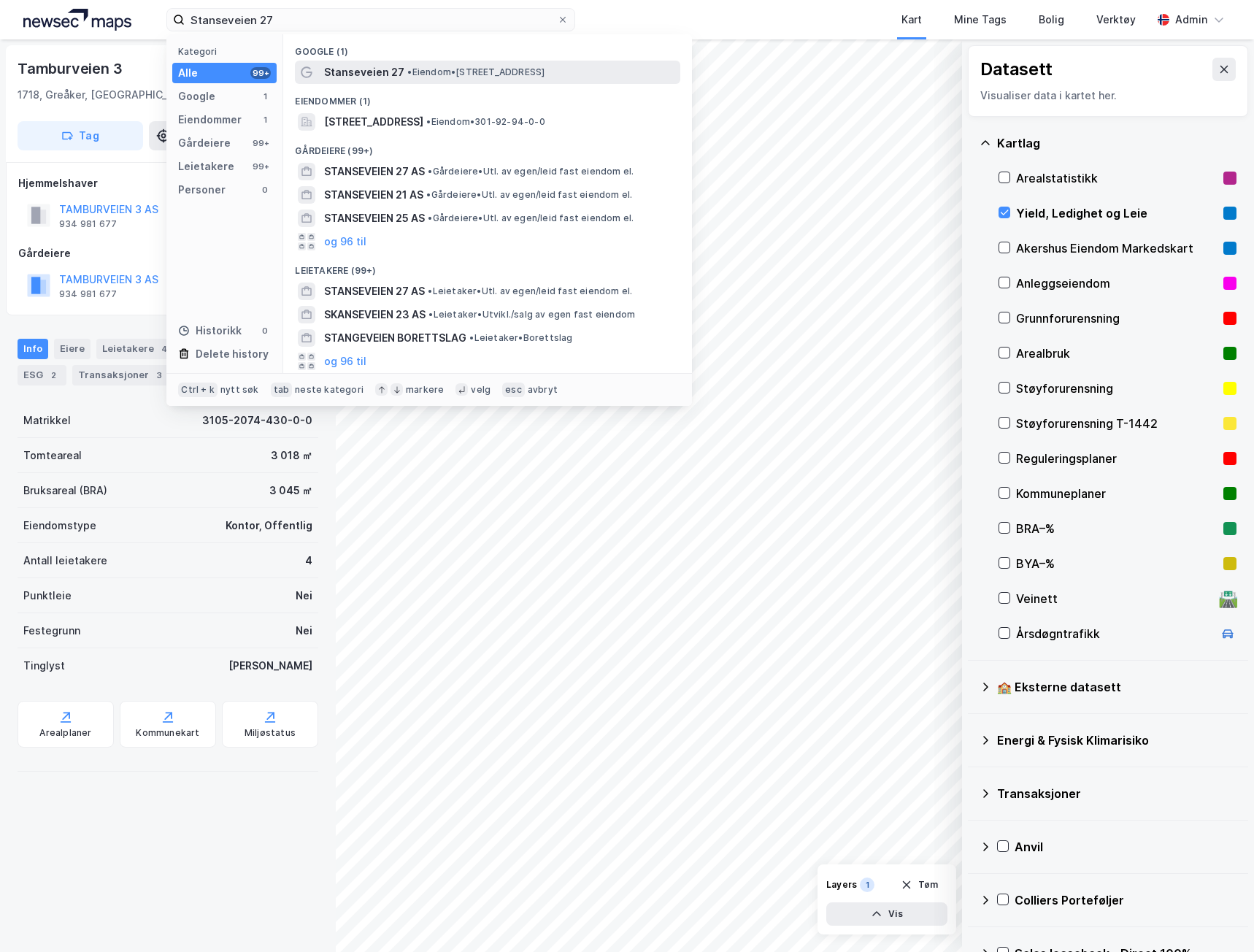
click at [374, 62] on div "Stanseveien 27 • Eiendom • [STREET_ADDRESS]" at bounding box center [487, 72] width 385 height 24
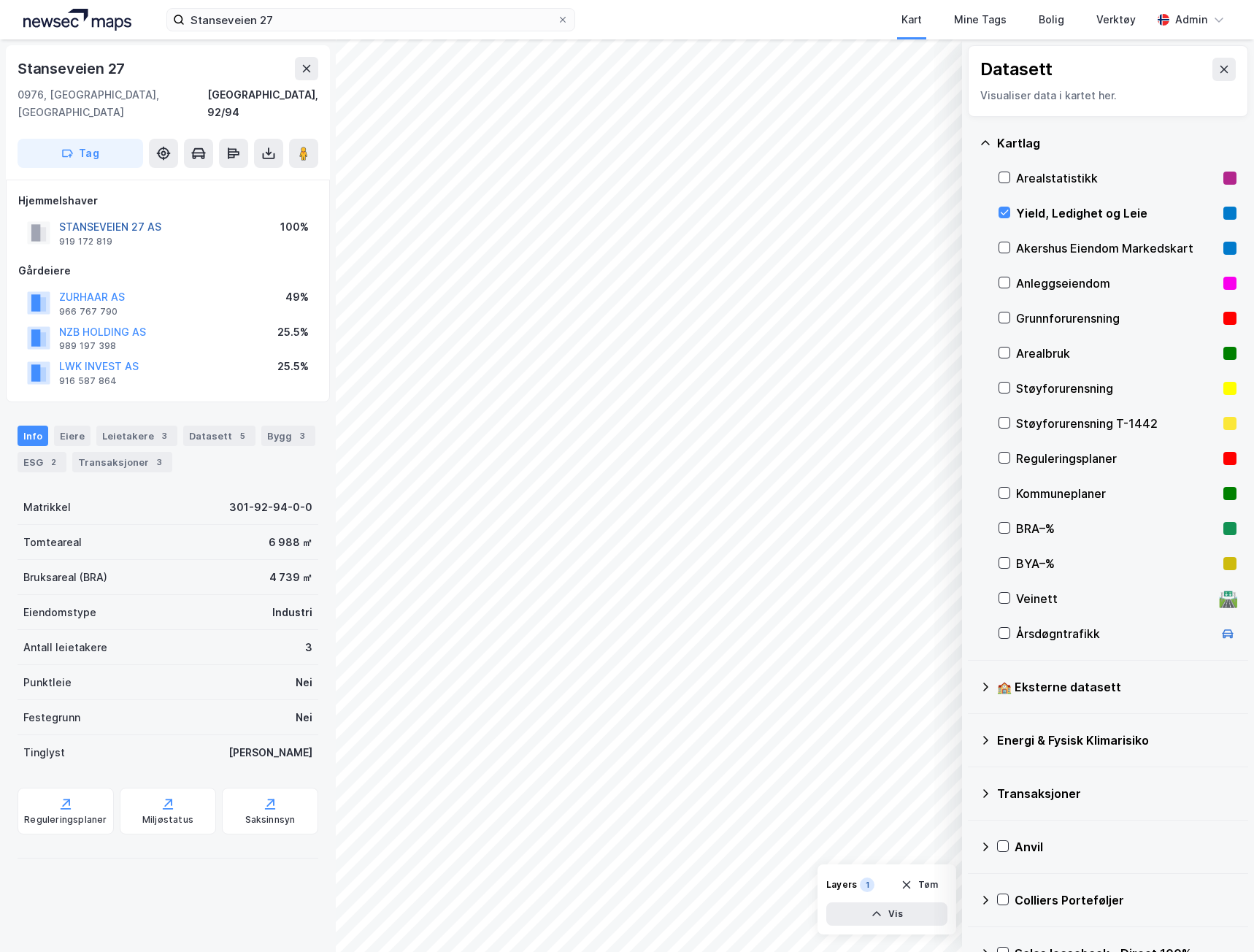
click at [0, 0] on button "STANSEVEIEN 27 AS" at bounding box center [0, 0] width 0 height 0
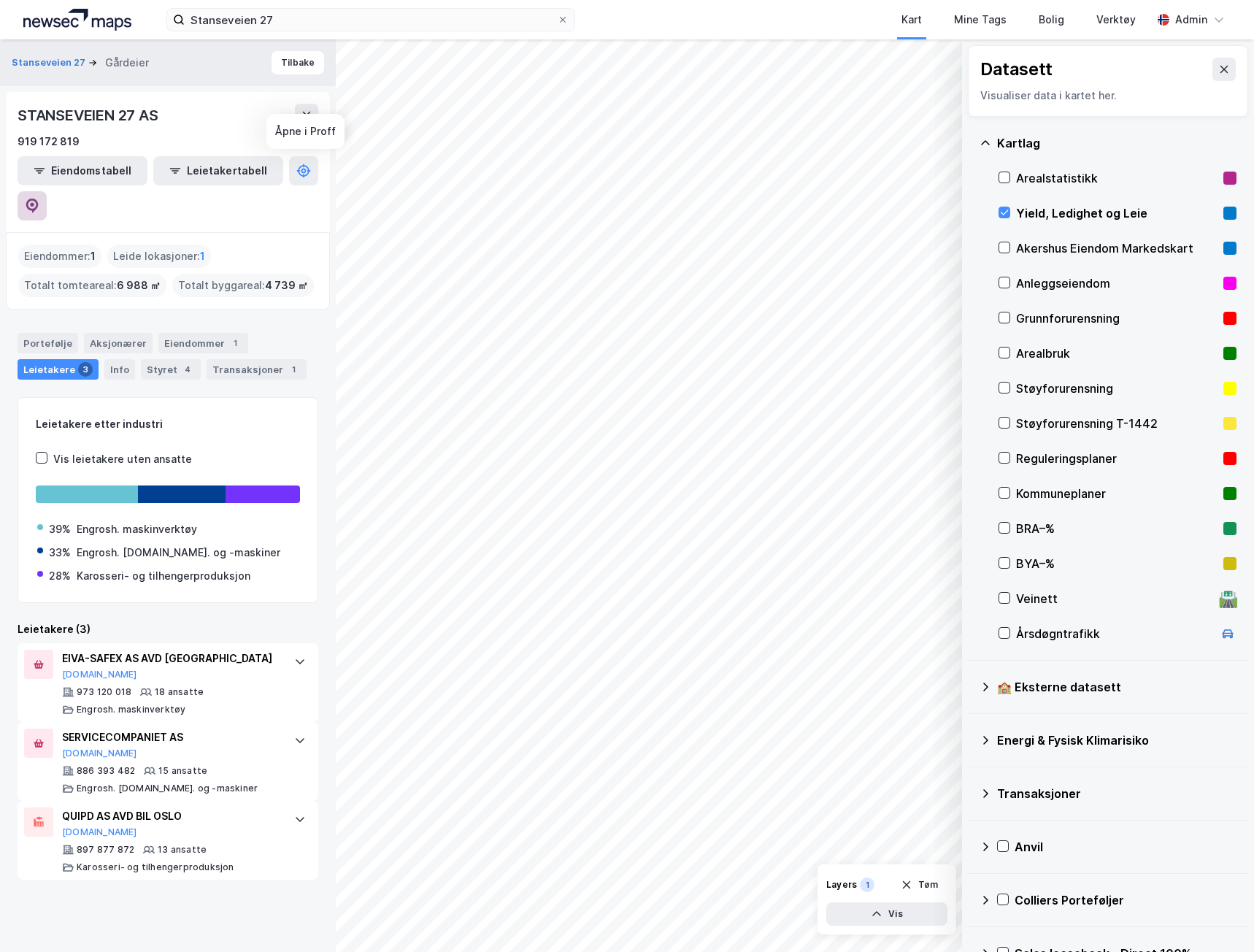
click at [46, 191] on button at bounding box center [32, 206] width 29 height 29
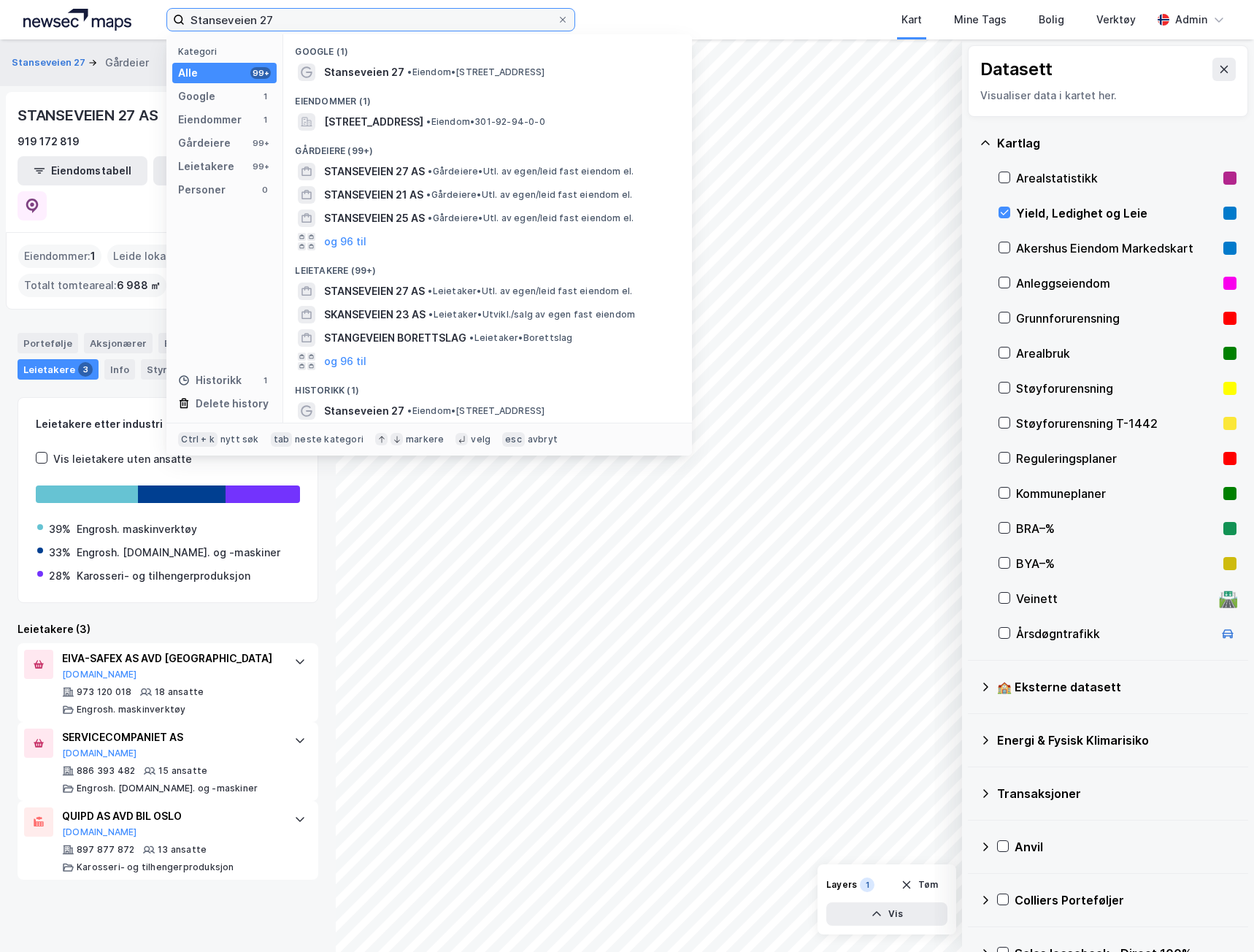
drag, startPoint x: 293, startPoint y: 17, endPoint x: 97, endPoint y: -13, distance: 198.3
click at [97, 0] on html "Stanseveien 27 Kategori Alle 99+ Google 1 Eiendommer 1 Gårdeiere 99+ Leietakere…" at bounding box center [627, 476] width 1254 height 952
paste input "Gimleveien 22"
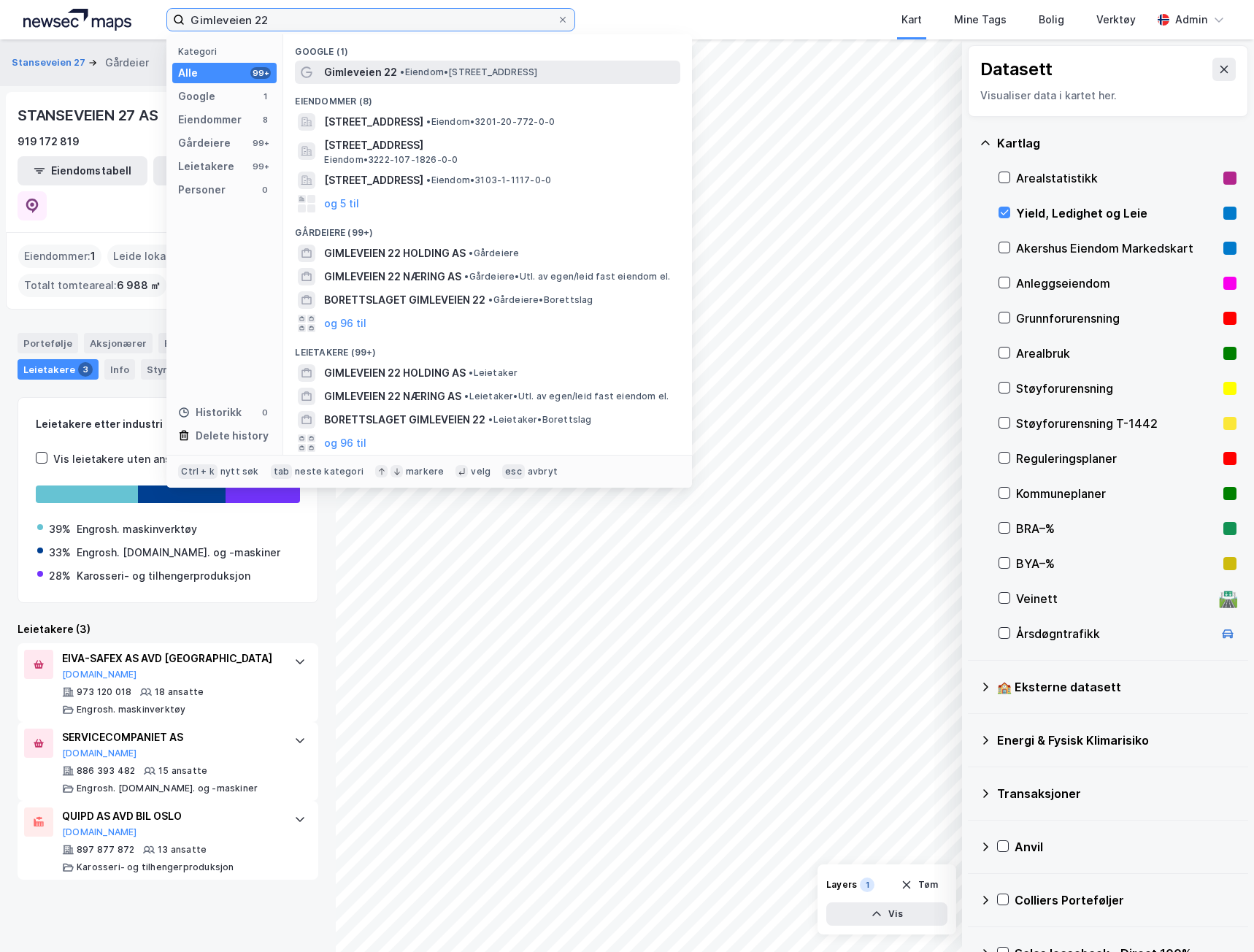
type input "Gimleveien 22"
click at [400, 72] on span "•" at bounding box center [402, 72] width 4 height 11
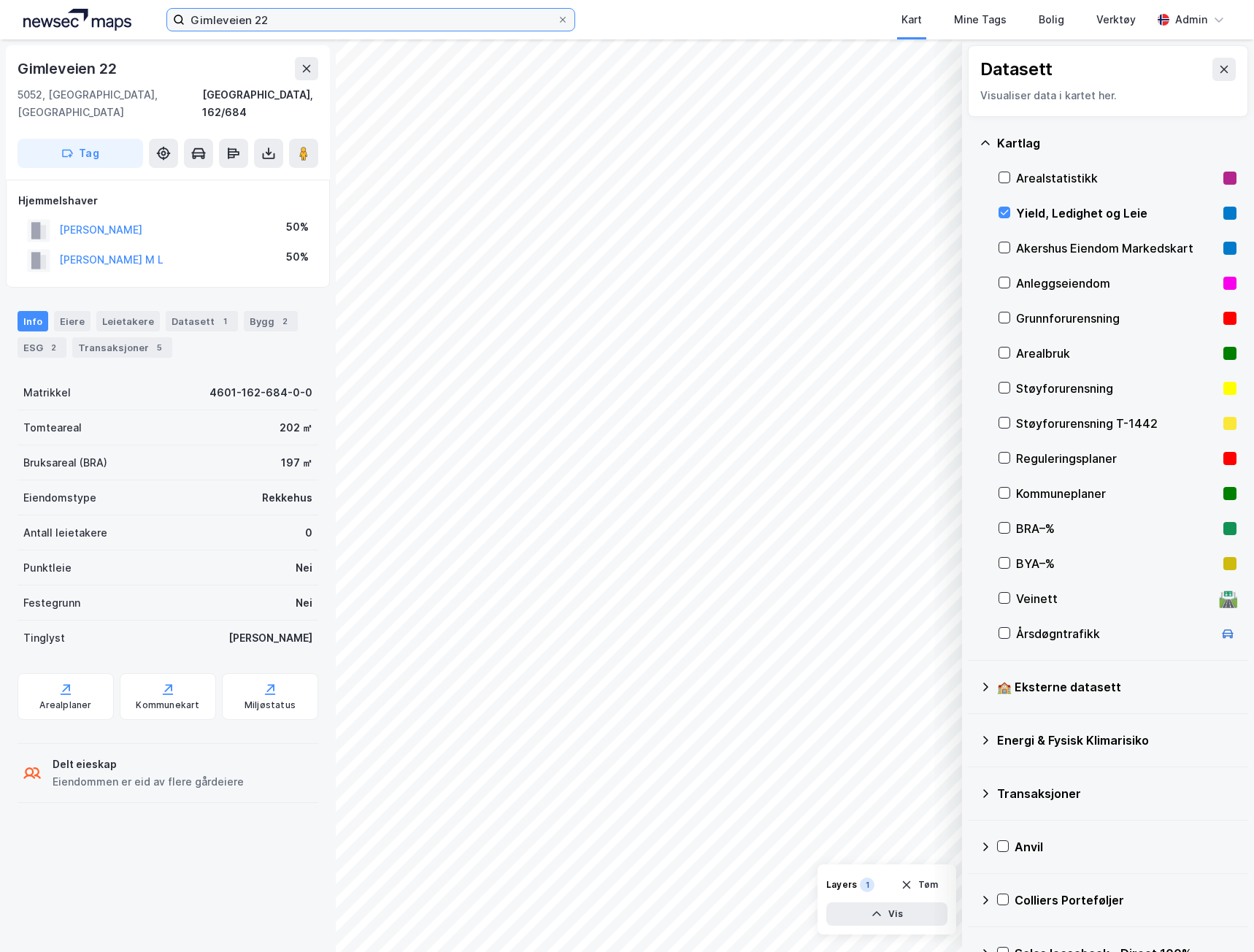
click at [344, 10] on input "Gimleveien 22" at bounding box center [371, 19] width 372 height 22
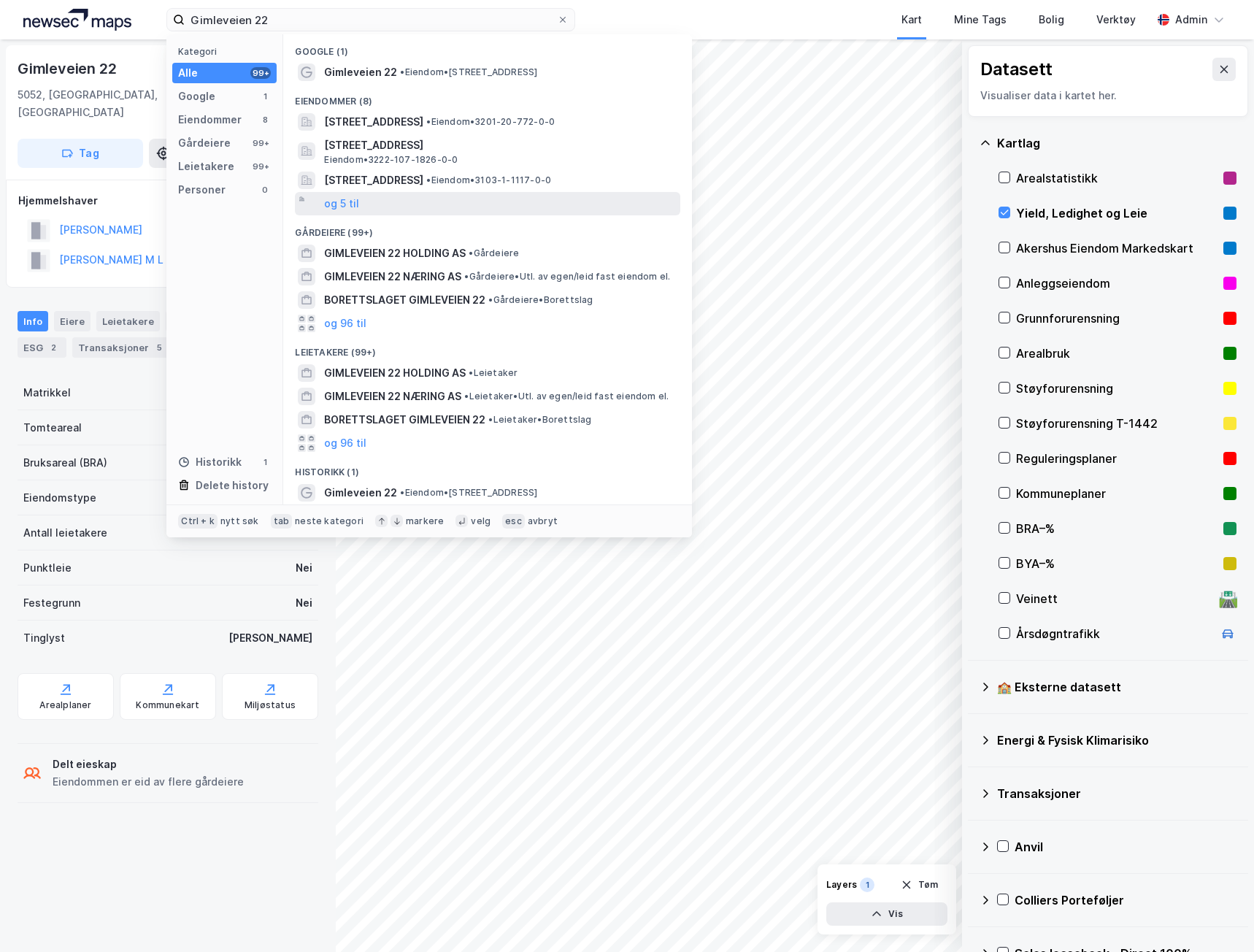
click at [346, 194] on div "og 5 til" at bounding box center [487, 204] width 385 height 24
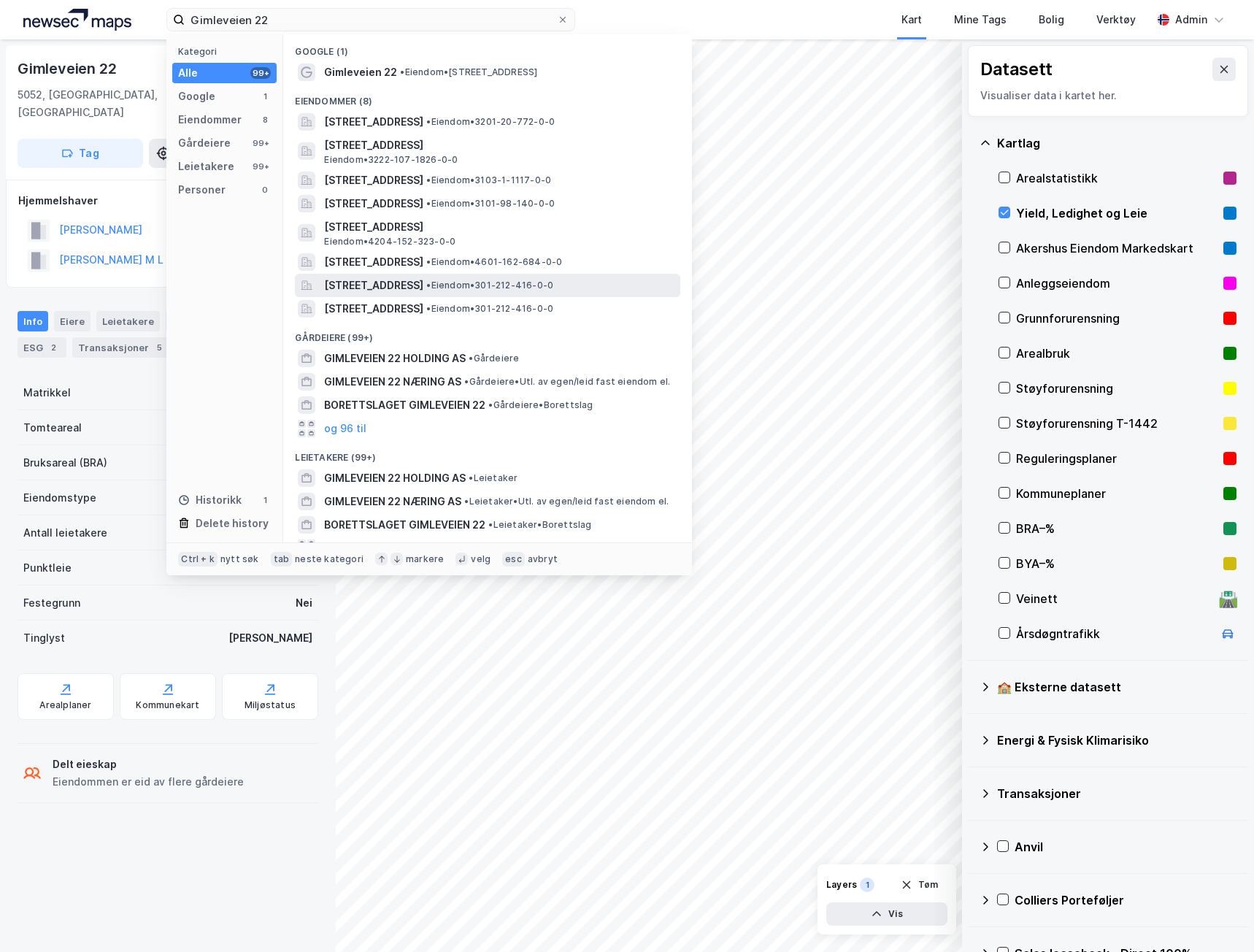
click at [338, 281] on span "[STREET_ADDRESS]" at bounding box center [374, 285] width 99 height 18
